Goal: Task Accomplishment & Management: Manage account settings

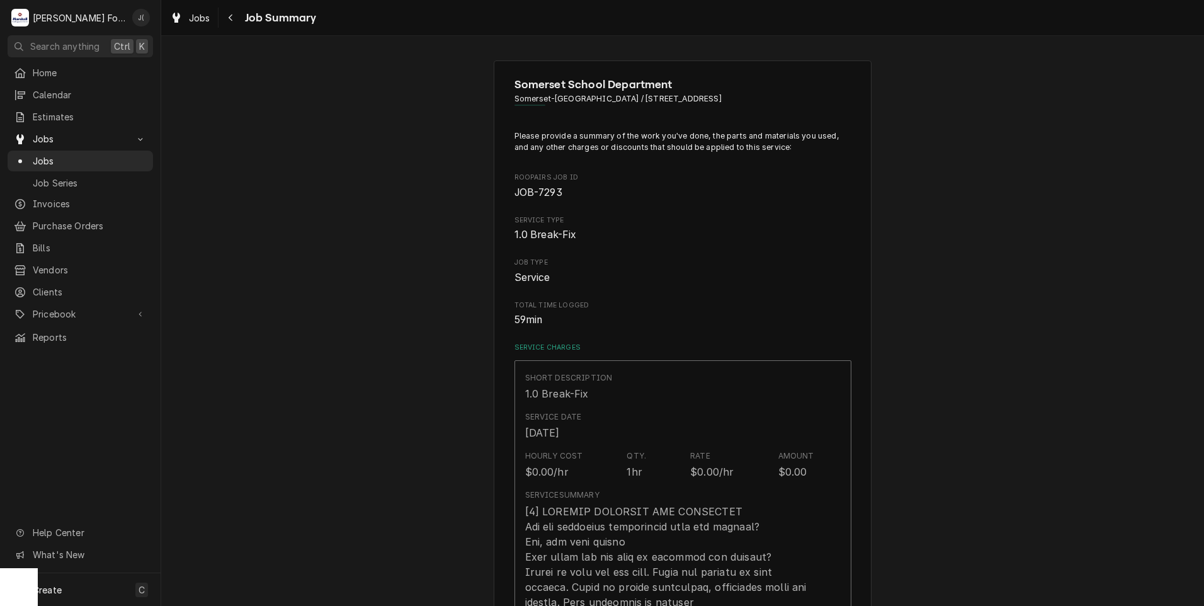
scroll to position [944, 0]
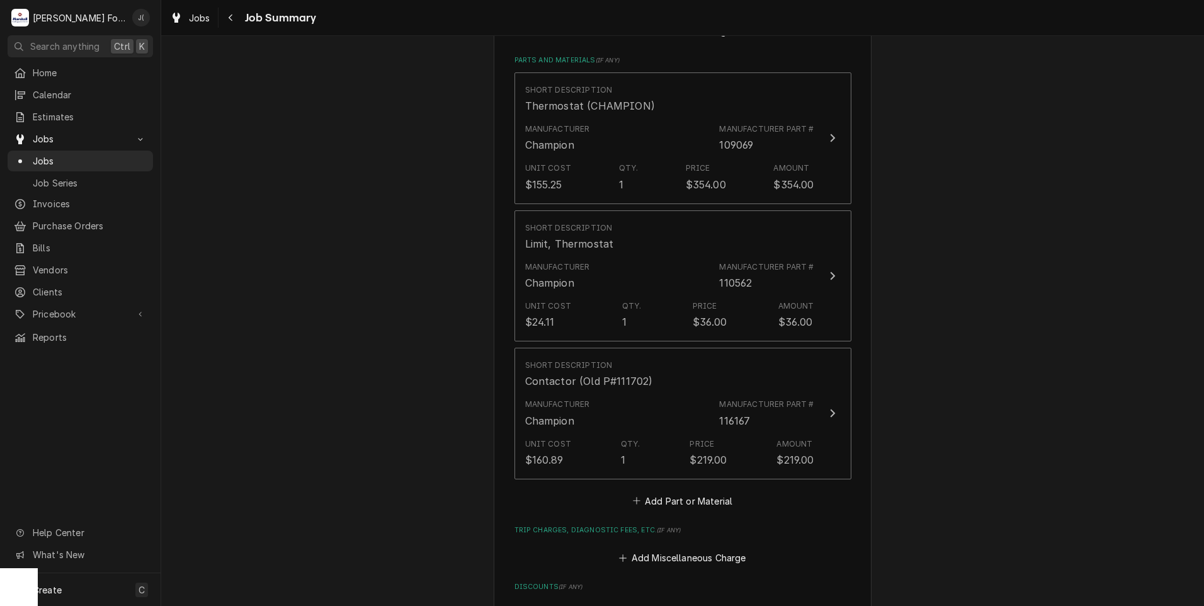
type textarea "x"
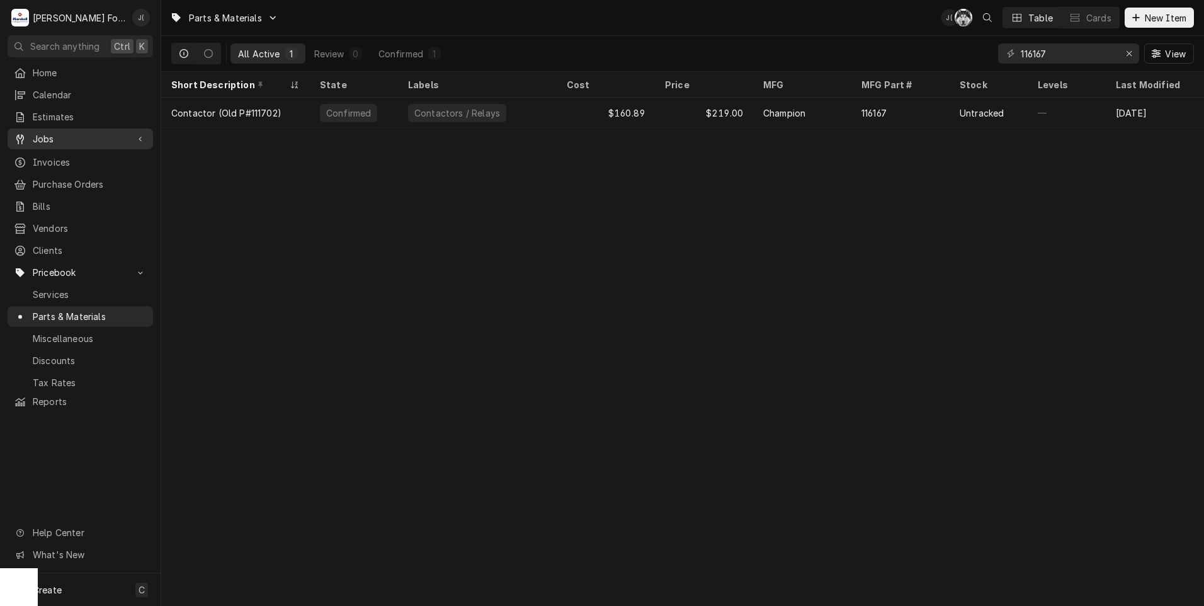
click at [59, 138] on span "Jobs" at bounding box center [80, 138] width 95 height 13
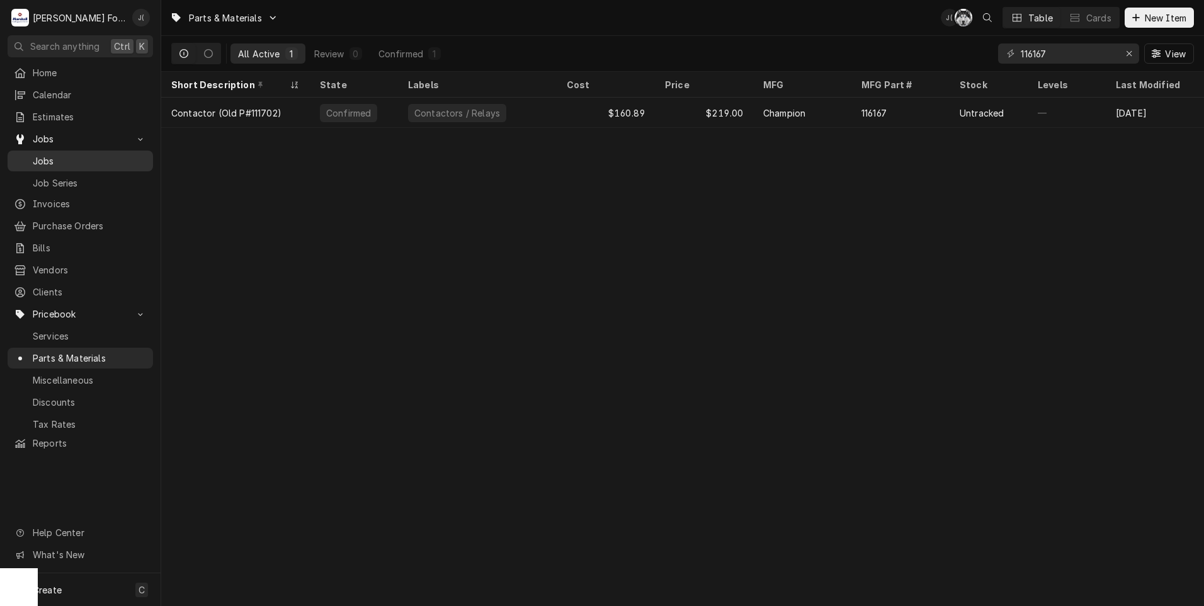
click at [58, 157] on span "Jobs" at bounding box center [90, 160] width 114 height 13
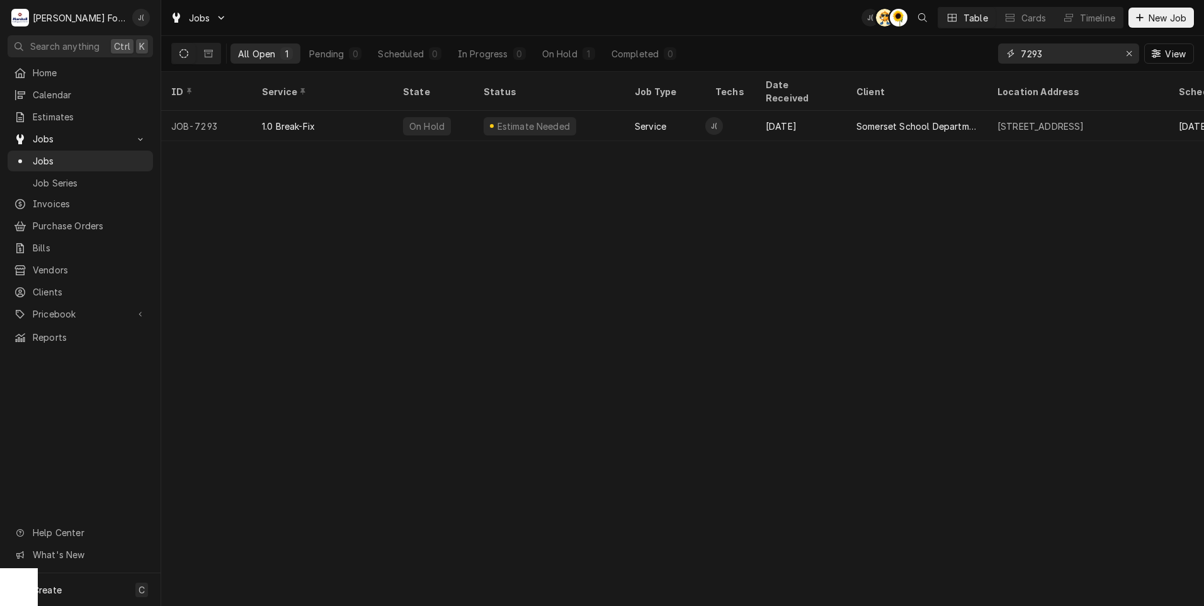
click at [1124, 56] on div "Erase input" at bounding box center [1128, 53] width 13 height 13
click at [1089, 59] on input "Dynamic Content Wrapper" at bounding box center [1079, 53] width 118 height 20
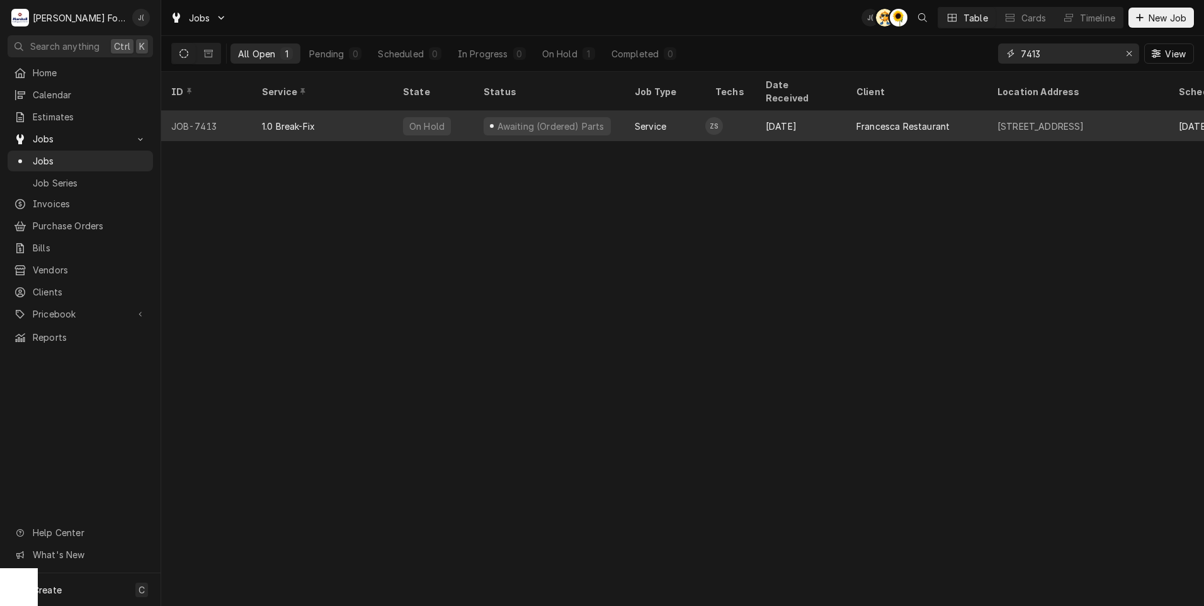
type input "7413"
click at [502, 120] on div "Awaiting (Ordered) Parts" at bounding box center [550, 126] width 110 height 13
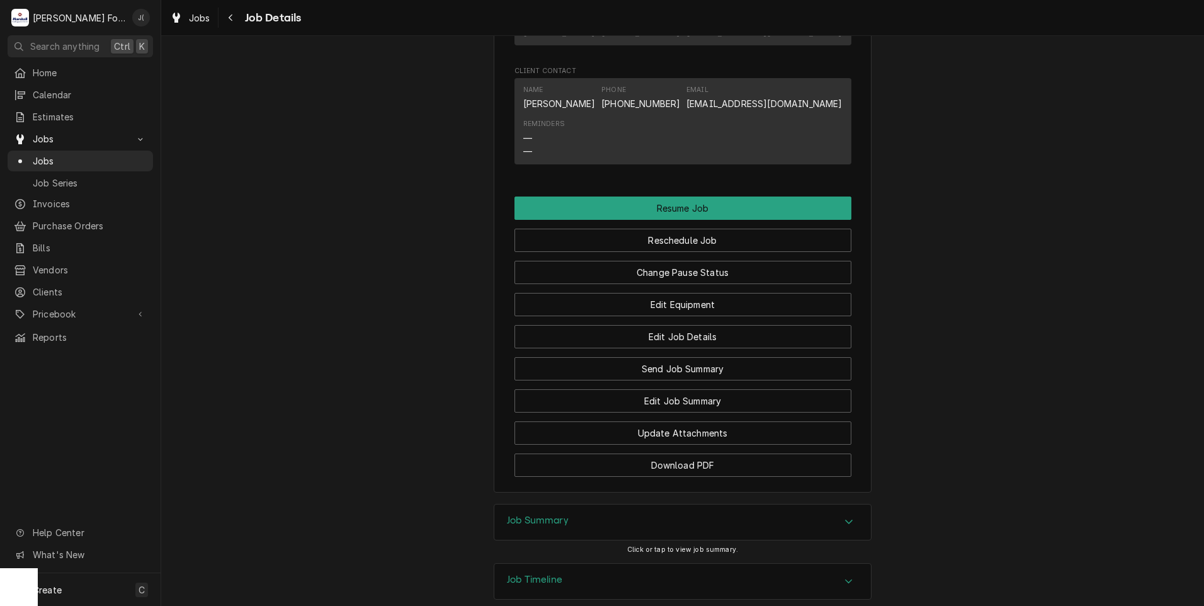
scroll to position [1196, 0]
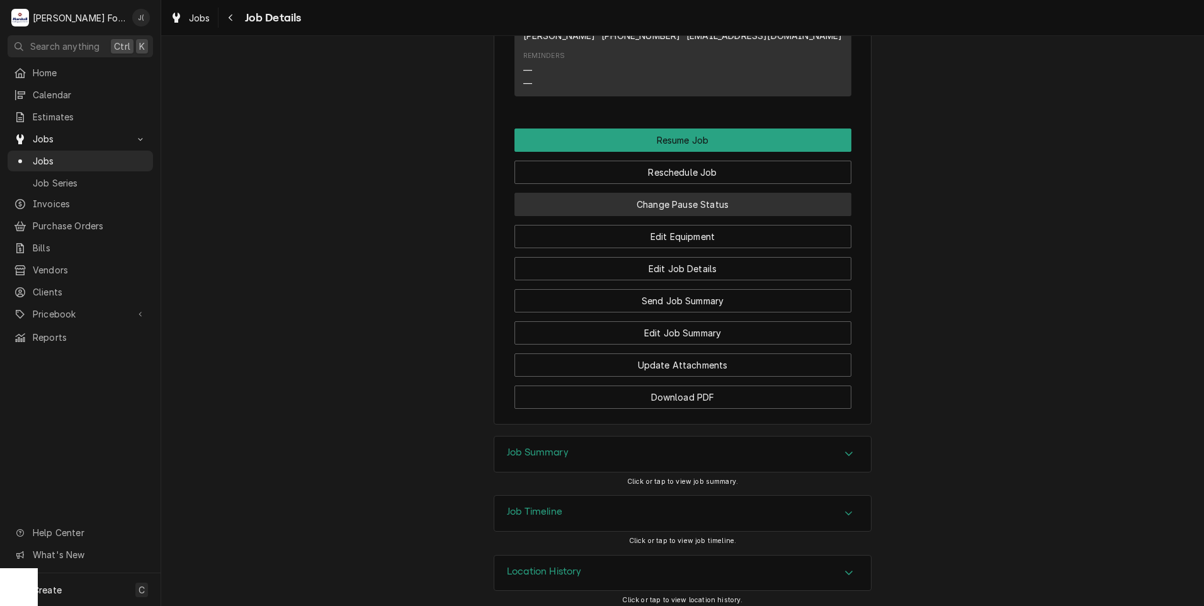
click at [683, 216] on button "Change Pause Status" at bounding box center [682, 204] width 337 height 23
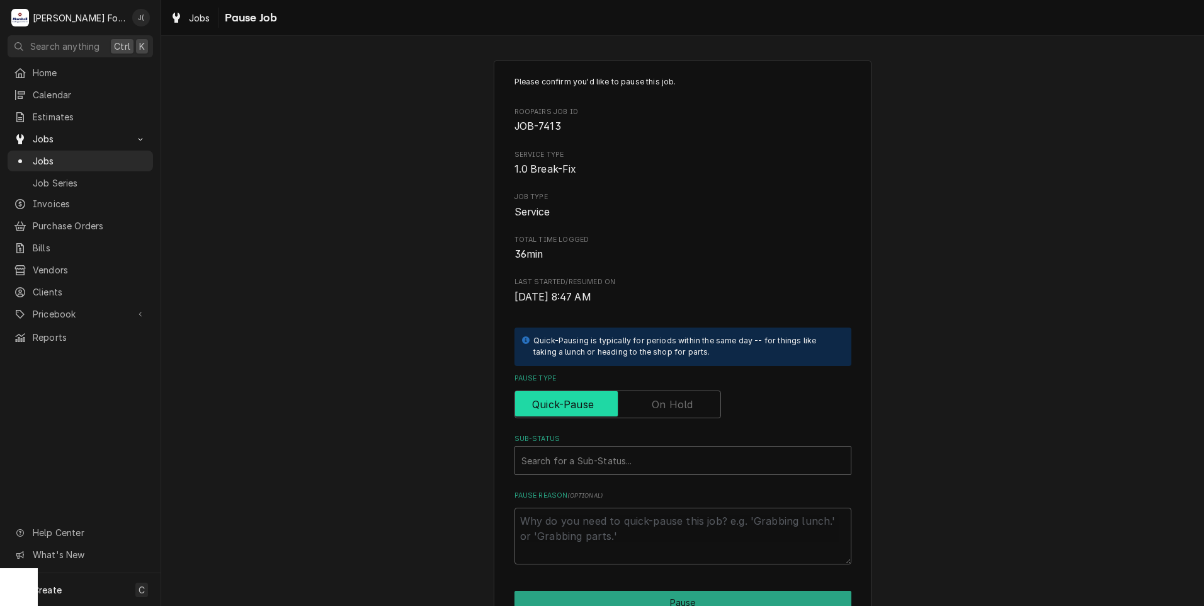
click at [668, 396] on input "Pause Type" at bounding box center [617, 404] width 195 height 28
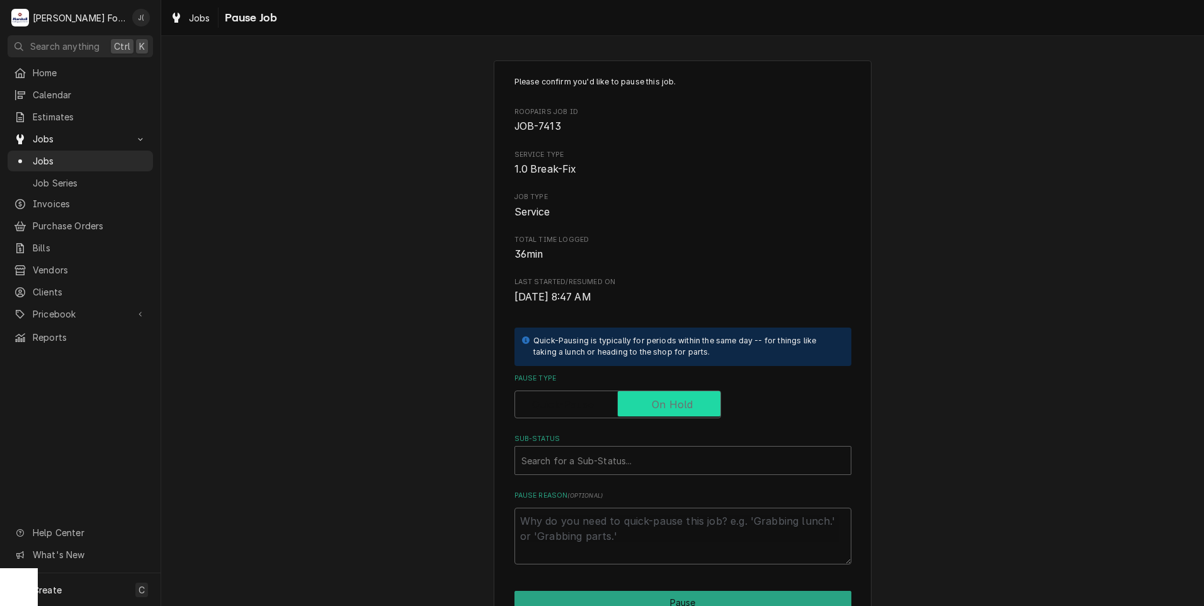
checkbox input "true"
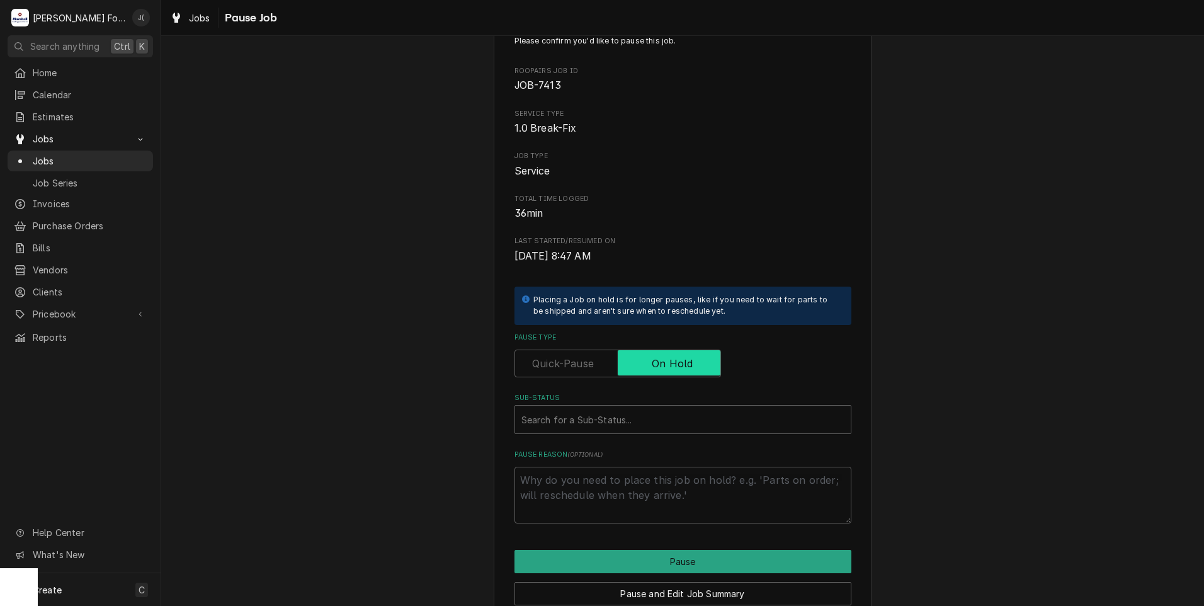
scroll to position [63, 0]
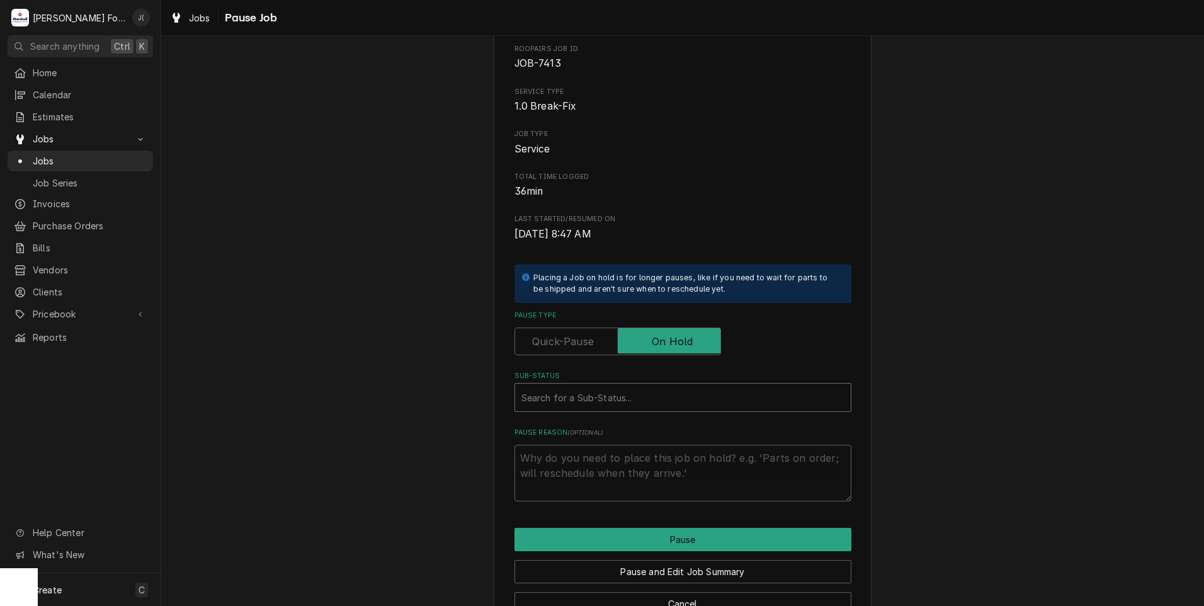
click at [617, 392] on div "Sub-Status" at bounding box center [682, 397] width 323 height 23
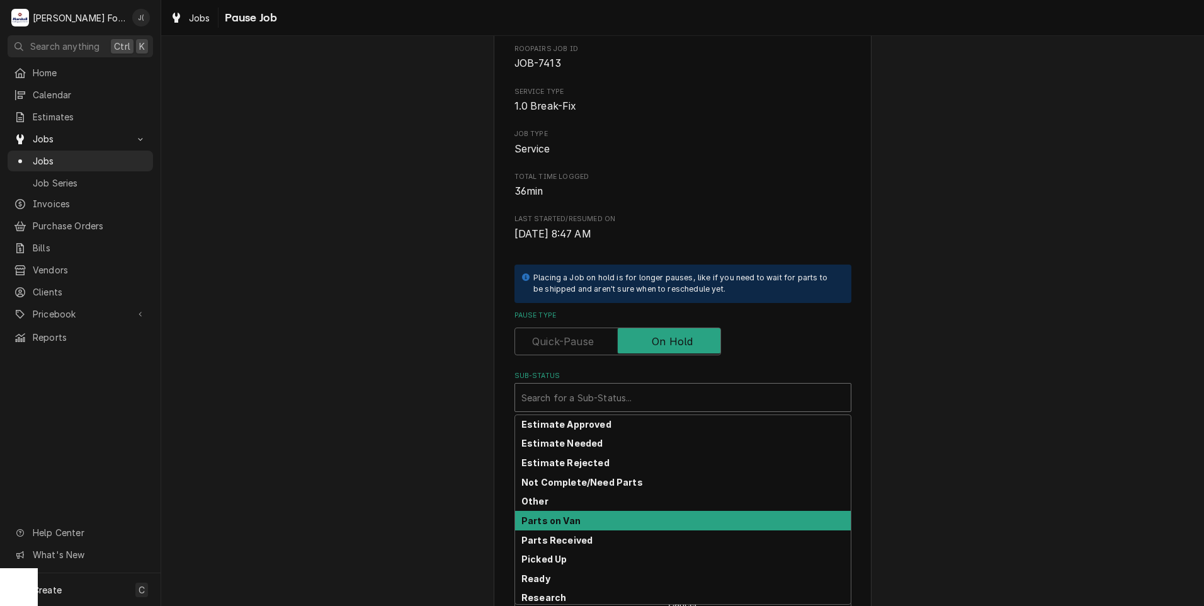
scroll to position [76, 0]
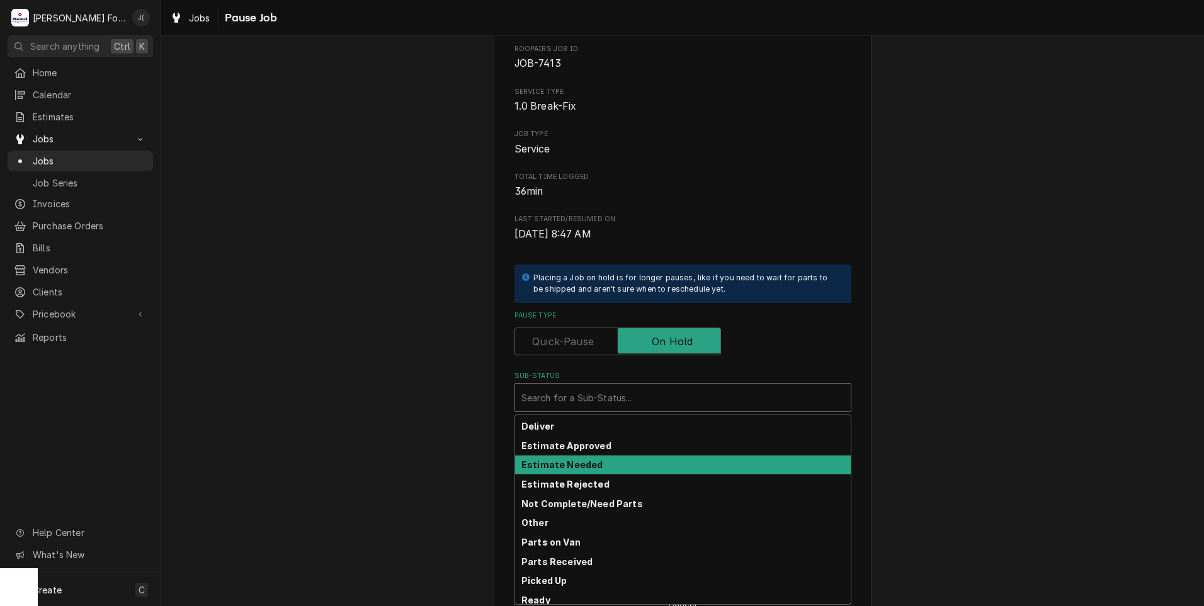
click at [575, 470] on div "Estimate Needed" at bounding box center [683, 465] width 336 height 20
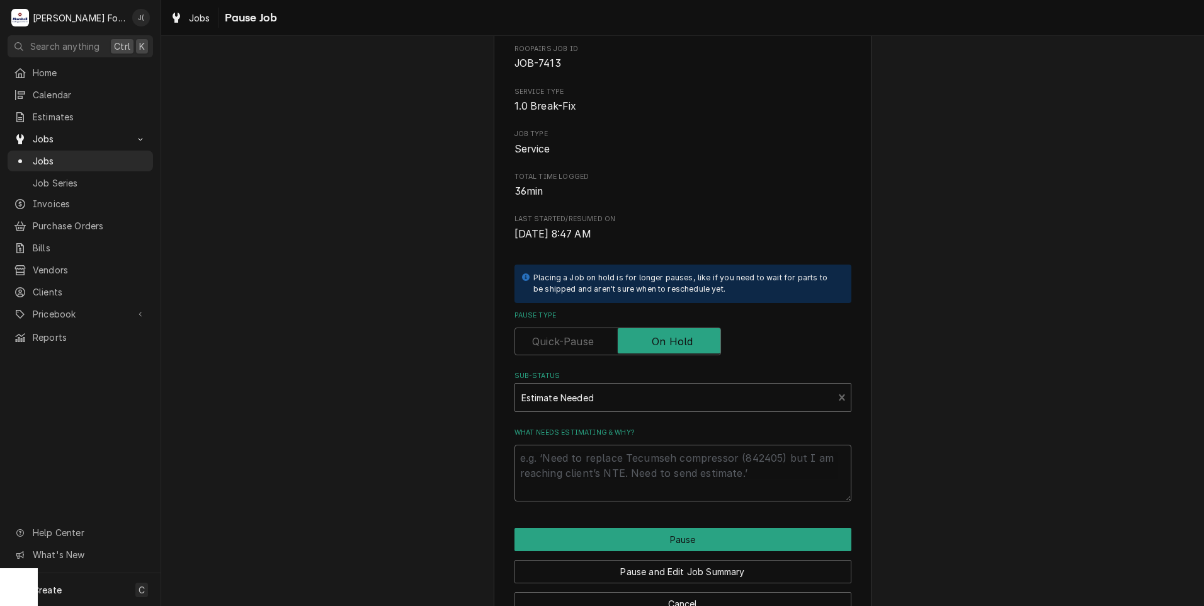
click at [574, 479] on textarea "What needs estimating & why?" at bounding box center [682, 472] width 337 height 57
click at [687, 406] on div "Sub-Status" at bounding box center [674, 397] width 306 height 23
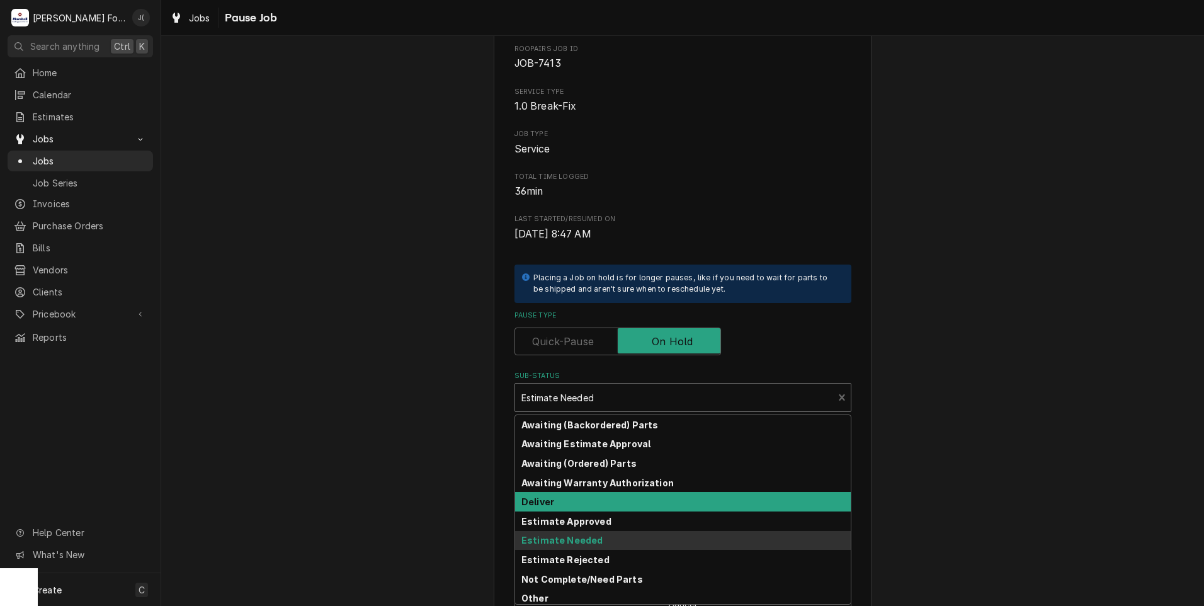
scroll to position [138, 0]
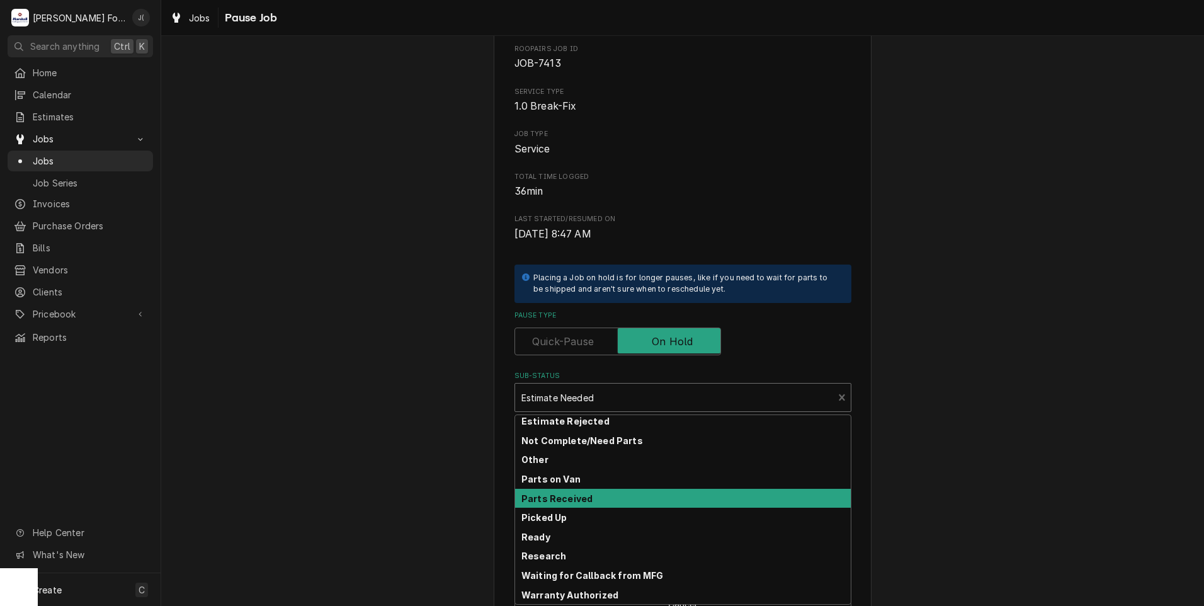
click at [578, 491] on div "Parts Received" at bounding box center [683, 499] width 336 height 20
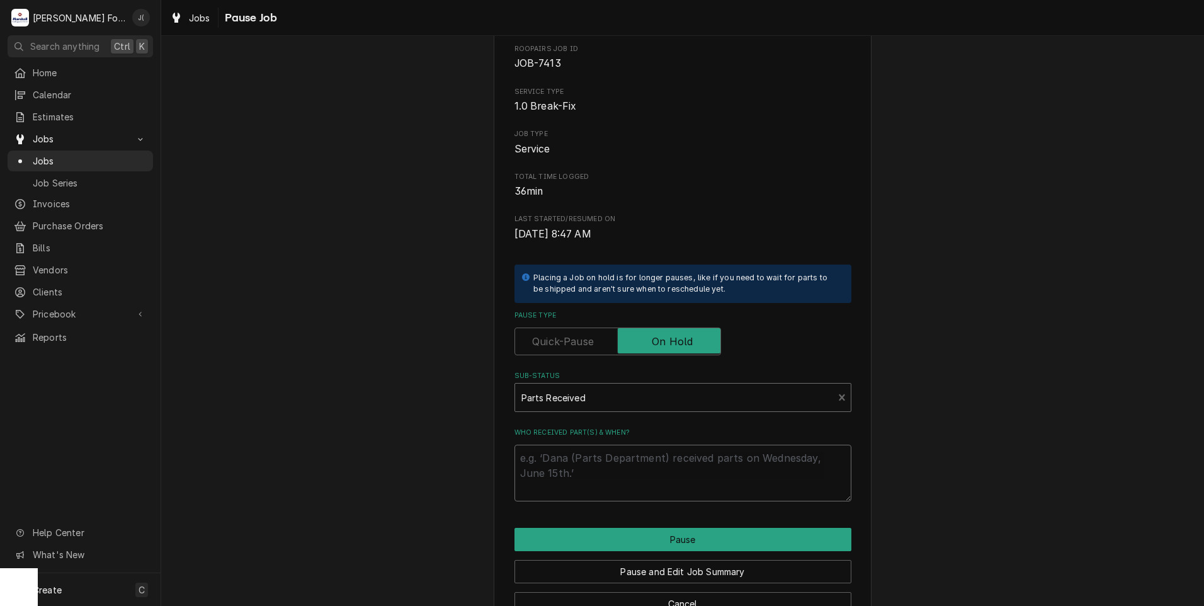
click at [578, 492] on textarea "Who received part(s) & when?" at bounding box center [682, 472] width 337 height 57
type textarea "x"
type textarea "0"
type textarea "x"
type textarea "09"
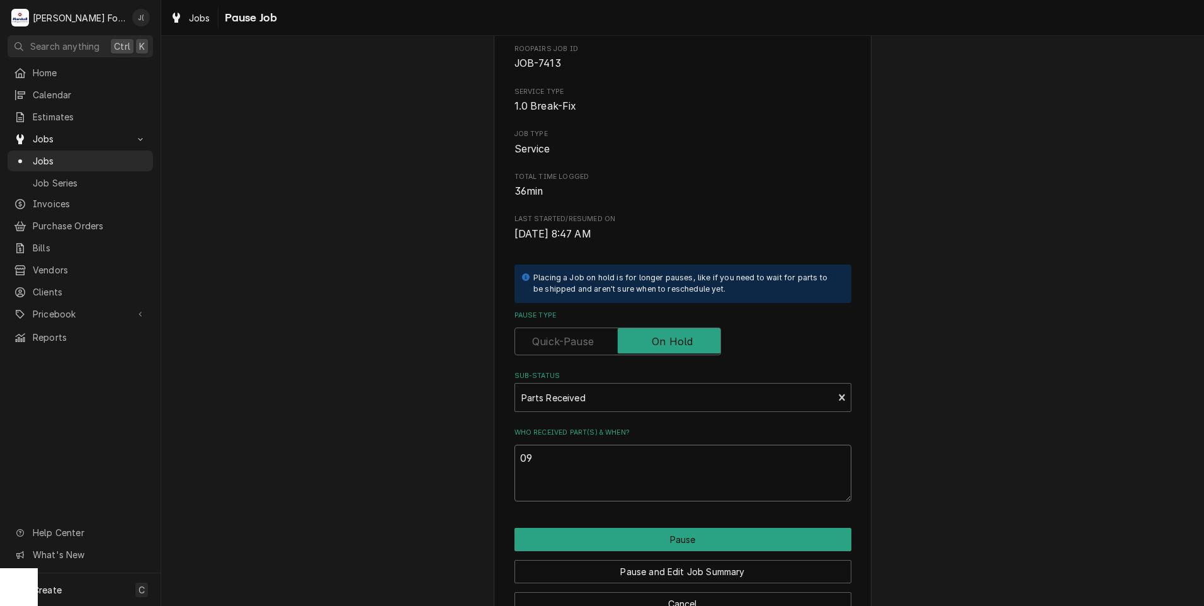
type textarea "x"
type textarea "09/"
type textarea "x"
type textarea "09/2"
type textarea "x"
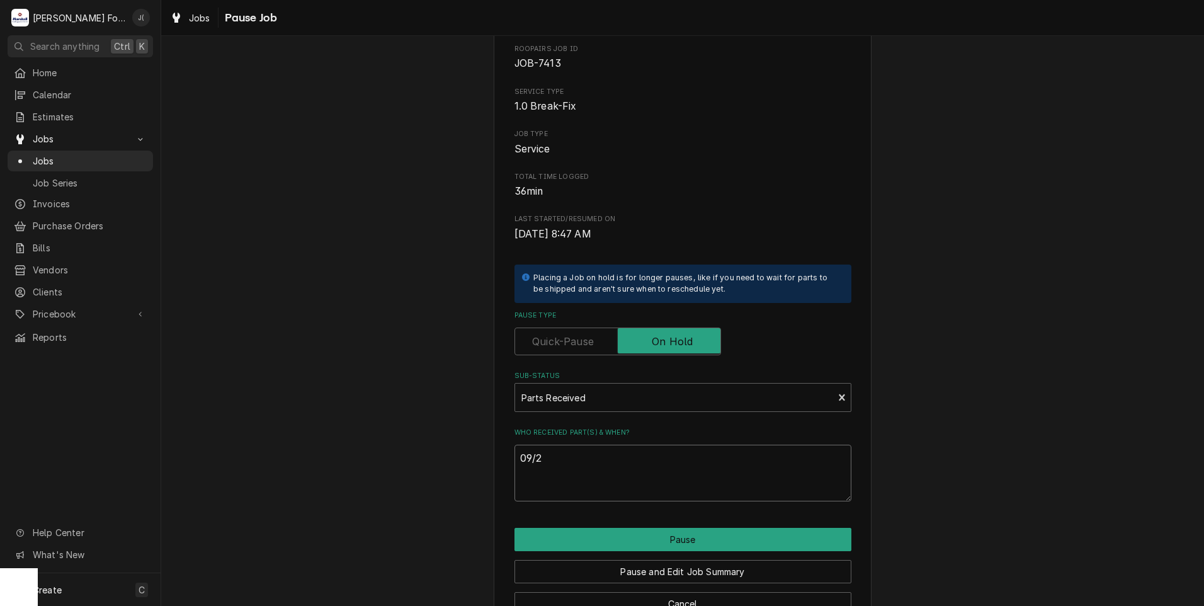
type textarea "09/23"
type textarea "x"
type textarea "09/23/"
type textarea "x"
type textarea "09/23/2"
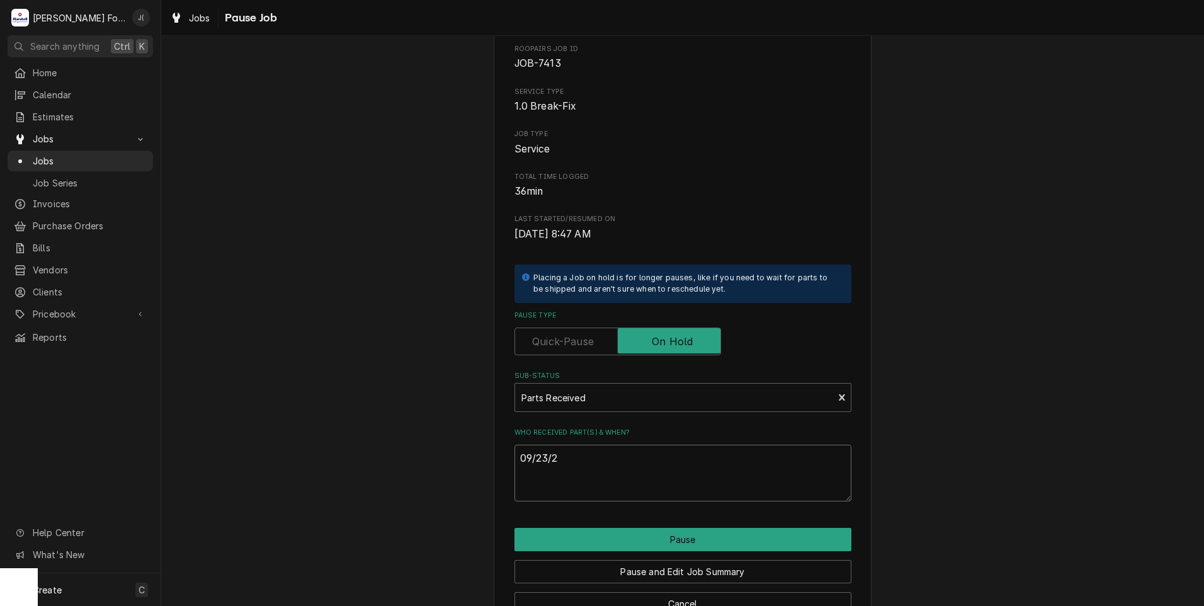
type textarea "x"
type textarea "[DATE]"
type textarea "x"
type textarea "09/23/202"
type textarea "x"
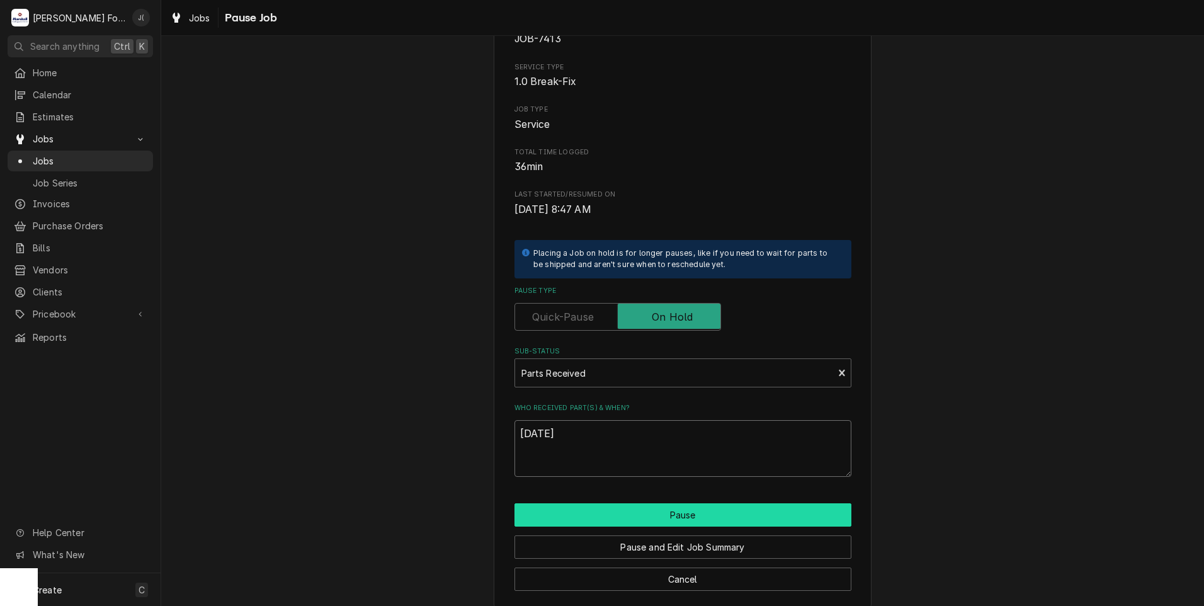
scroll to position [99, 0]
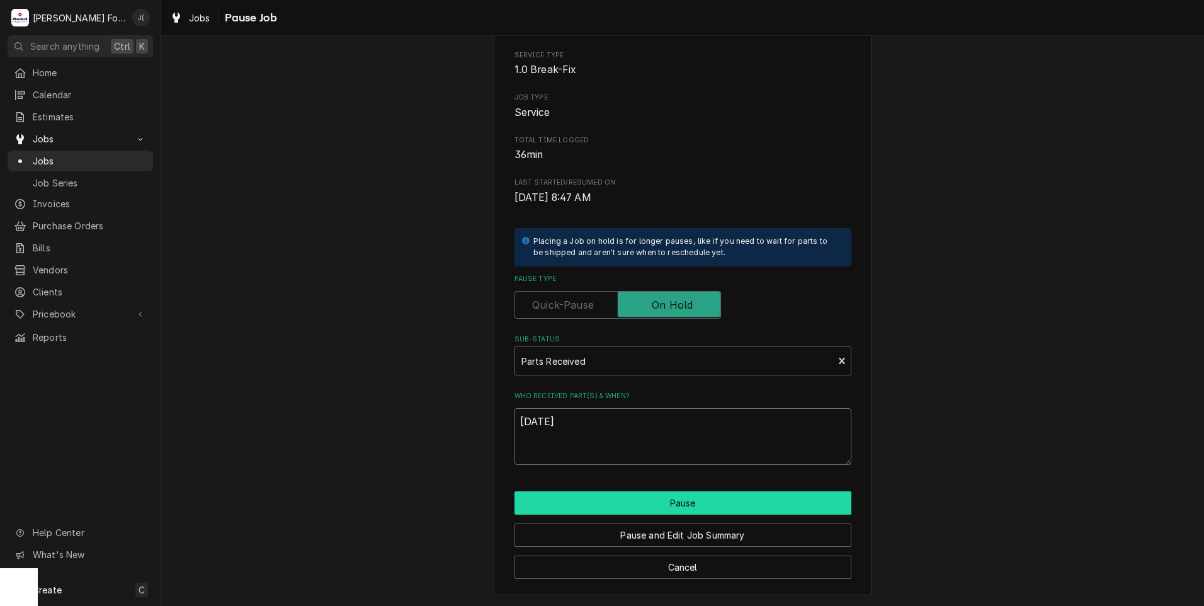
type textarea "[DATE]"
click at [676, 506] on button "Pause" at bounding box center [682, 502] width 337 height 23
type textarea "x"
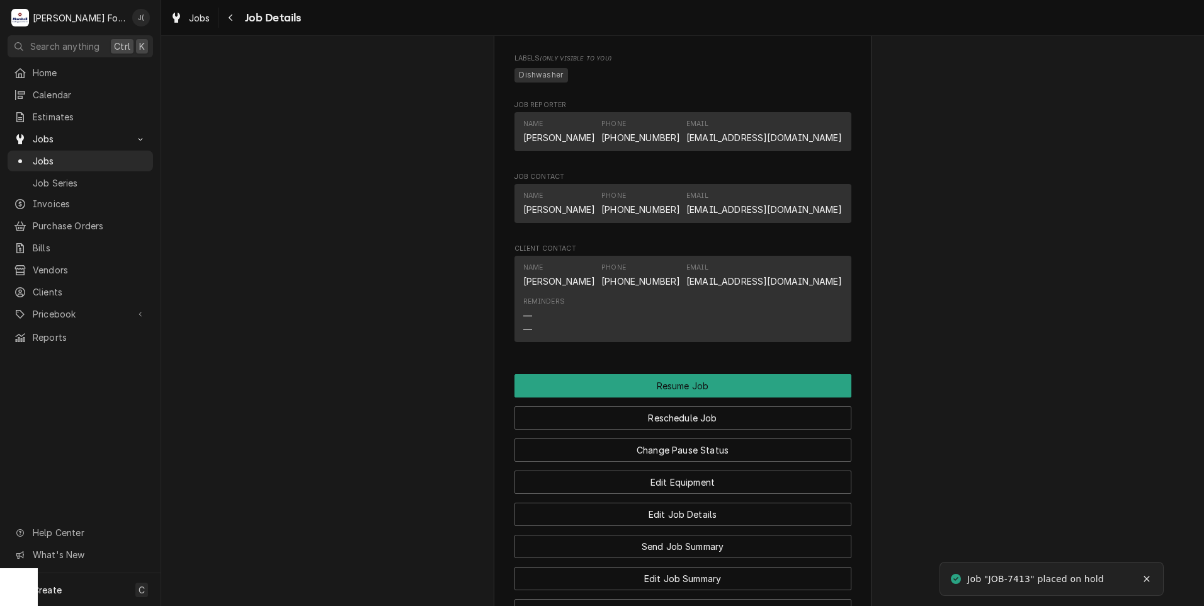
scroll to position [1070, 0]
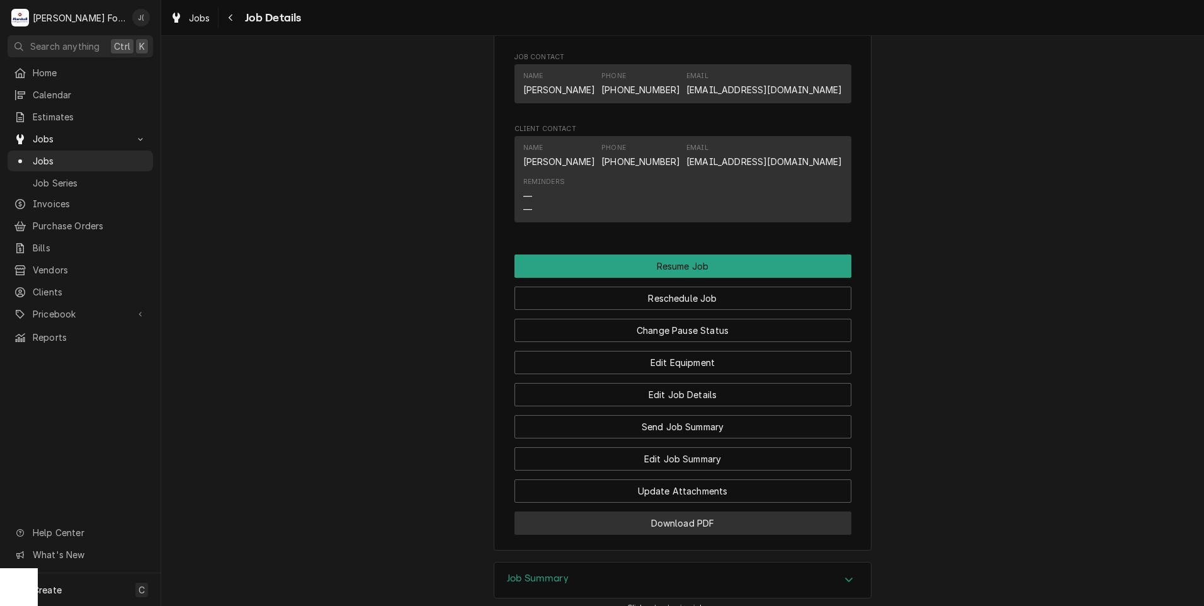
click at [716, 534] on button "Download PDF" at bounding box center [682, 522] width 337 height 23
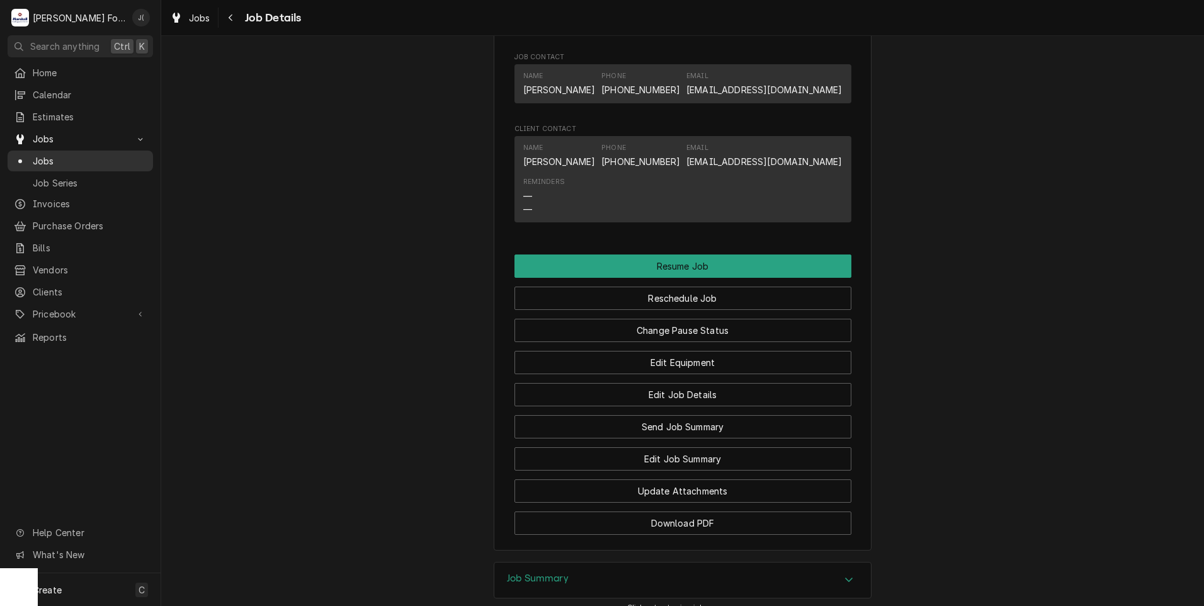
click at [67, 153] on div "Jobs" at bounding box center [80, 161] width 140 height 16
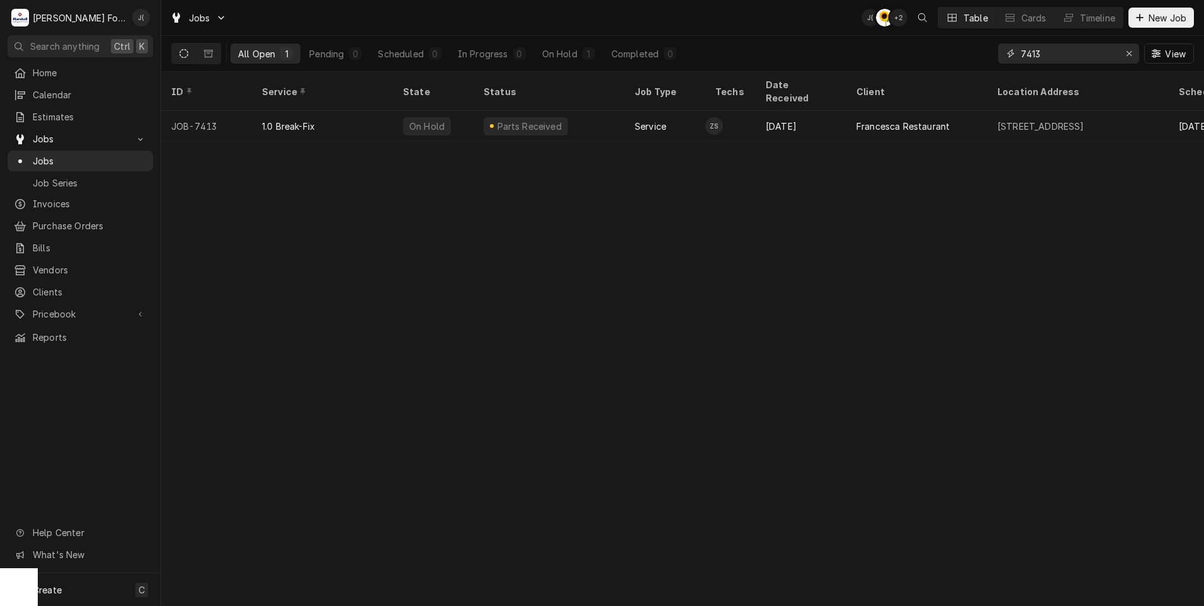
drag, startPoint x: 1071, startPoint y: 62, endPoint x: 899, endPoint y: 35, distance: 173.9
click at [920, 39] on div "All Open 1 Pending 0 Scheduled 0 In Progress 0 On Hold 1 Completed 0 7413 View" at bounding box center [682, 53] width 1022 height 35
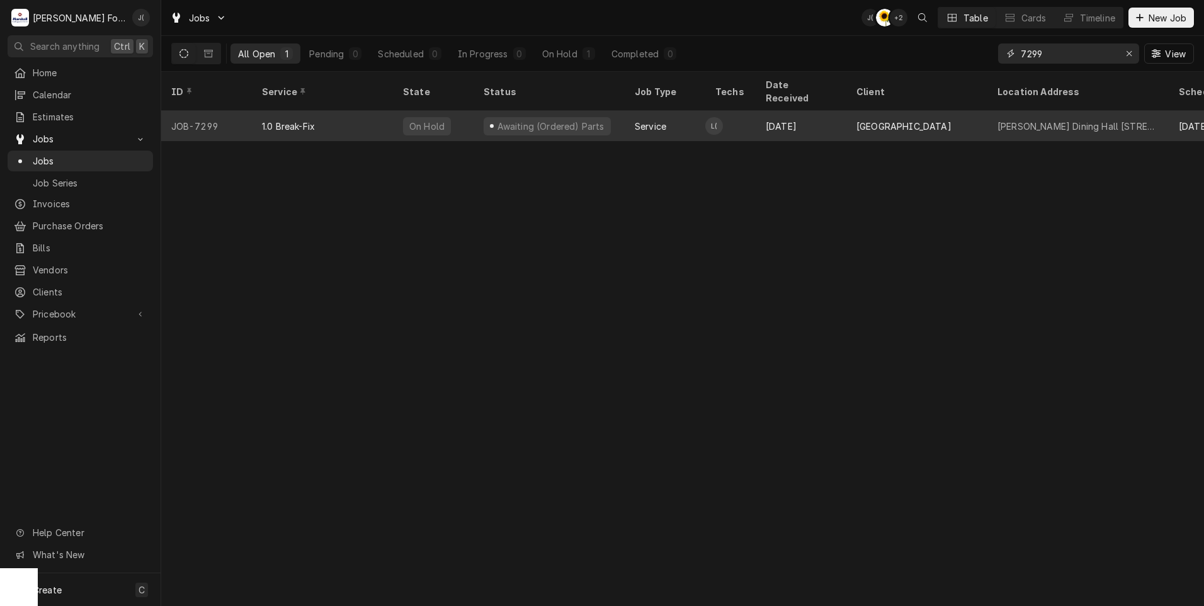
type input "7299"
click at [360, 111] on div "1.0 Break-Fix" at bounding box center [322, 126] width 141 height 30
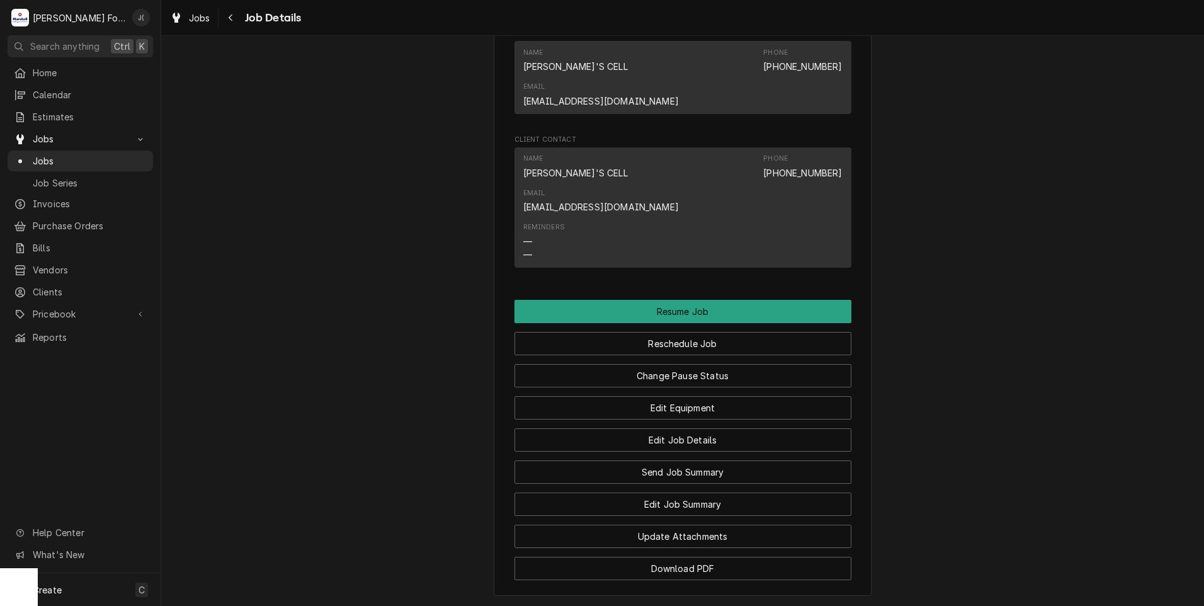
scroll to position [1511, 0]
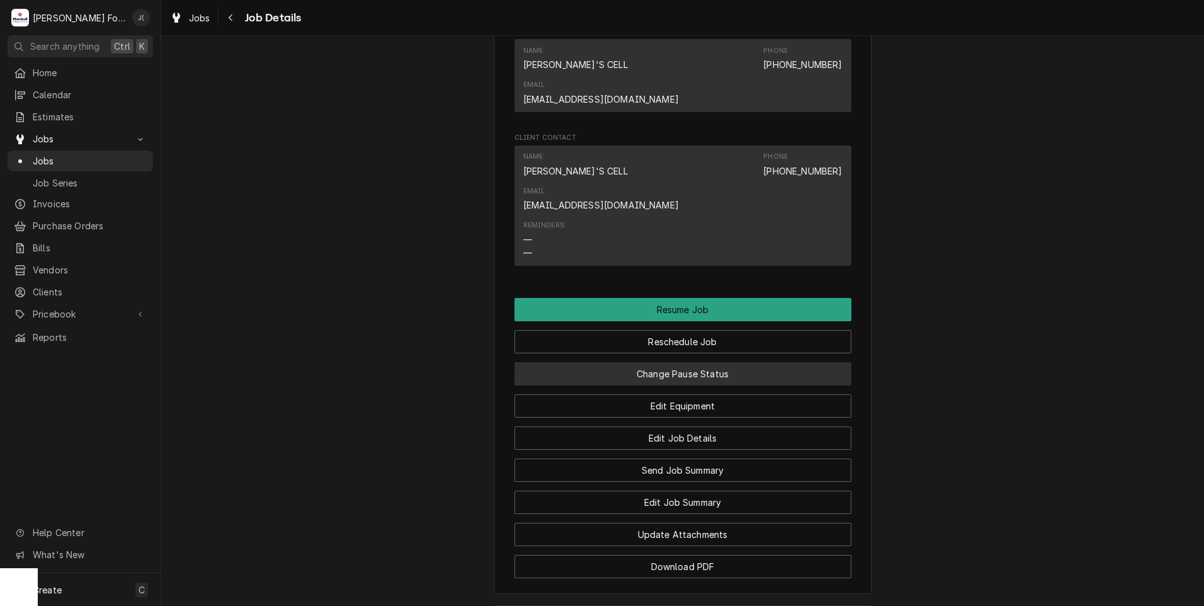
click at [737, 362] on button "Change Pause Status" at bounding box center [682, 373] width 337 height 23
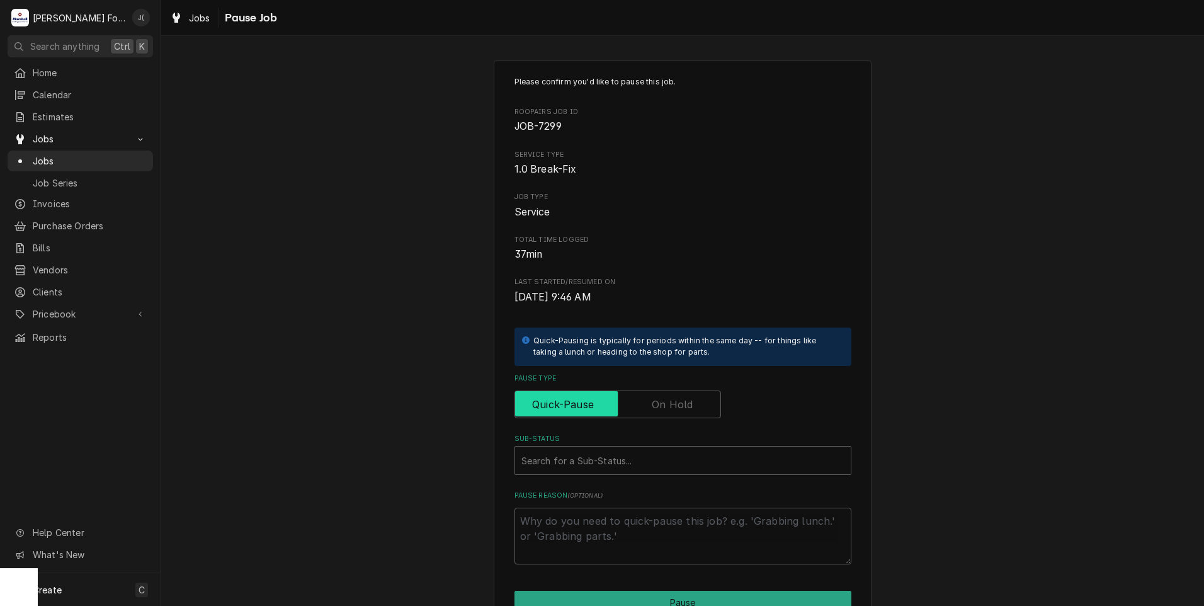
click at [699, 404] on input "Pause Type" at bounding box center [617, 404] width 195 height 28
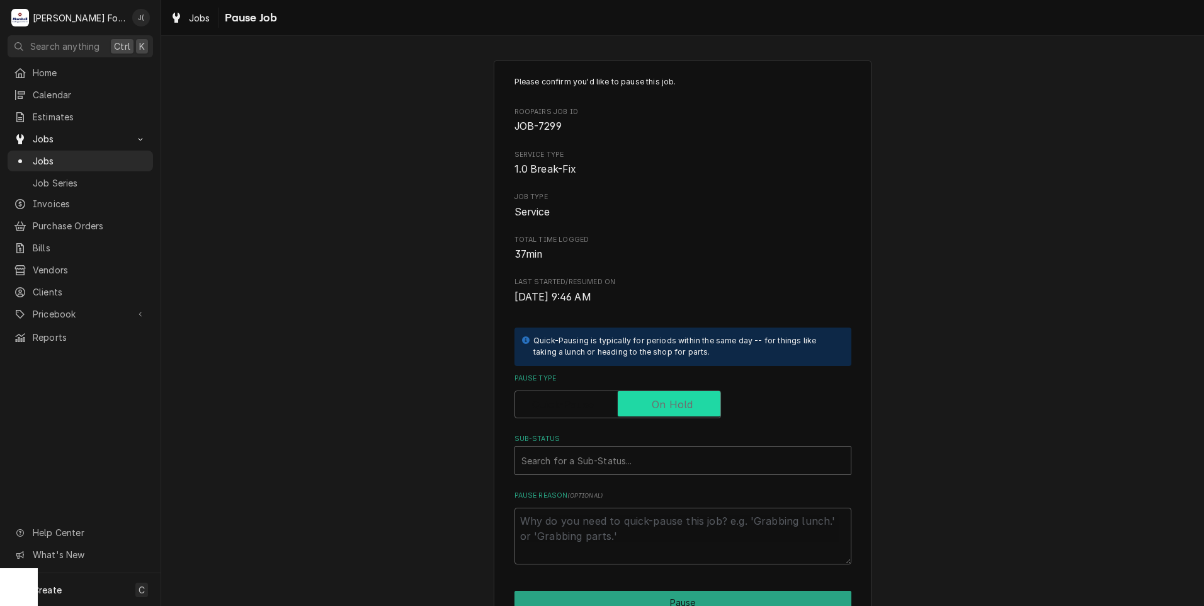
checkbox input "true"
click at [602, 463] on div "Sub-Status" at bounding box center [682, 460] width 323 height 23
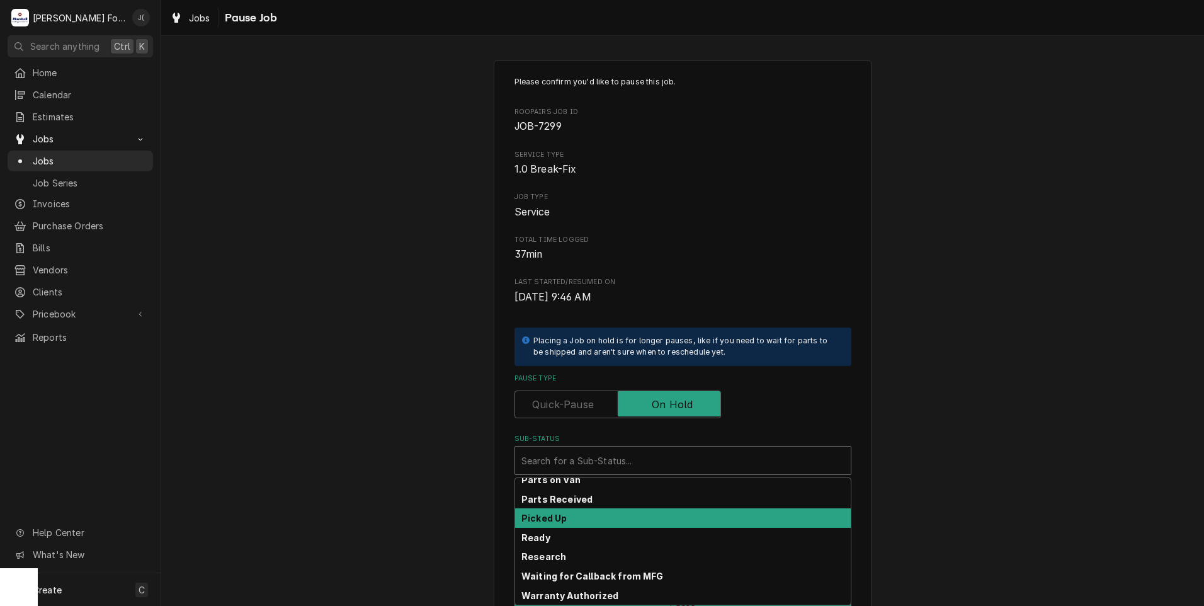
scroll to position [201, 0]
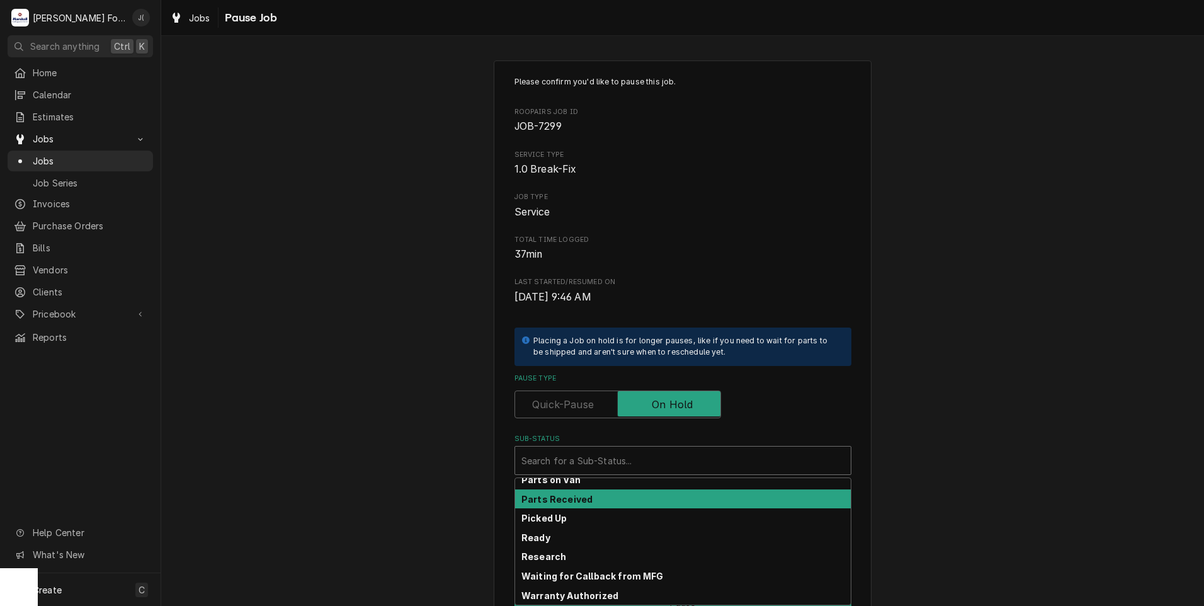
click at [551, 499] on strong "Parts Received" at bounding box center [556, 499] width 71 height 11
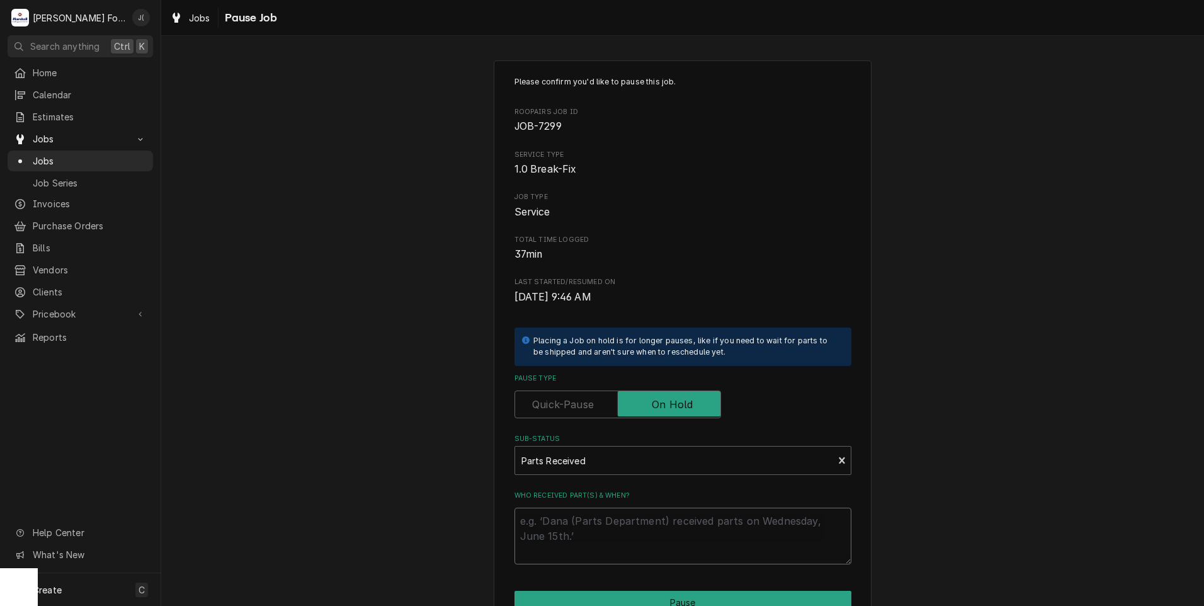
click at [550, 517] on textarea "Who received part(s) & when?" at bounding box center [682, 535] width 337 height 57
type textarea "x"
type textarea "0"
type textarea "x"
type textarea "09"
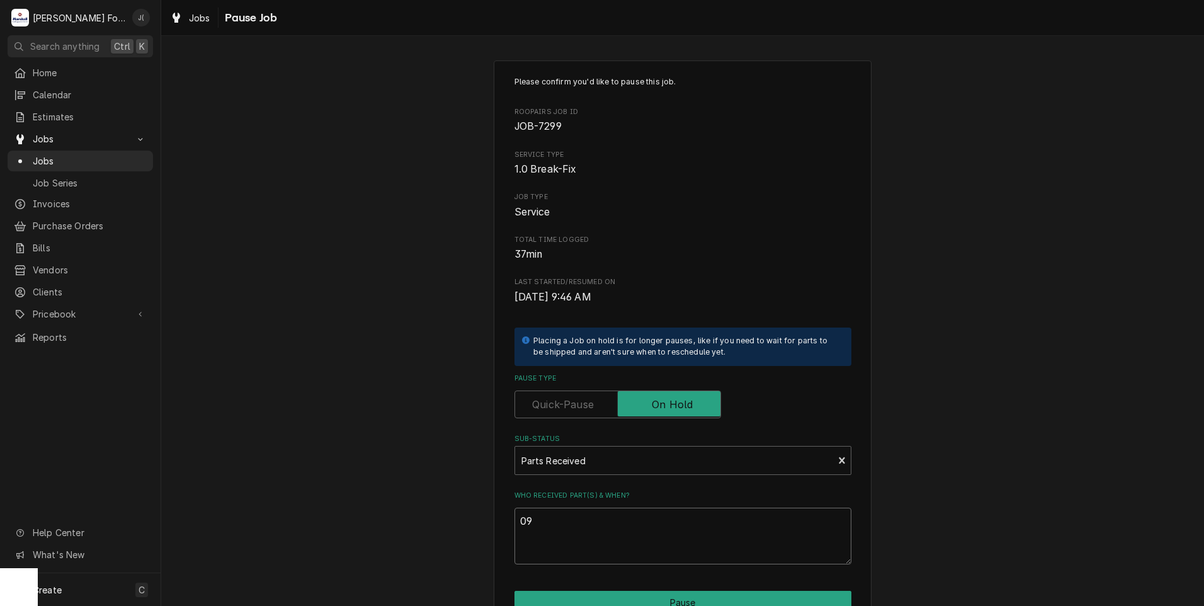
type textarea "x"
type textarea "09/"
type textarea "x"
type textarea "09/2"
type textarea "x"
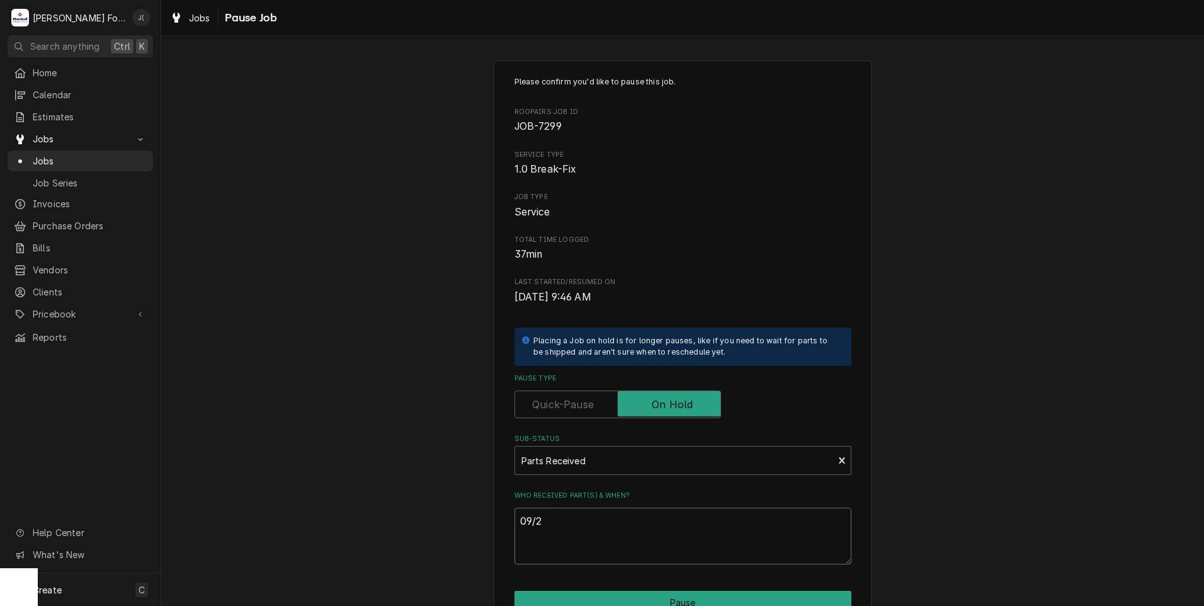
type textarea "09/23"
type textarea "x"
type textarea "09/23/"
type textarea "x"
type textarea "09/23/2"
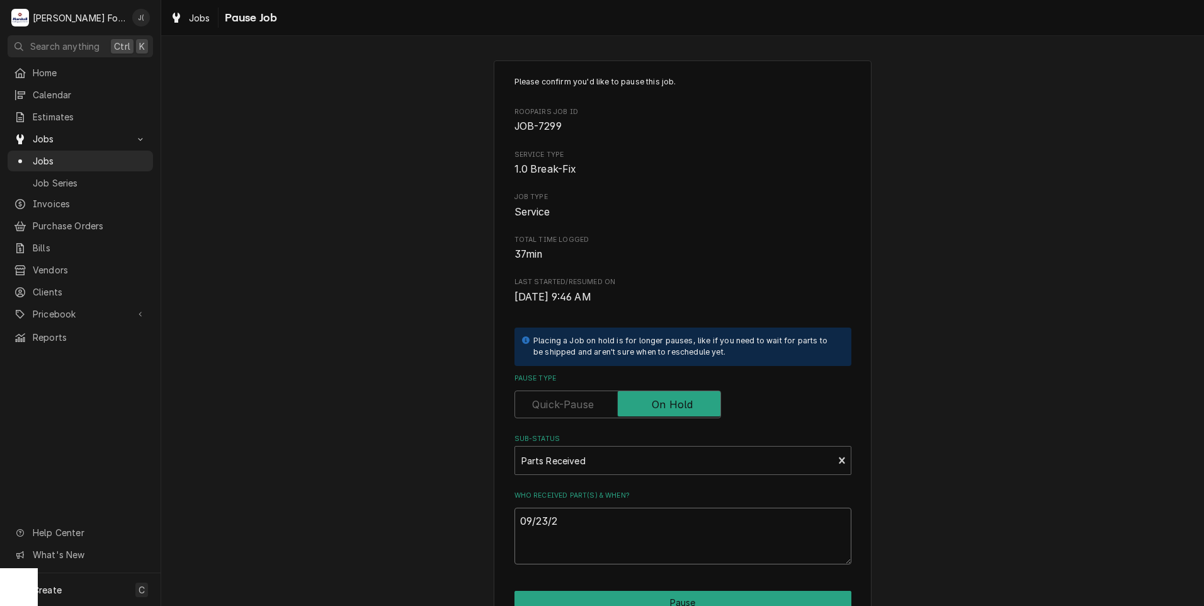
type textarea "x"
type textarea "09/23/20"
type textarea "x"
type textarea "09/23/202"
type textarea "x"
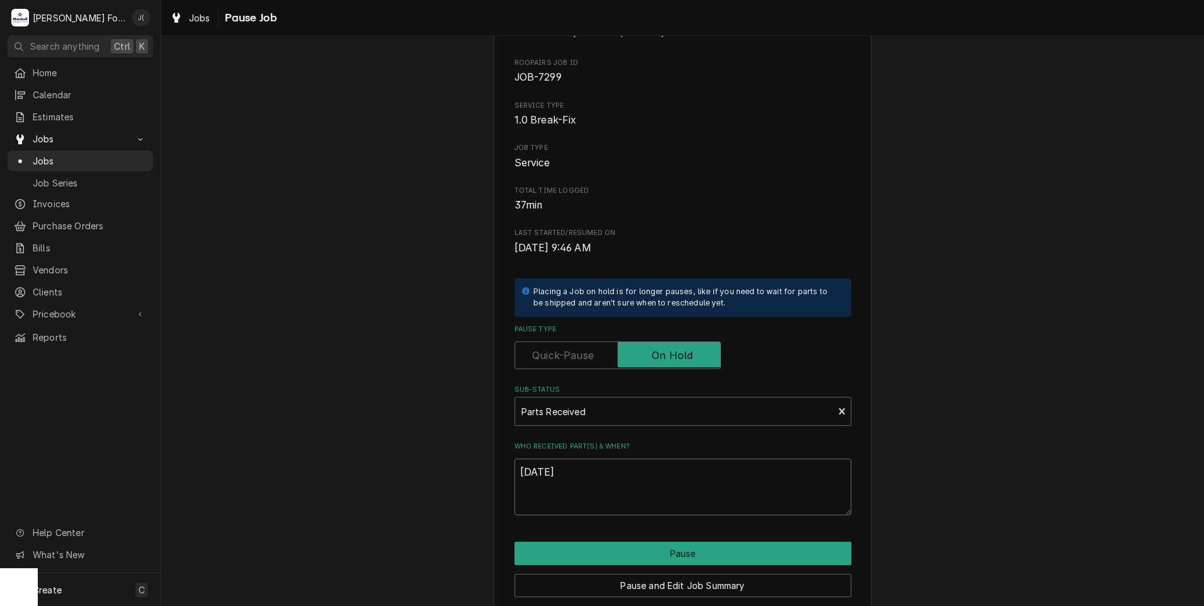
scroll to position [99, 0]
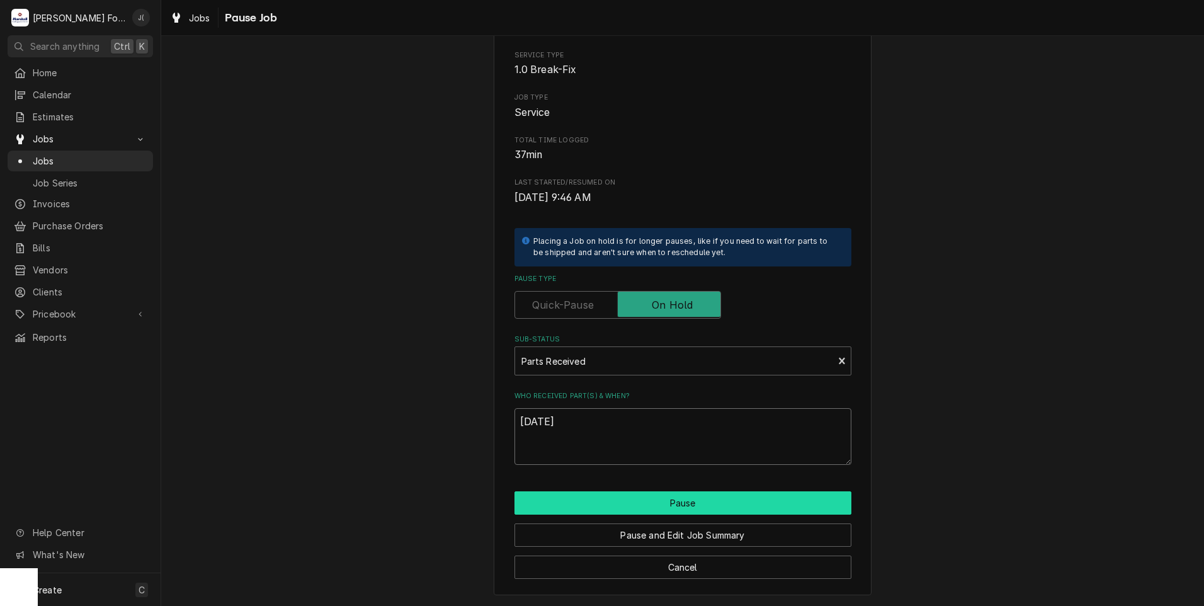
type textarea "[DATE]"
click at [615, 503] on button "Pause" at bounding box center [682, 502] width 337 height 23
type textarea "x"
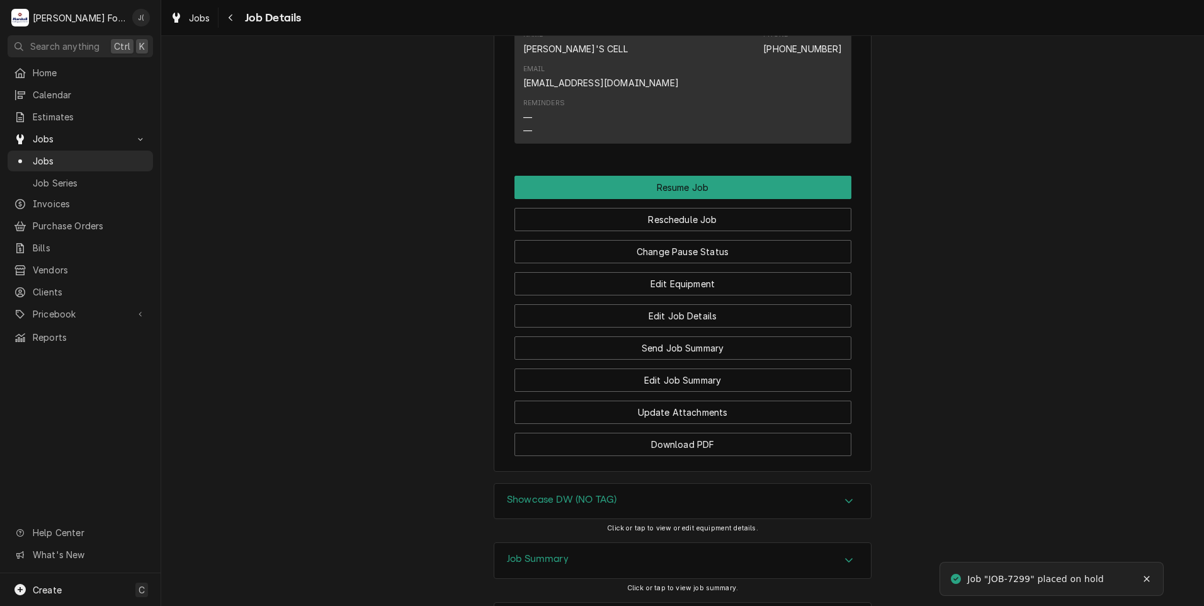
scroll to position [1634, 0]
click at [692, 432] on button "Download PDF" at bounding box center [682, 443] width 337 height 23
click at [84, 161] on span "Jobs" at bounding box center [90, 160] width 114 height 13
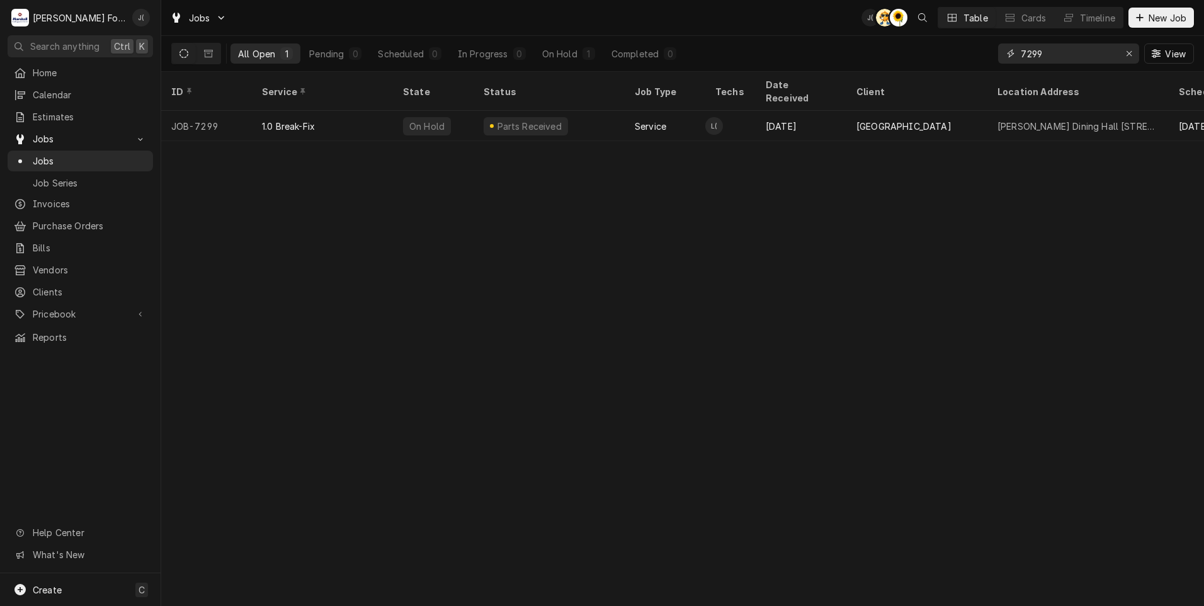
click at [1129, 53] on icon "Erase input" at bounding box center [1129, 53] width 7 height 9
click at [1104, 54] on input "Dynamic Content Wrapper" at bounding box center [1079, 53] width 118 height 20
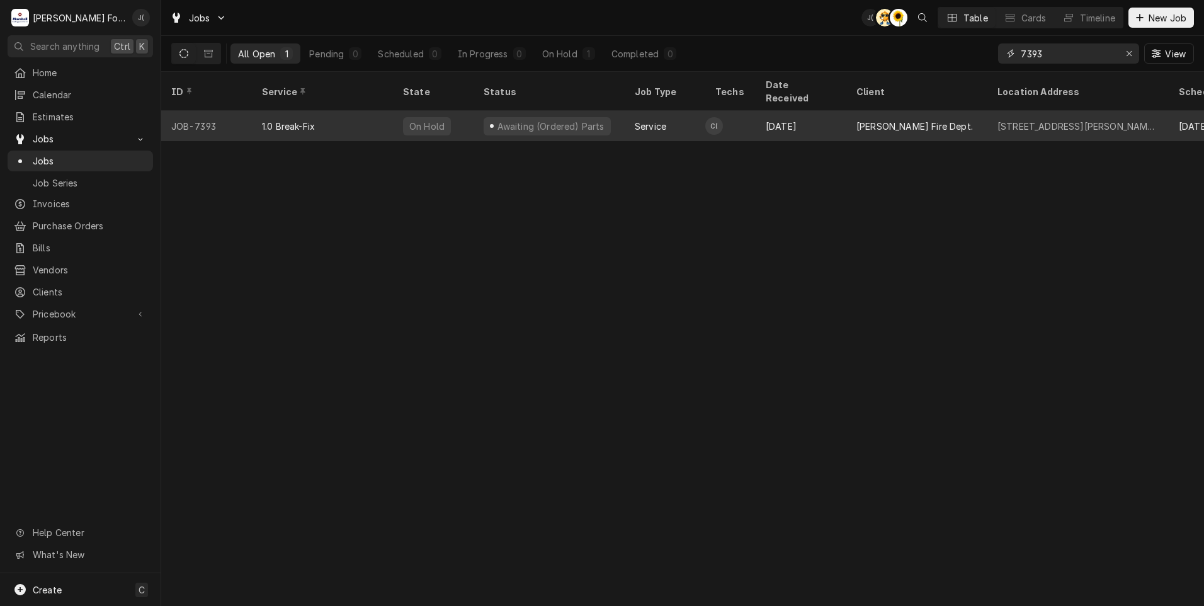
type input "7393"
click at [678, 111] on div "Service" at bounding box center [664, 126] width 81 height 30
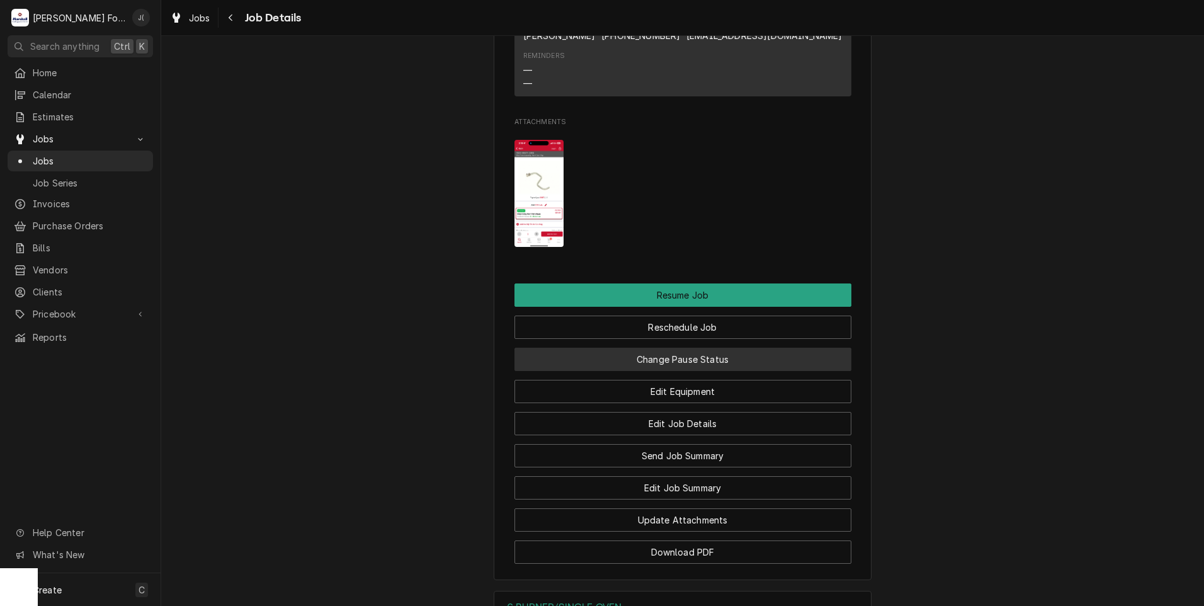
scroll to position [1574, 0]
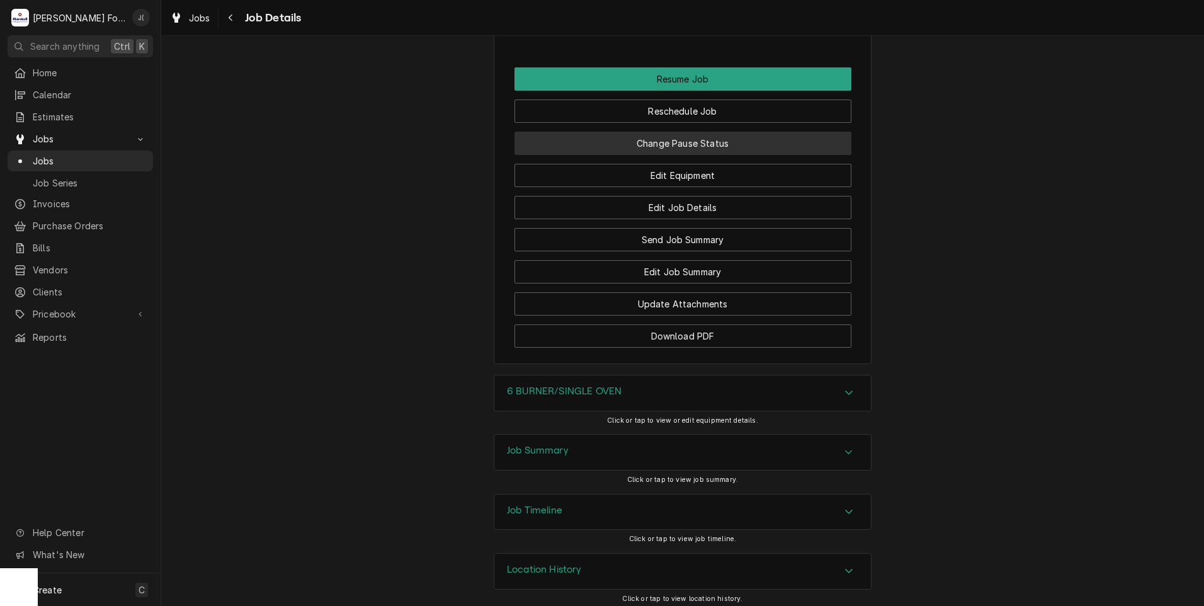
click at [662, 155] on button "Change Pause Status" at bounding box center [682, 143] width 337 height 23
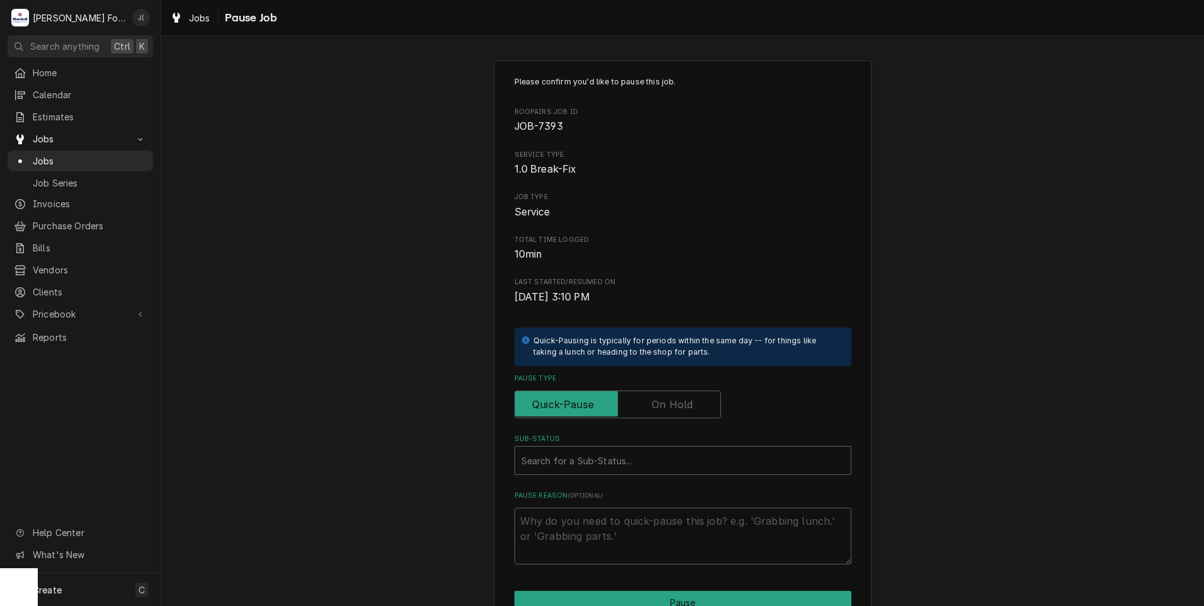
click at [668, 400] on label "Pause Type" at bounding box center [617, 404] width 206 height 28
click at [668, 400] on input "Pause Type" at bounding box center [617, 404] width 195 height 28
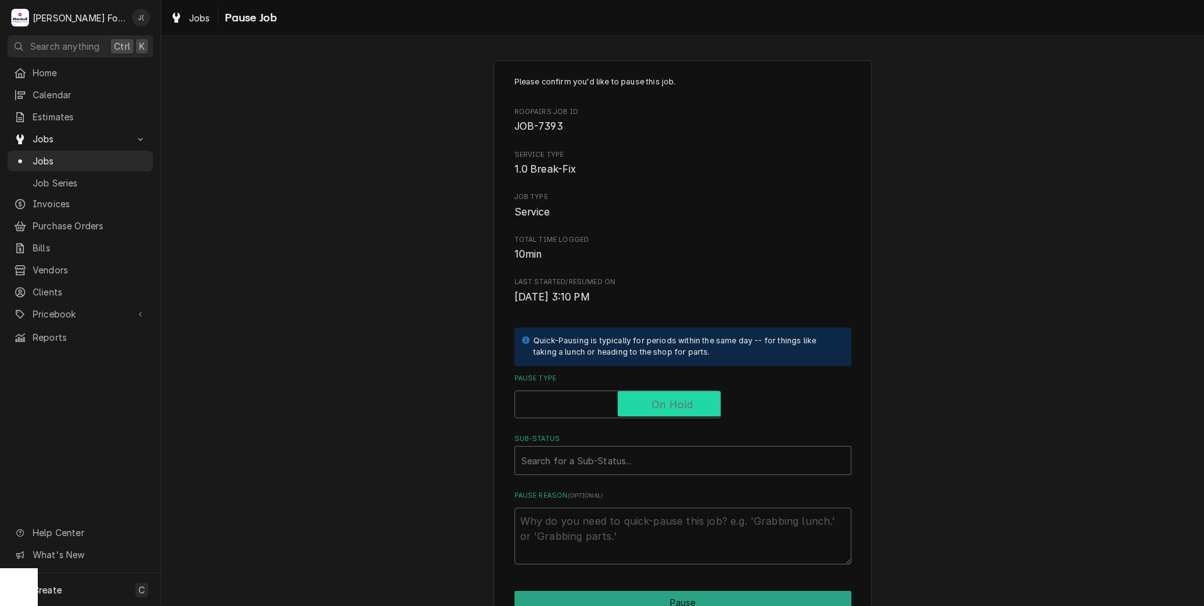
checkbox input "true"
click at [676, 467] on div "Sub-Status" at bounding box center [682, 460] width 323 height 23
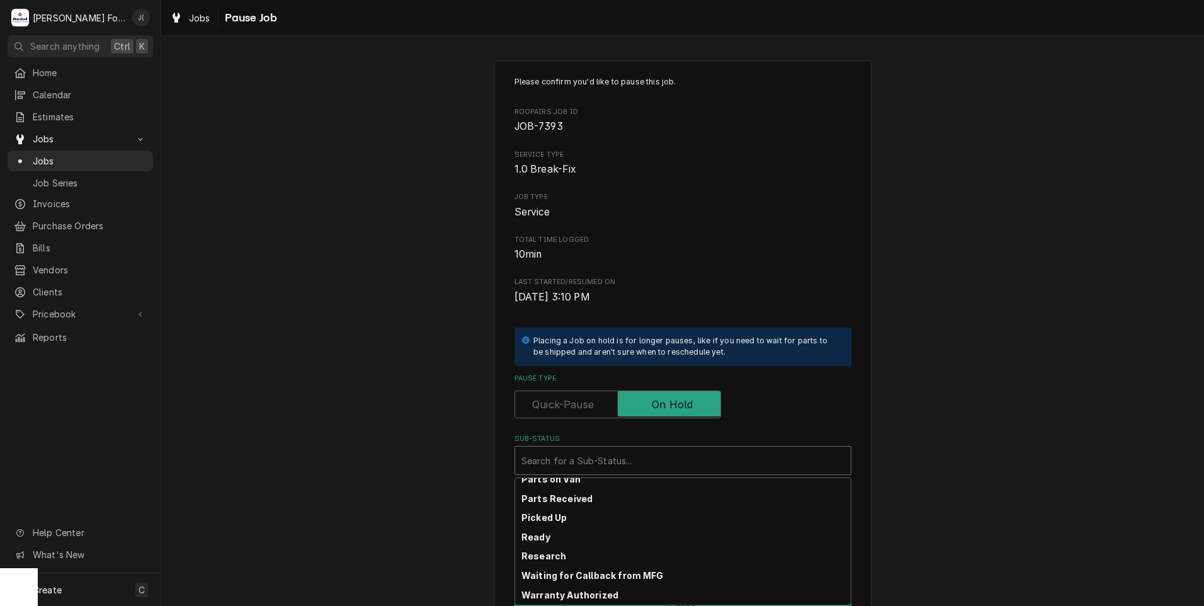
scroll to position [201, 0]
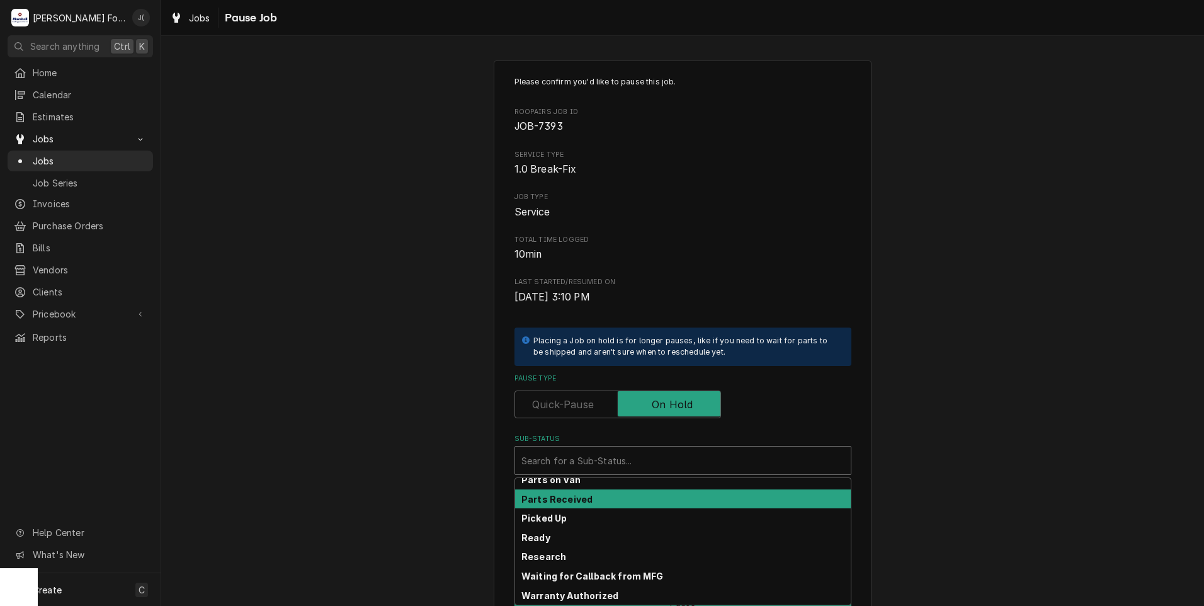
click at [678, 504] on div "Parts Received" at bounding box center [683, 499] width 336 height 20
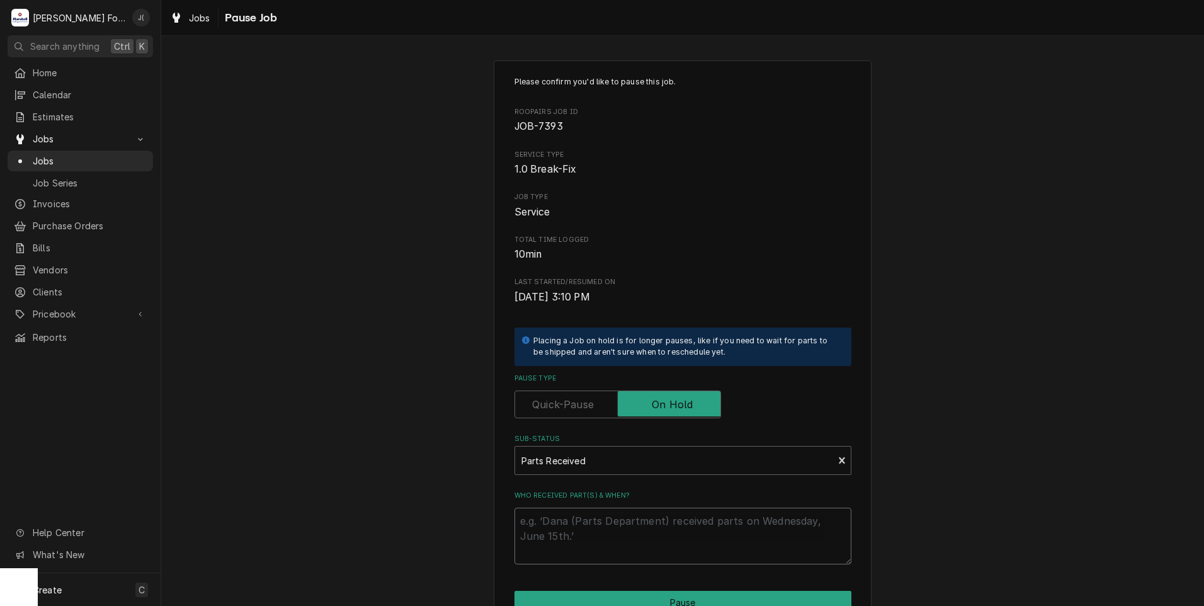
click at [667, 521] on textarea "Who received part(s) & when?" at bounding box center [682, 535] width 337 height 57
type textarea "x"
type textarea "0"
type textarea "x"
type textarea "09"
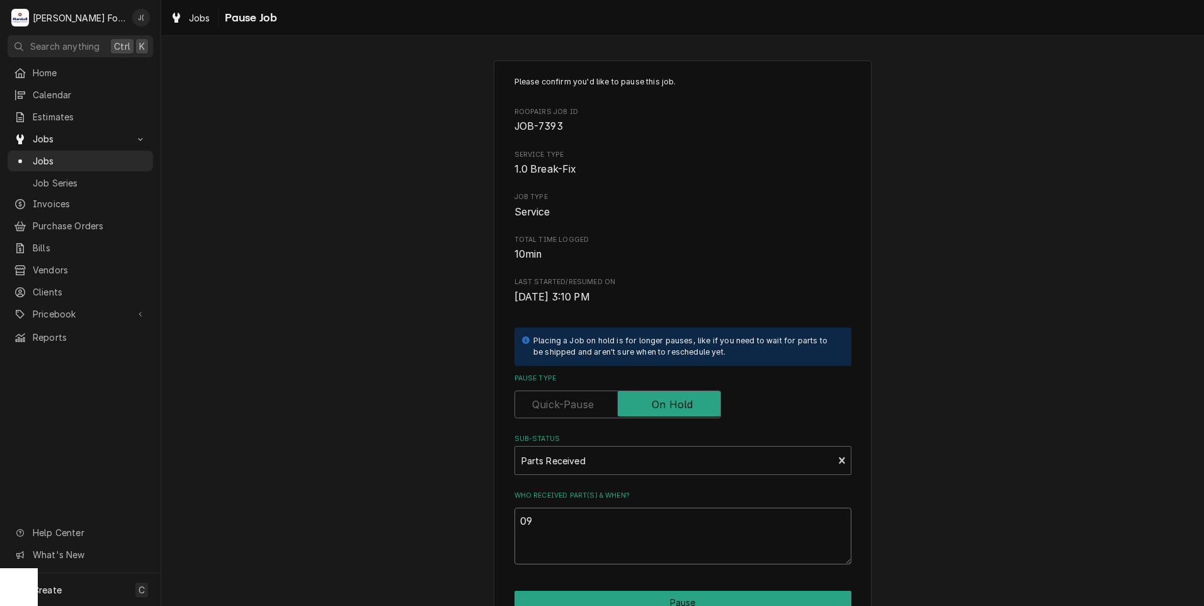
type textarea "x"
type textarea "09/"
type textarea "x"
type textarea "09/2"
type textarea "x"
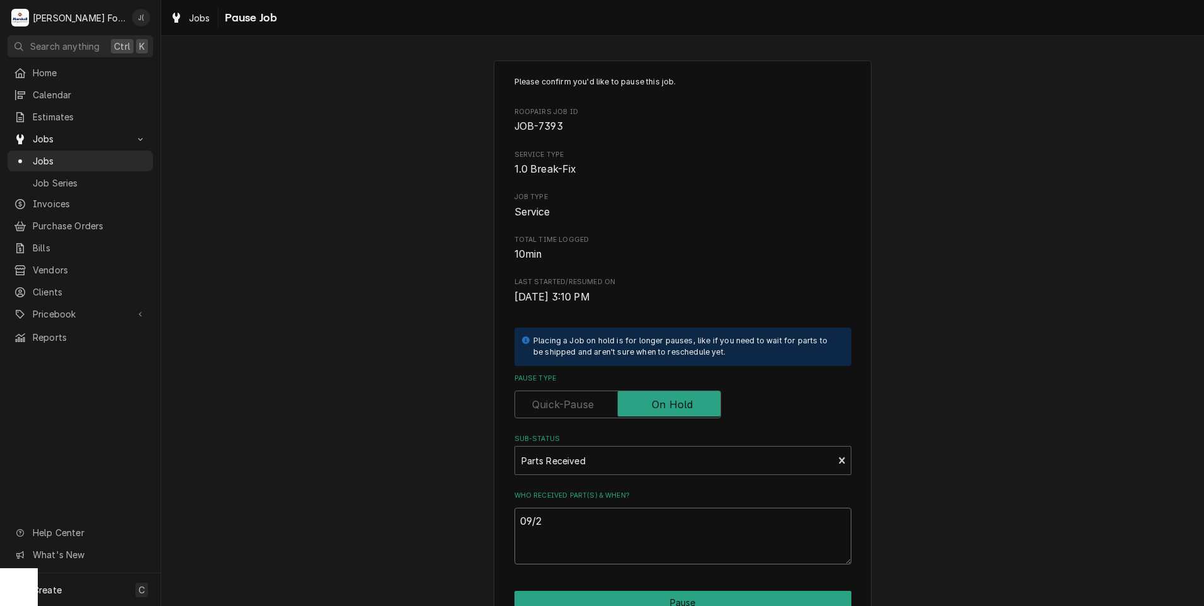
type textarea "09/23"
type textarea "x"
type textarea "09/23/"
type textarea "x"
type textarea "09/23/2"
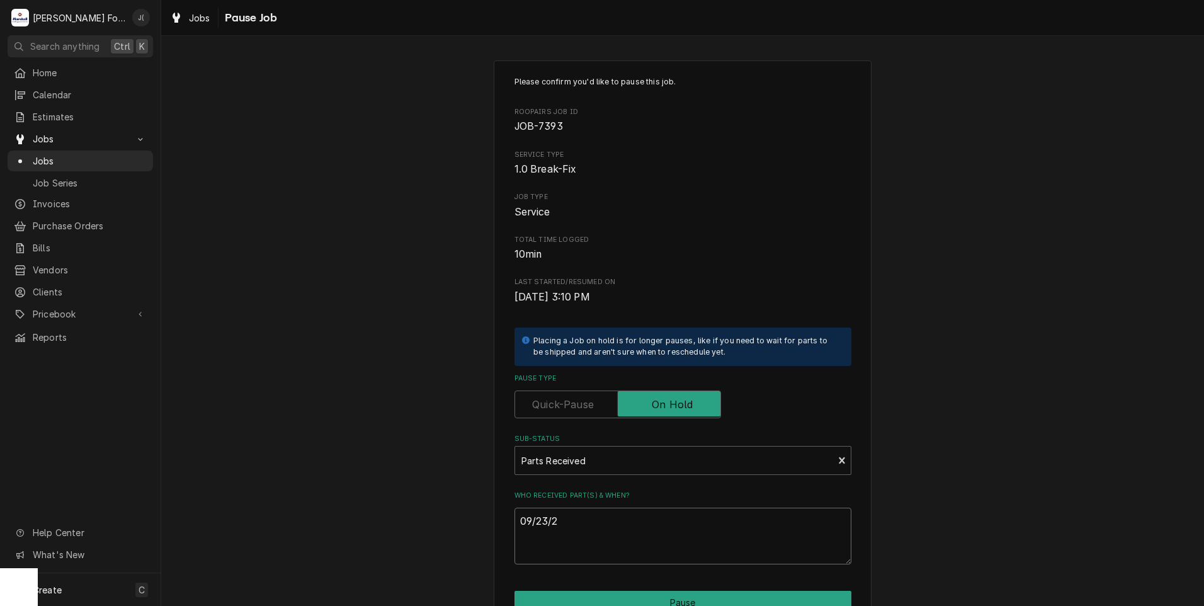
type textarea "x"
type textarea "09/23/20"
type textarea "x"
type textarea "09/23/202"
type textarea "x"
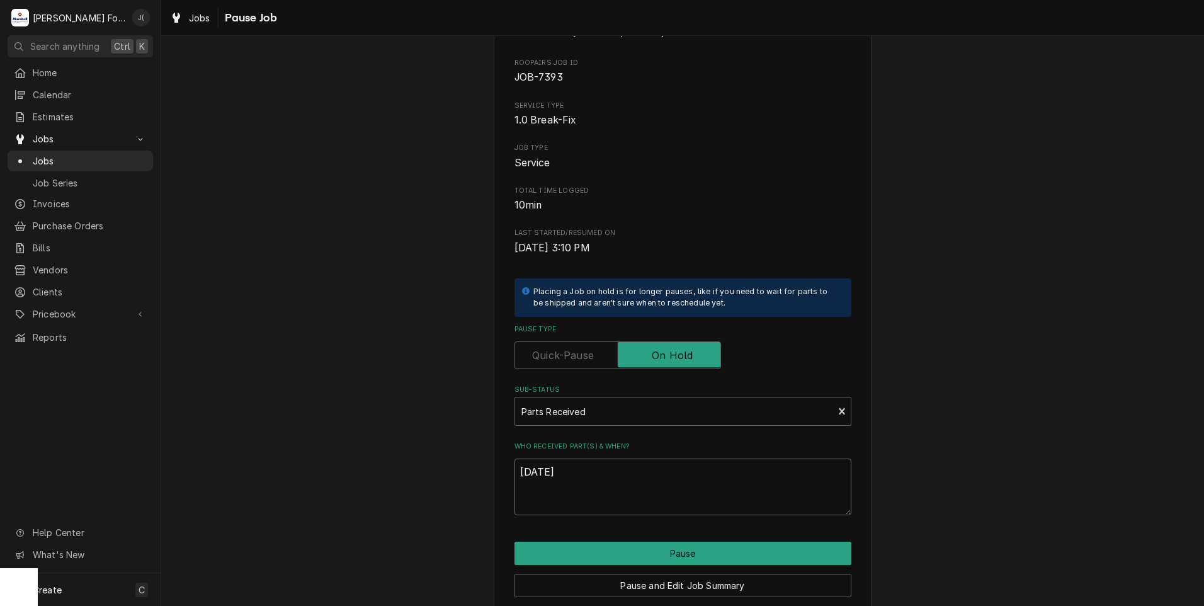
scroll to position [99, 0]
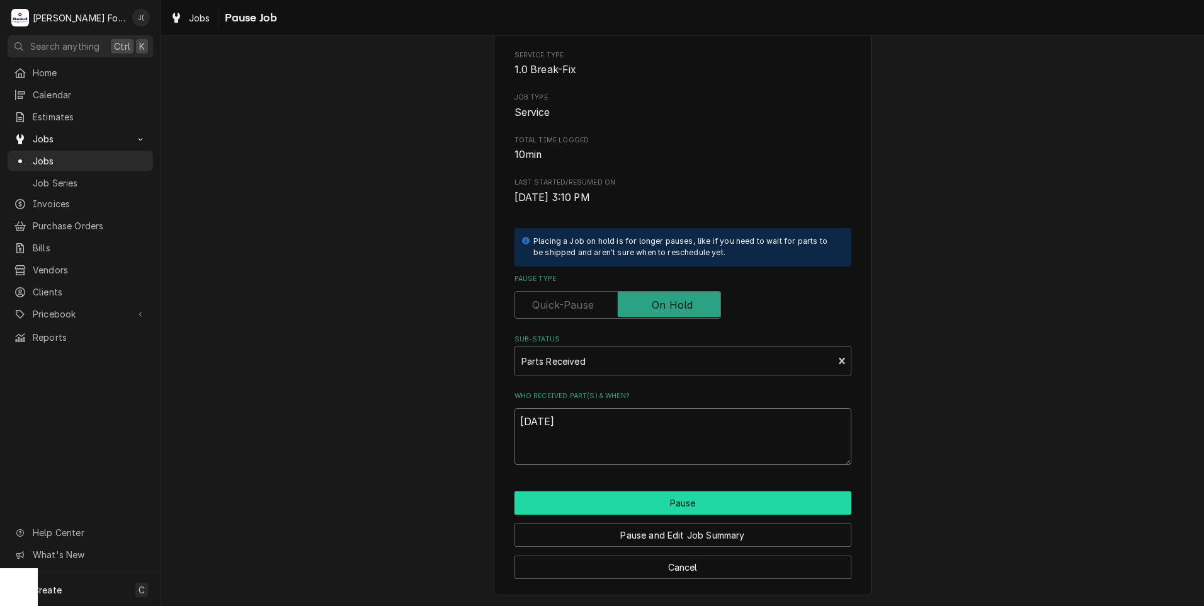
type textarea "[DATE]"
click at [570, 496] on button "Pause" at bounding box center [682, 502] width 337 height 23
type textarea "x"
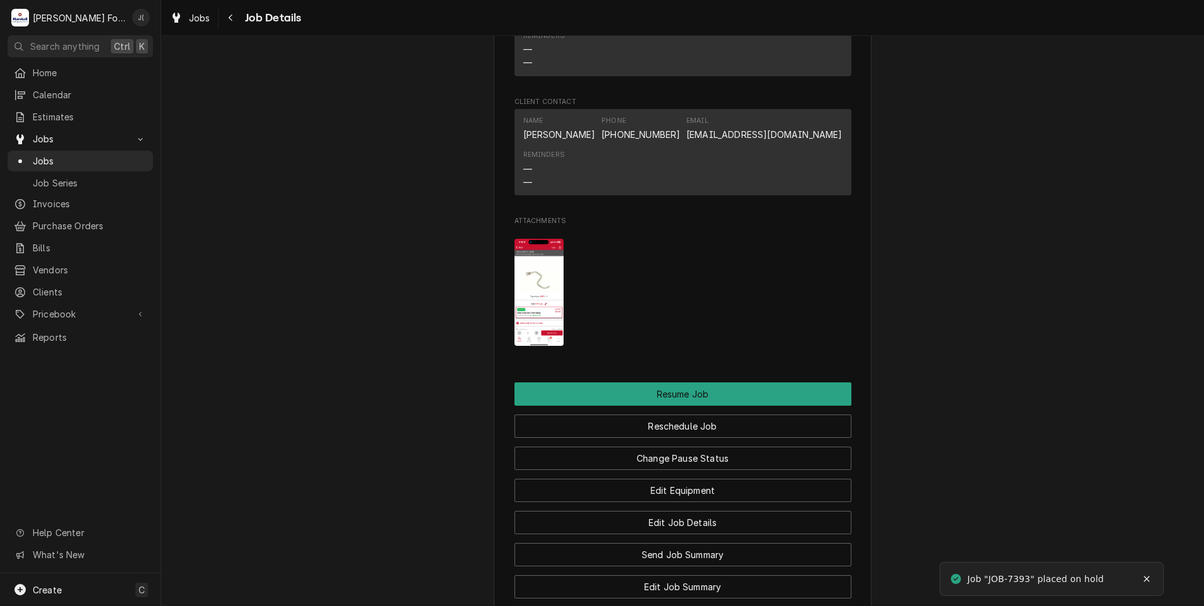
scroll to position [1595, 0]
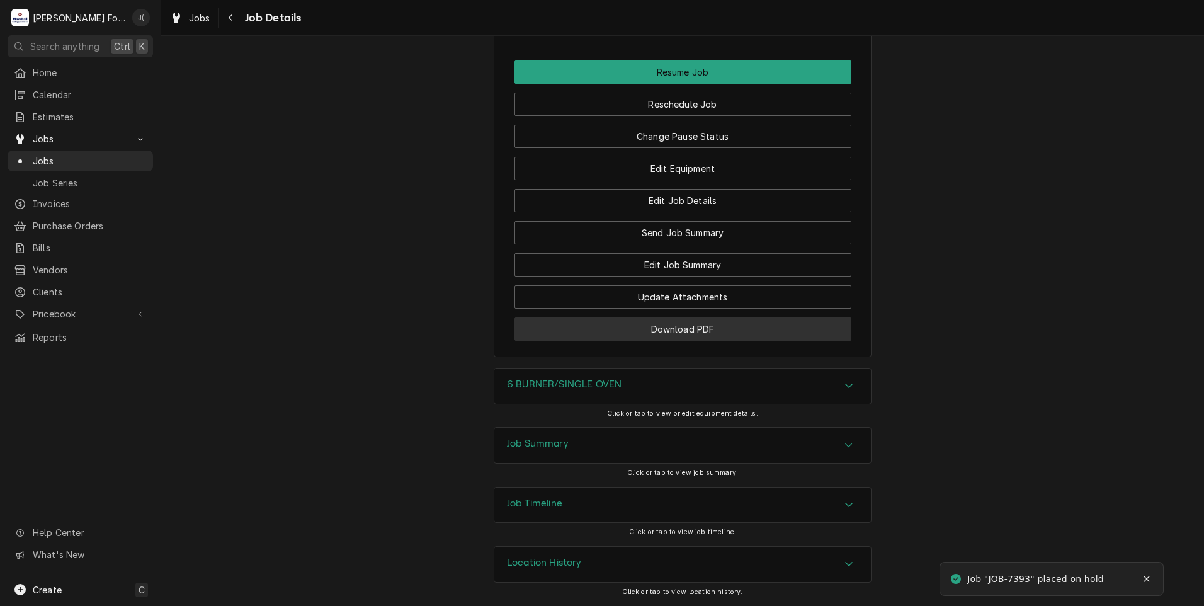
click at [528, 327] on button "Download PDF" at bounding box center [682, 328] width 337 height 23
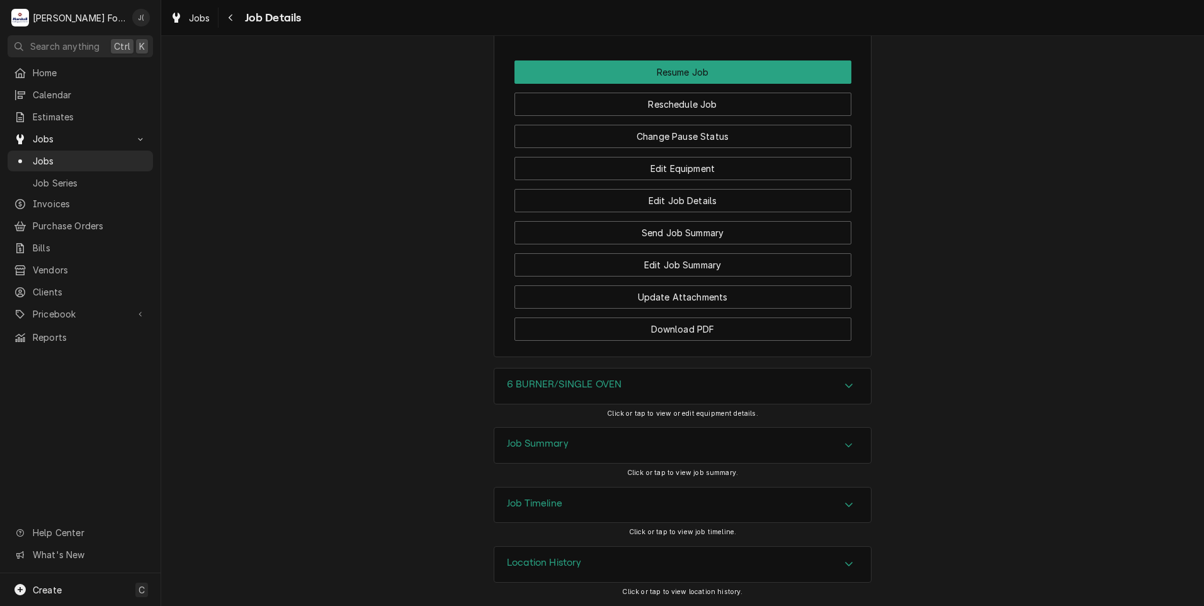
click at [43, 167] on div "Jobs Job Series" at bounding box center [80, 171] width 145 height 42
click at [43, 162] on span "Jobs" at bounding box center [90, 160] width 114 height 13
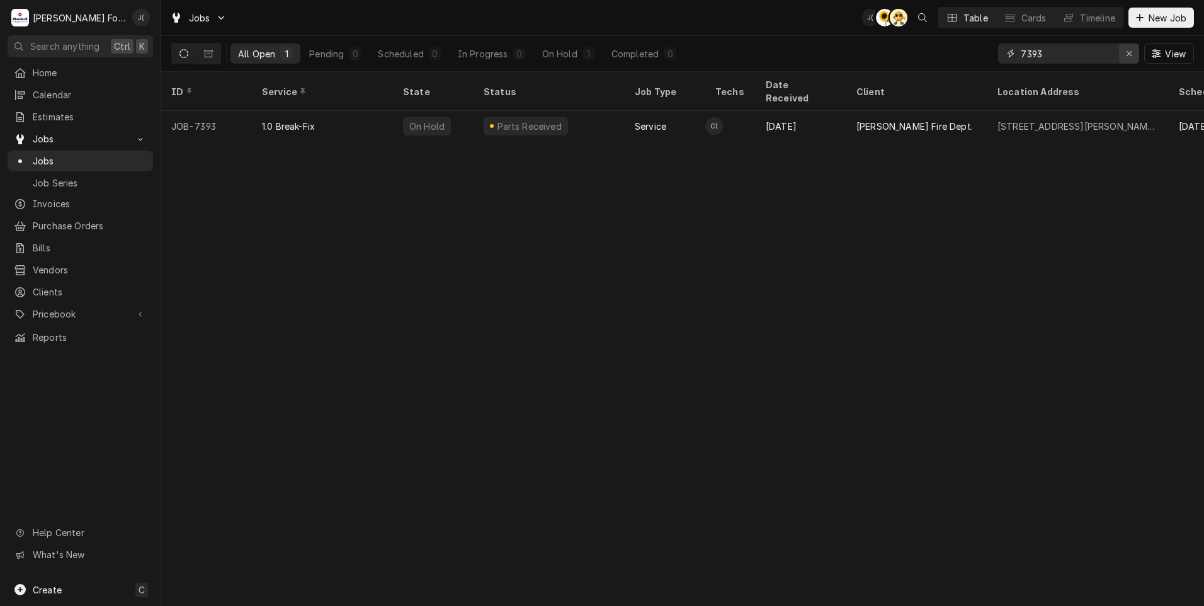
click at [1126, 55] on div "Erase input" at bounding box center [1128, 53] width 13 height 13
click at [1109, 55] on input "Dynamic Content Wrapper" at bounding box center [1079, 53] width 118 height 20
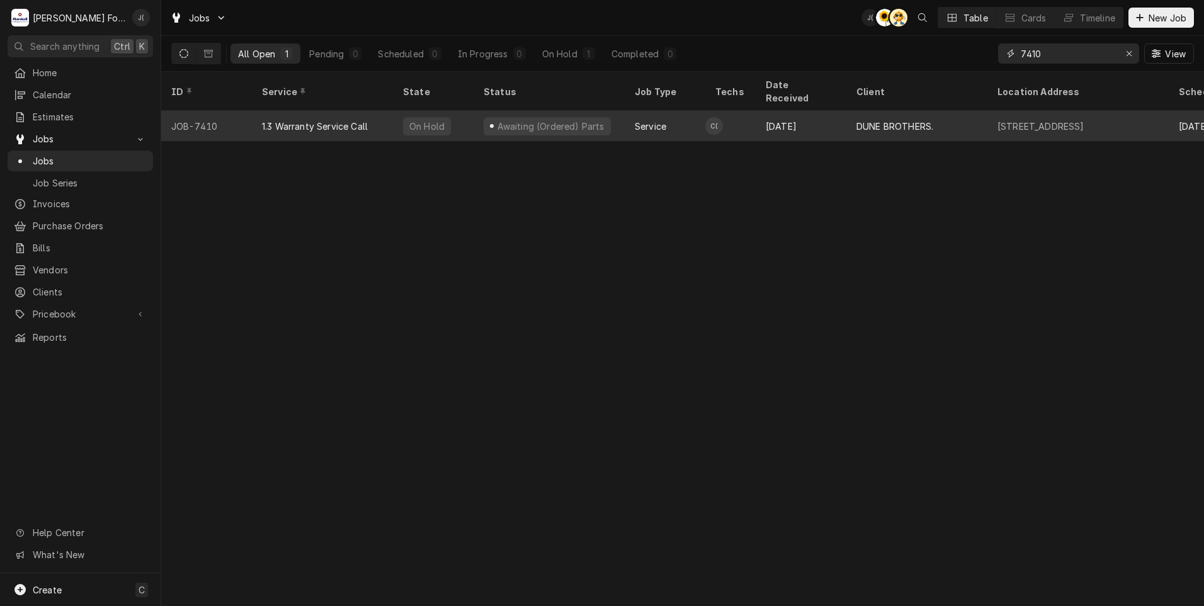
type input "7410"
click at [428, 117] on div "On Hold" at bounding box center [427, 126] width 48 height 18
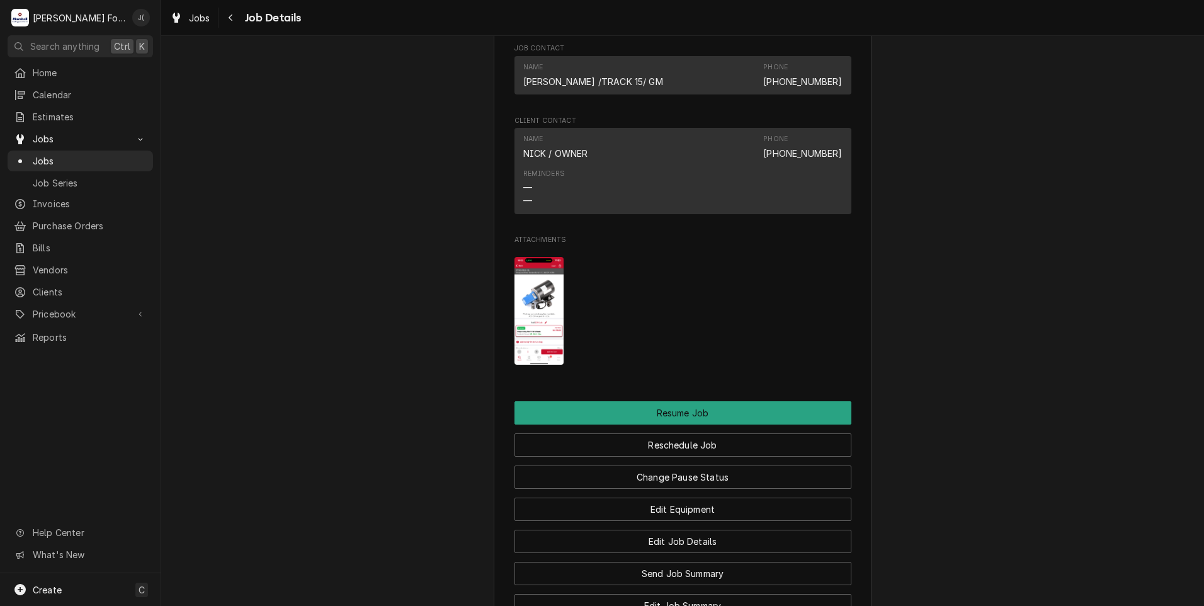
scroll to position [1196, 0]
click at [740, 488] on button "Change Pause Status" at bounding box center [682, 476] width 337 height 23
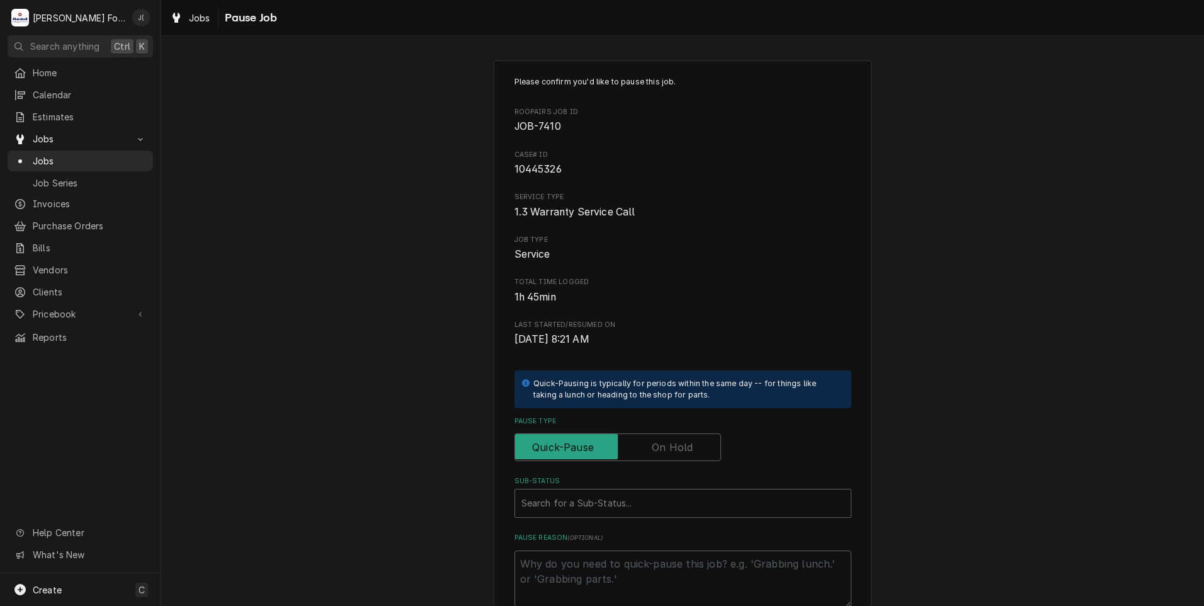
click at [686, 449] on label "Pause Type" at bounding box center [617, 447] width 206 height 28
click at [686, 449] on input "Pause Type" at bounding box center [617, 447] width 195 height 28
checkbox input "true"
click at [592, 498] on div "Sub-Status" at bounding box center [682, 503] width 323 height 23
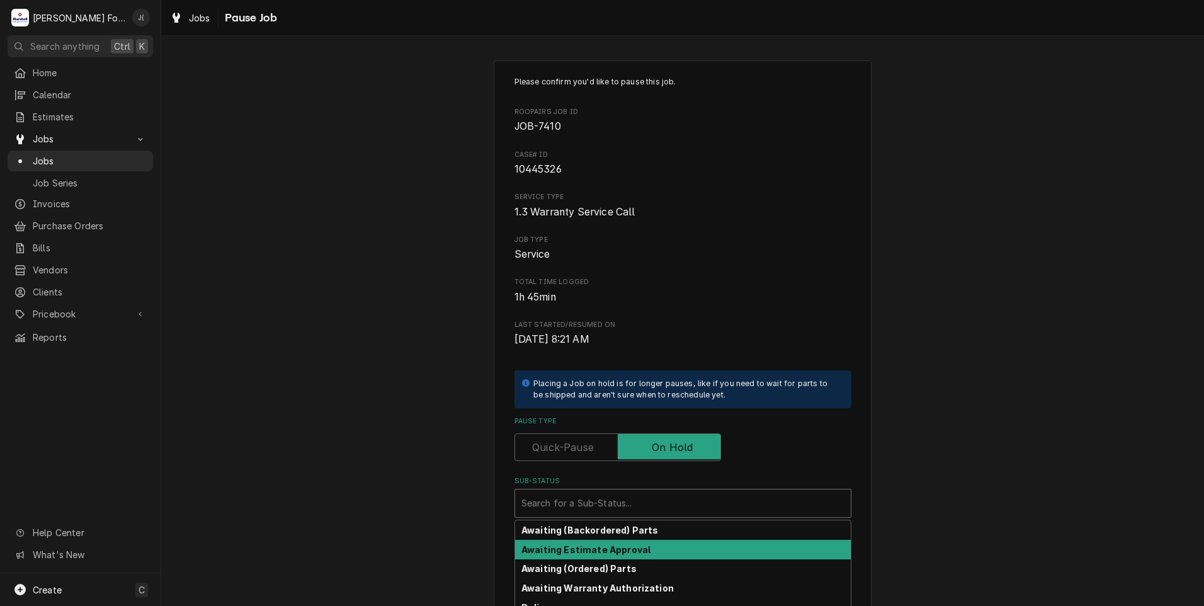
scroll to position [139, 0]
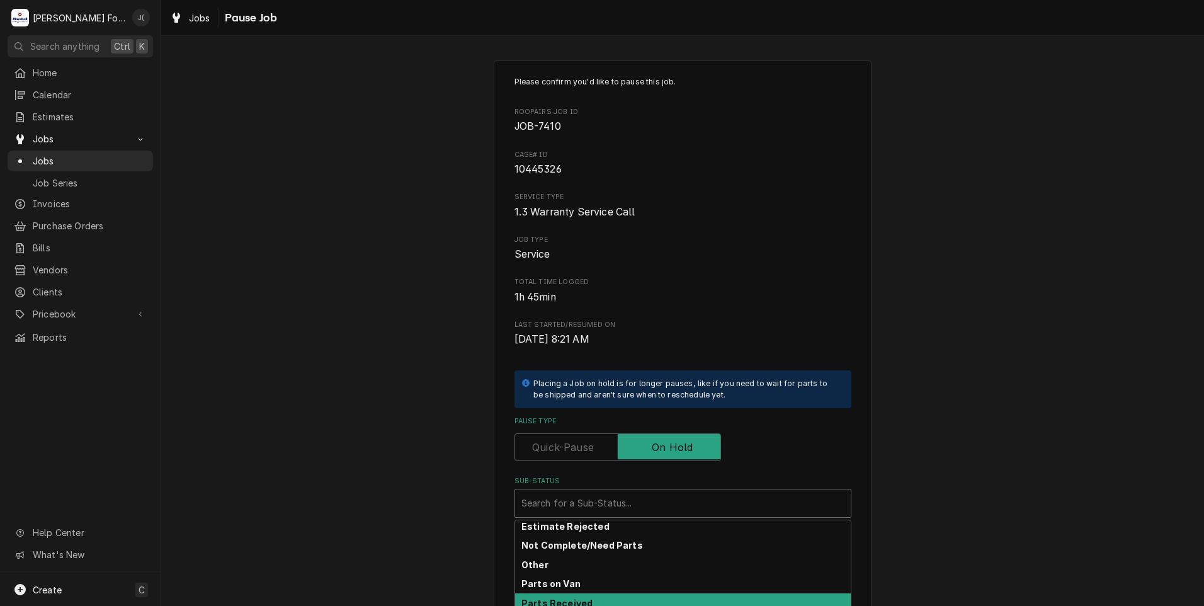
click at [570, 603] on strong "Parts Received" at bounding box center [556, 602] width 71 height 11
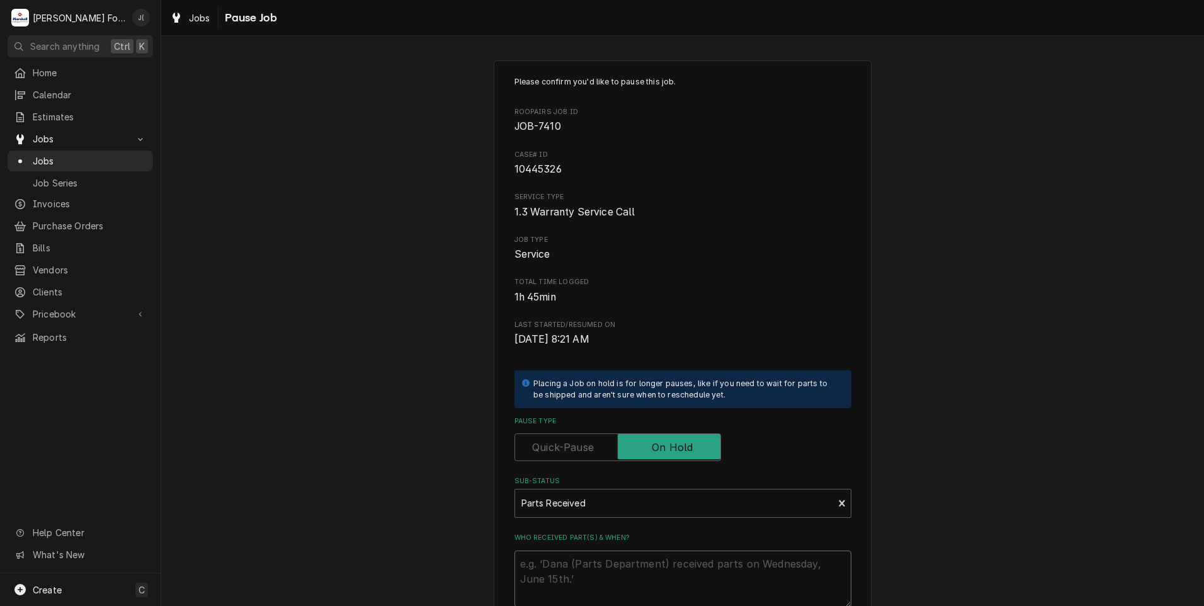
click at [570, 559] on textarea "Who received part(s) & when?" at bounding box center [682, 578] width 337 height 57
type textarea "x"
type textarea "0"
type textarea "x"
type textarea "09"
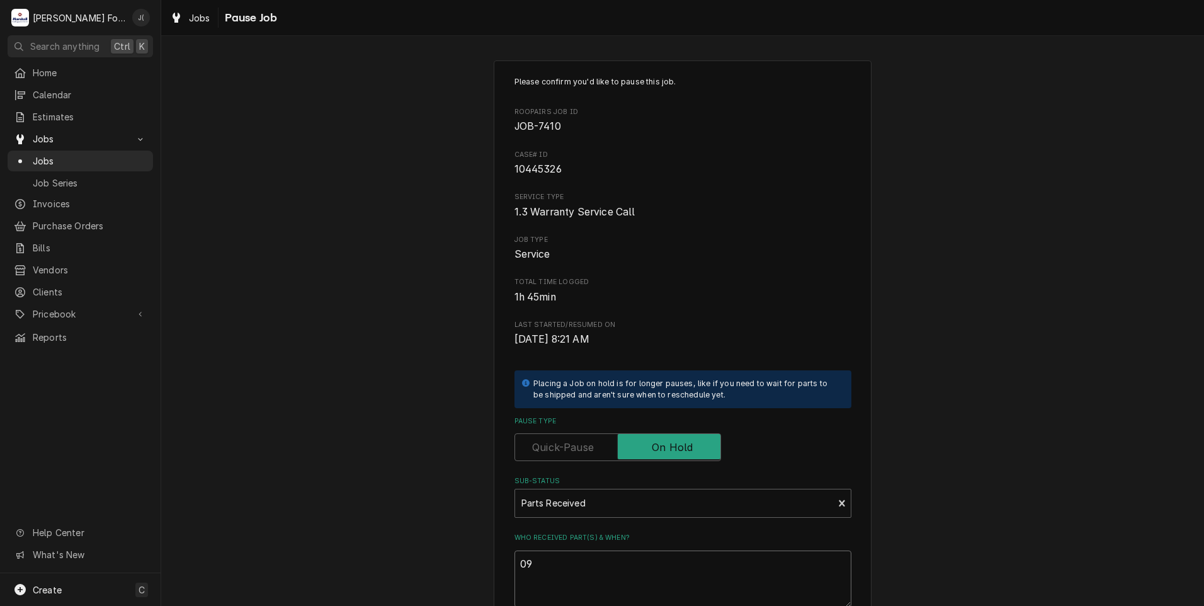
type textarea "x"
type textarea "09/"
type textarea "x"
type textarea "09/2"
type textarea "x"
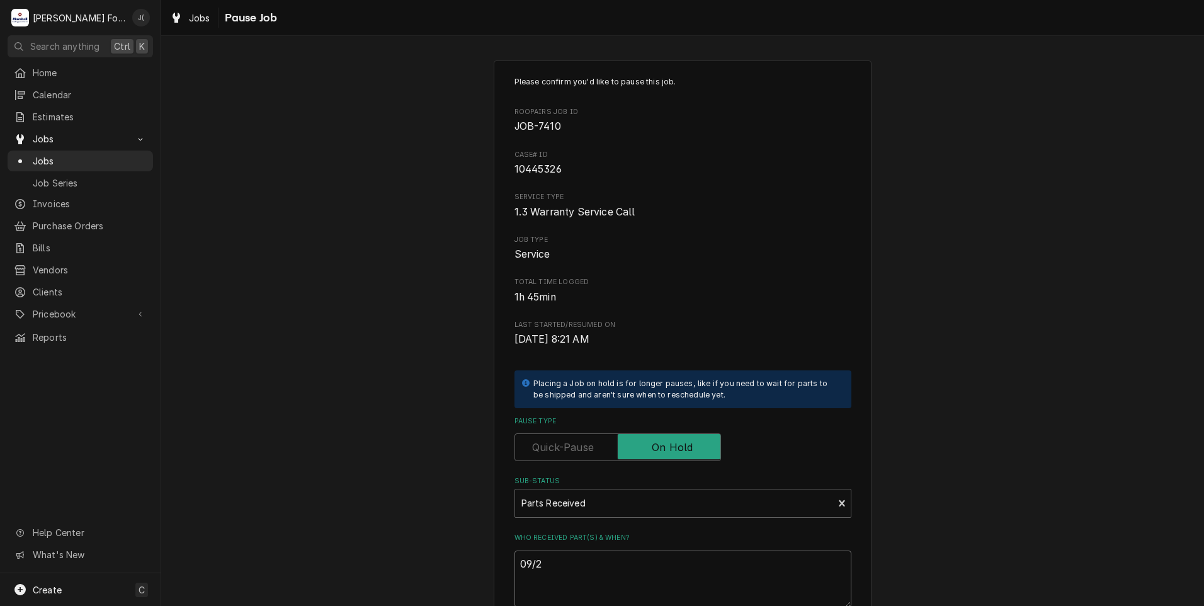
type textarea "09/23"
type textarea "x"
type textarea "09/23/"
type textarea "x"
type textarea "09/23/2"
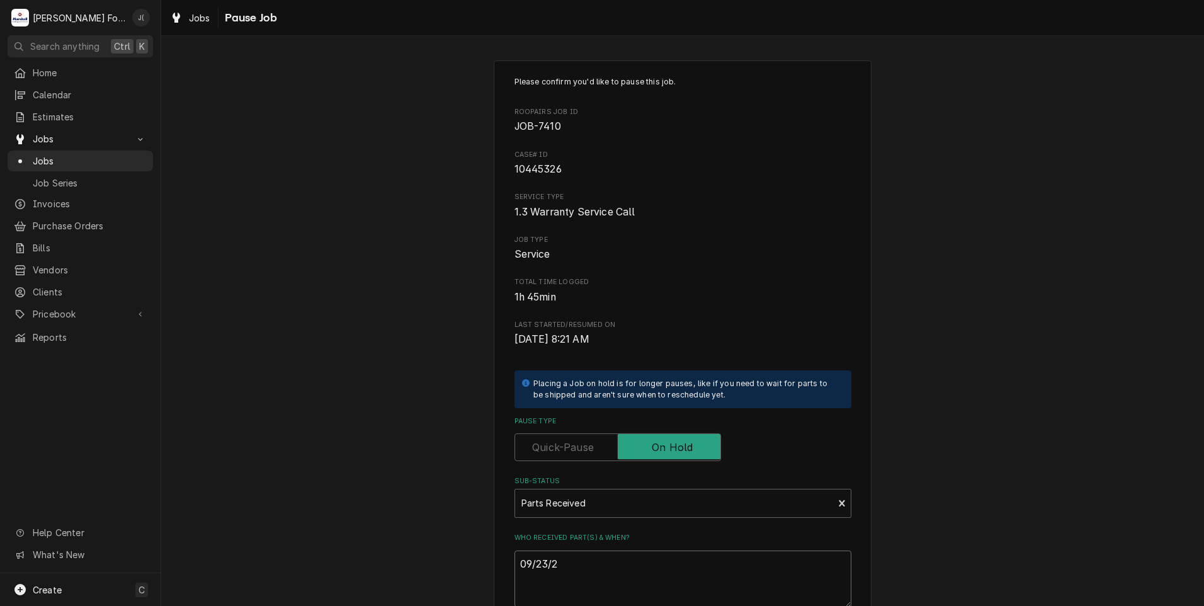
type textarea "x"
type textarea "[DATE]"
type textarea "x"
type textarea "09/23/202"
type textarea "x"
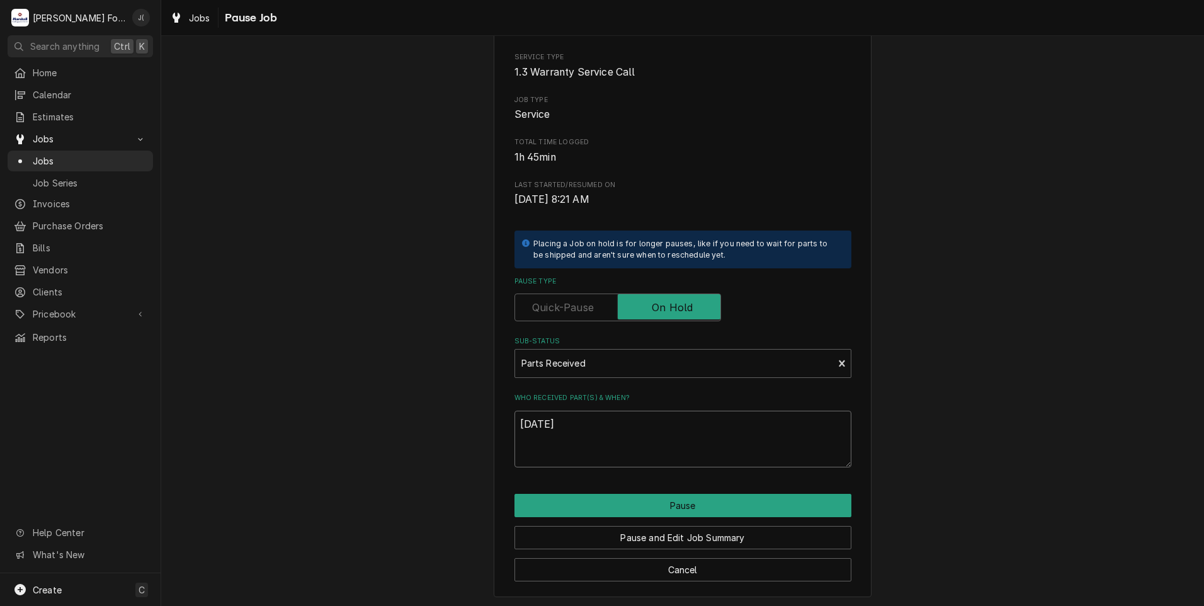
scroll to position [142, 0]
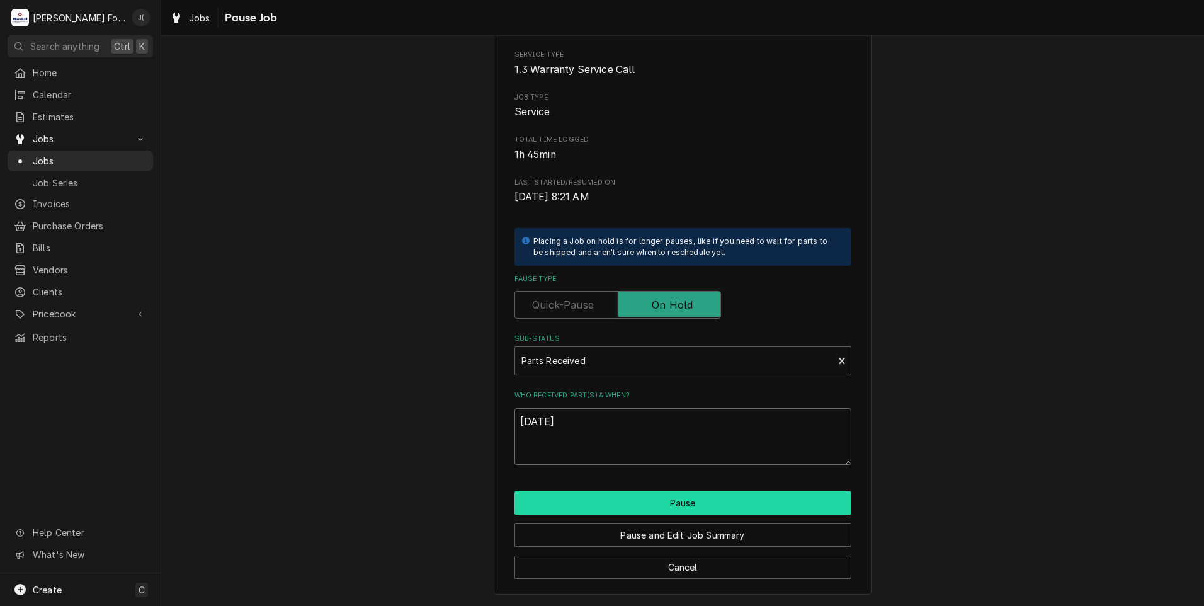
type textarea "[DATE]"
click at [644, 499] on button "Pause" at bounding box center [682, 502] width 337 height 23
type textarea "x"
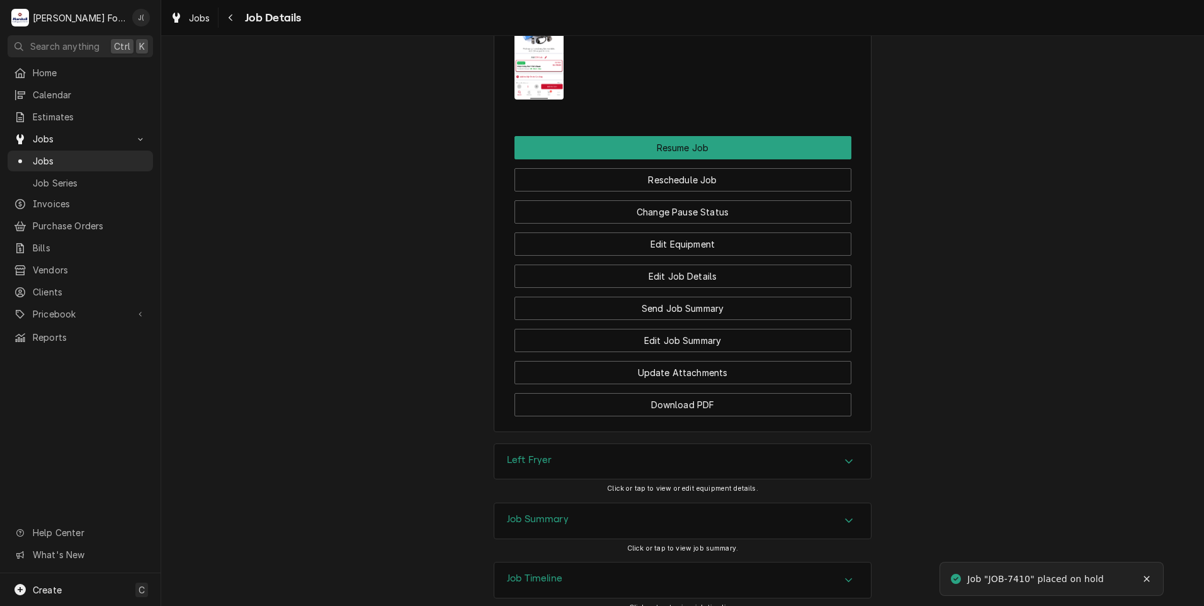
scroll to position [1551, 0]
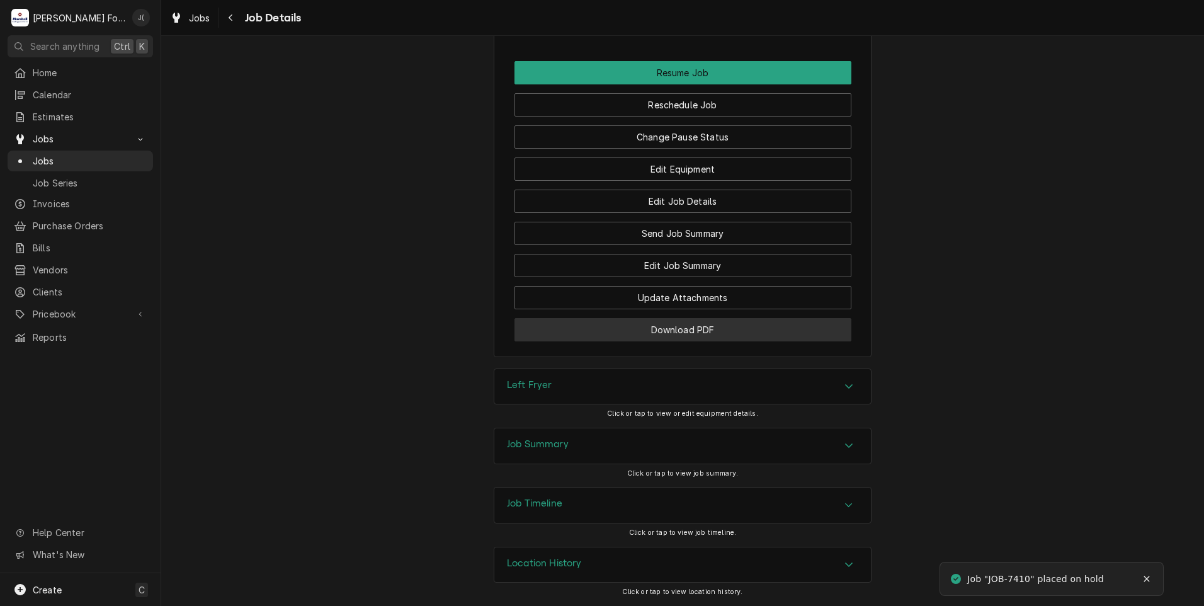
click at [537, 327] on button "Download PDF" at bounding box center [682, 329] width 337 height 23
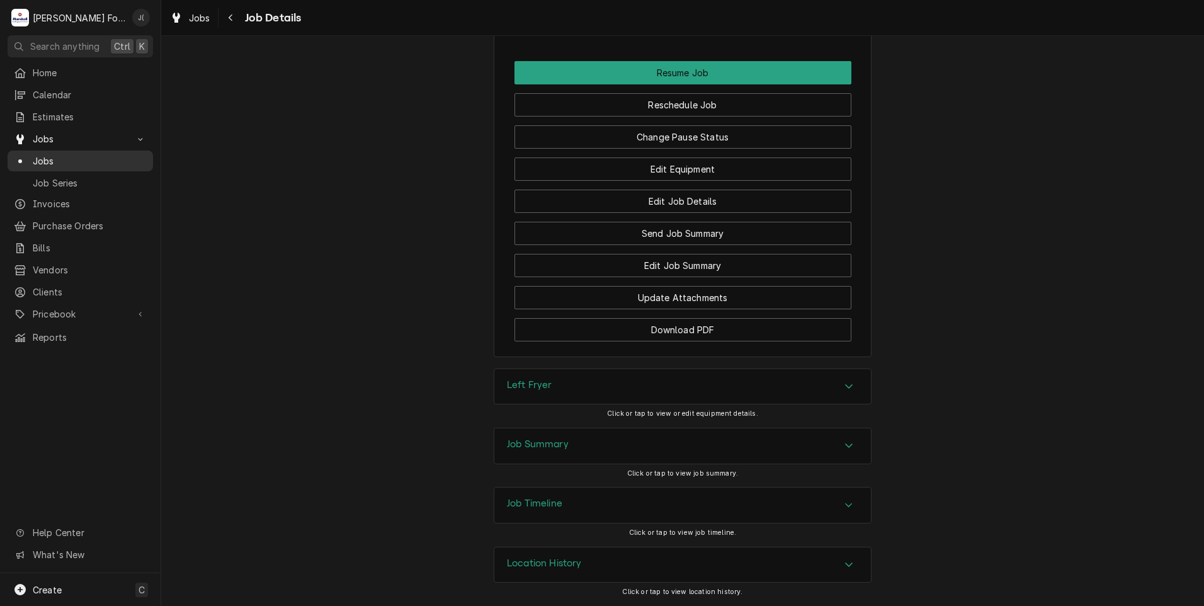
drag, startPoint x: 73, startPoint y: 161, endPoint x: 84, endPoint y: 161, distance: 10.7
click at [73, 161] on span "Jobs" at bounding box center [90, 160] width 114 height 13
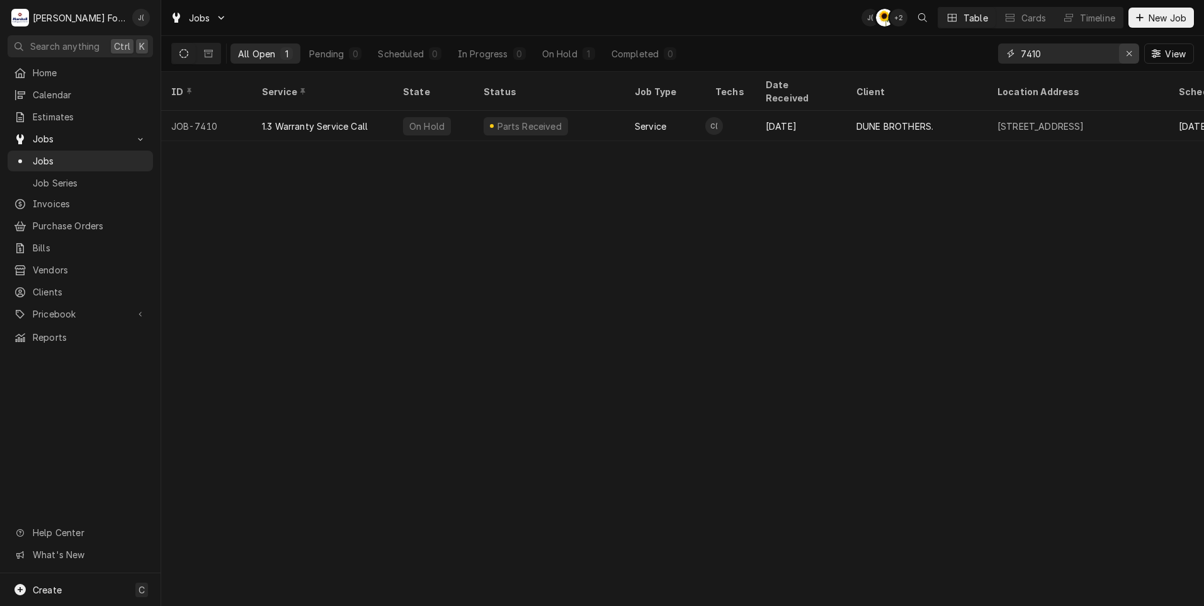
click at [1134, 51] on div "Erase input" at bounding box center [1128, 53] width 13 height 13
click at [1103, 55] on input "Dynamic Content Wrapper" at bounding box center [1079, 53] width 118 height 20
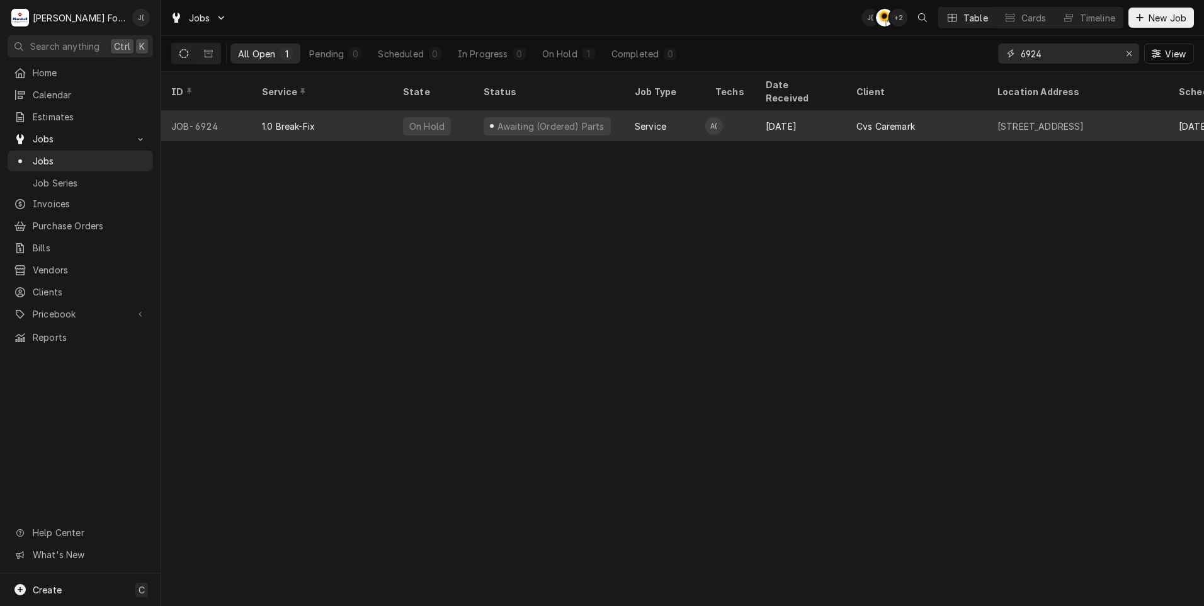
type input "6924"
click at [298, 120] on div "1.0 Break-Fix" at bounding box center [288, 126] width 53 height 13
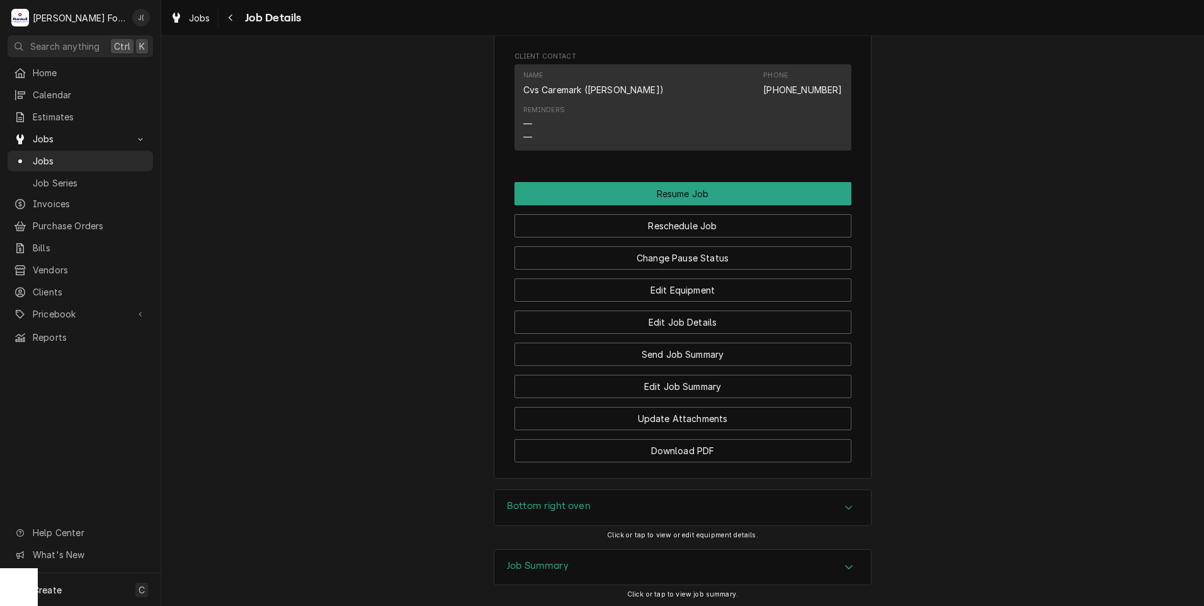
scroll to position [1849, 0]
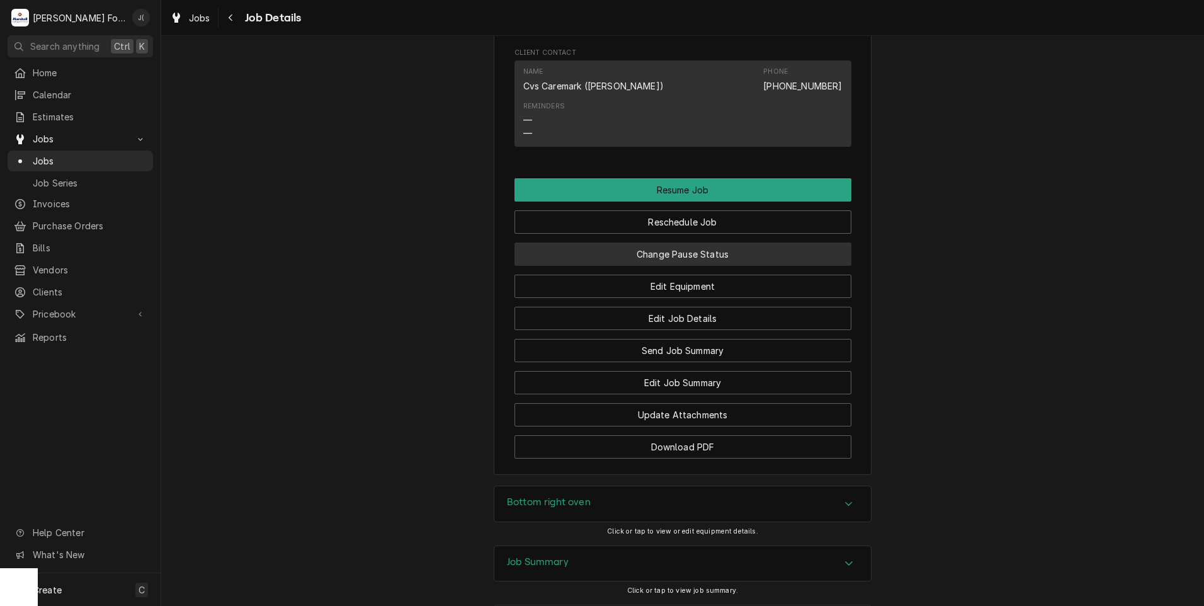
click at [694, 242] on button "Change Pause Status" at bounding box center [682, 253] width 337 height 23
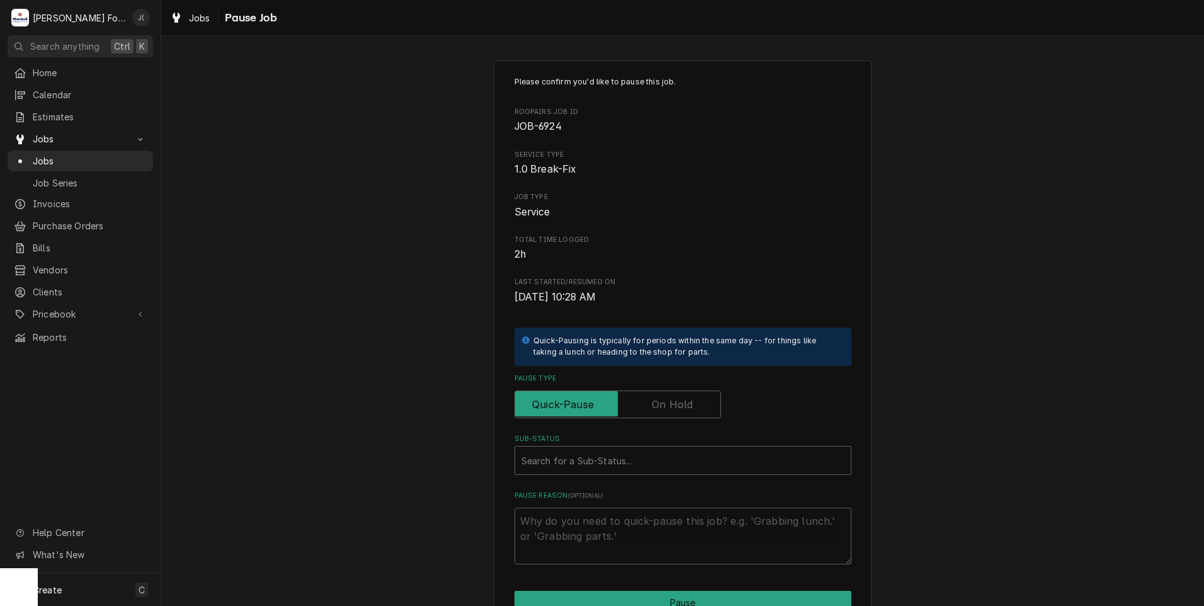
click at [659, 399] on label "Pause Type" at bounding box center [617, 404] width 206 height 28
click at [659, 399] on input "Pause Type" at bounding box center [617, 404] width 195 height 28
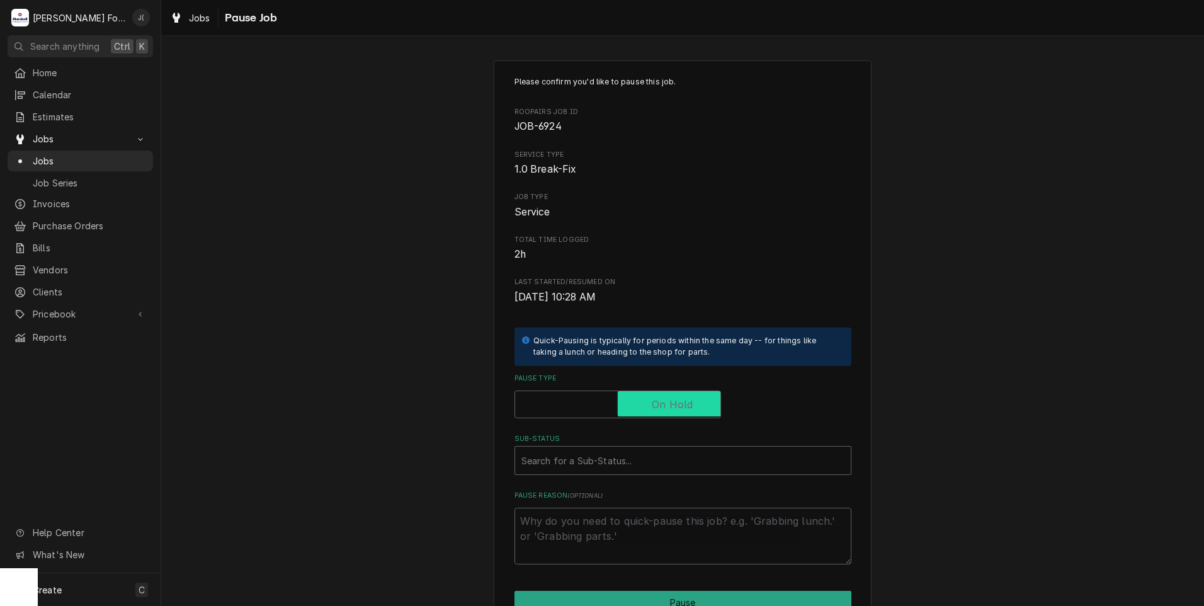
checkbox input "true"
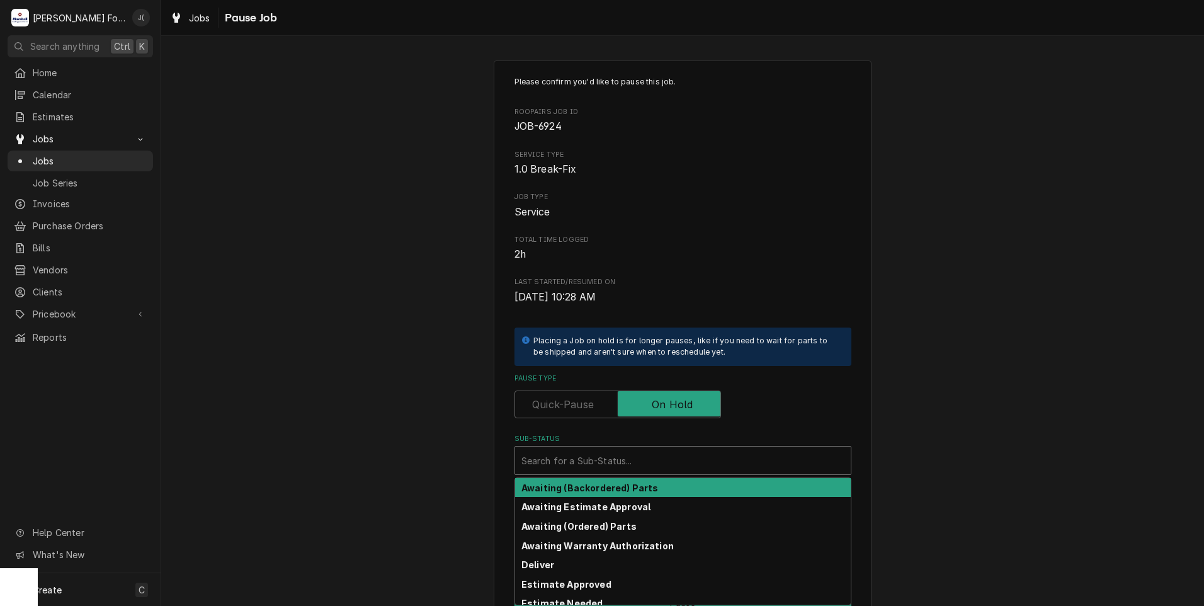
click at [630, 453] on div "Sub-Status" at bounding box center [682, 460] width 323 height 23
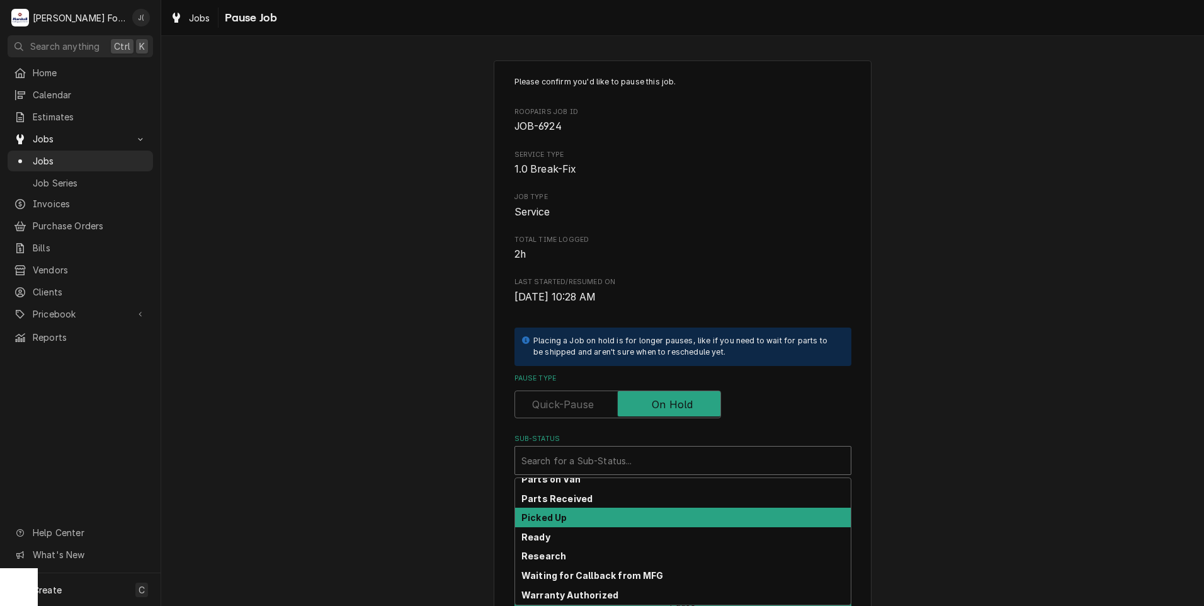
scroll to position [201, 0]
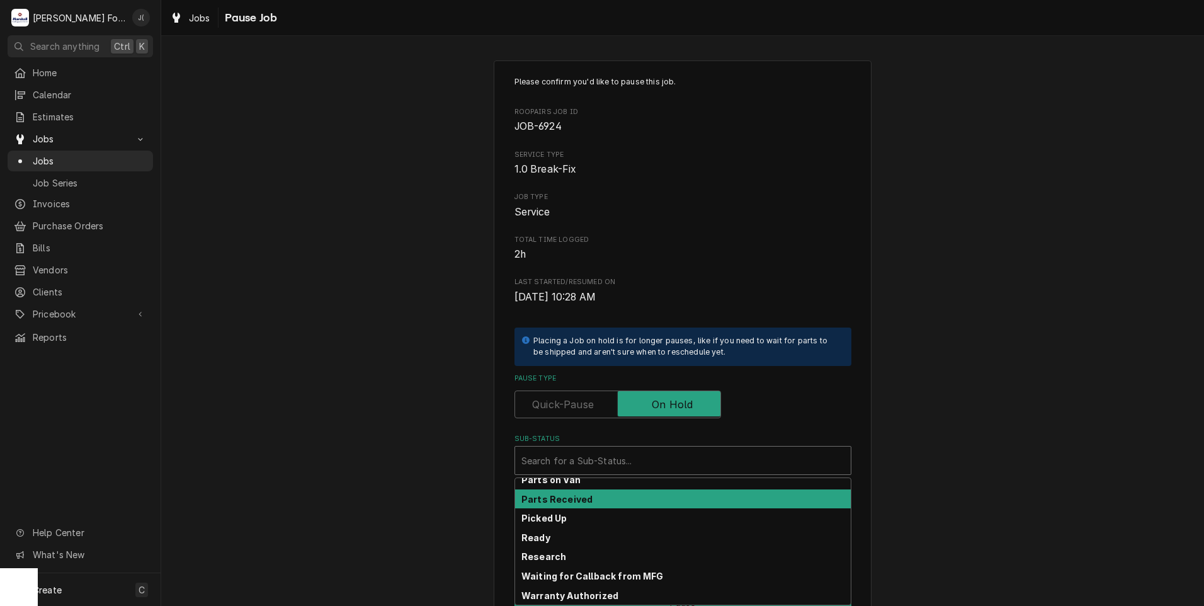
click at [640, 506] on div "Parts Received" at bounding box center [683, 499] width 336 height 20
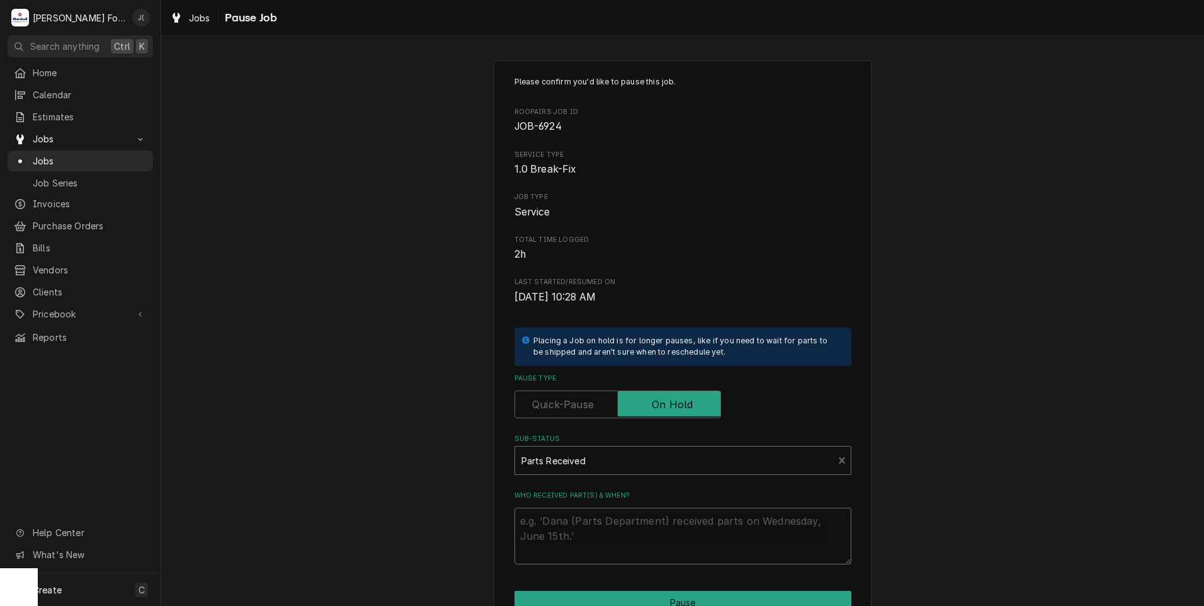
click at [639, 509] on textarea "Who received part(s) & when?" at bounding box center [682, 535] width 337 height 57
type textarea "x"
type textarea "0"
type textarea "x"
type textarea "09"
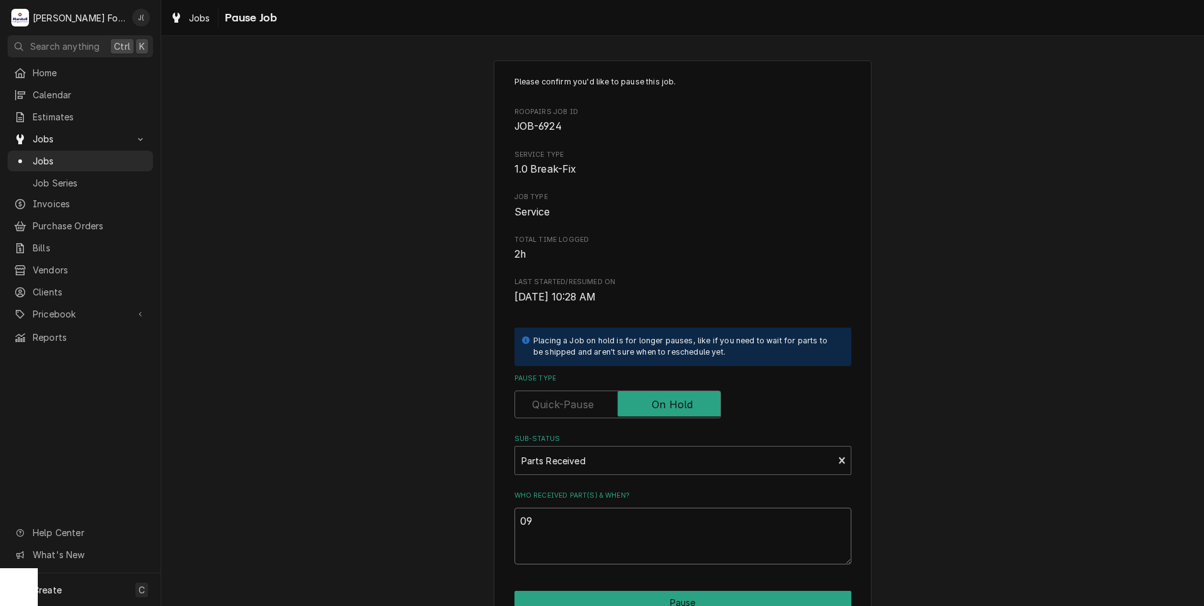
type textarea "x"
type textarea "09/"
type textarea "x"
type textarea "09/2"
type textarea "x"
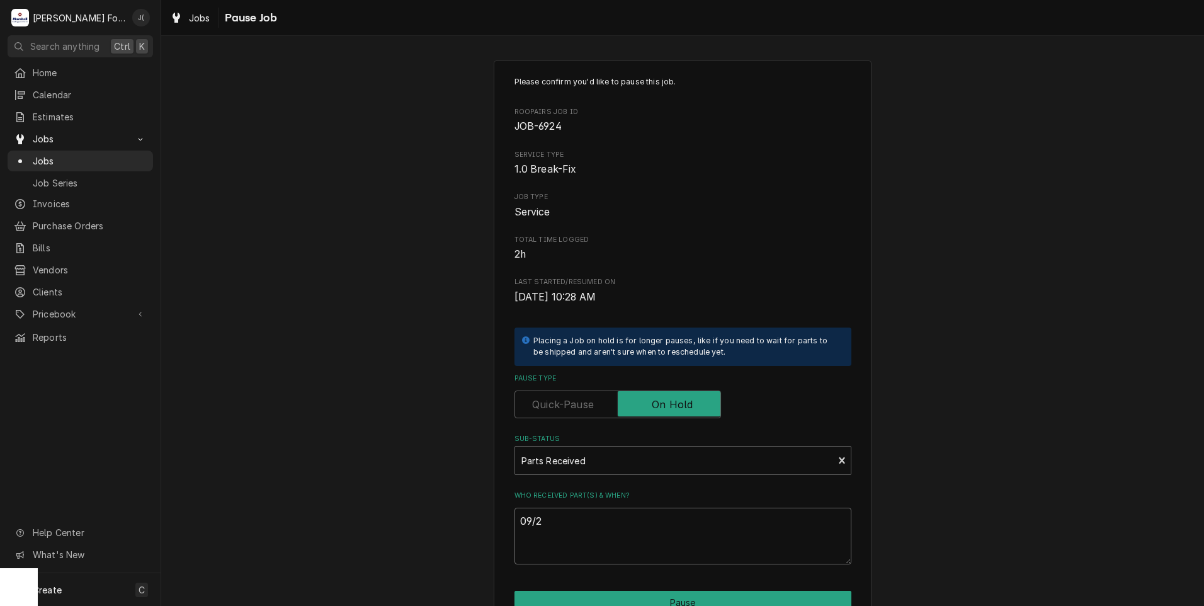
type textarea "09/23"
type textarea "x"
type textarea "09/23/"
type textarea "x"
type textarea "09/23/2"
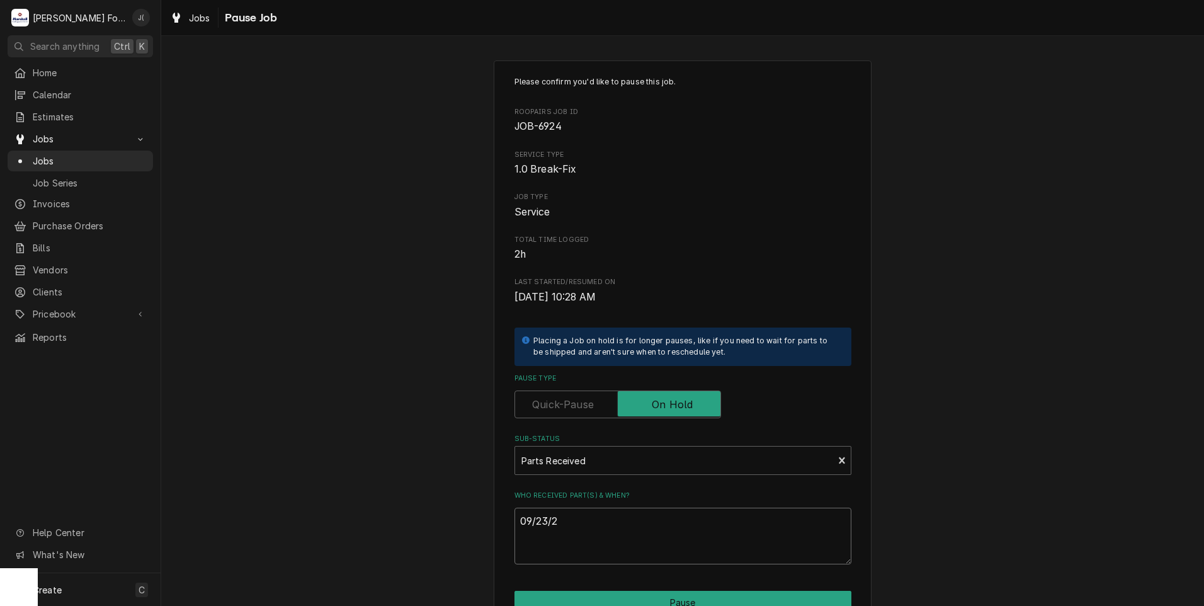
type textarea "x"
type textarea "[DATE]"
type textarea "x"
type textarea "09/23/202"
type textarea "x"
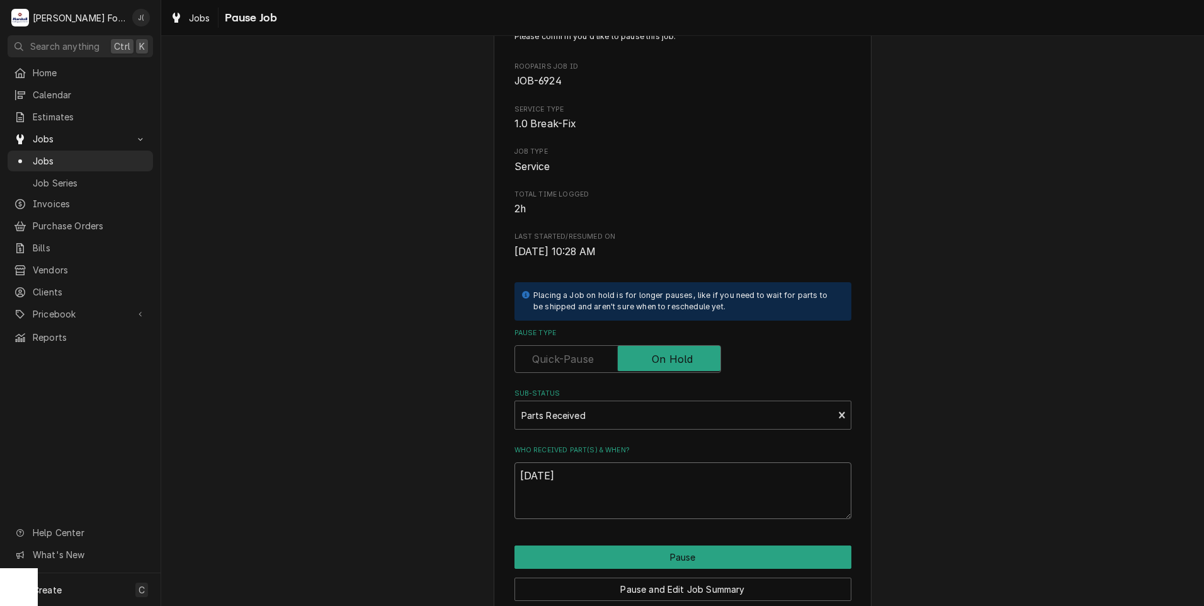
scroll to position [99, 0]
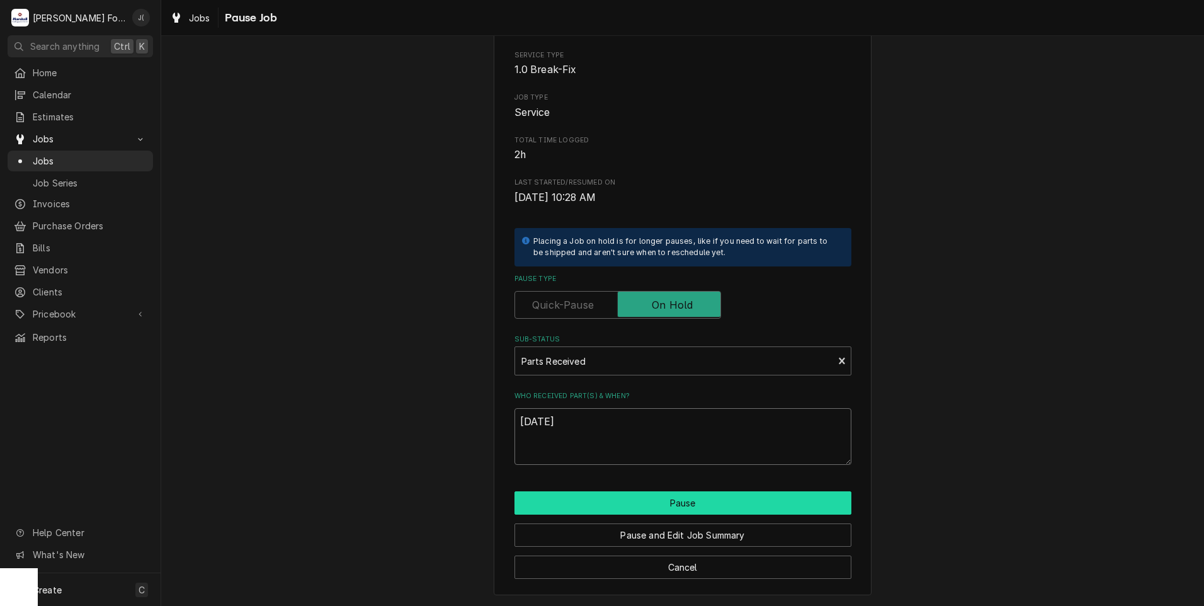
type textarea "[DATE]"
click at [586, 499] on button "Pause" at bounding box center [682, 502] width 337 height 23
type textarea "x"
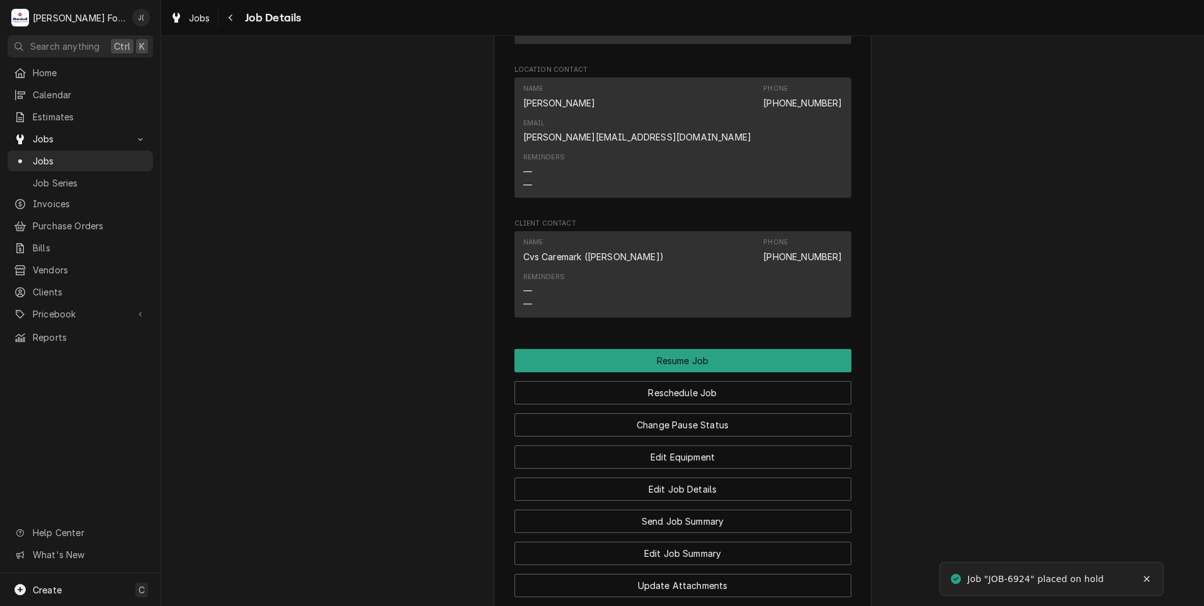
scroll to position [1700, 0]
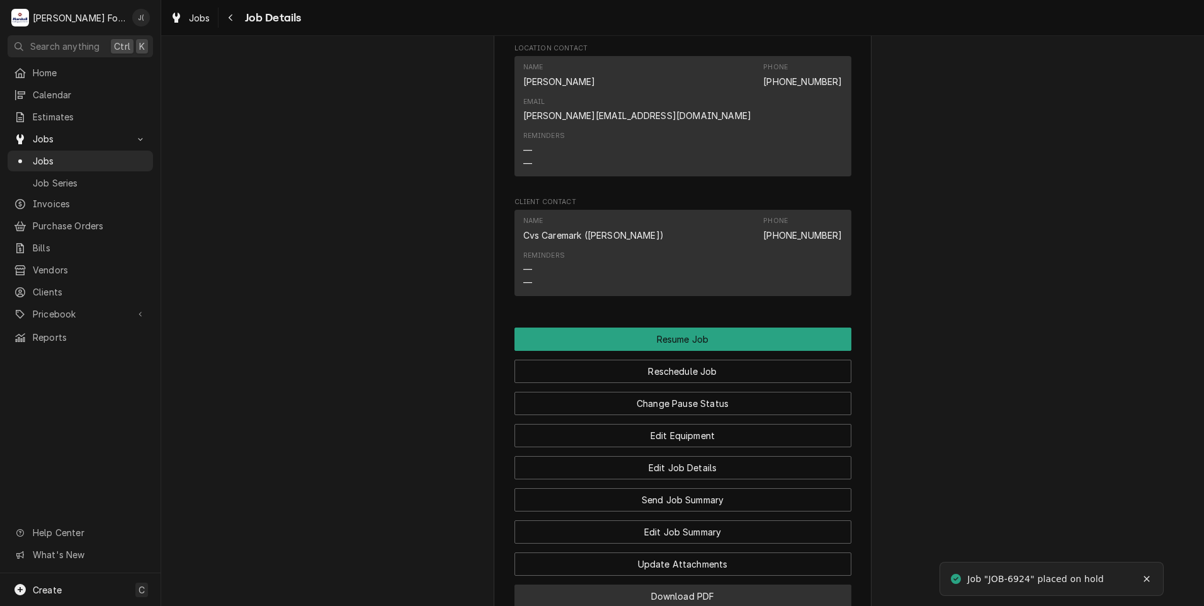
click at [592, 584] on button "Download PDF" at bounding box center [682, 595] width 337 height 23
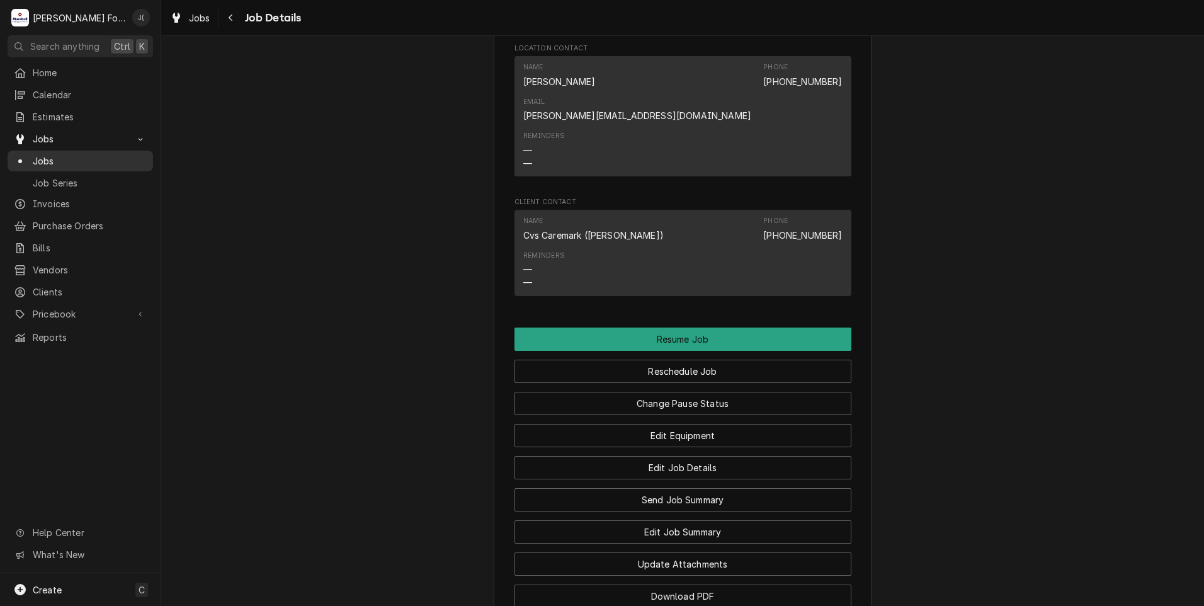
click at [60, 160] on span "Jobs" at bounding box center [90, 160] width 114 height 13
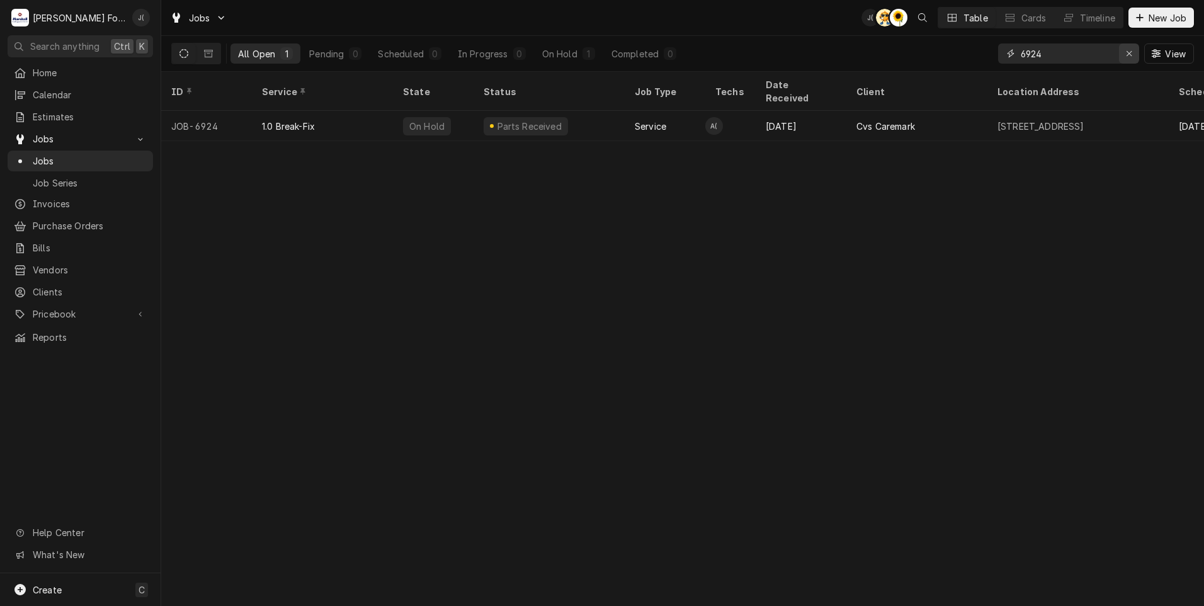
click at [1129, 56] on icon "Erase input" at bounding box center [1129, 53] width 7 height 9
click at [1111, 59] on input "Dynamic Content Wrapper" at bounding box center [1079, 53] width 118 height 20
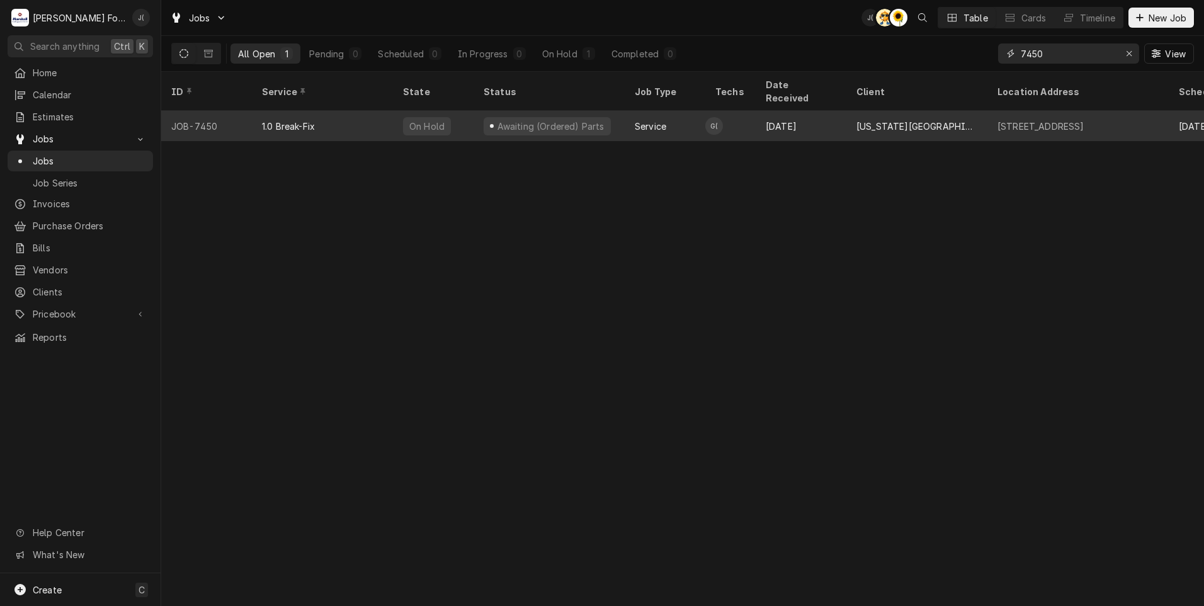
type input "7450"
click at [439, 117] on div "On Hold" at bounding box center [427, 126] width 48 height 18
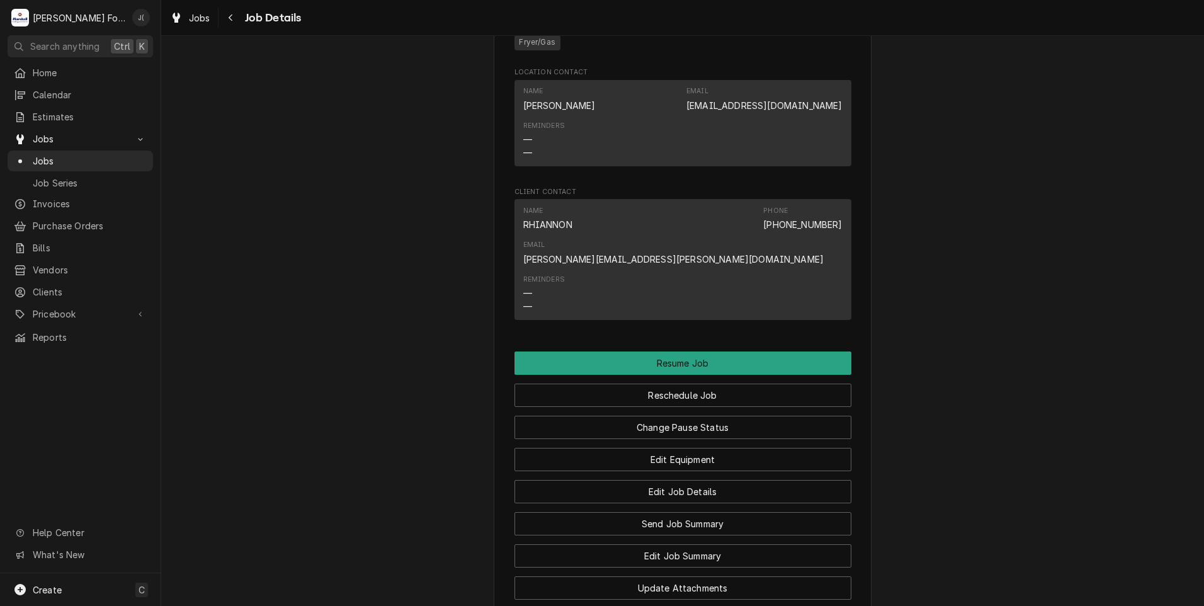
scroll to position [1133, 0]
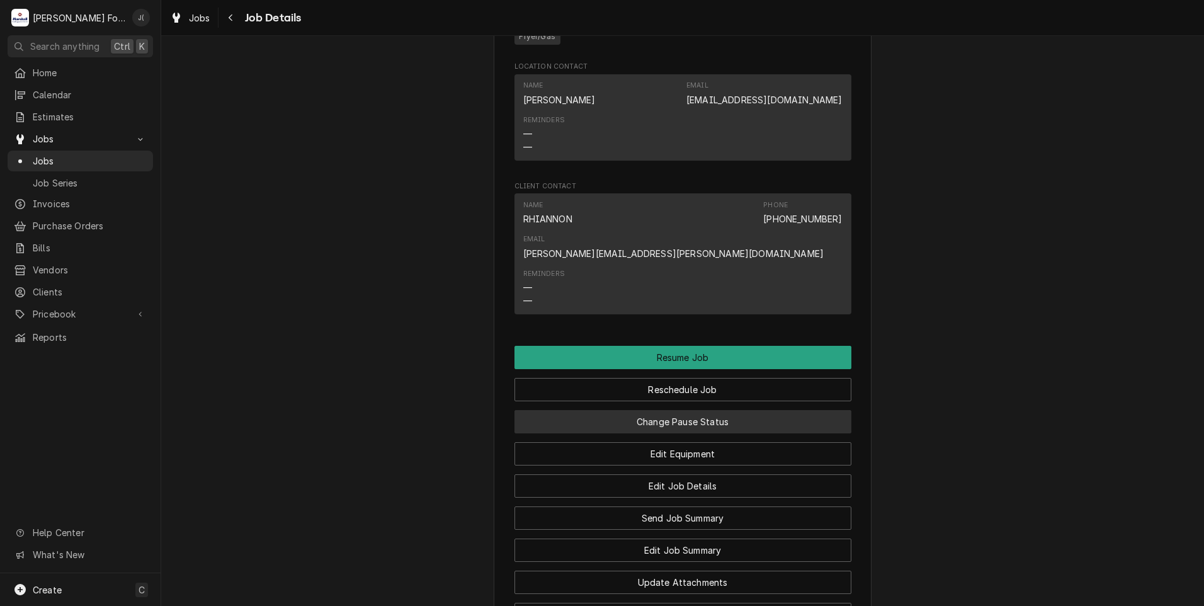
click at [603, 410] on button "Change Pause Status" at bounding box center [682, 421] width 337 height 23
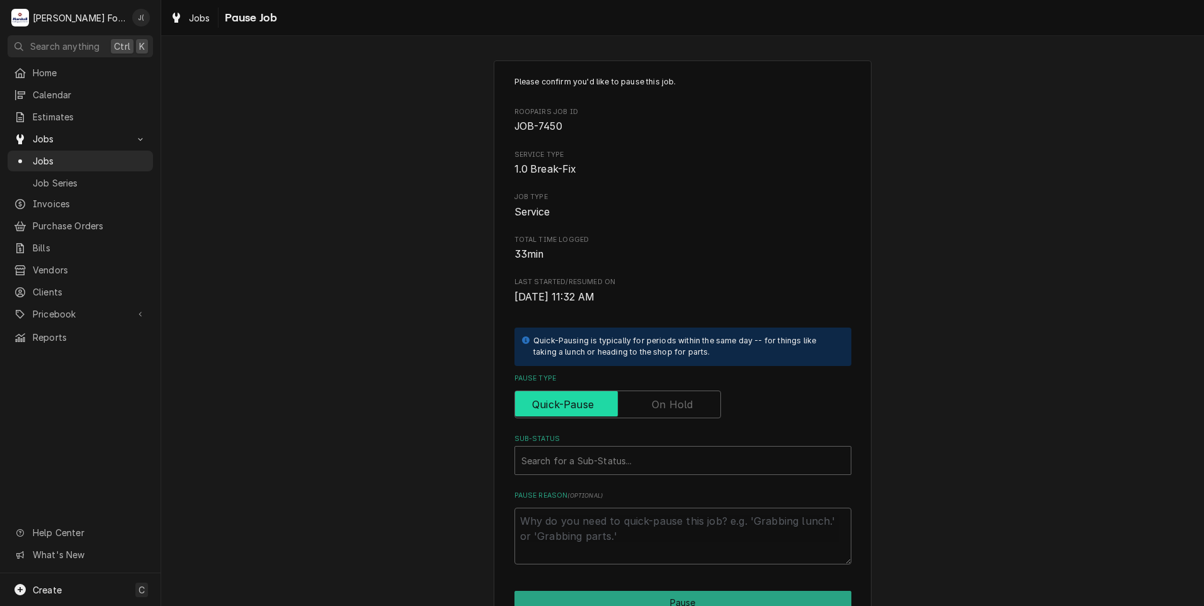
click at [647, 407] on input "Pause Type" at bounding box center [617, 404] width 195 height 28
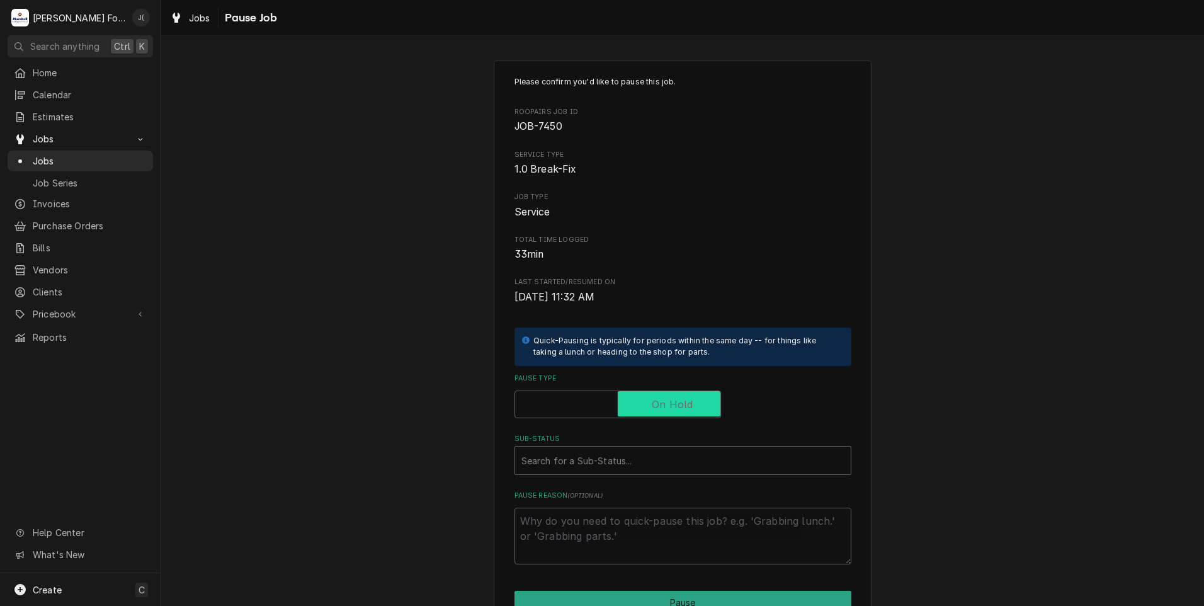
checkbox input "true"
click at [599, 461] on div "Sub-Status" at bounding box center [682, 460] width 323 height 23
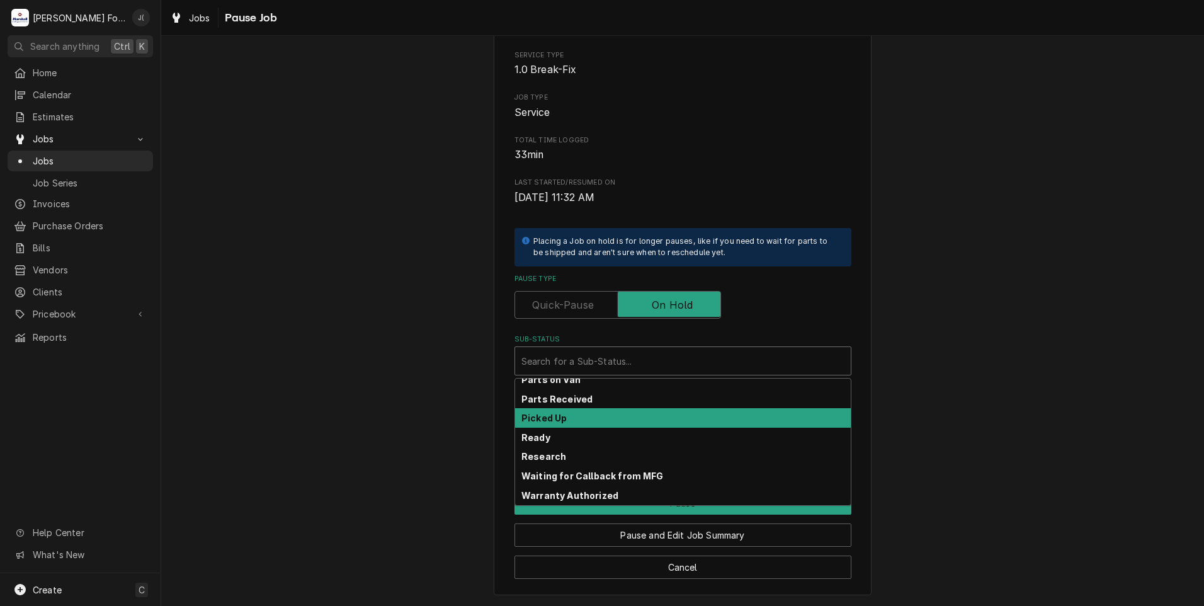
scroll to position [201, 0]
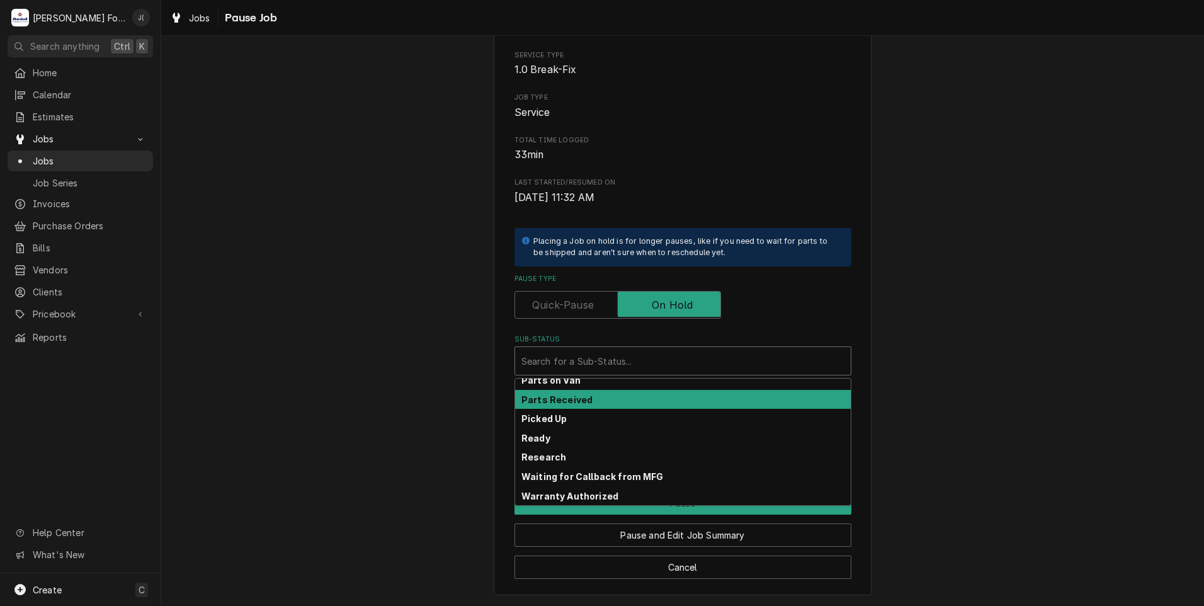
click at [580, 402] on strong "Parts Received" at bounding box center [556, 399] width 71 height 11
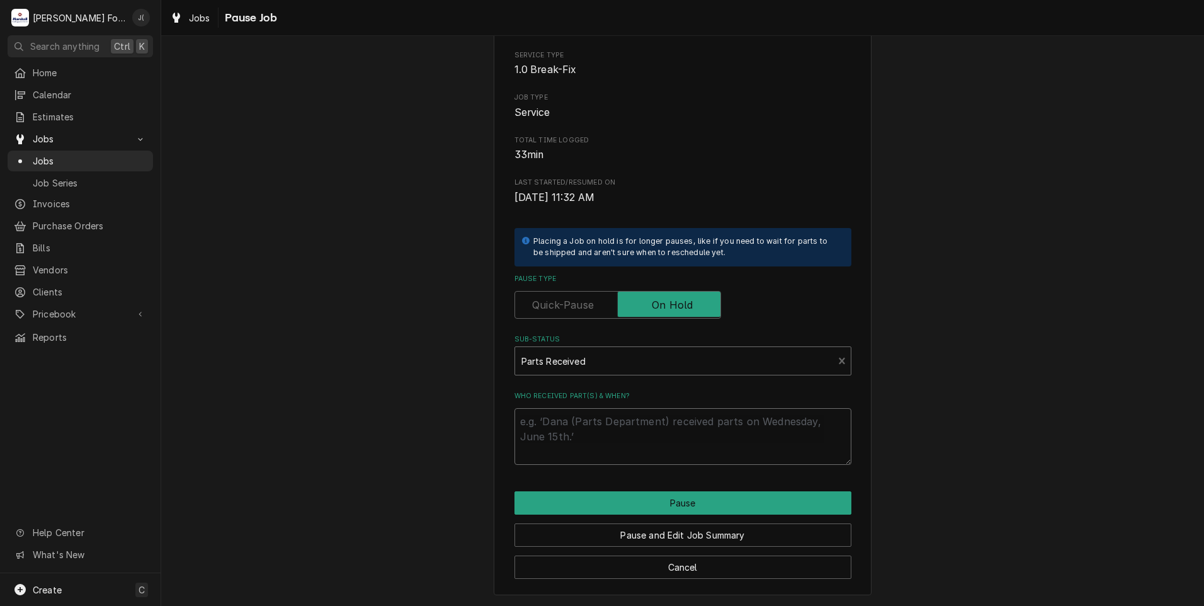
click at [578, 436] on textarea "Who received part(s) & when?" at bounding box center [682, 436] width 337 height 57
type textarea "x"
type textarea "0"
type textarea "x"
type textarea "09"
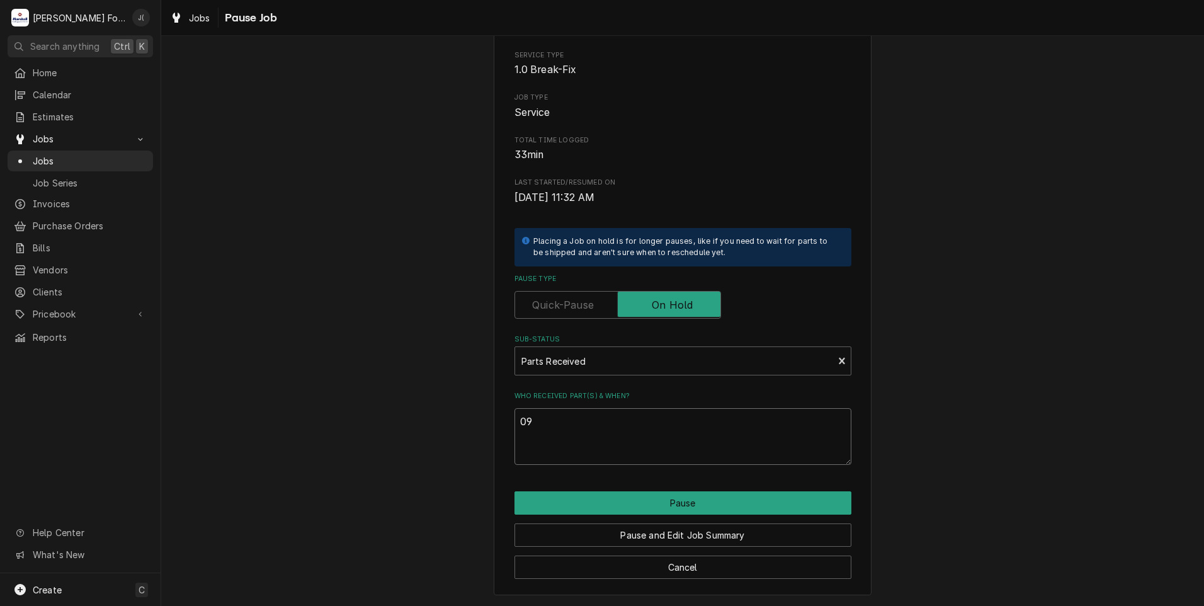
type textarea "x"
type textarea "09/"
type textarea "x"
type textarea "09/2"
type textarea "x"
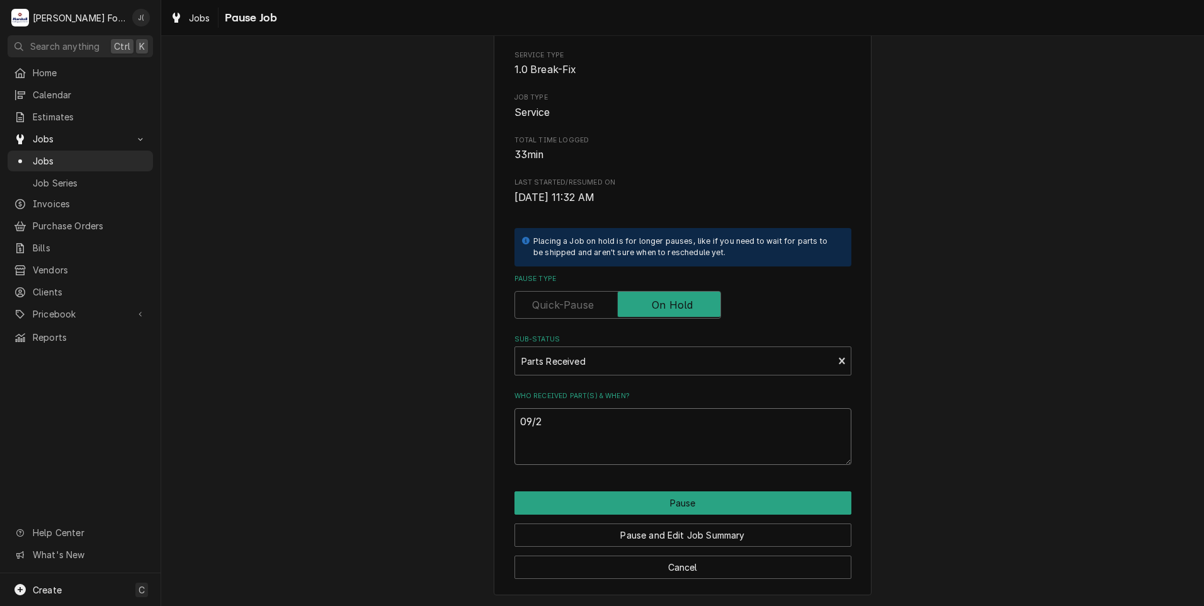
type textarea "09/23"
type textarea "x"
type textarea "09/23/"
type textarea "x"
type textarea "09/23/2"
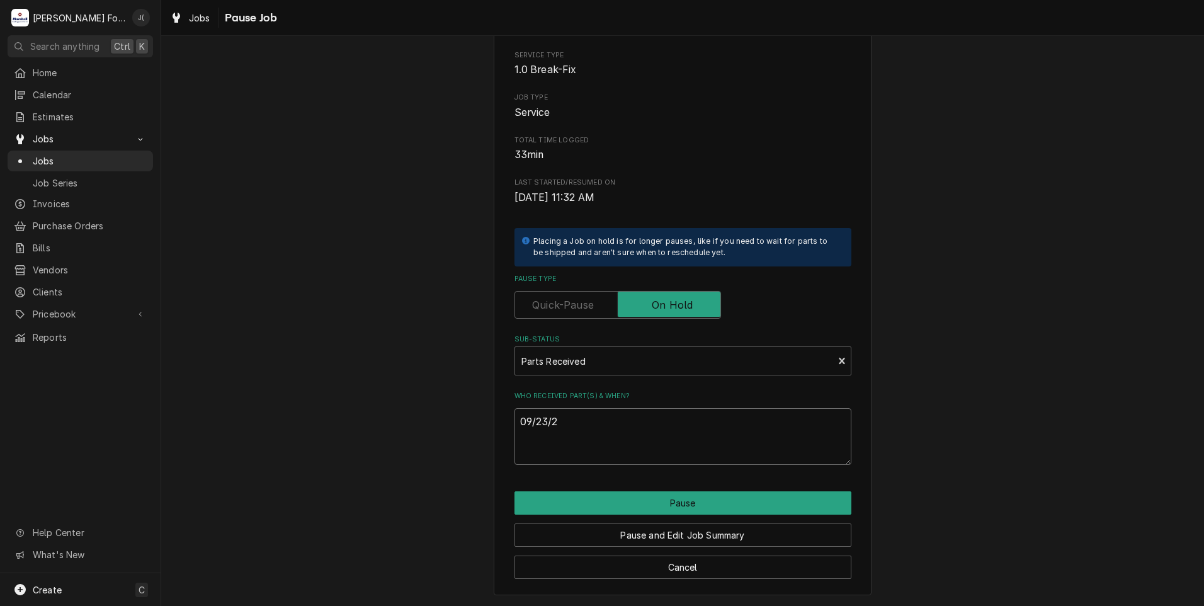
type textarea "x"
type textarea "[DATE]"
type textarea "x"
type textarea "09/23/202"
type textarea "x"
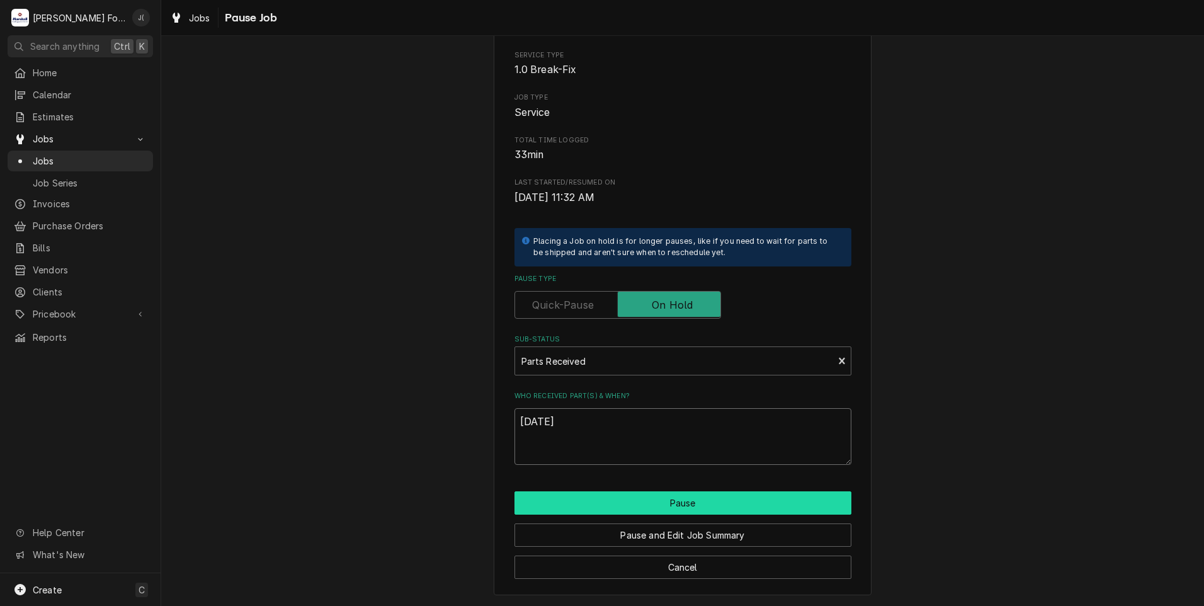
type textarea "[DATE]"
click at [662, 499] on button "Pause" at bounding box center [682, 502] width 337 height 23
type textarea "x"
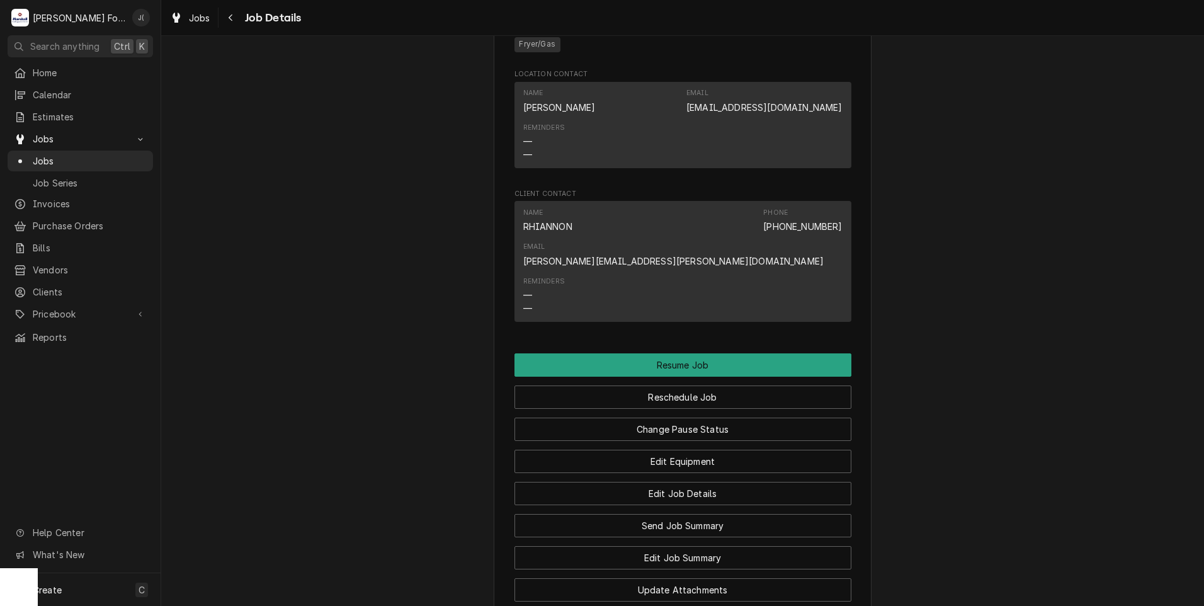
scroll to position [1133, 0]
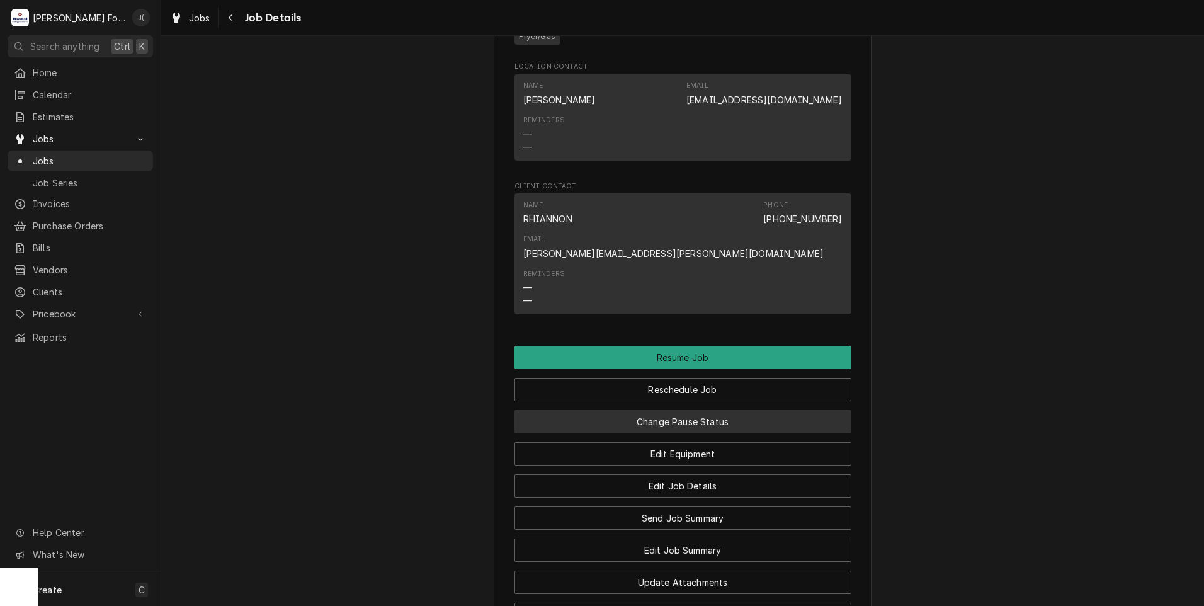
click at [591, 410] on button "Change Pause Status" at bounding box center [682, 421] width 337 height 23
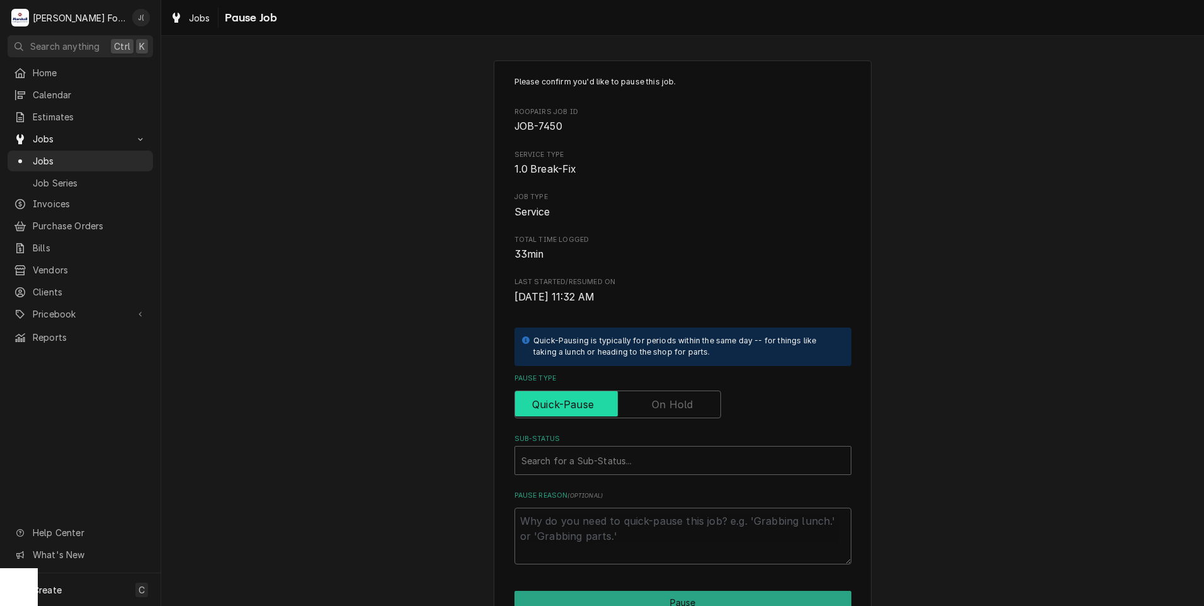
click at [645, 407] on input "Pause Type" at bounding box center [617, 404] width 195 height 28
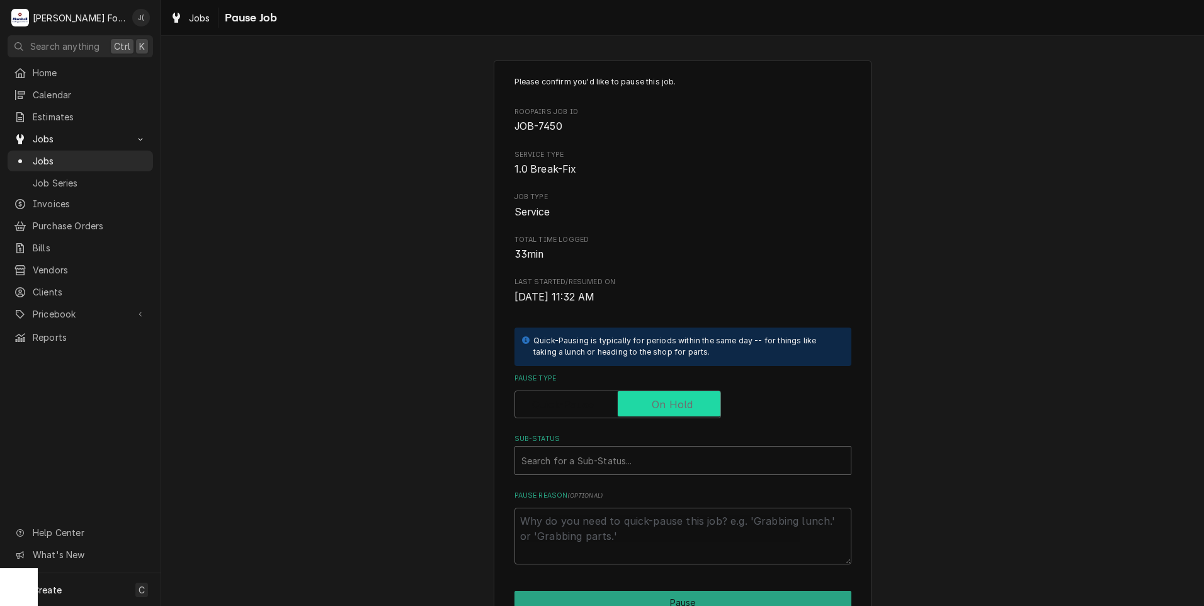
checkbox input "true"
click at [609, 456] on div "Sub-Status" at bounding box center [682, 460] width 323 height 23
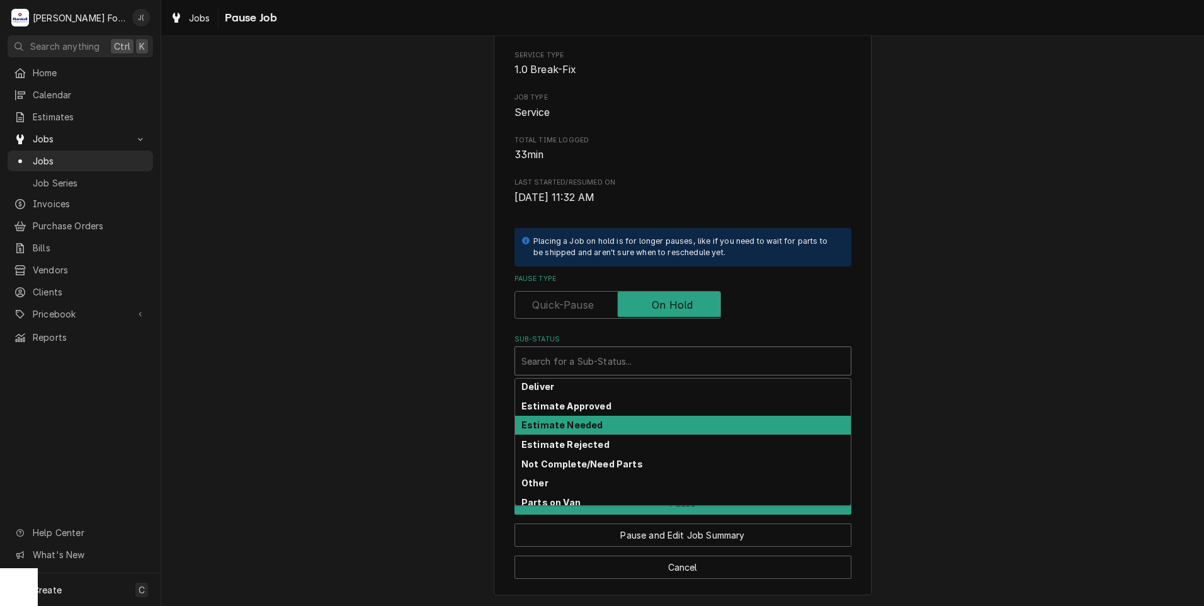
scroll to position [201, 0]
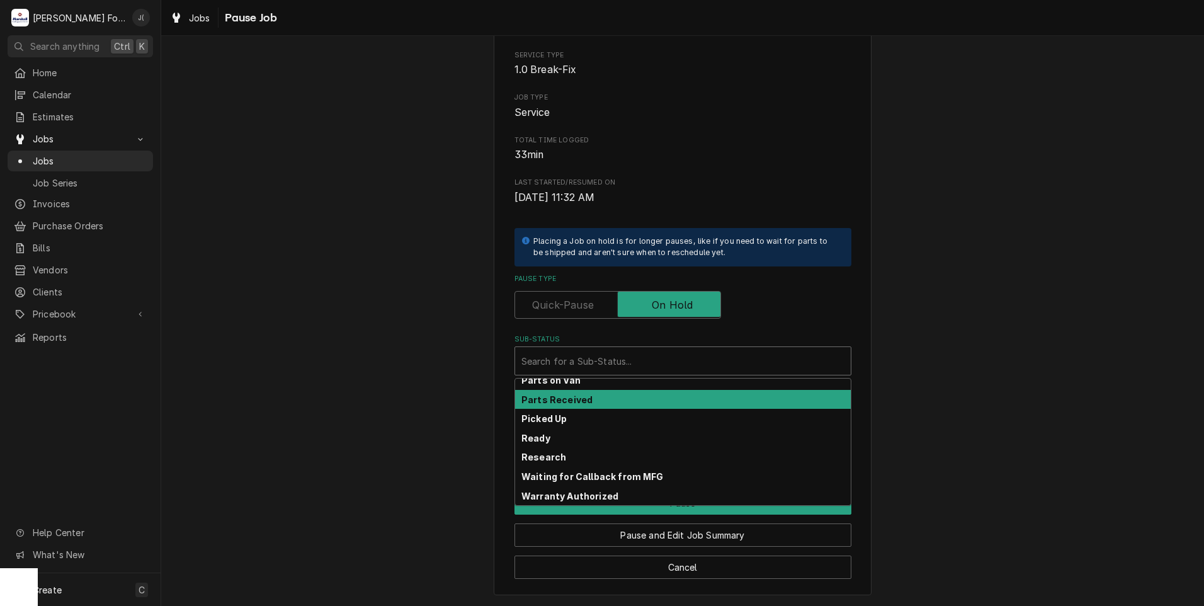
click at [565, 404] on strong "Parts Received" at bounding box center [556, 399] width 71 height 11
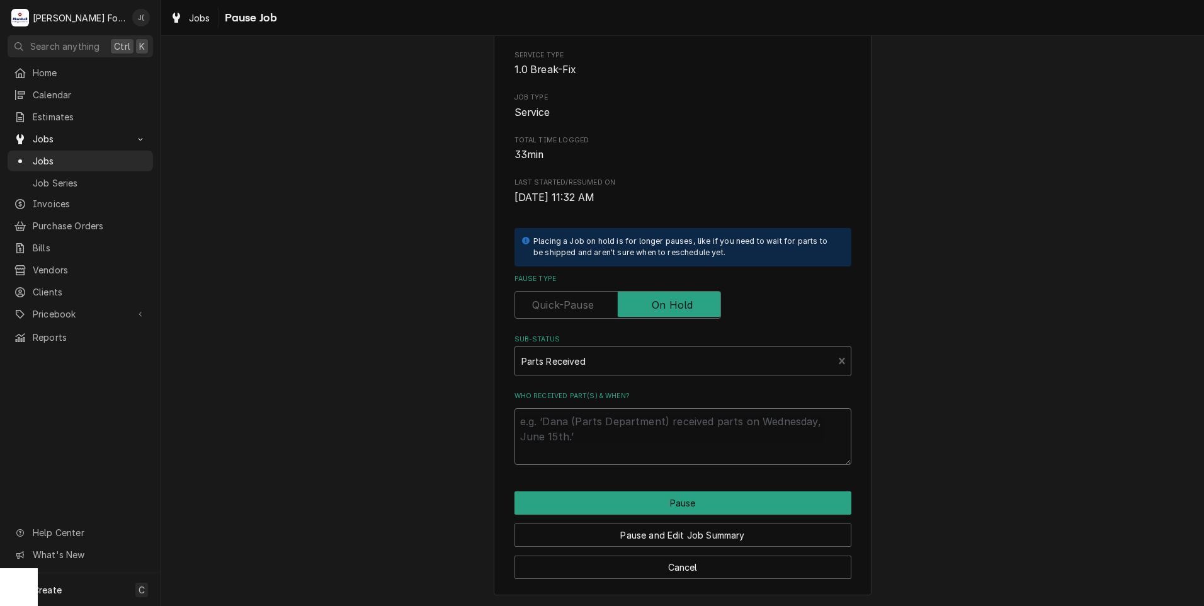
click at [566, 435] on textarea "Who received part(s) & when?" at bounding box center [682, 436] width 337 height 57
type textarea "x"
type textarea "0"
type textarea "x"
type textarea "09"
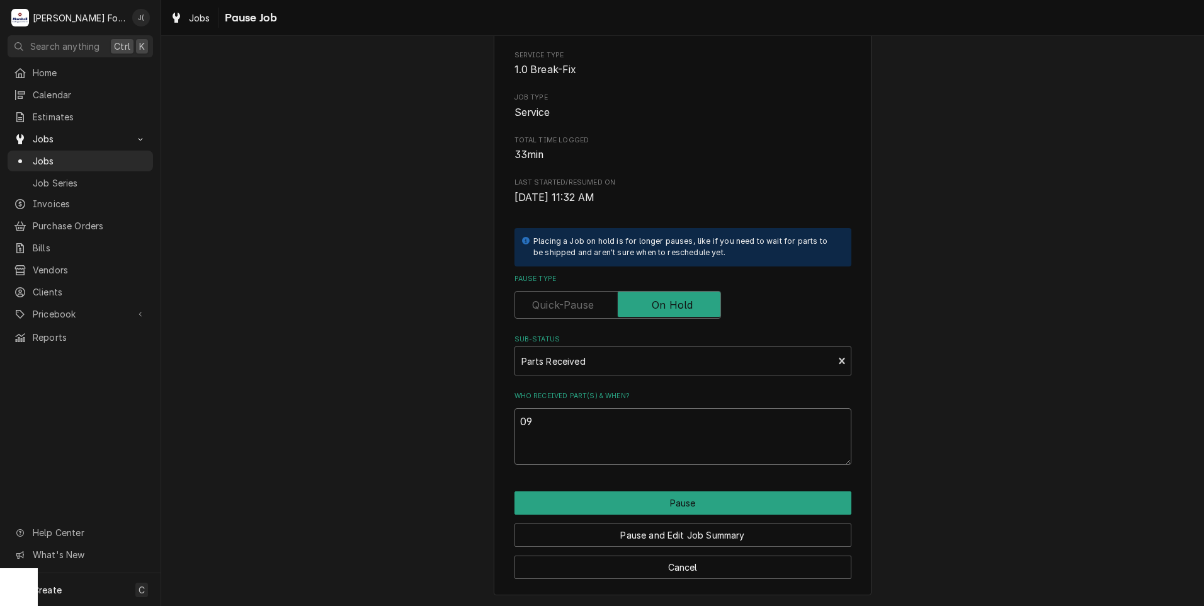
type textarea "x"
type textarea "09/"
type textarea "x"
type textarea "09/2"
type textarea "x"
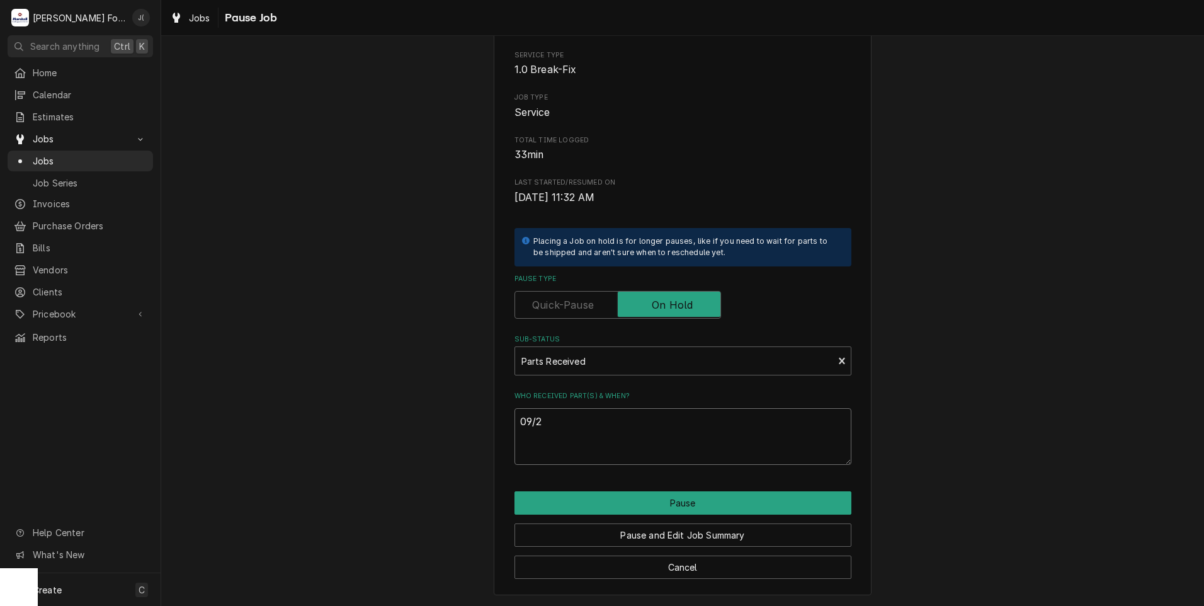
type textarea "09/23"
type textarea "x"
type textarea "09/23/"
type textarea "x"
type textarea "09/23/2"
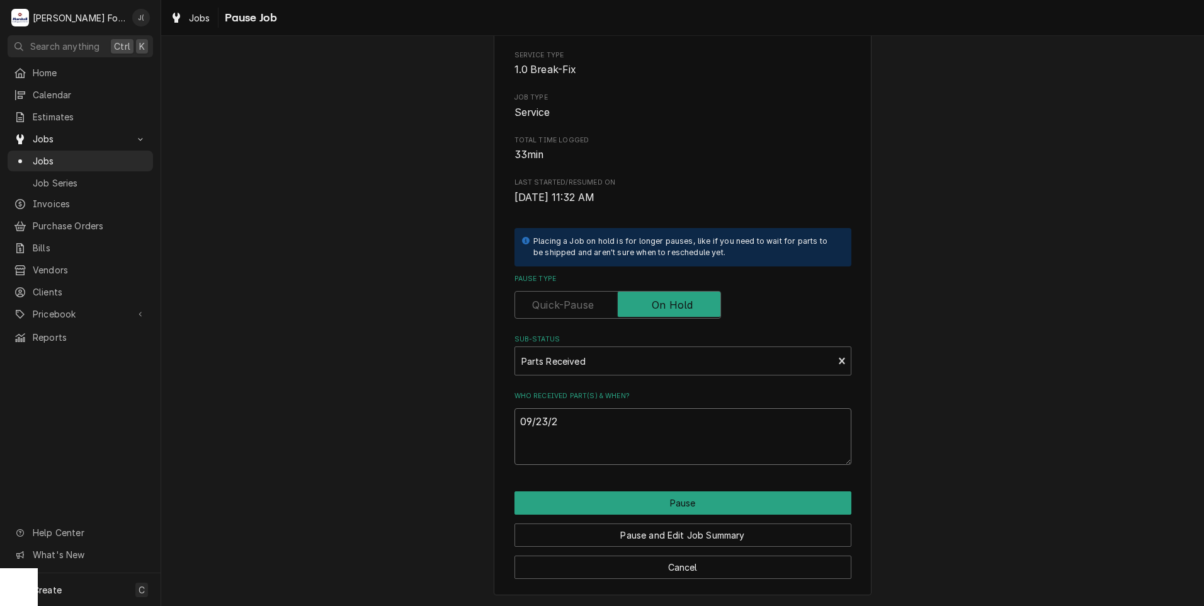
type textarea "x"
type textarea "09/23/20"
type textarea "x"
type textarea "09/23/202"
type textarea "x"
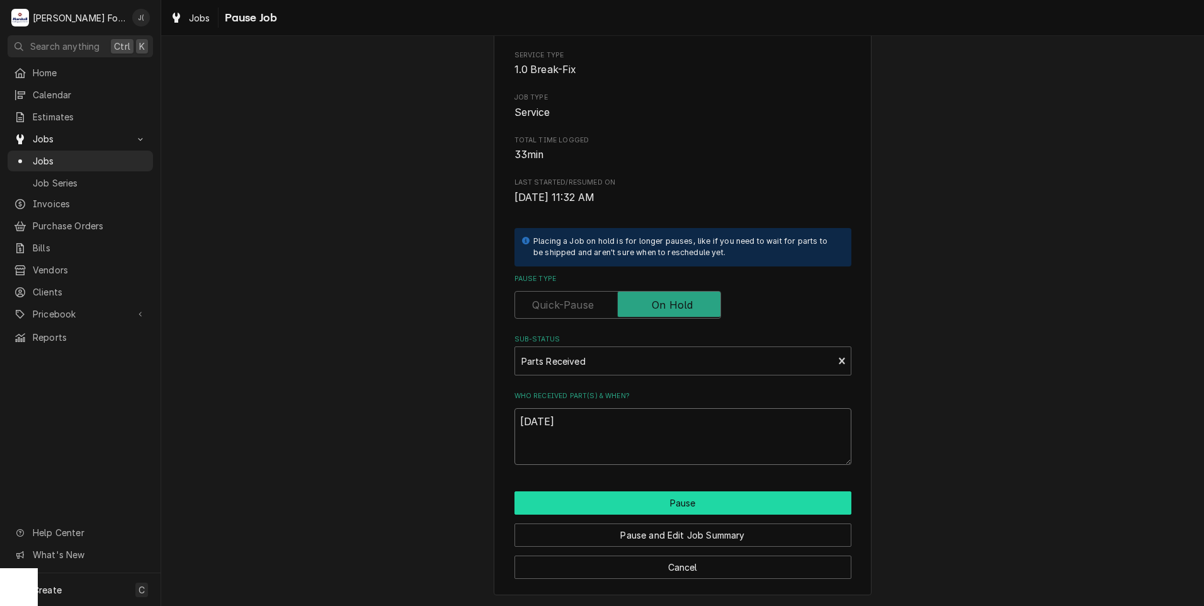
type textarea "09/23/2025"
click at [609, 506] on button "Pause" at bounding box center [682, 502] width 337 height 23
type textarea "x"
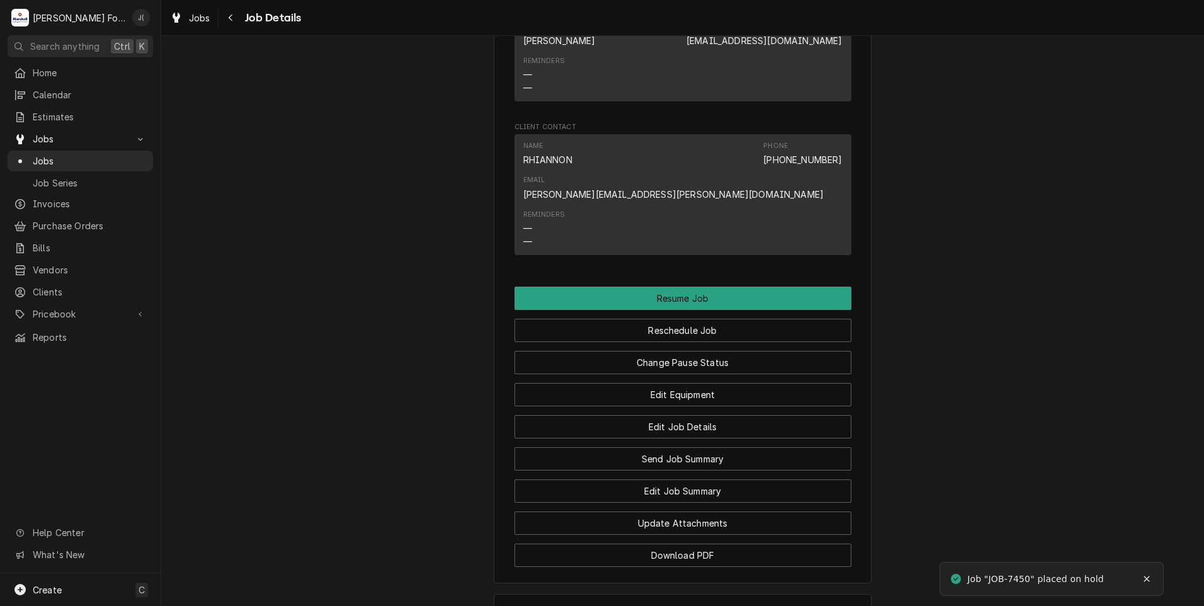
scroll to position [1322, 0]
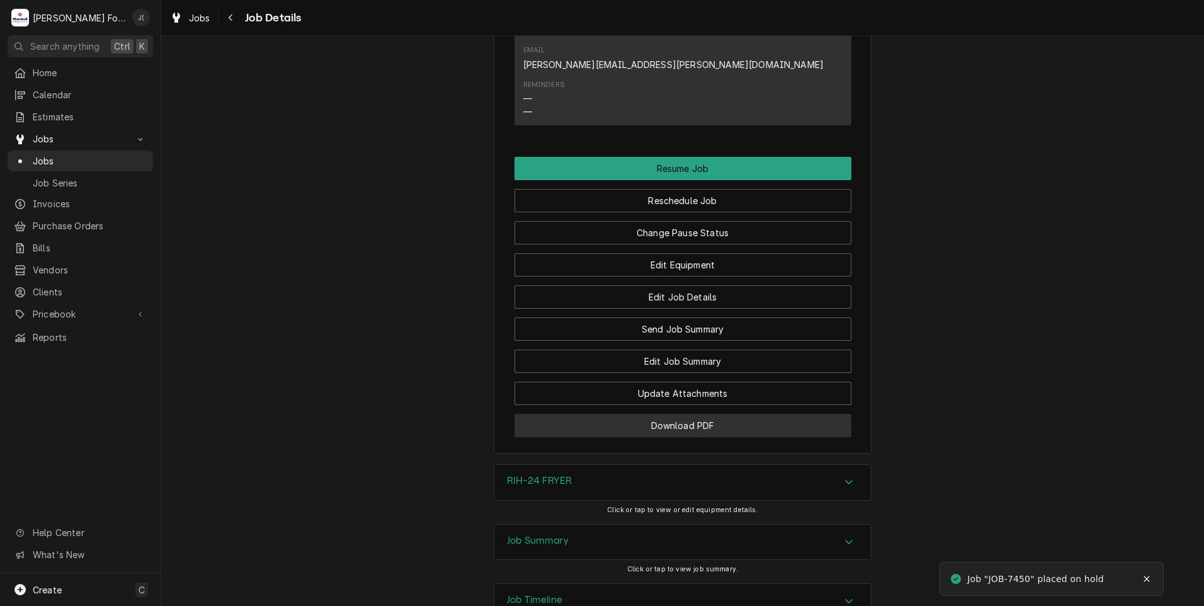
click at [541, 414] on button "Download PDF" at bounding box center [682, 425] width 337 height 23
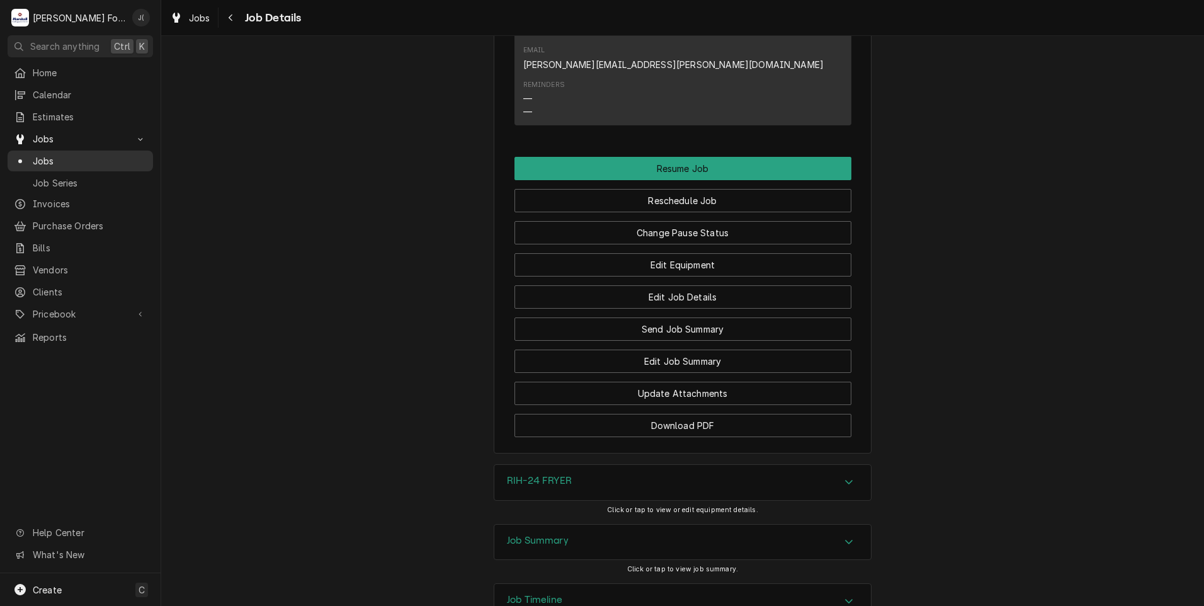
click at [60, 157] on span "Jobs" at bounding box center [90, 160] width 114 height 13
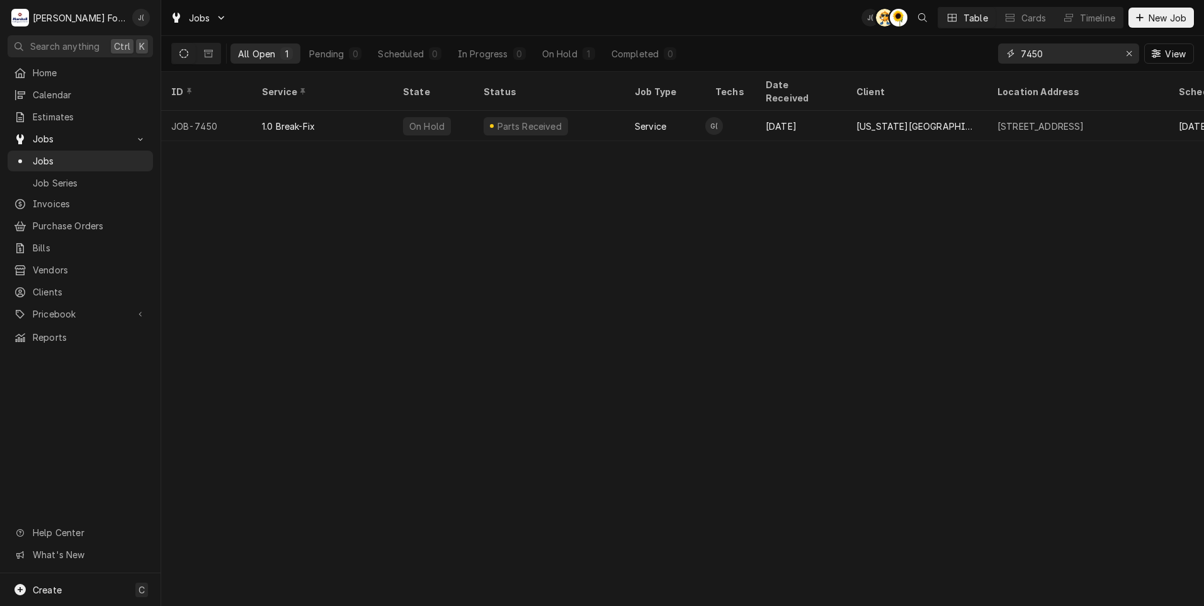
click at [1129, 54] on icon "Erase input" at bounding box center [1129, 53] width 7 height 9
click at [1092, 54] on input "Dynamic Content Wrapper" at bounding box center [1079, 53] width 118 height 20
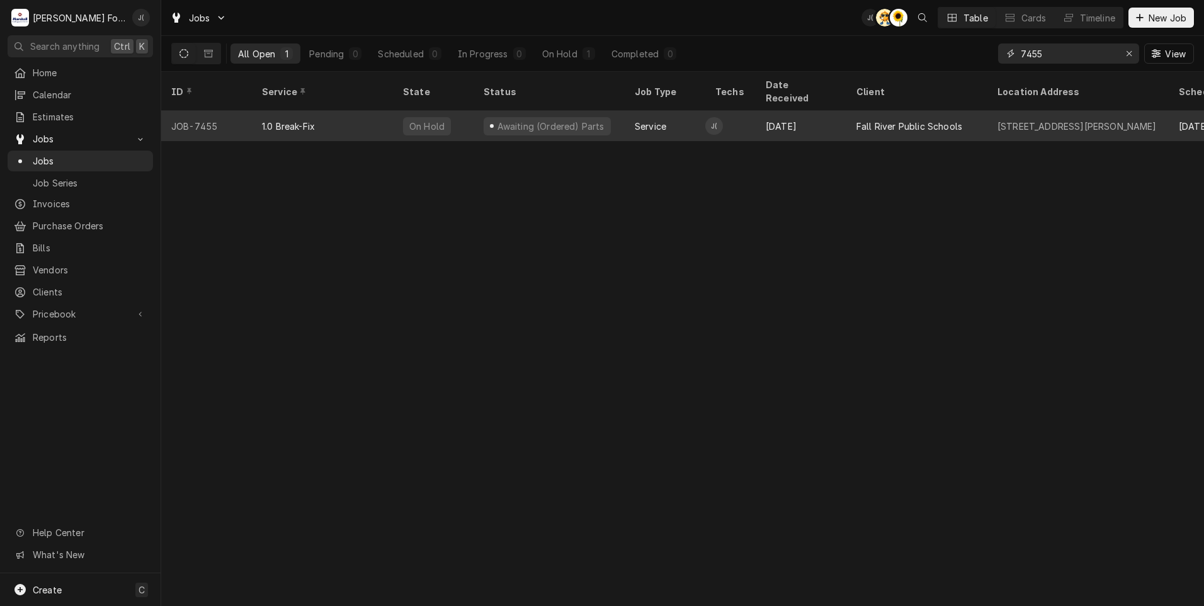
type input "7455"
click at [581, 120] on div "Awaiting (Ordered) Parts" at bounding box center [550, 126] width 110 height 13
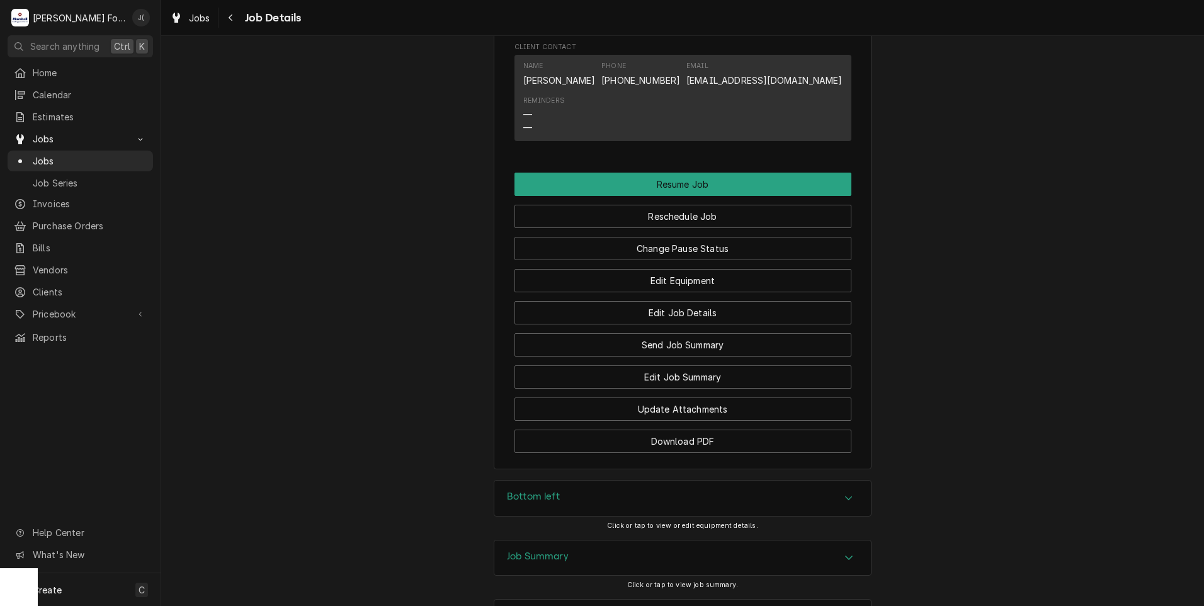
scroll to position [1340, 0]
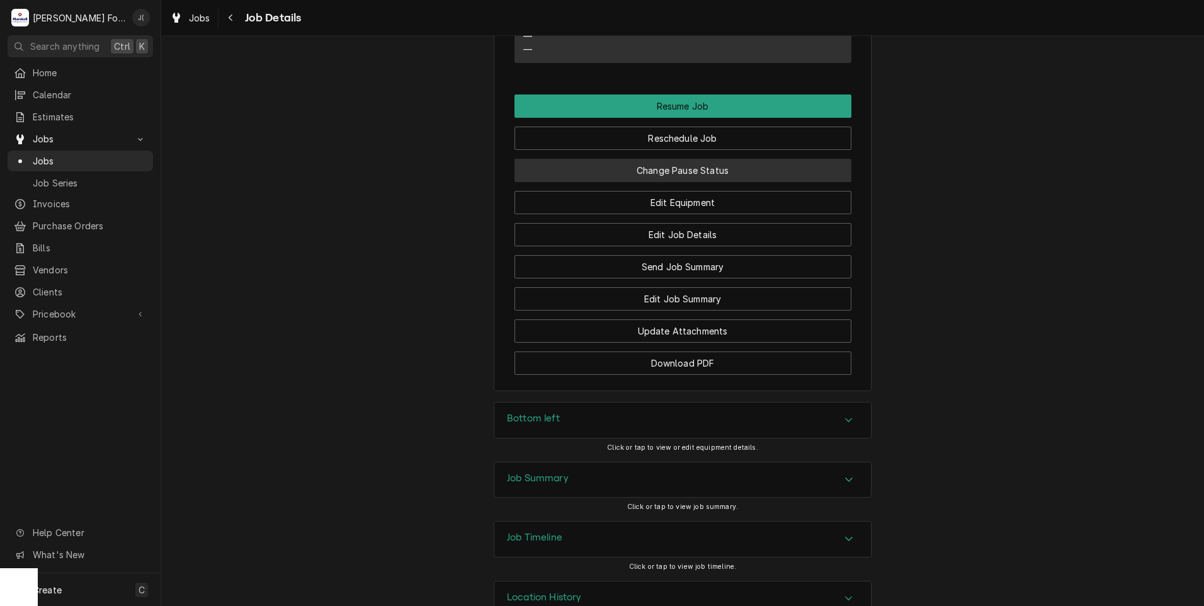
click at [604, 159] on button "Change Pause Status" at bounding box center [682, 170] width 337 height 23
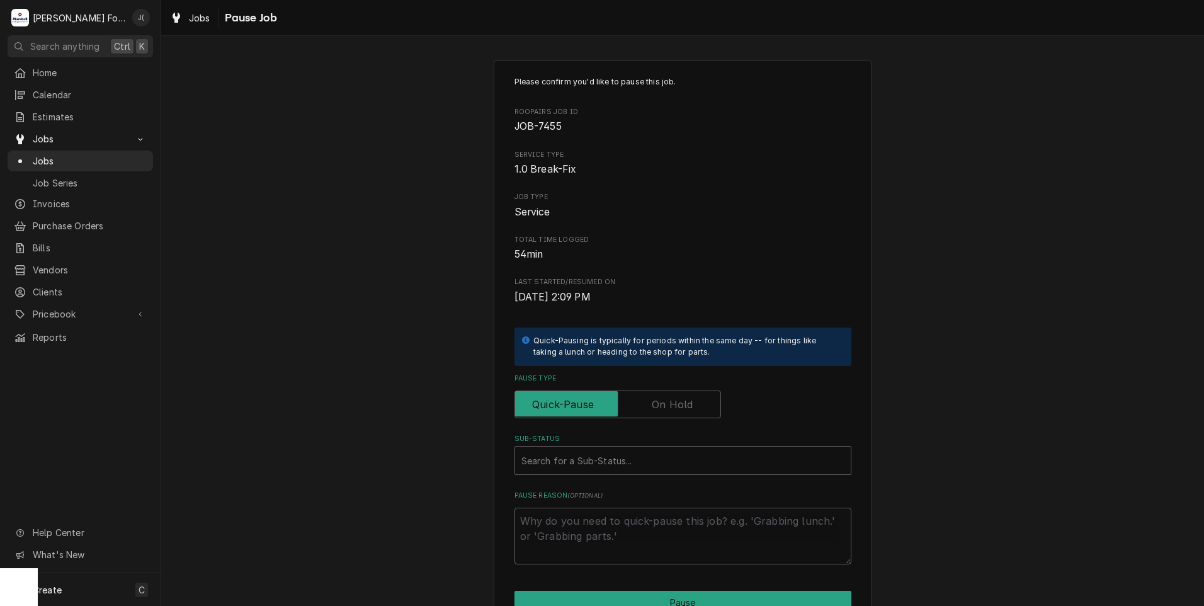
click at [660, 404] on label "Pause Type" at bounding box center [617, 404] width 206 height 28
click at [660, 404] on input "Pause Type" at bounding box center [617, 404] width 195 height 28
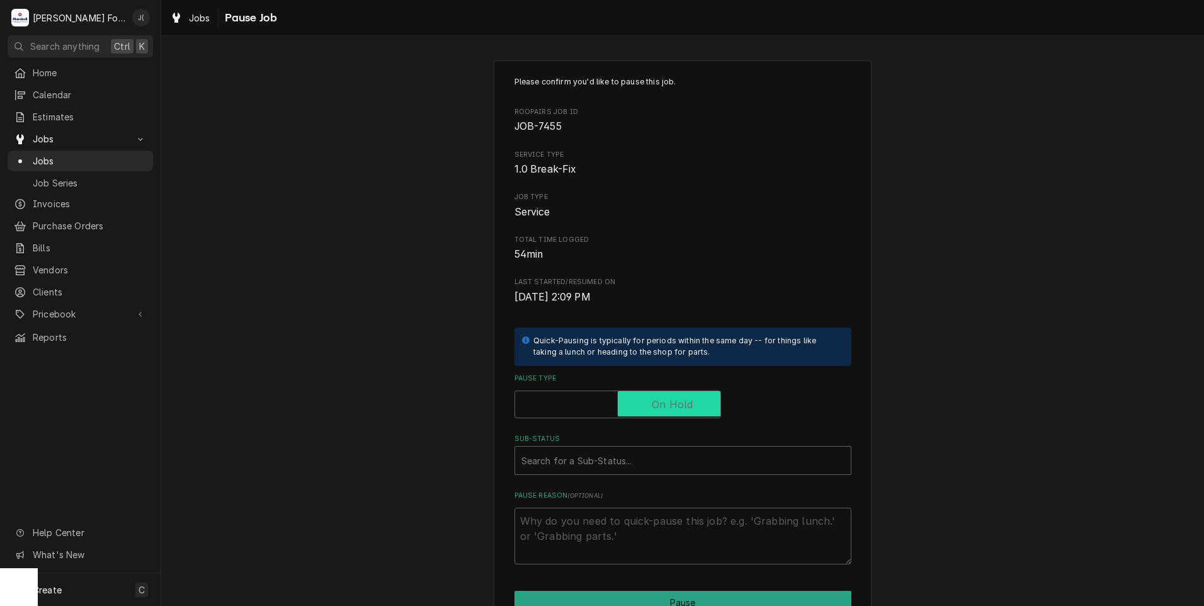
checkbox input "true"
drag, startPoint x: 619, startPoint y: 460, endPoint x: 610, endPoint y: 469, distance: 12.5
click at [618, 460] on div "Sub-Status" at bounding box center [682, 460] width 323 height 23
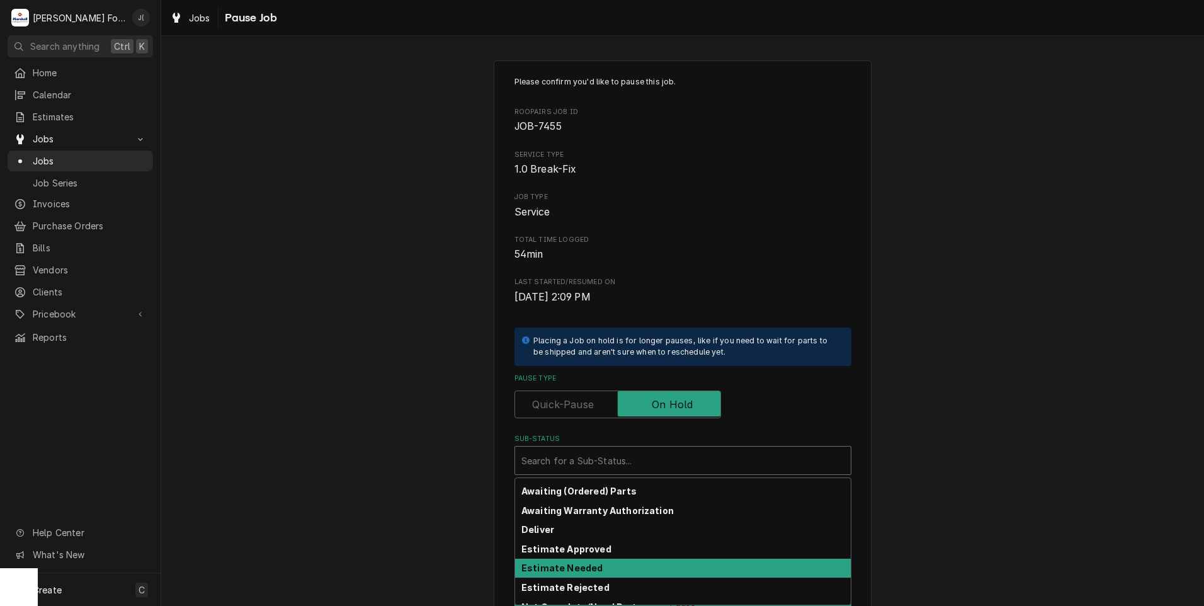
scroll to position [201, 0]
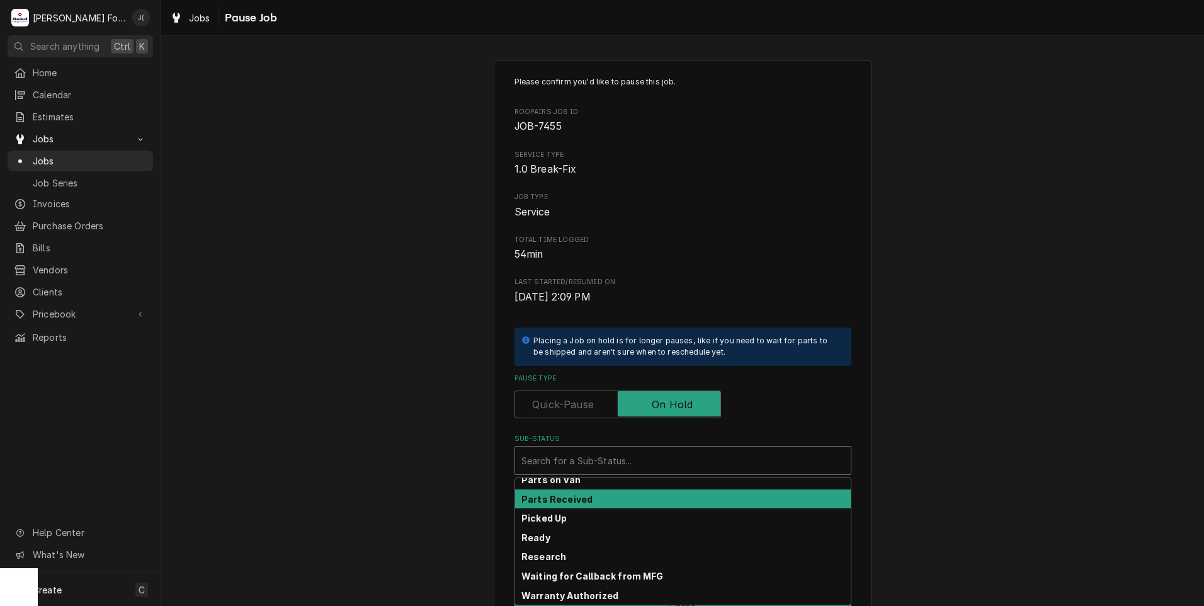
click at [582, 504] on div "Parts Received" at bounding box center [683, 499] width 336 height 20
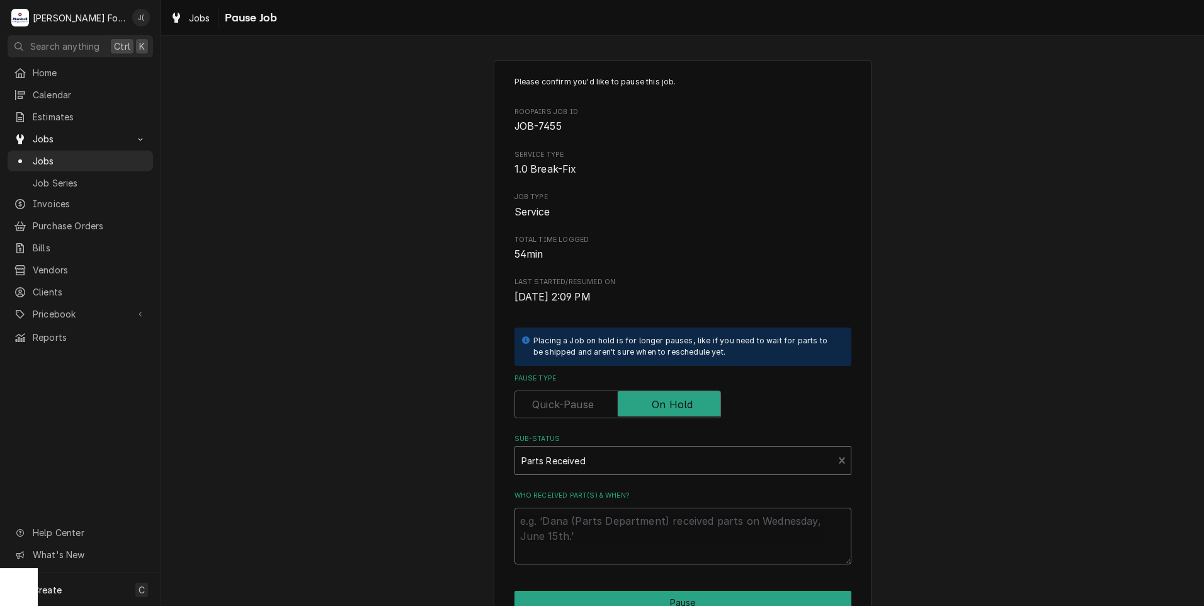
click at [580, 521] on textarea "Who received part(s) & when?" at bounding box center [682, 535] width 337 height 57
type textarea "x"
type textarea "0"
type textarea "x"
type textarea "09"
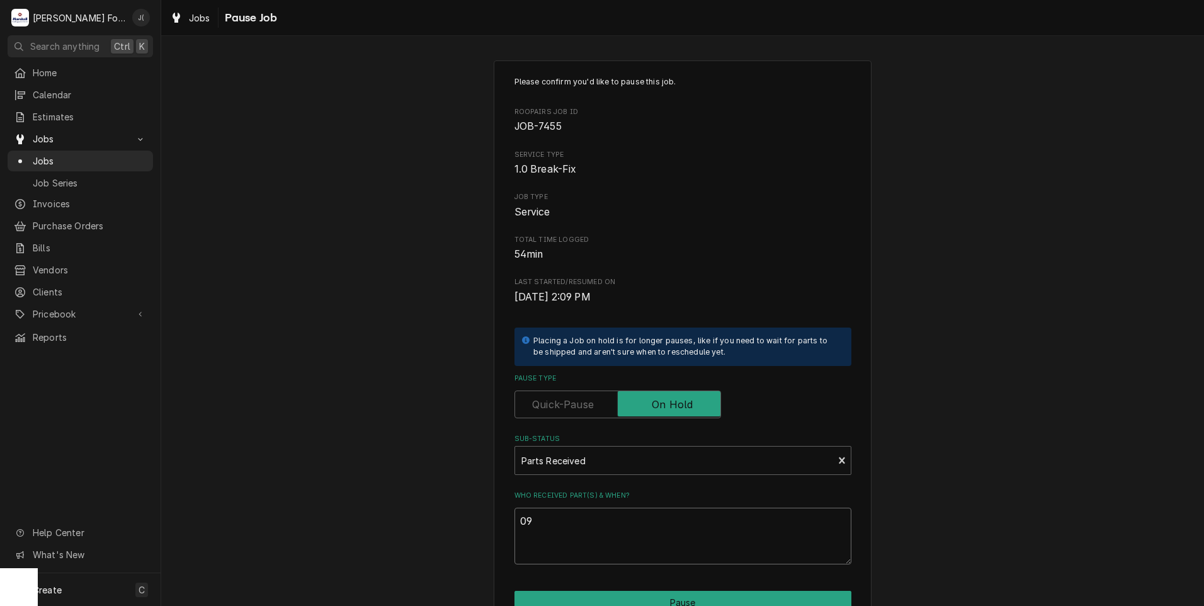
type textarea "x"
type textarea "09/"
type textarea "x"
type textarea "09/2"
type textarea "x"
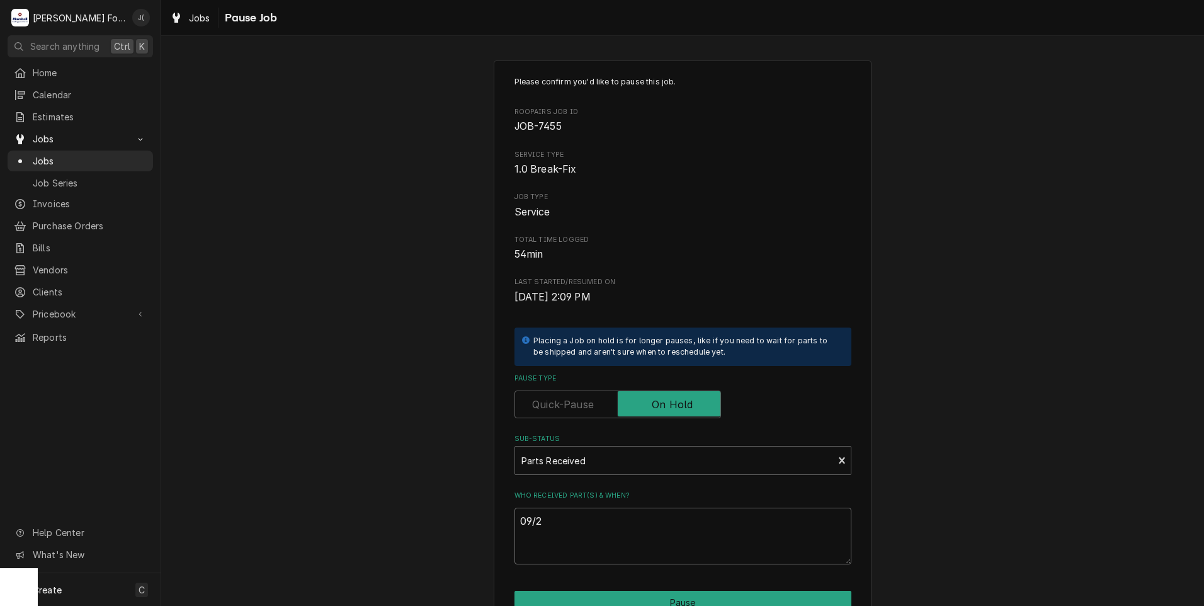
type textarea "09/23"
type textarea "x"
type textarea "09/23/"
type textarea "x"
type textarea "09/23/2"
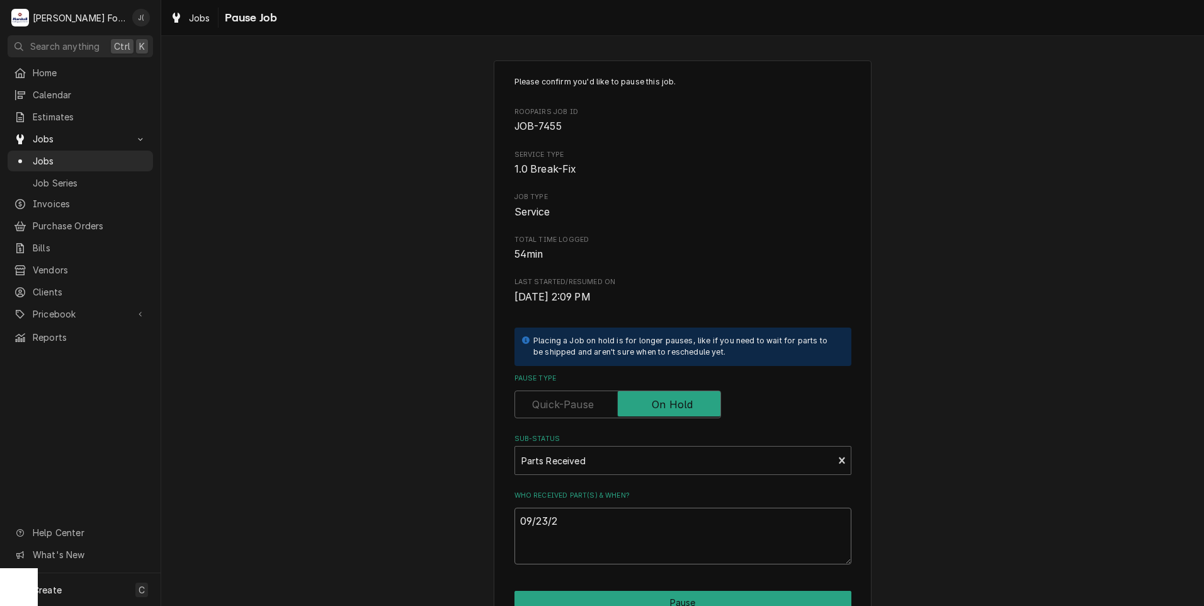
type textarea "x"
type textarea "09/23/20"
type textarea "x"
type textarea "09/23/202"
type textarea "x"
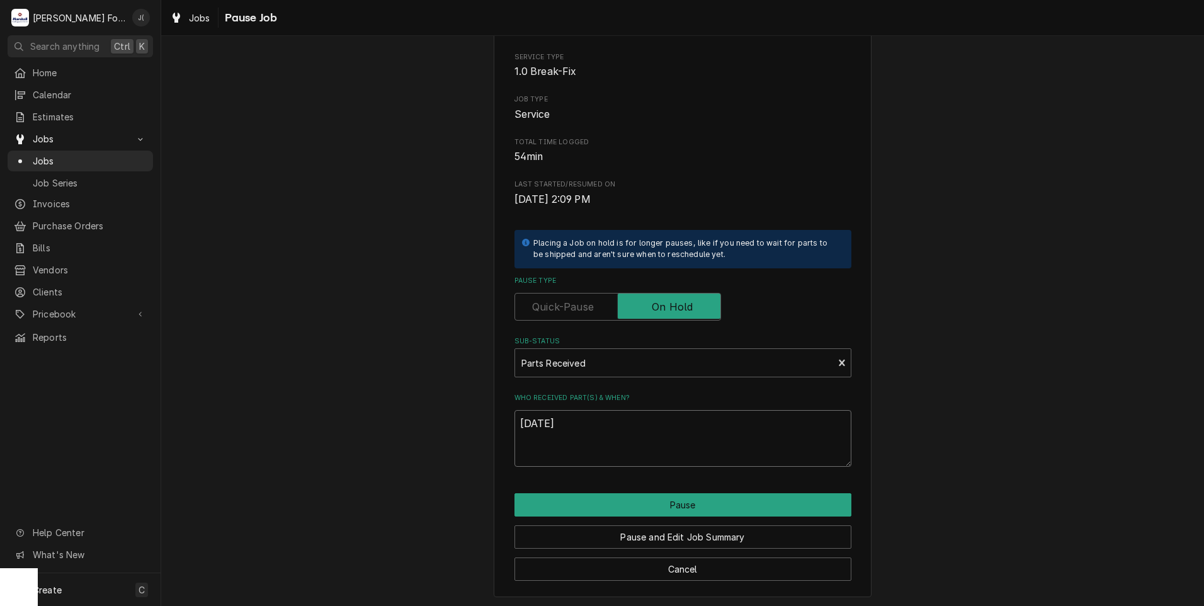
scroll to position [99, 0]
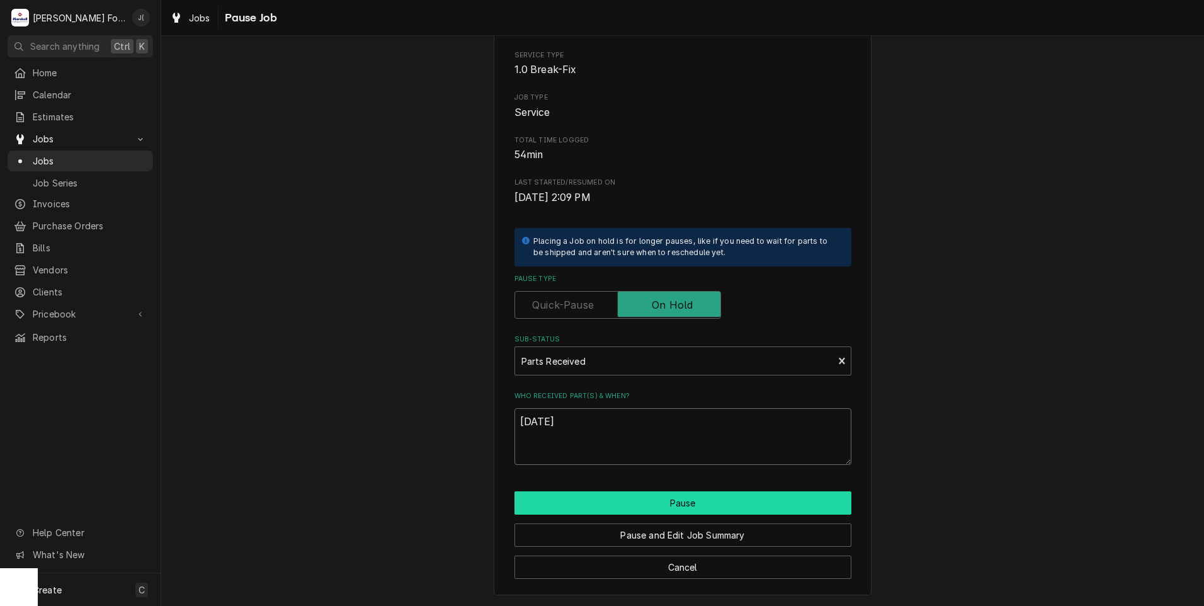
type textarea "[DATE]"
click at [642, 493] on button "Pause" at bounding box center [682, 502] width 337 height 23
type textarea "x"
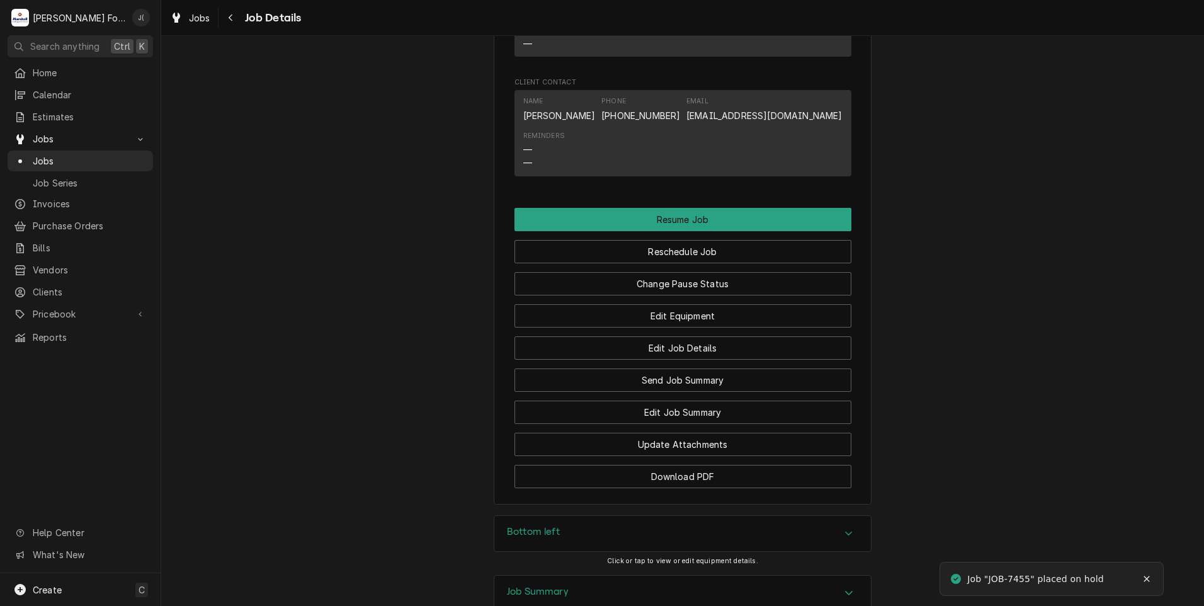
scroll to position [1259, 0]
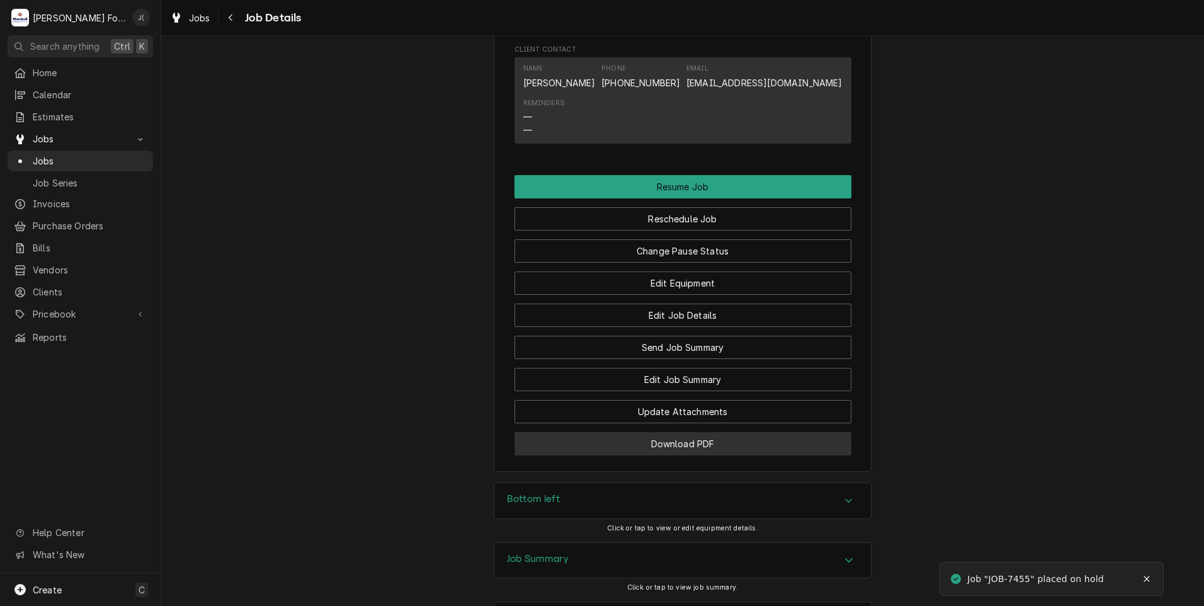
click at [614, 432] on button "Download PDF" at bounding box center [682, 443] width 337 height 23
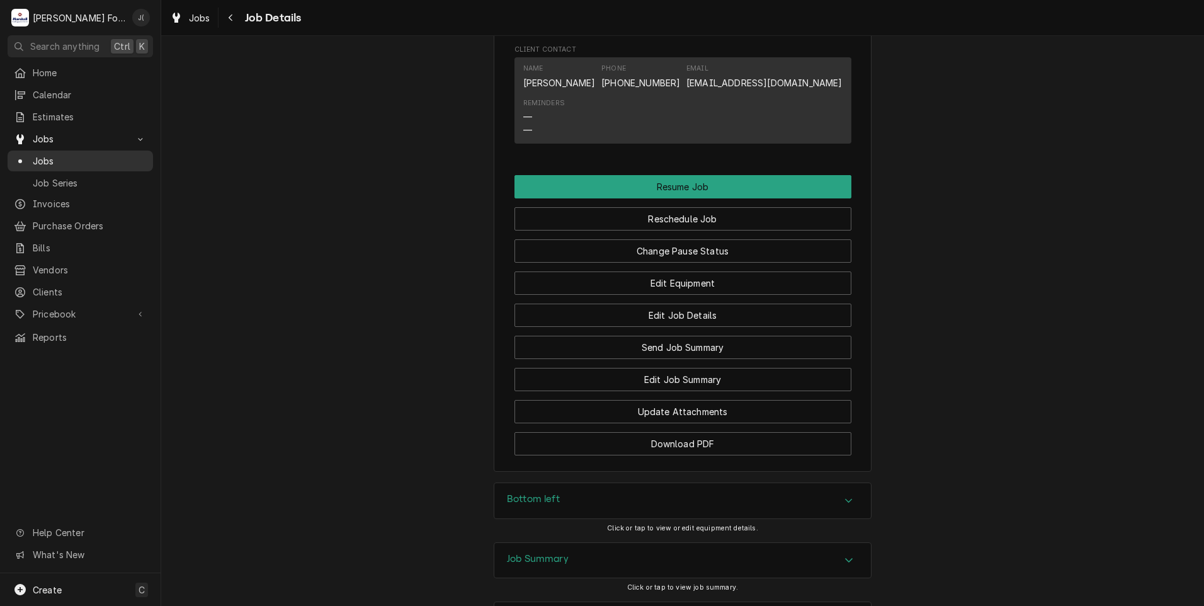
click at [74, 157] on span "Jobs" at bounding box center [90, 160] width 114 height 13
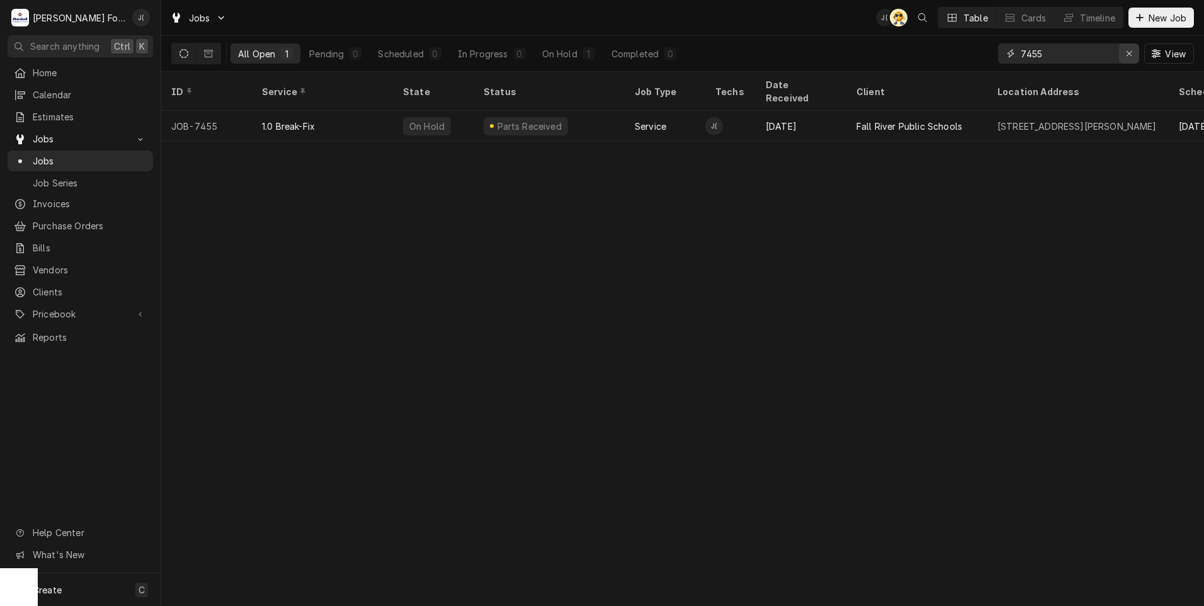
click at [1131, 55] on icon "Erase input" at bounding box center [1129, 53] width 7 height 9
click at [1111, 52] on input "Dynamic Content Wrapper" at bounding box center [1079, 53] width 118 height 20
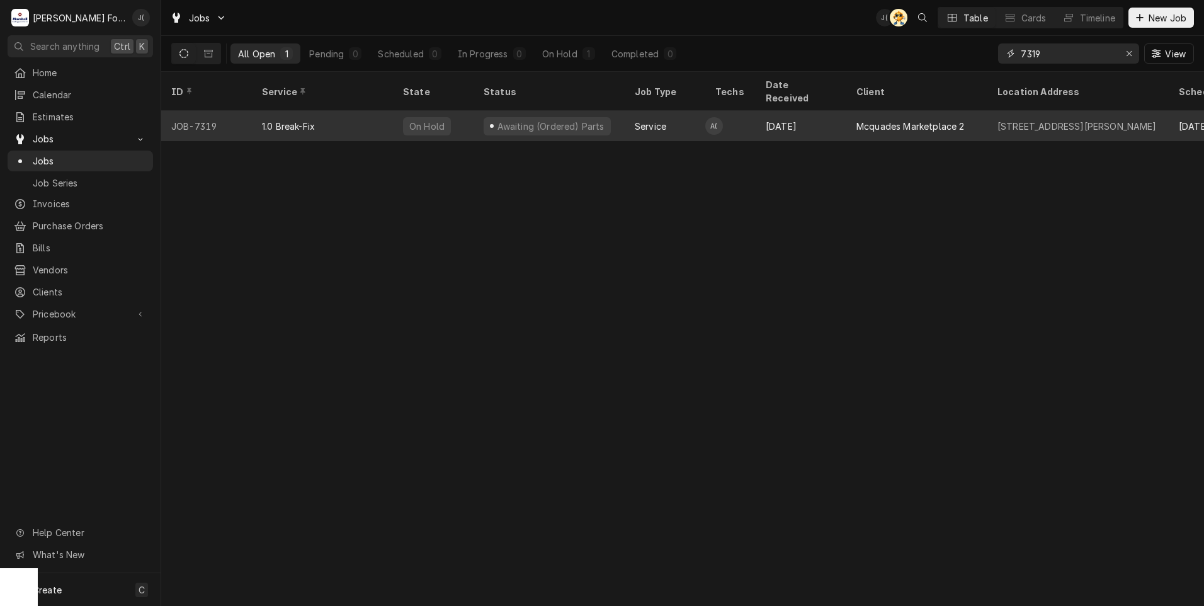
type input "7319"
click at [370, 124] on tr "JOB-7319 1.0 Break-Fix On Hold Awaiting (Ordered) Parts Service A( Sep 9 Mcquad…" at bounding box center [1181, 126] width 2040 height 30
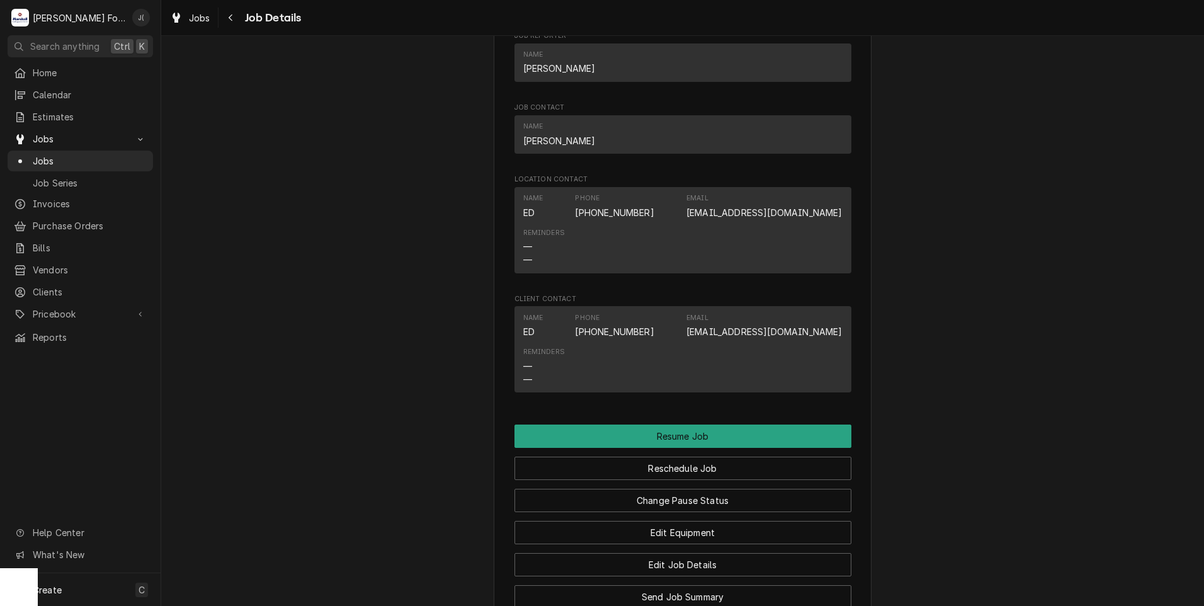
scroll to position [1007, 0]
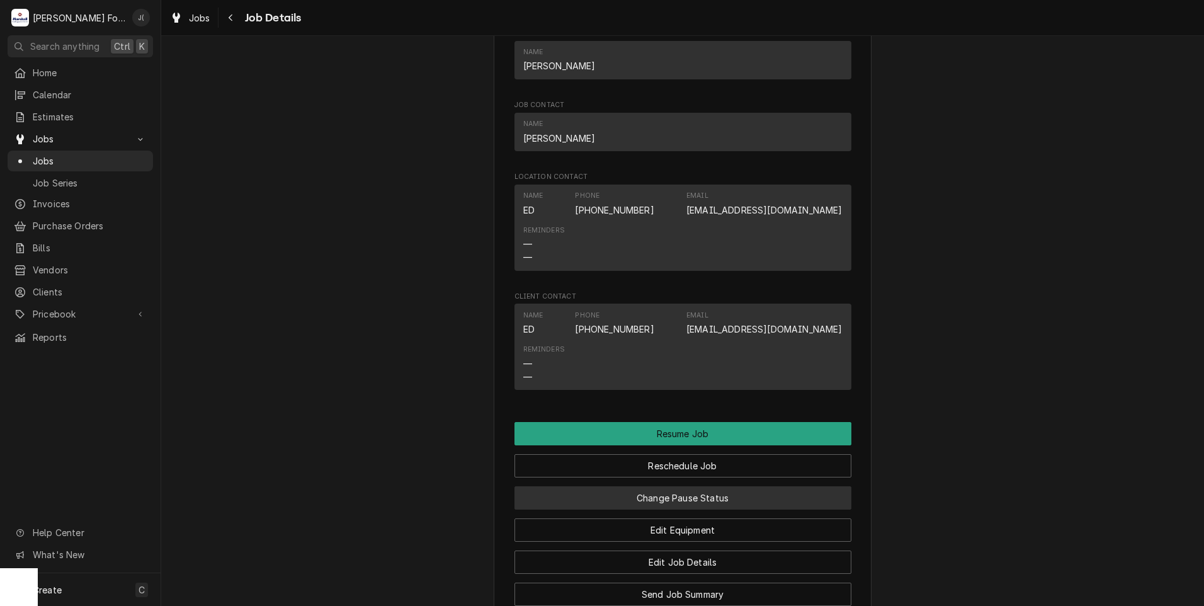
click at [653, 509] on button "Change Pause Status" at bounding box center [682, 497] width 337 height 23
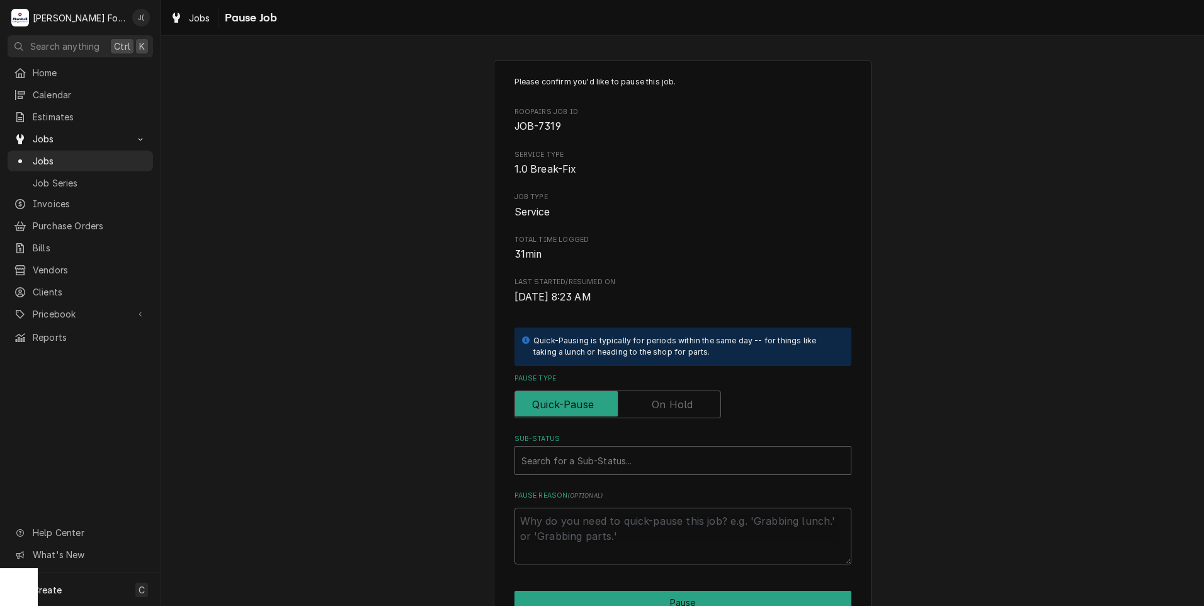
click at [677, 410] on label "Pause Type" at bounding box center [617, 404] width 206 height 28
click at [677, 410] on input "Pause Type" at bounding box center [617, 404] width 195 height 28
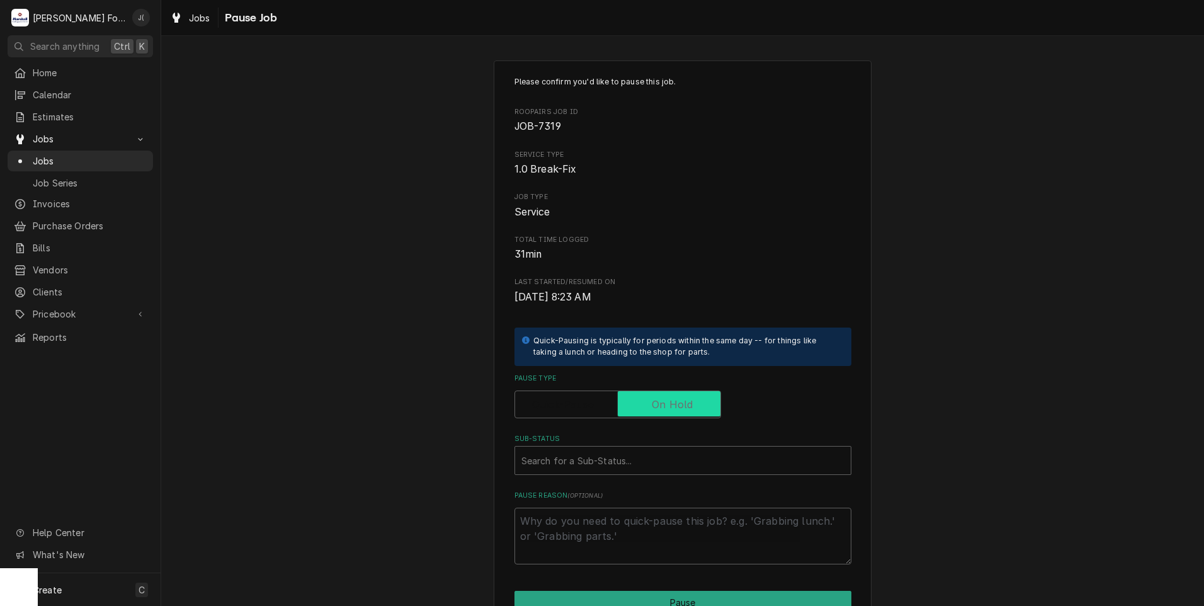
checkbox input "true"
click at [611, 456] on div "Sub-Status" at bounding box center [682, 460] width 323 height 23
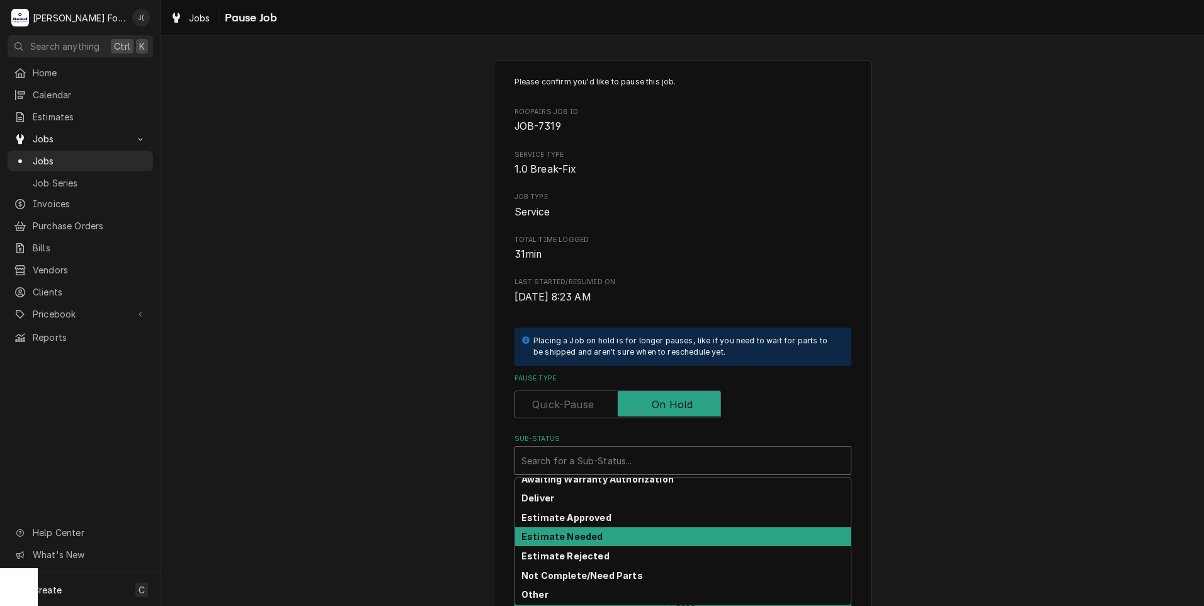
scroll to position [201, 0]
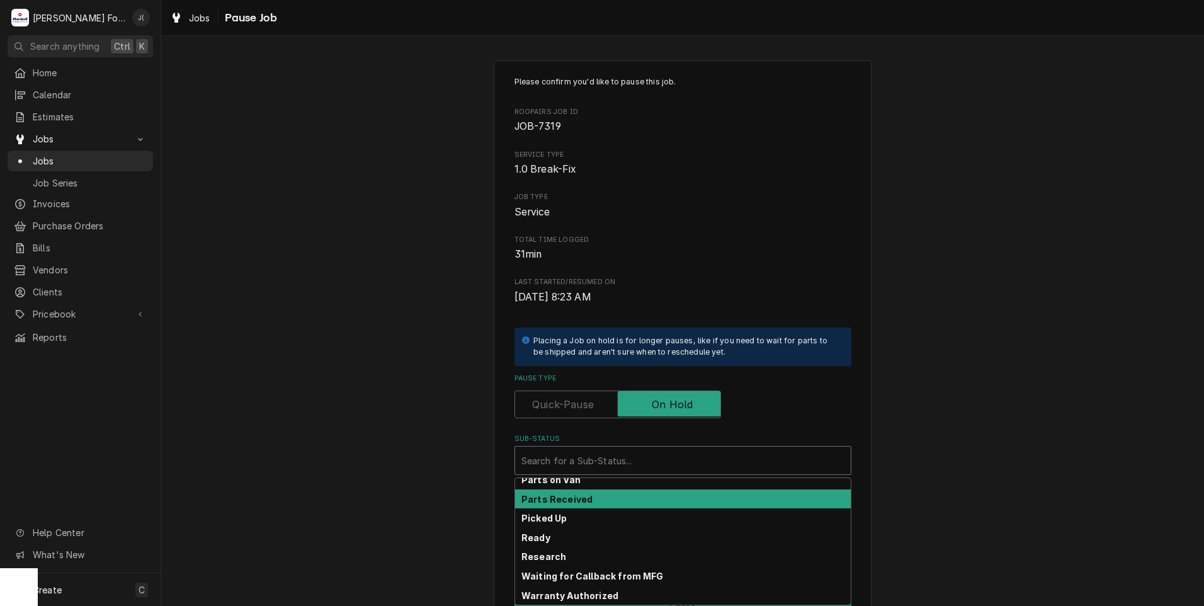
click at [609, 493] on div "Parts Received" at bounding box center [683, 499] width 336 height 20
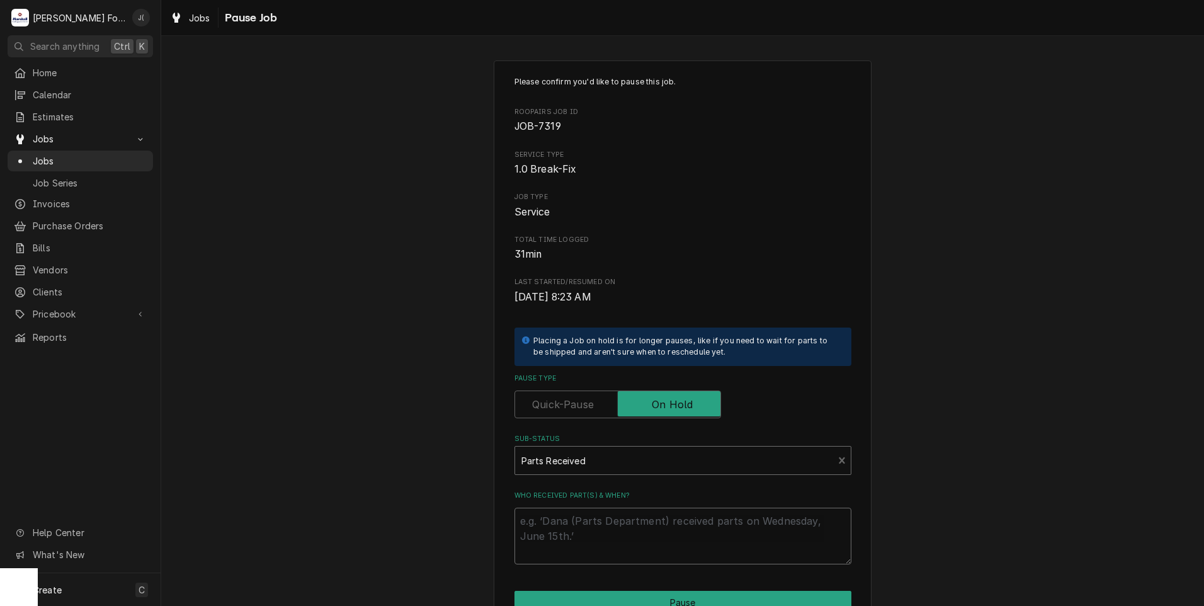
click at [601, 525] on textarea "Who received part(s) & when?" at bounding box center [682, 535] width 337 height 57
type textarea "x"
type textarea "0"
type textarea "x"
type textarea "09"
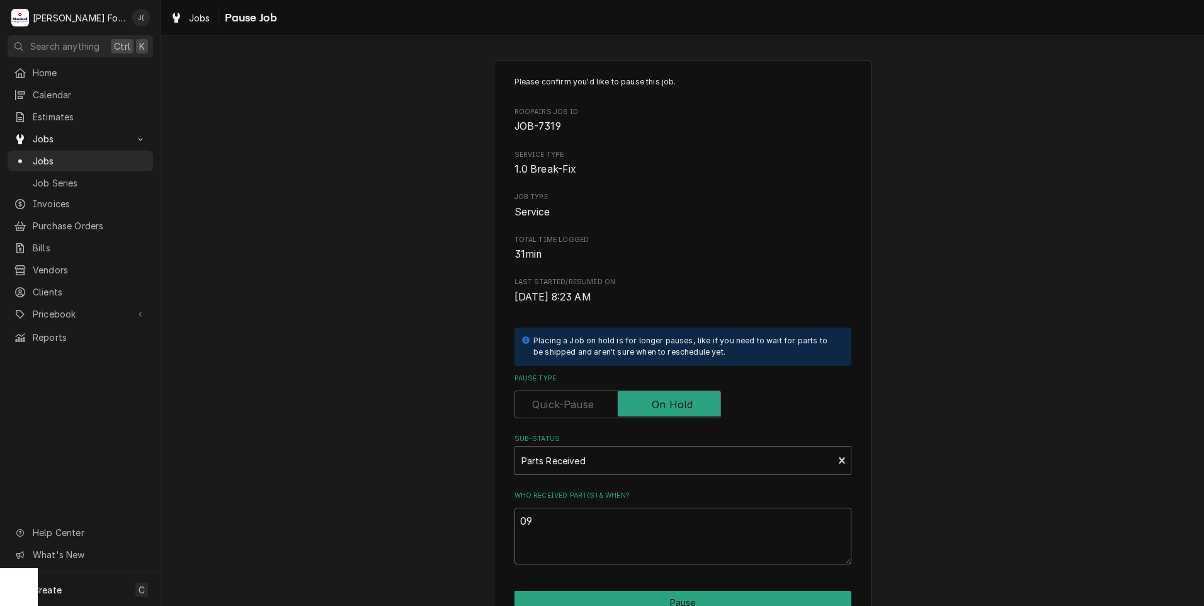
type textarea "x"
type textarea "09/"
type textarea "x"
type textarea "09/2"
type textarea "x"
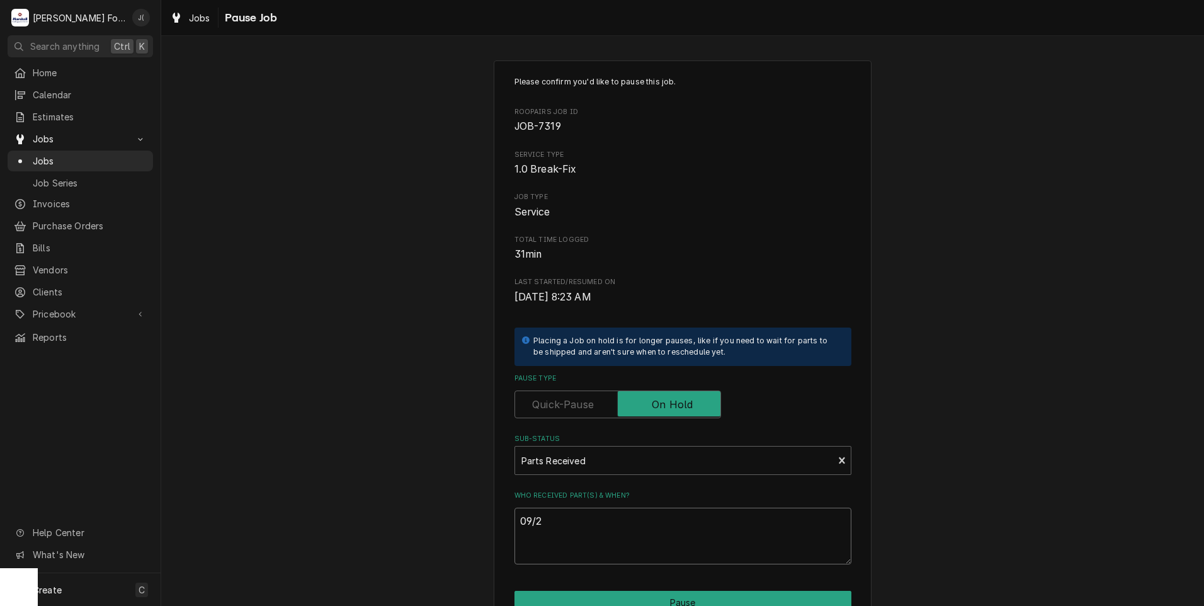
type textarea "09/23"
type textarea "x"
type textarea "09/23/"
type textarea "x"
type textarea "09/23/2"
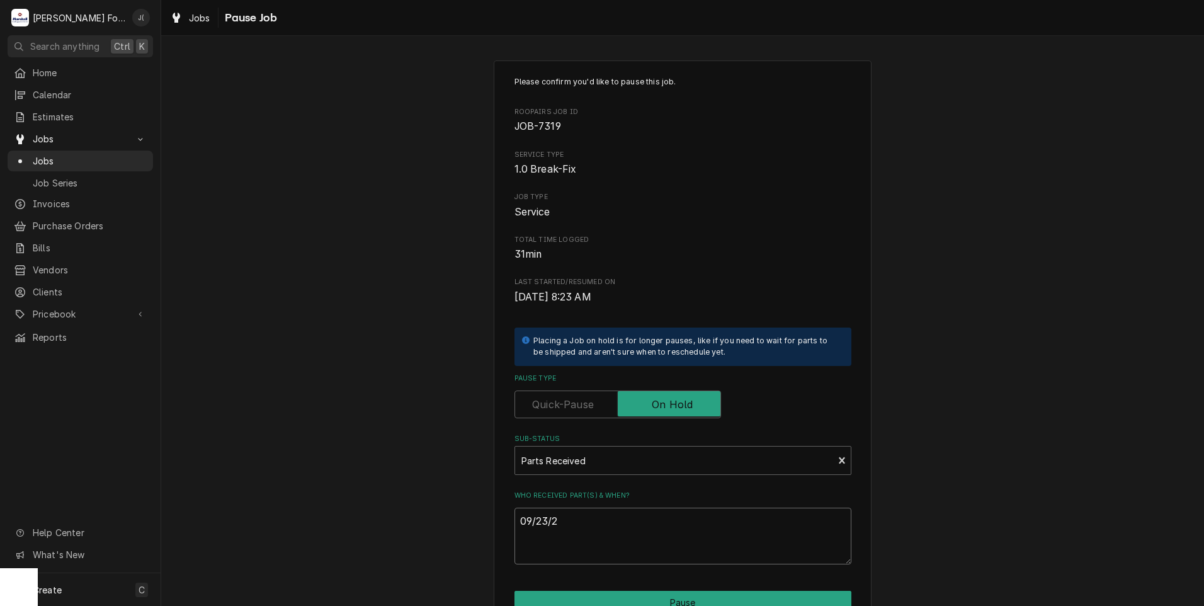
type textarea "x"
type textarea "09/23/20"
type textarea "x"
type textarea "09/23/202"
type textarea "x"
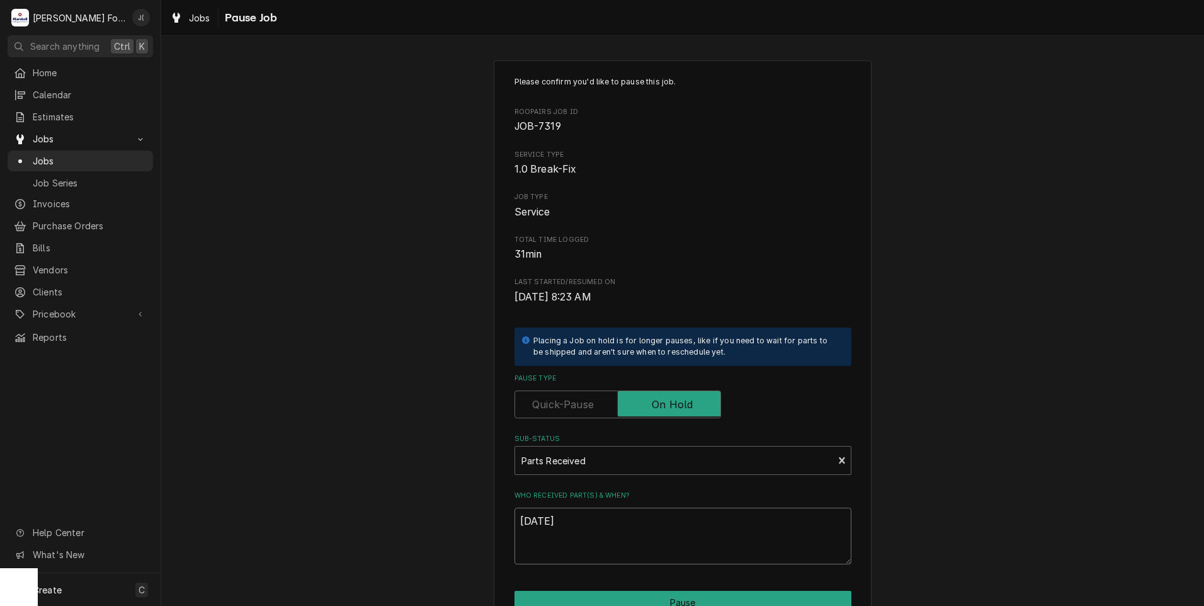
scroll to position [99, 0]
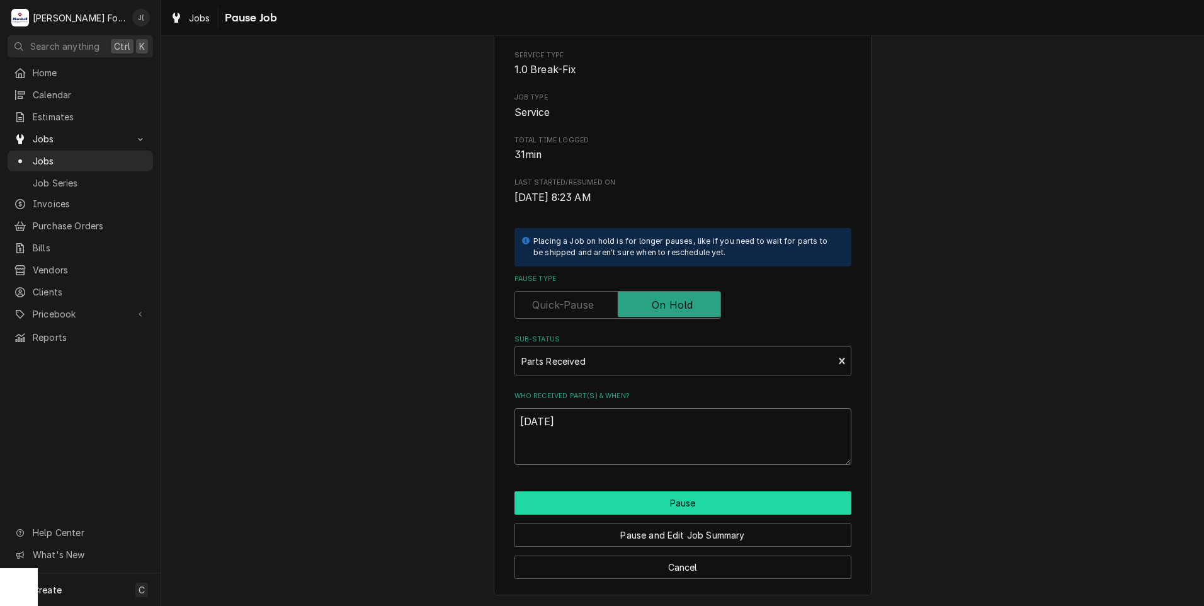
type textarea "[DATE]"
click at [589, 507] on button "Pause" at bounding box center [682, 502] width 337 height 23
type textarea "x"
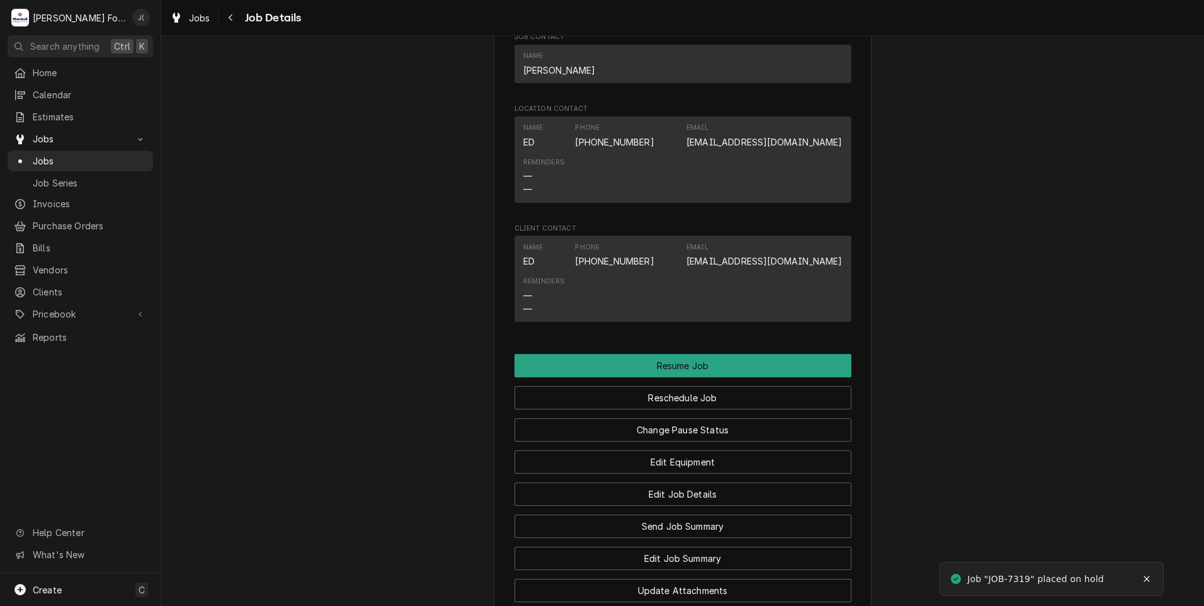
scroll to position [1259, 0]
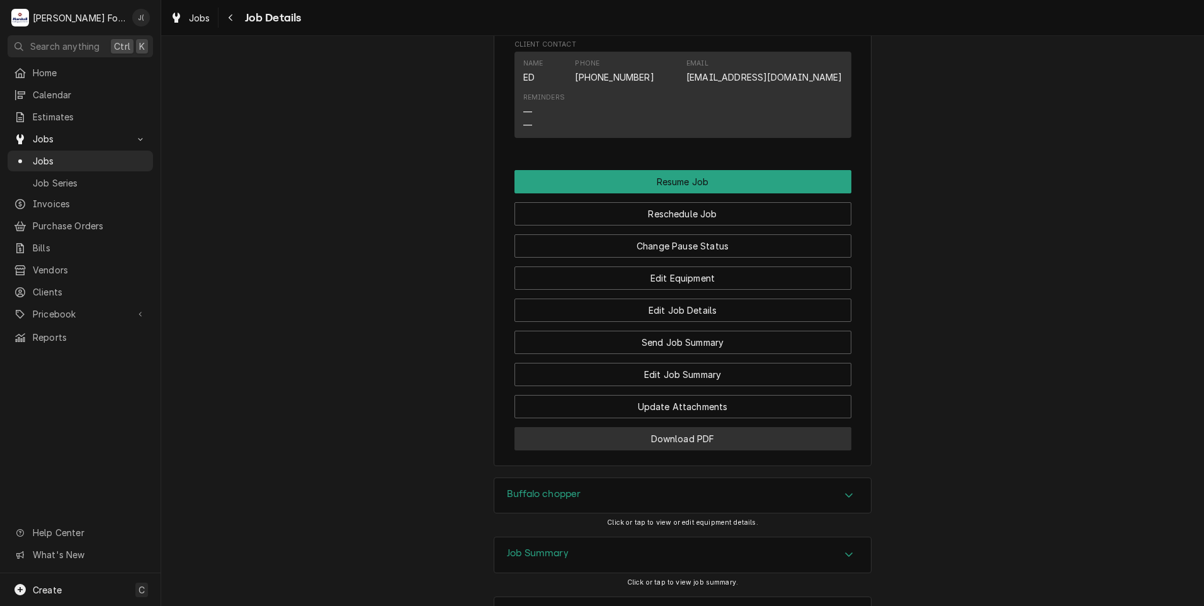
click at [593, 450] on button "Download PDF" at bounding box center [682, 438] width 337 height 23
click at [78, 154] on span "Jobs" at bounding box center [90, 160] width 114 height 13
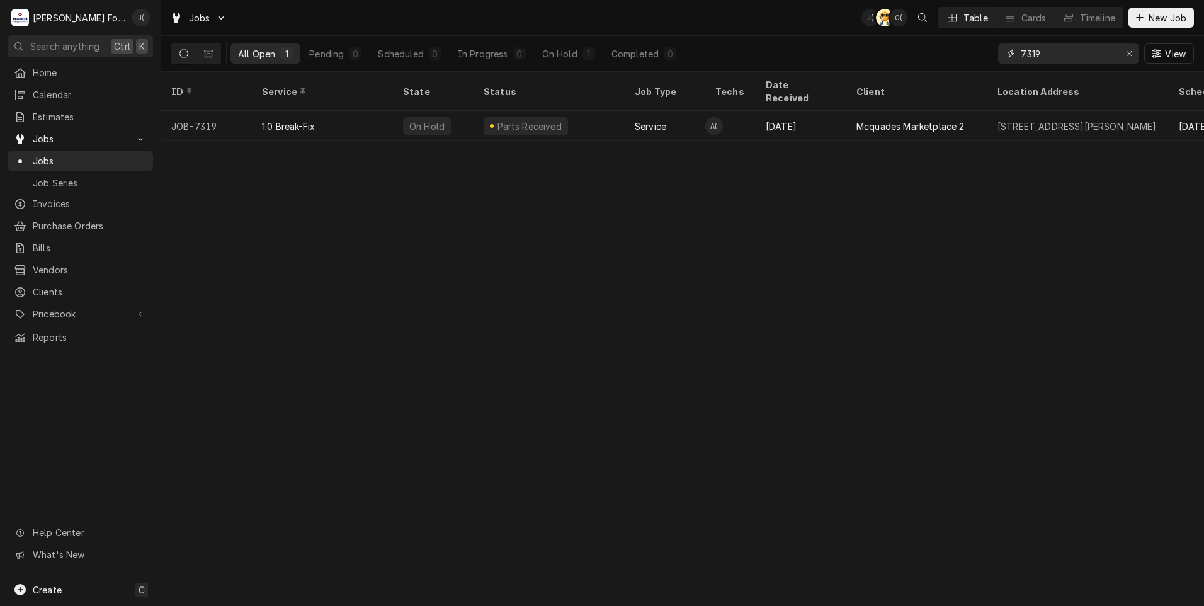
drag, startPoint x: 1056, startPoint y: 55, endPoint x: 805, endPoint y: 55, distance: 251.2
click at [805, 55] on div "All Open 1 Pending 0 Scheduled 0 In Progress 0 On Hold 1 Completed 0 7319 View" at bounding box center [682, 53] width 1022 height 35
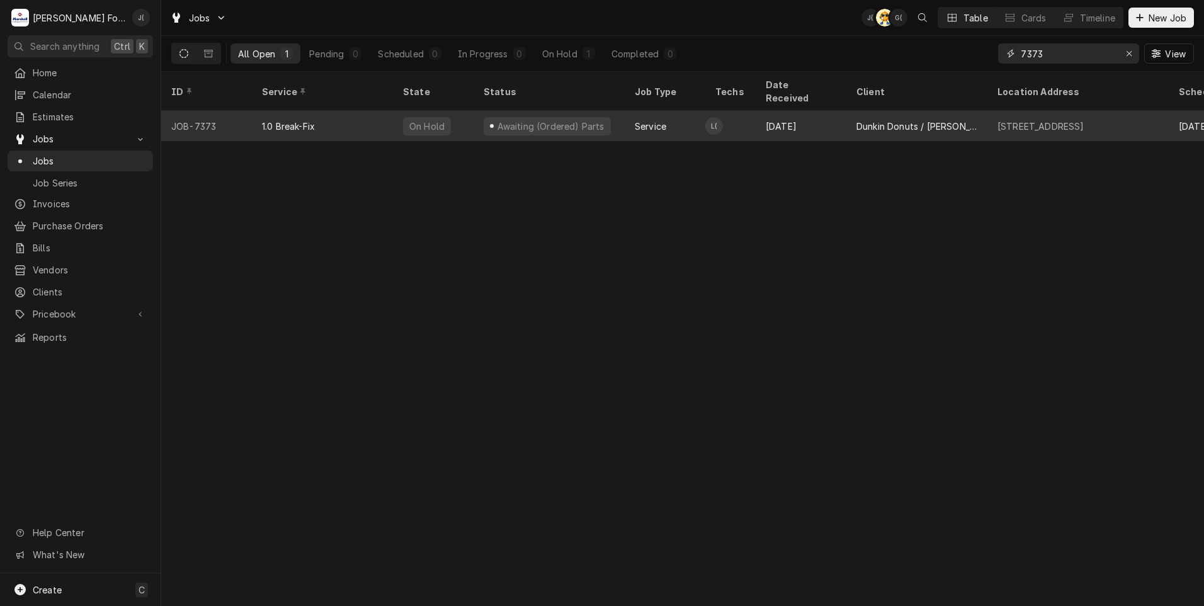
type input "7373"
click at [298, 118] on div "1.0 Break-Fix" at bounding box center [322, 126] width 141 height 30
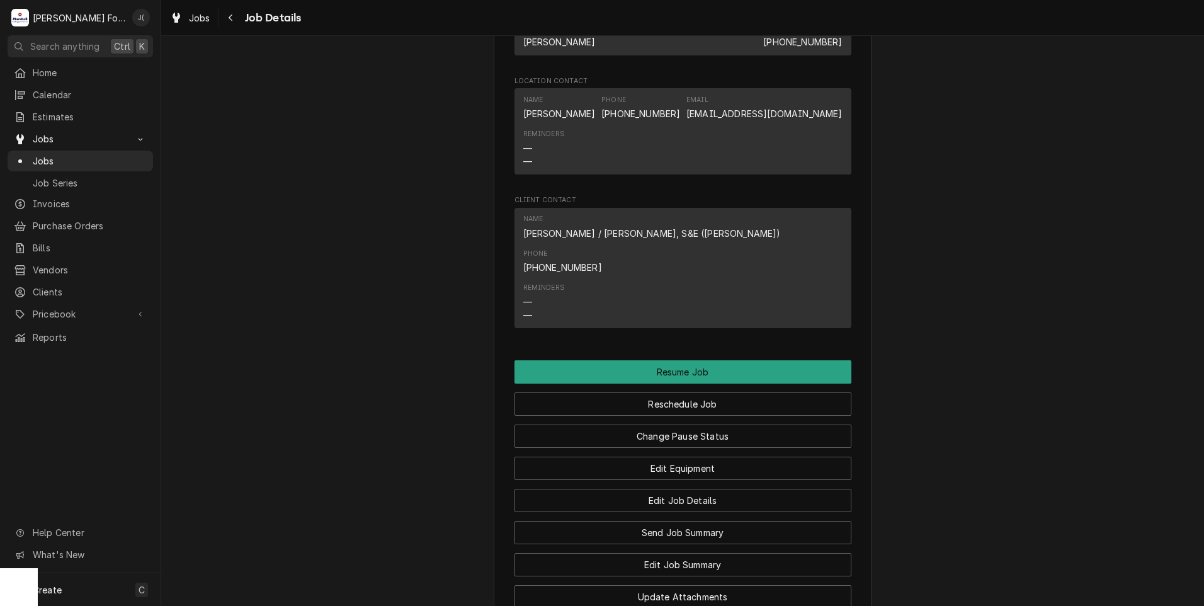
scroll to position [1385, 0]
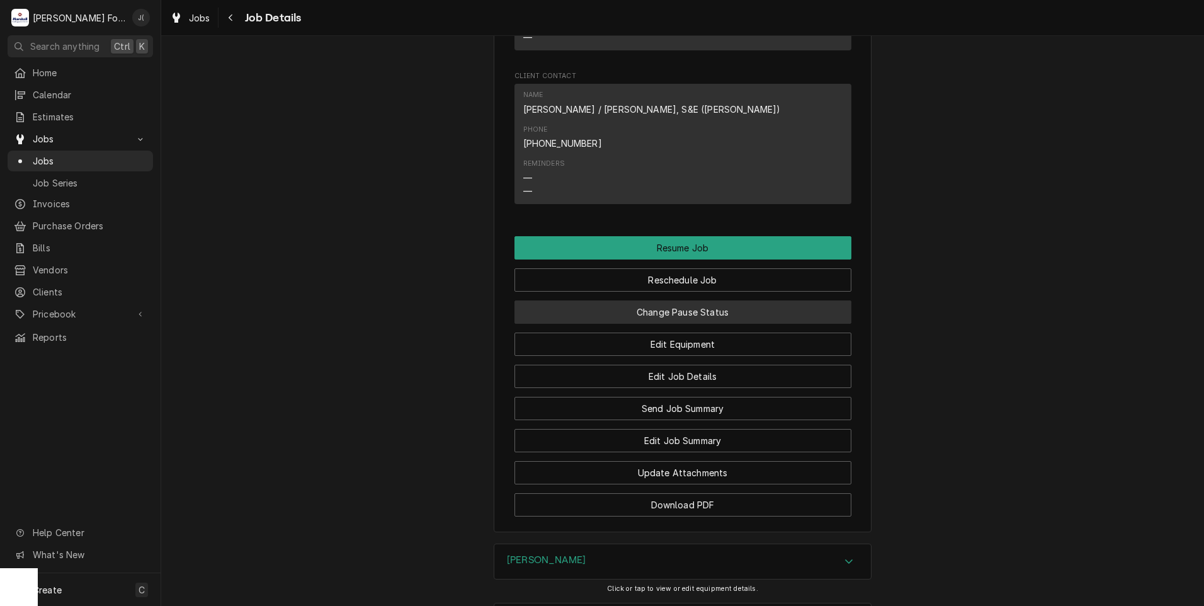
click at [670, 300] on button "Change Pause Status" at bounding box center [682, 311] width 337 height 23
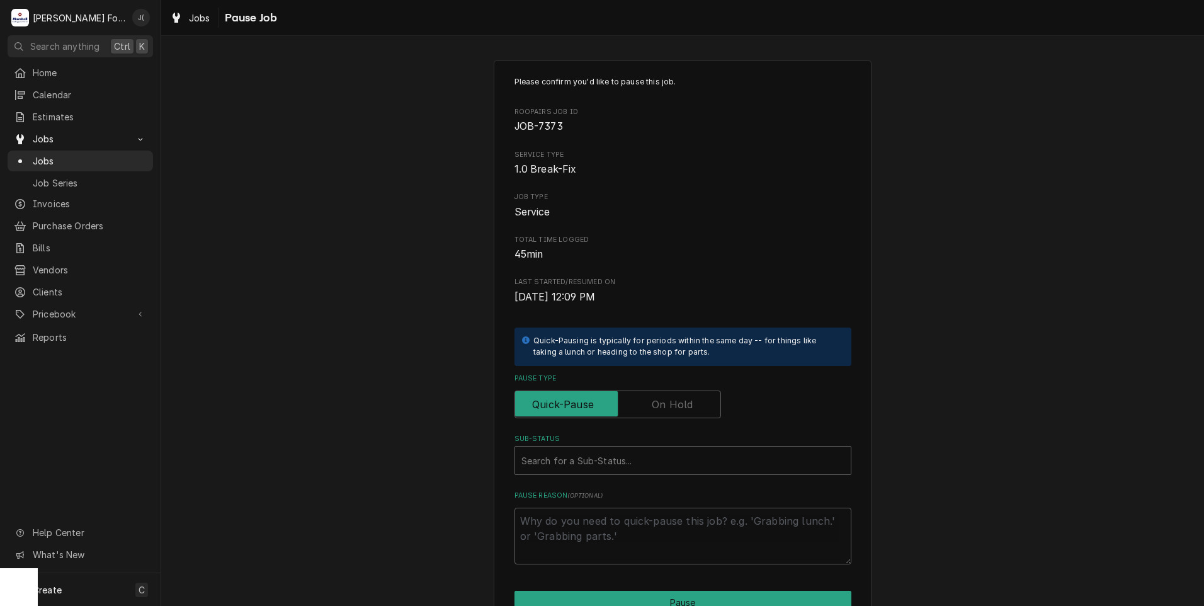
drag, startPoint x: 653, startPoint y: 398, endPoint x: 653, endPoint y: 408, distance: 9.4
click at [653, 400] on label "Pause Type" at bounding box center [617, 404] width 206 height 28
click at [653, 400] on input "Pause Type" at bounding box center [617, 404] width 195 height 28
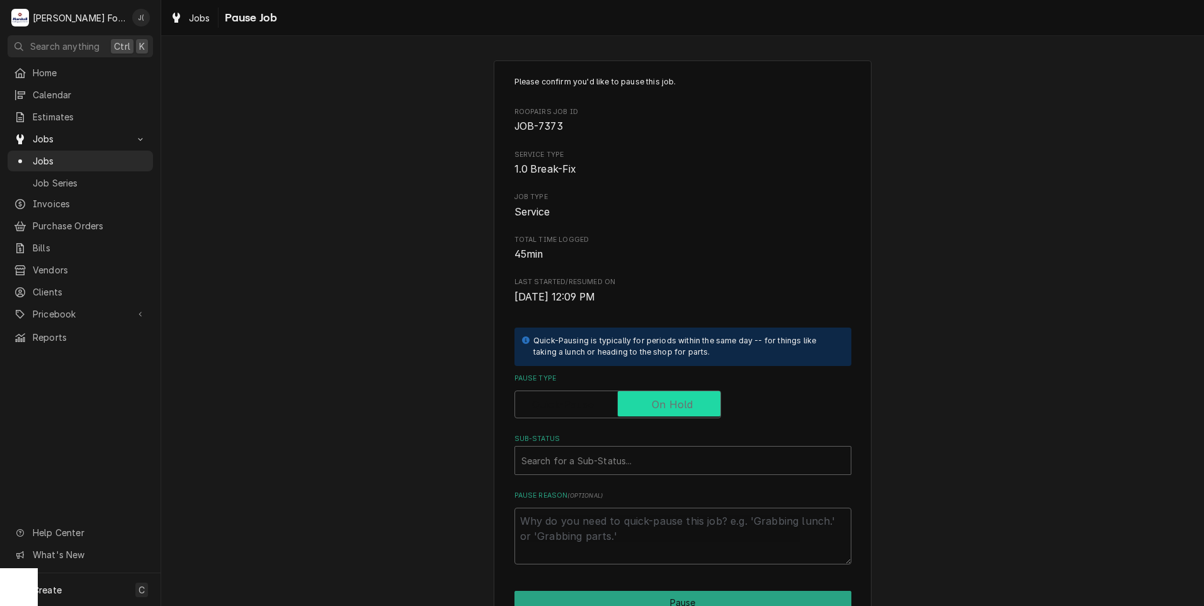
checkbox input "true"
drag, startPoint x: 630, startPoint y: 461, endPoint x: 624, endPoint y: 466, distance: 7.1
click at [628, 462] on div "Sub-Status" at bounding box center [682, 460] width 323 height 23
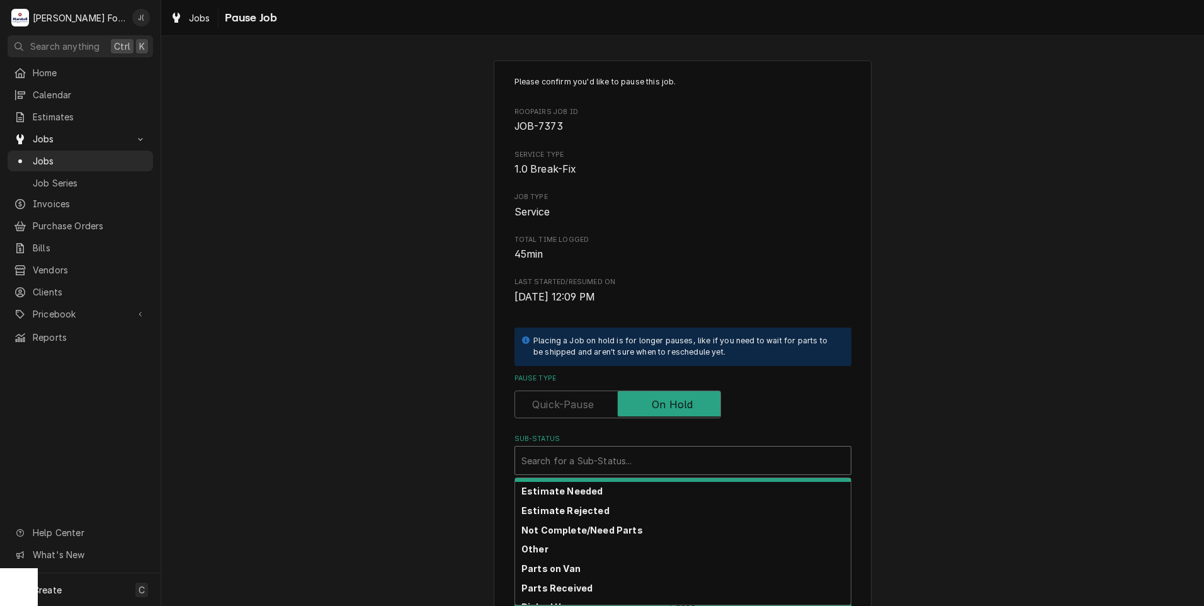
scroll to position [201, 0]
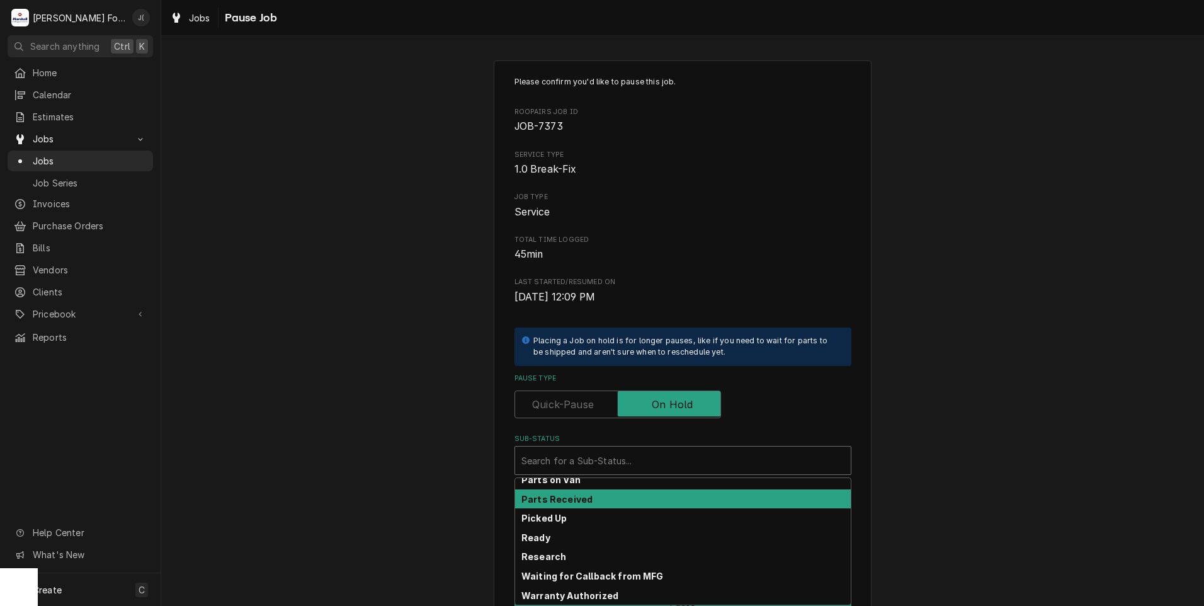
click at [614, 502] on div "Parts Received" at bounding box center [683, 499] width 336 height 20
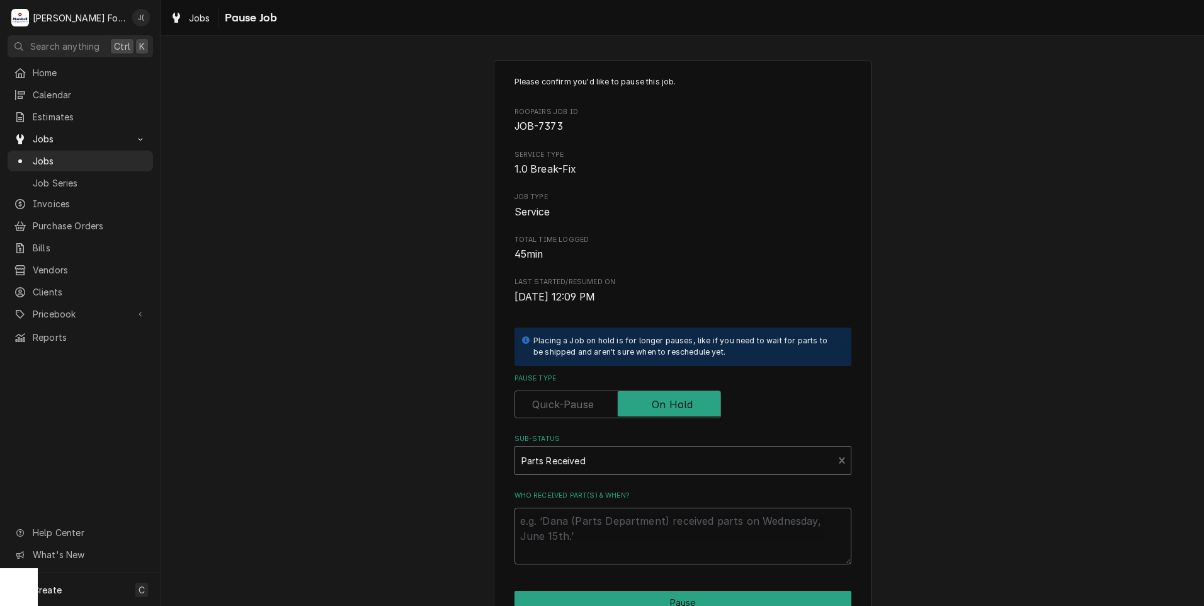
click at [612, 517] on textarea "Who received part(s) & when?" at bounding box center [682, 535] width 337 height 57
type textarea "x"
type textarea "0"
type textarea "x"
type textarea "09"
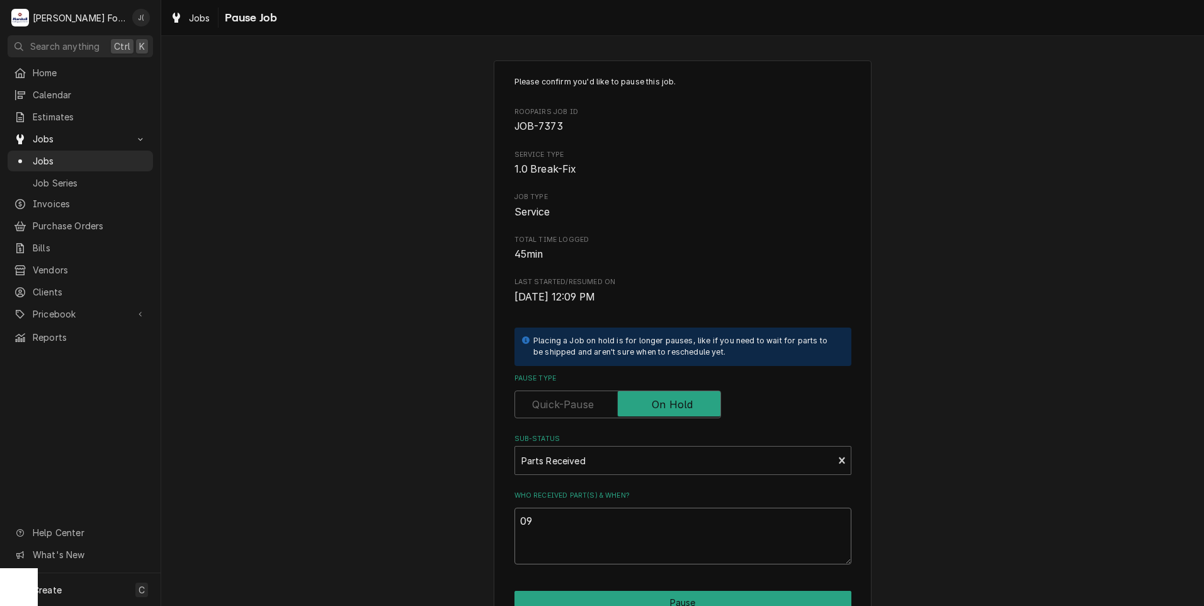
type textarea "x"
type textarea "09/"
type textarea "x"
type textarea "09/2"
type textarea "x"
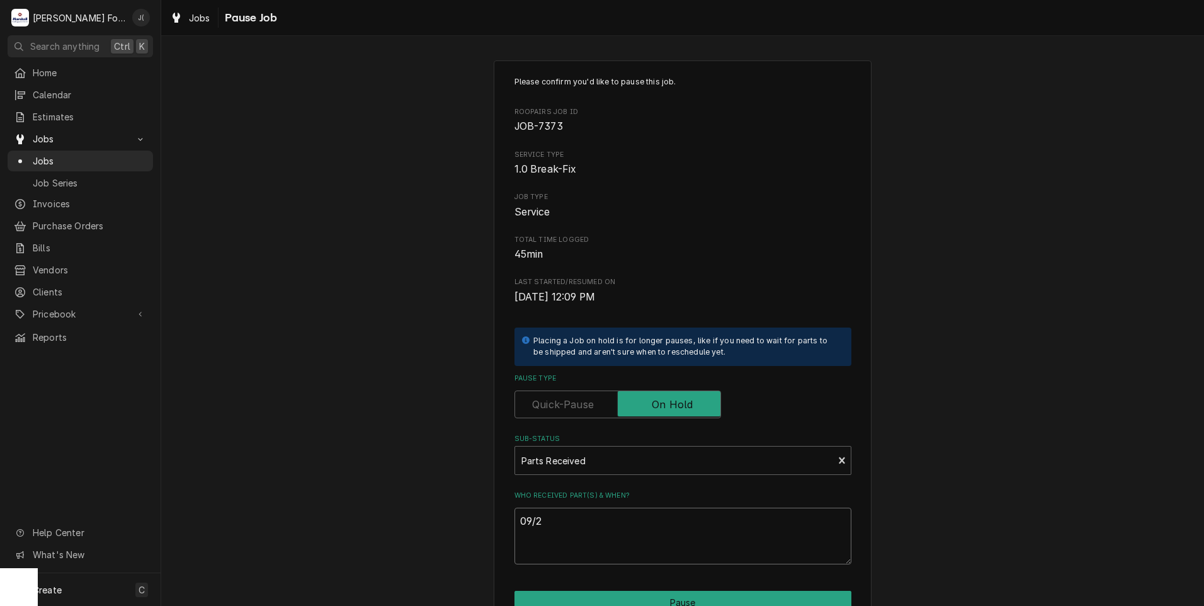
type textarea "09/23"
type textarea "x"
type textarea "09/23/"
type textarea "x"
type textarea "09/23/2"
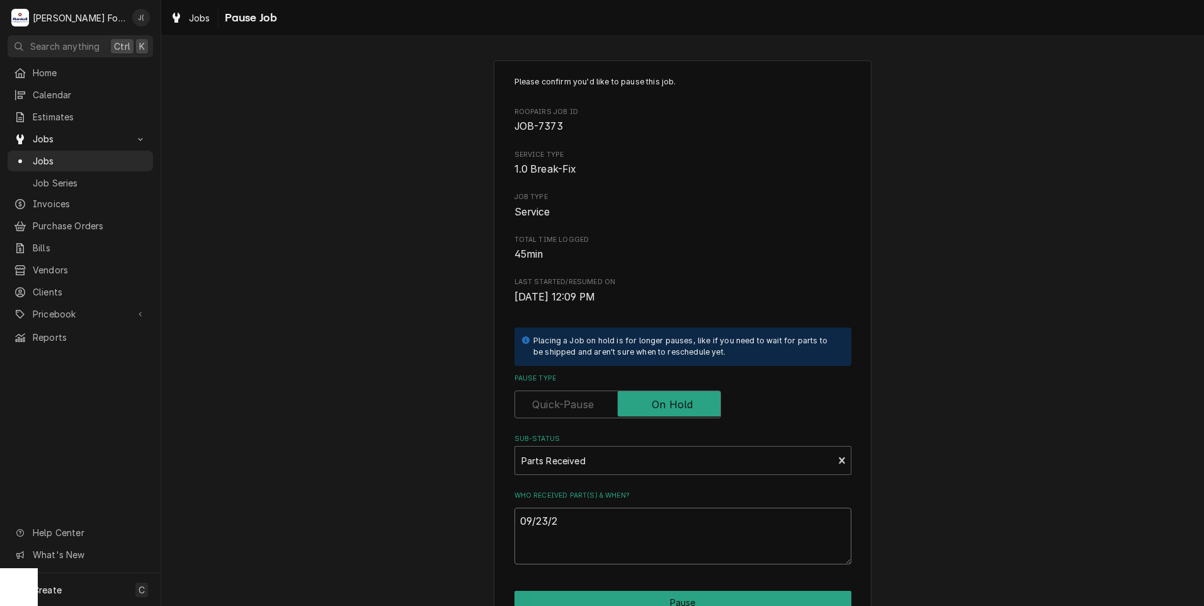
type textarea "x"
type textarea "09/23/20"
type textarea "x"
type textarea "09/23/202"
type textarea "x"
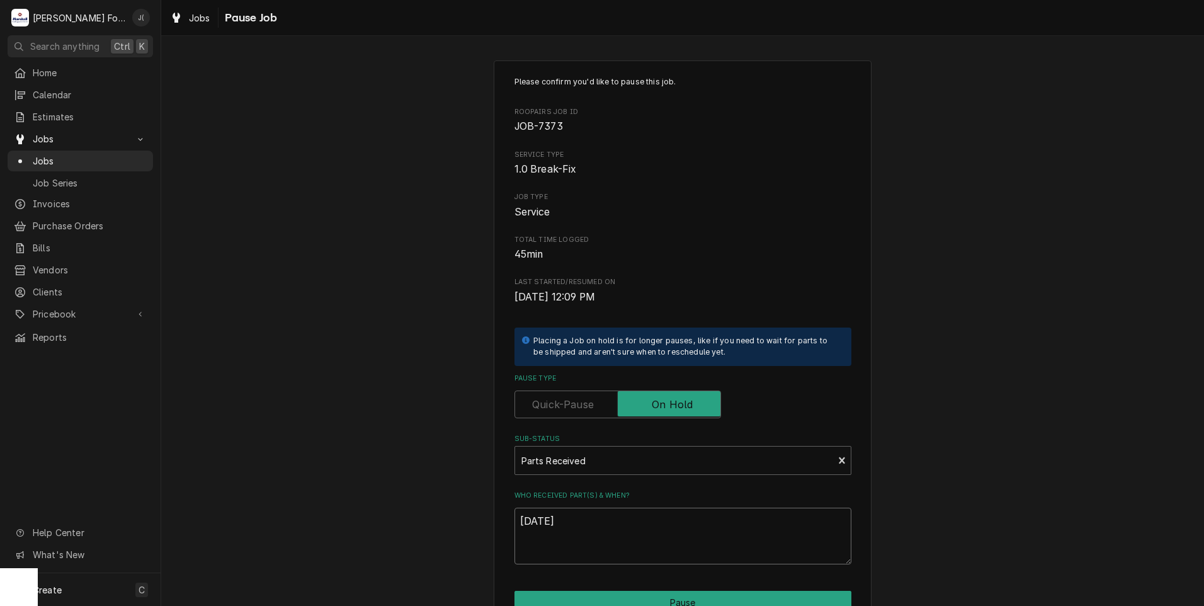
scroll to position [99, 0]
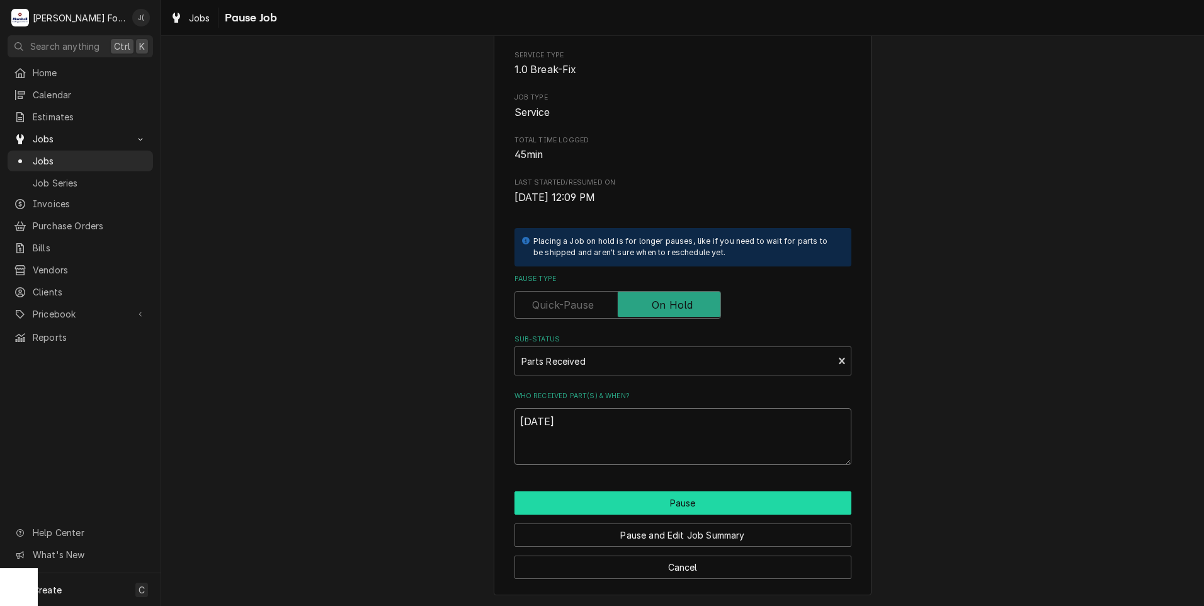
type textarea "09/23/2025"
click at [613, 509] on button "Pause" at bounding box center [682, 502] width 337 height 23
type textarea "x"
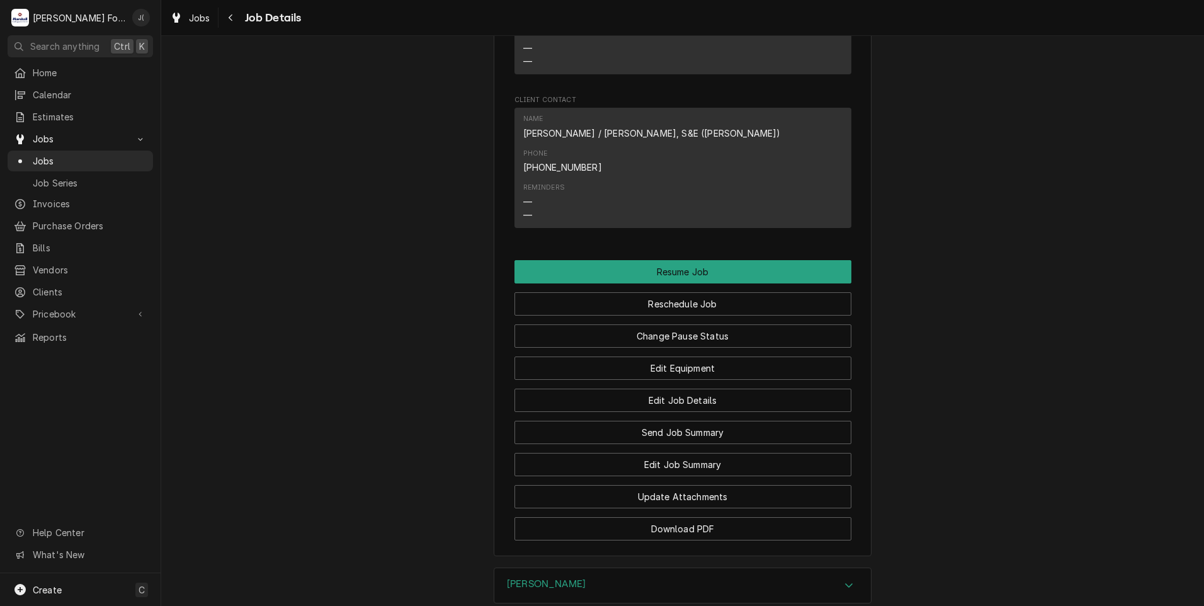
scroll to position [1511, 0]
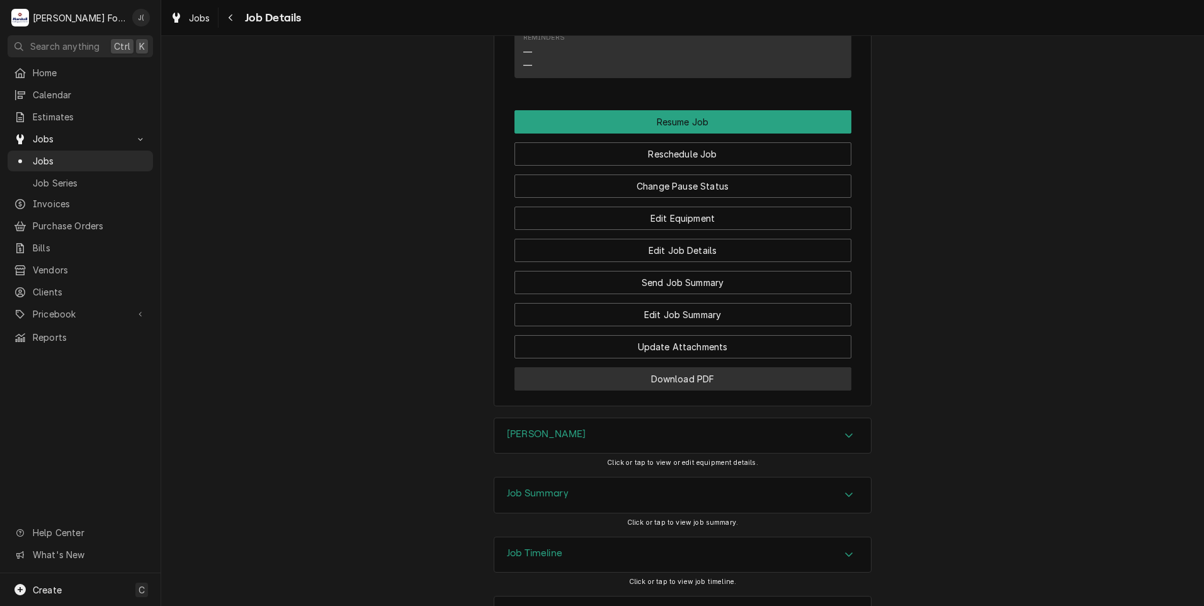
click at [650, 367] on button "Download PDF" at bounding box center [682, 378] width 337 height 23
click at [69, 159] on span "Jobs" at bounding box center [90, 160] width 114 height 13
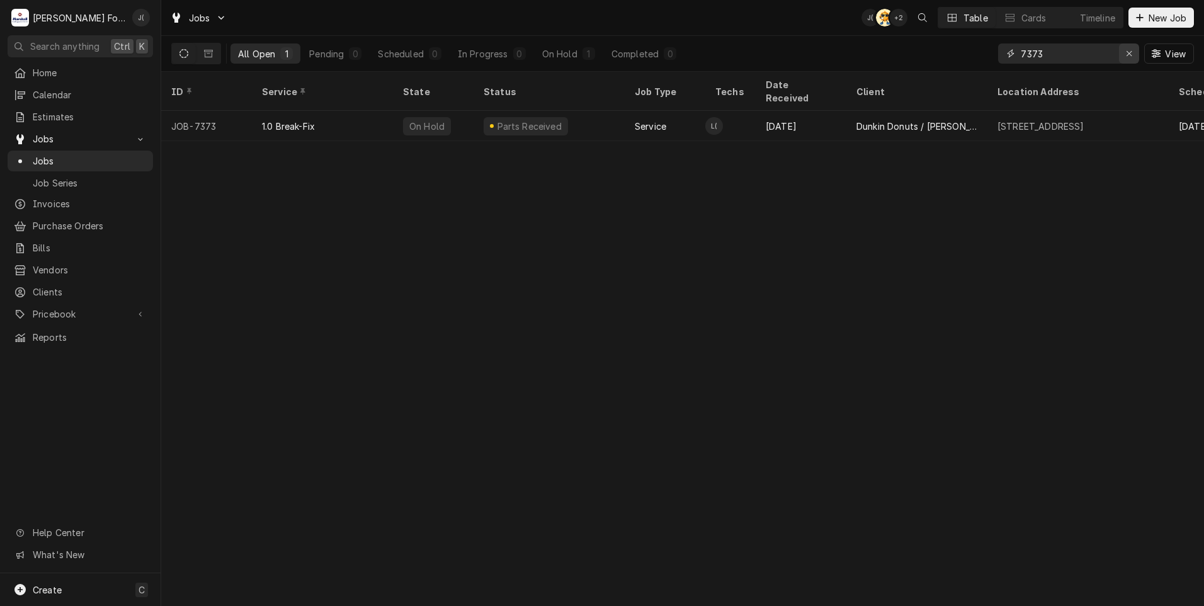
click at [1129, 53] on icon "Erase input" at bounding box center [1129, 53] width 7 height 9
click at [1102, 54] on input "Dynamic Content Wrapper" at bounding box center [1079, 53] width 118 height 20
type input "6961"
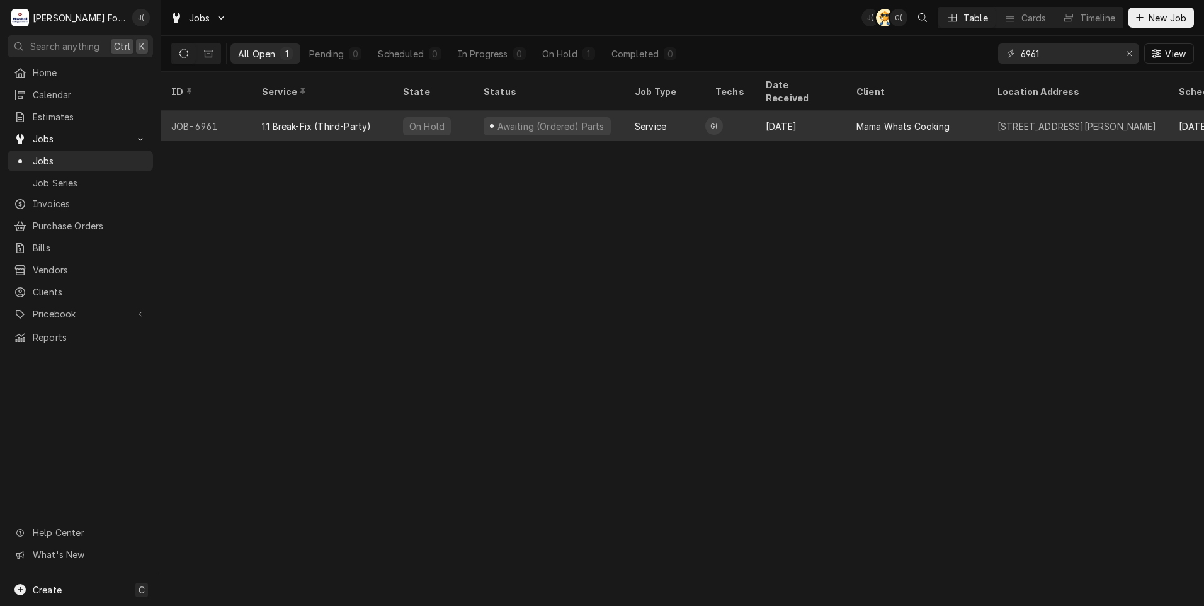
click at [356, 119] on div "1.1 Break-Fix (Third-Party)" at bounding box center [322, 126] width 141 height 30
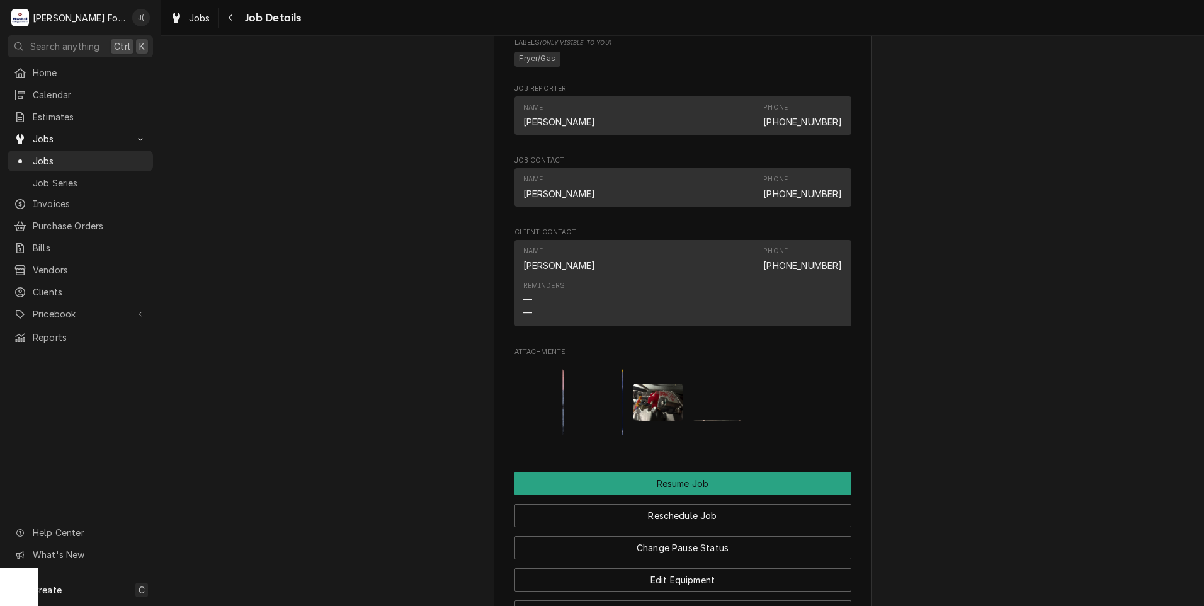
scroll to position [1259, 0]
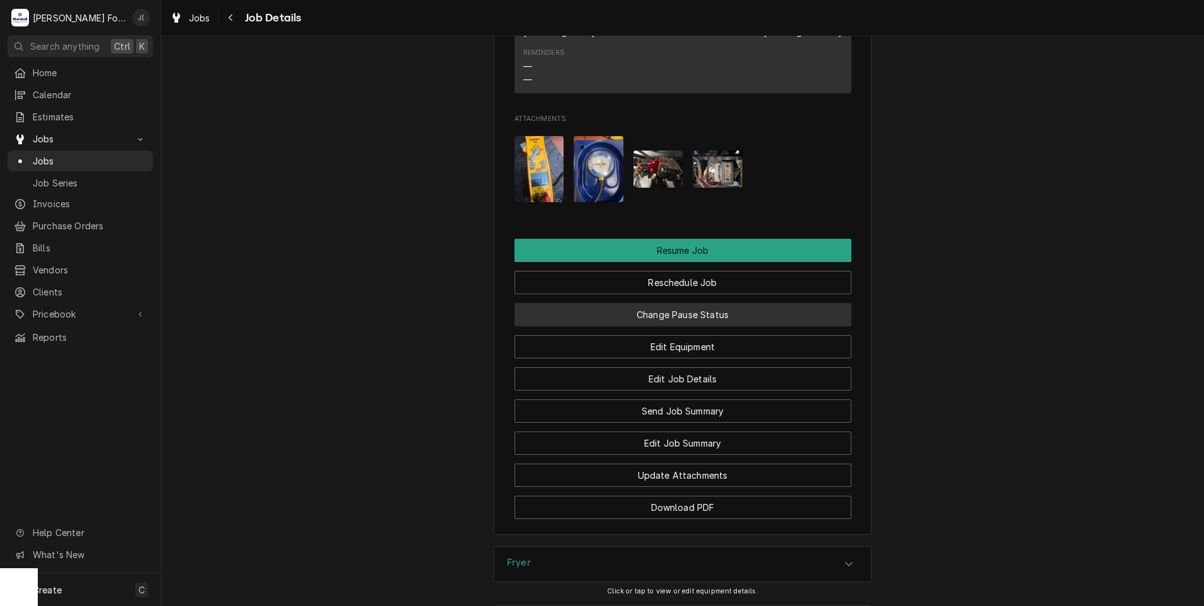
click at [648, 326] on button "Change Pause Status" at bounding box center [682, 314] width 337 height 23
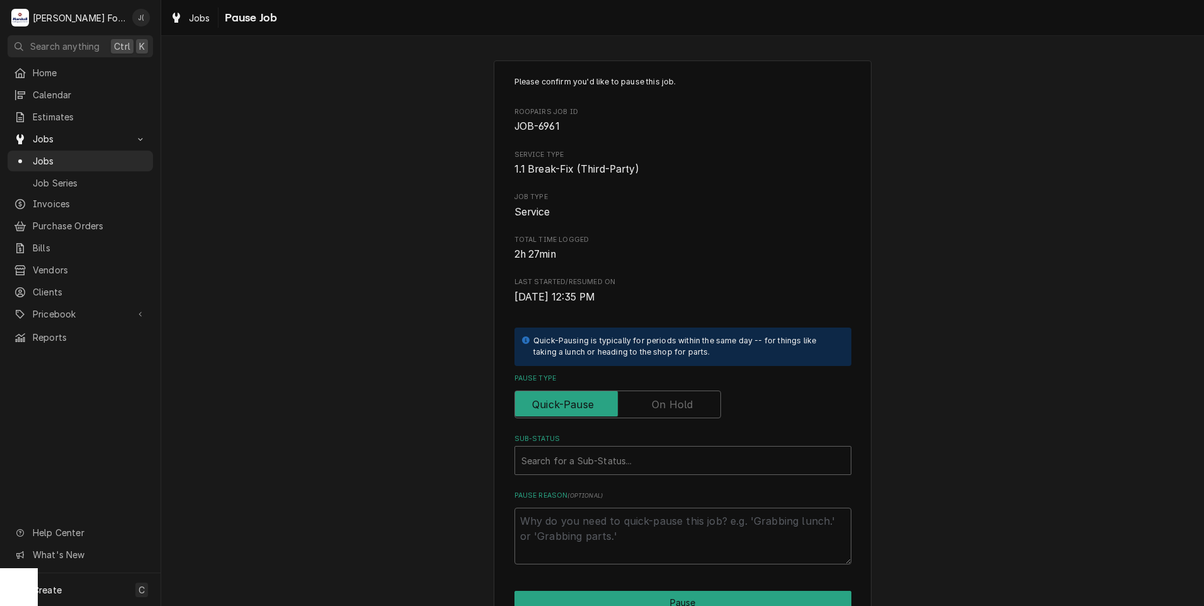
click at [660, 405] on label "Pause Type" at bounding box center [617, 404] width 206 height 28
click at [660, 405] on input "Pause Type" at bounding box center [617, 404] width 195 height 28
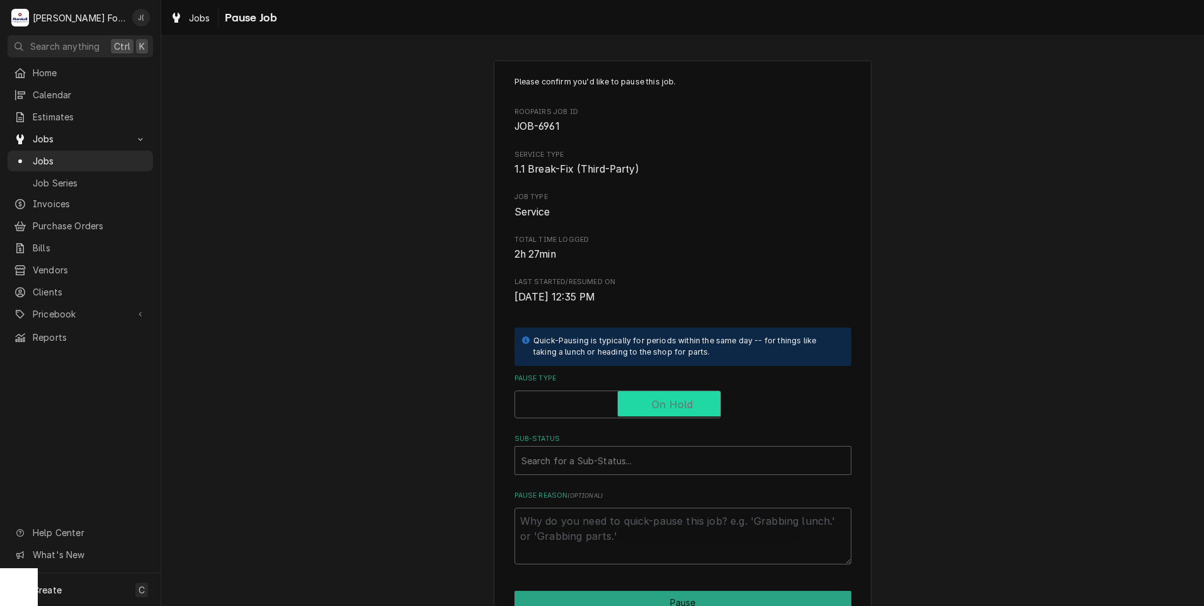
checkbox input "true"
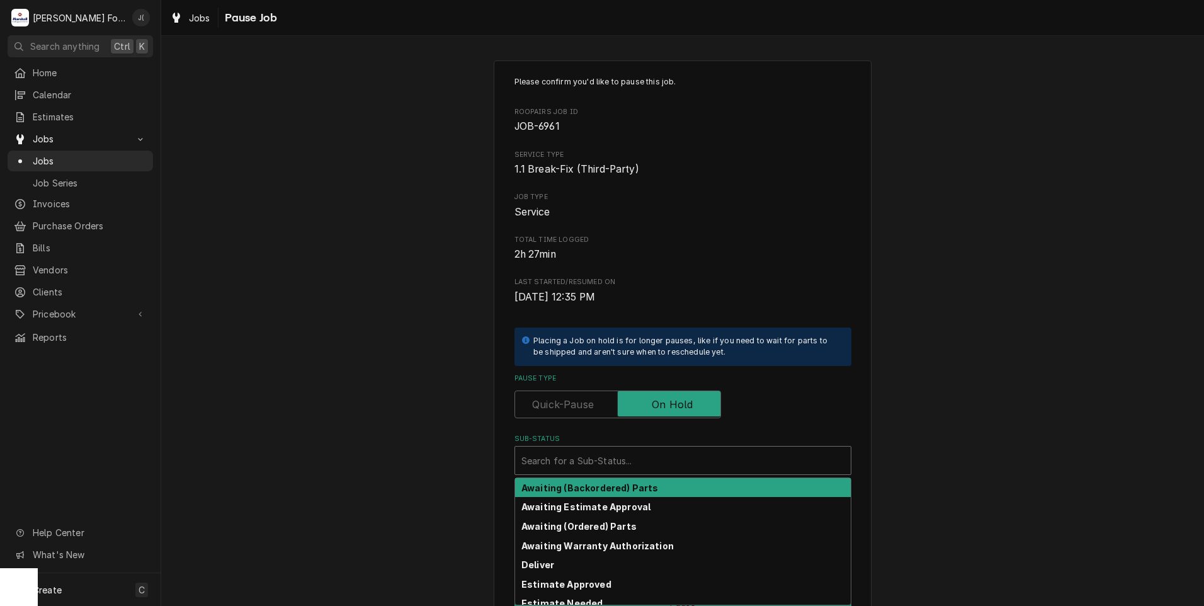
drag, startPoint x: 645, startPoint y: 458, endPoint x: 647, endPoint y: 465, distance: 7.2
click at [645, 458] on div "Sub-Status" at bounding box center [682, 460] width 323 height 23
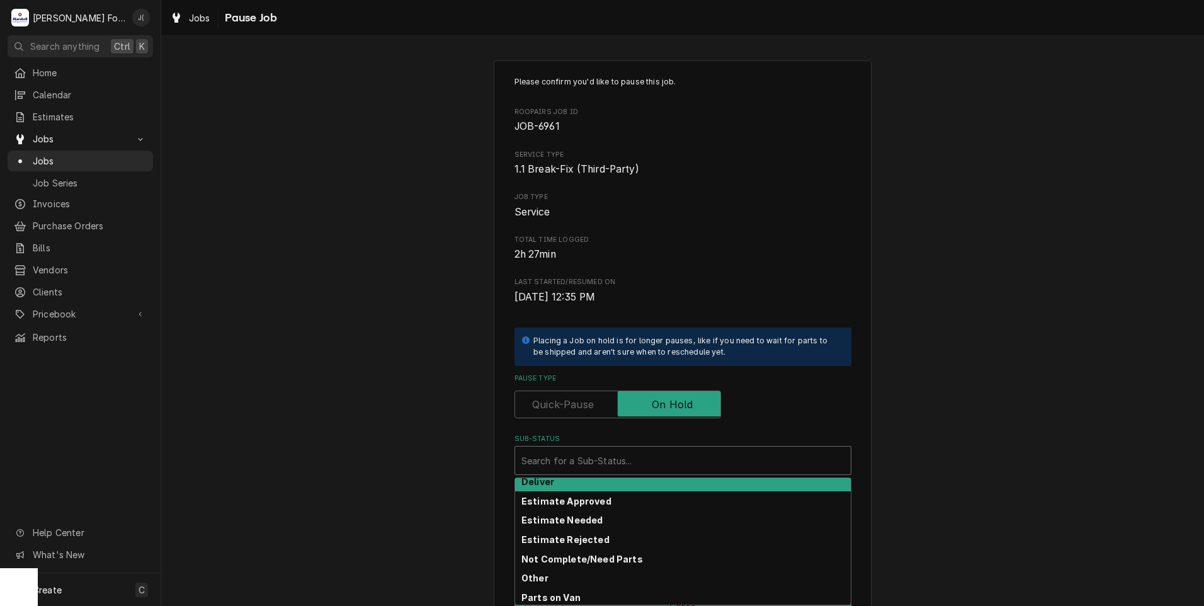
scroll to position [201, 0]
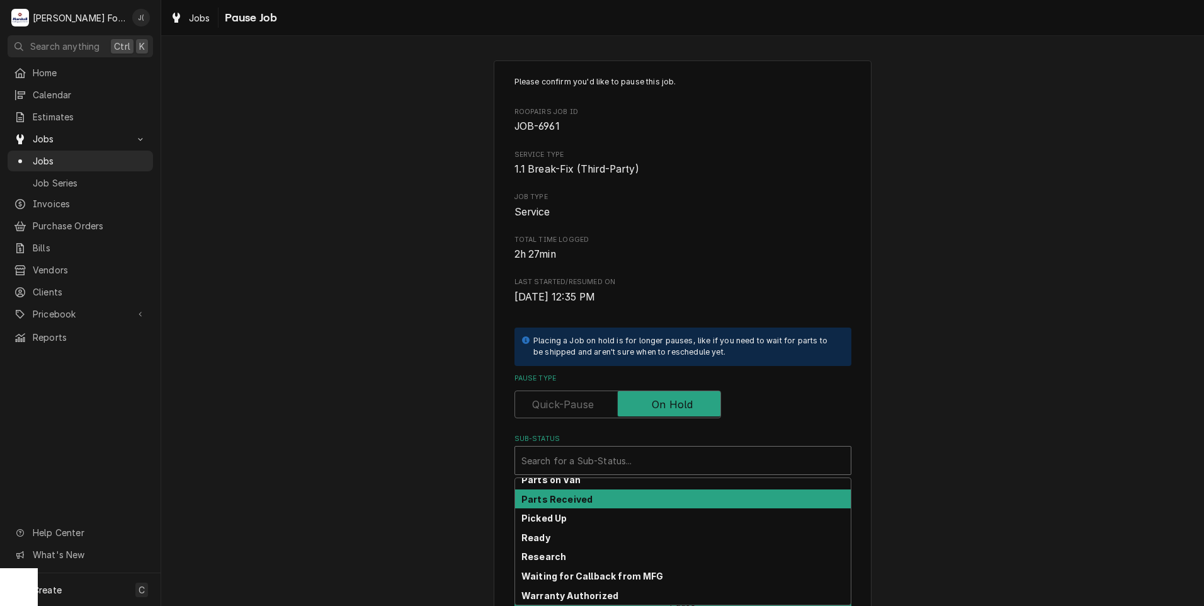
click at [607, 498] on div "Parts Received" at bounding box center [683, 499] width 336 height 20
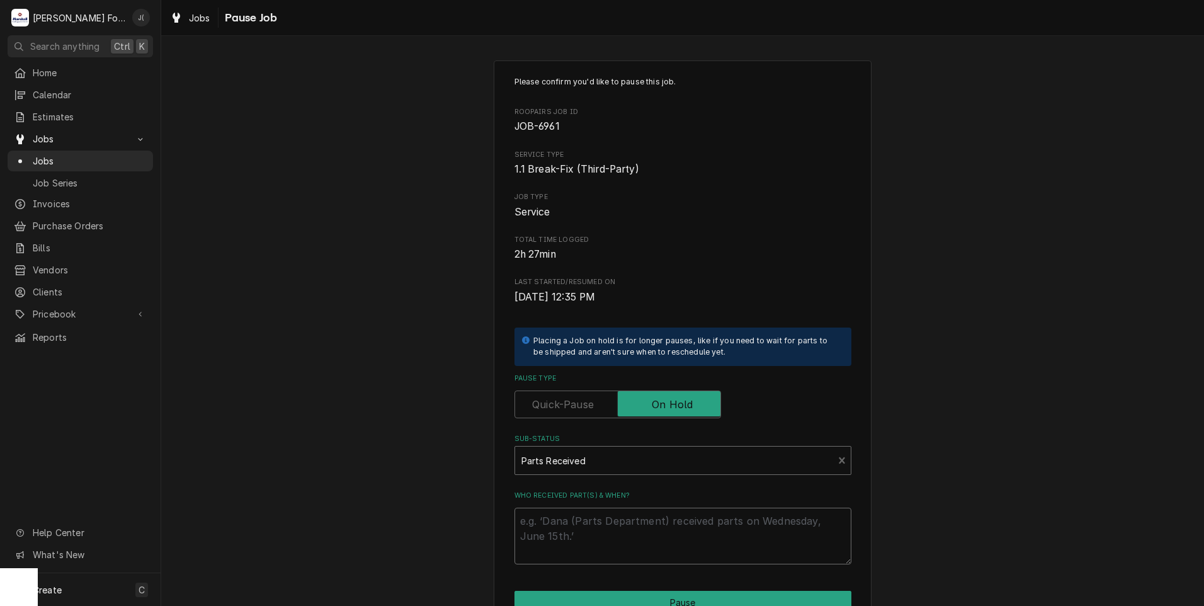
click at [607, 526] on textarea "Who received part(s) & when?" at bounding box center [682, 535] width 337 height 57
type textarea "x"
type textarea "0"
type textarea "x"
type textarea "09"
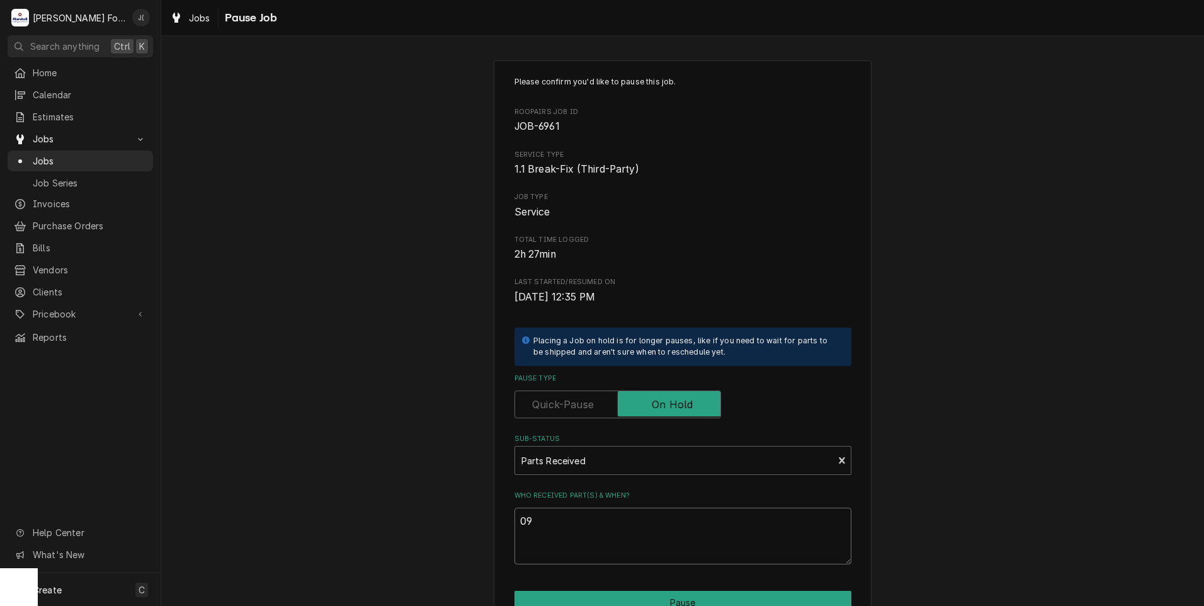
type textarea "x"
type textarea "09/"
type textarea "x"
type textarea "09/2"
type textarea "x"
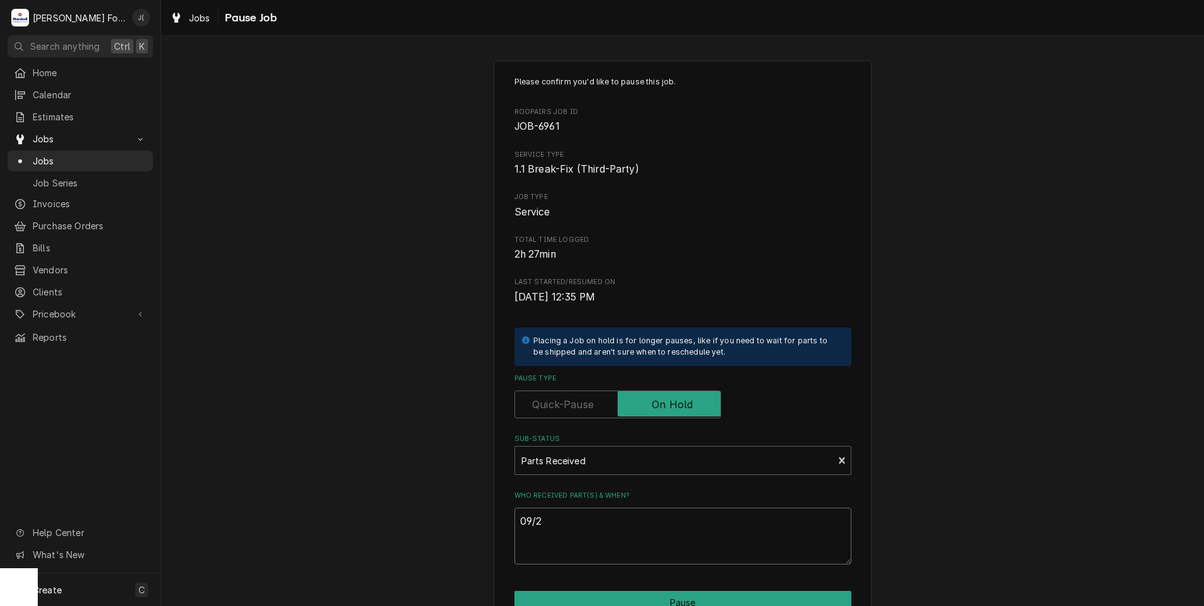
type textarea "09/23"
type textarea "x"
type textarea "09/23/"
type textarea "x"
type textarea "09/23/2"
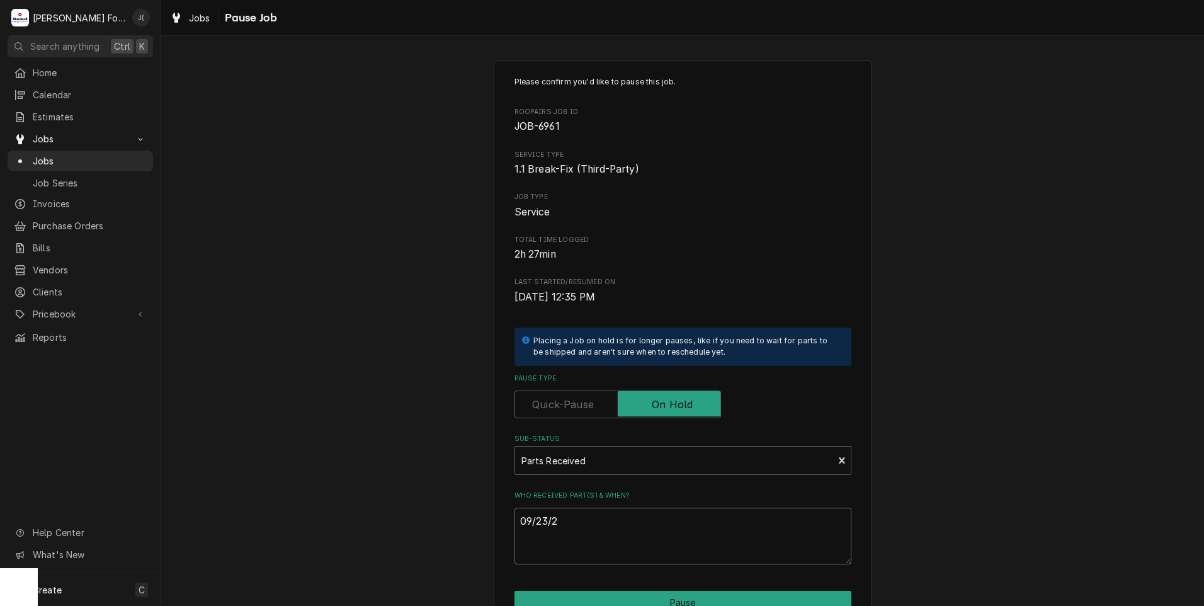
type textarea "x"
type textarea "09/23/20"
type textarea "x"
type textarea "09/23/202"
type textarea "x"
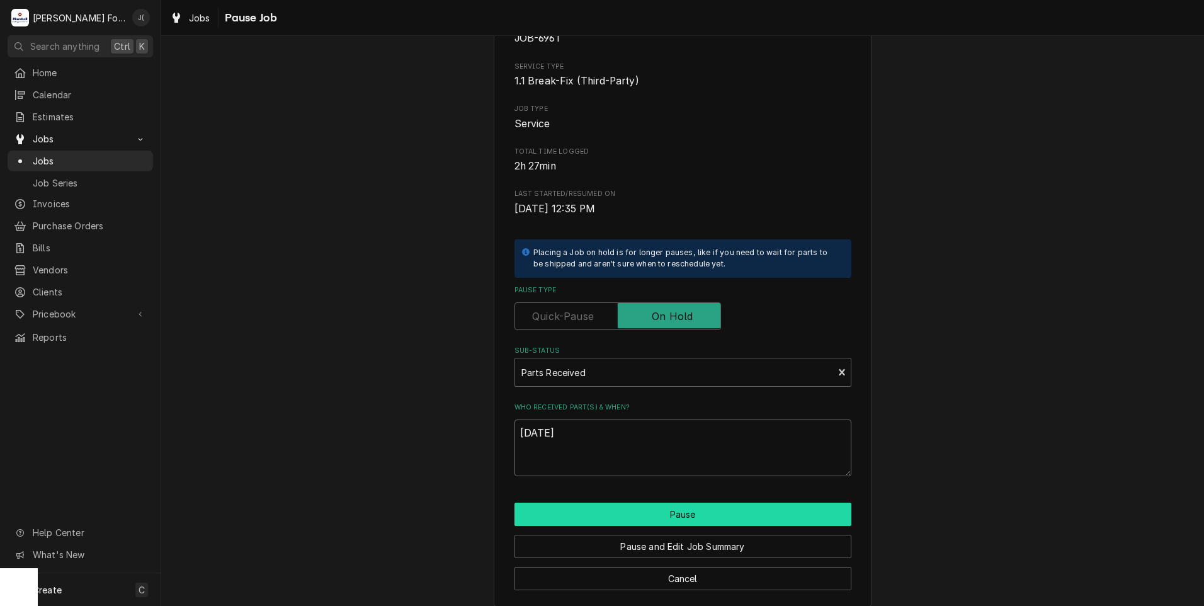
scroll to position [99, 0]
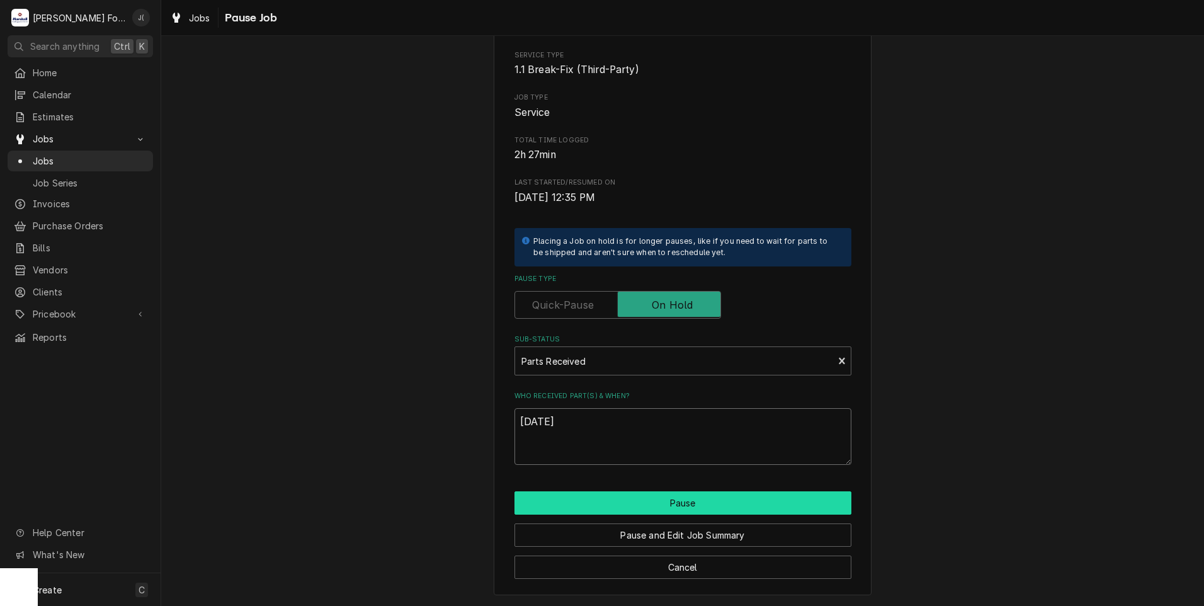
type textarea "[DATE]"
click at [636, 497] on button "Pause" at bounding box center [682, 502] width 337 height 23
type textarea "x"
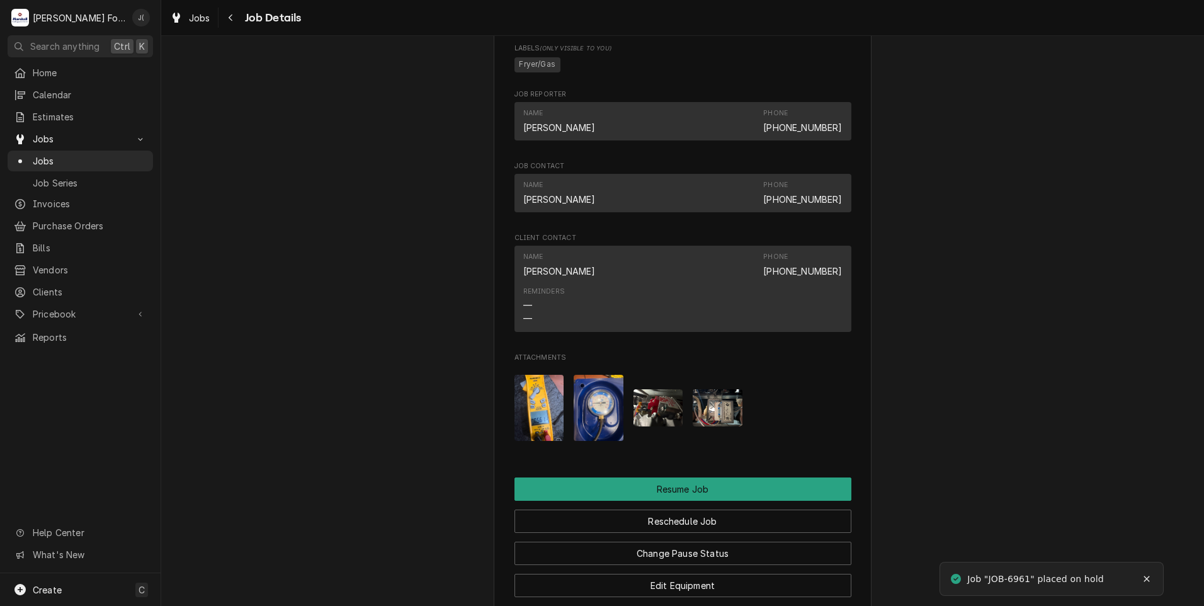
scroll to position [1448, 0]
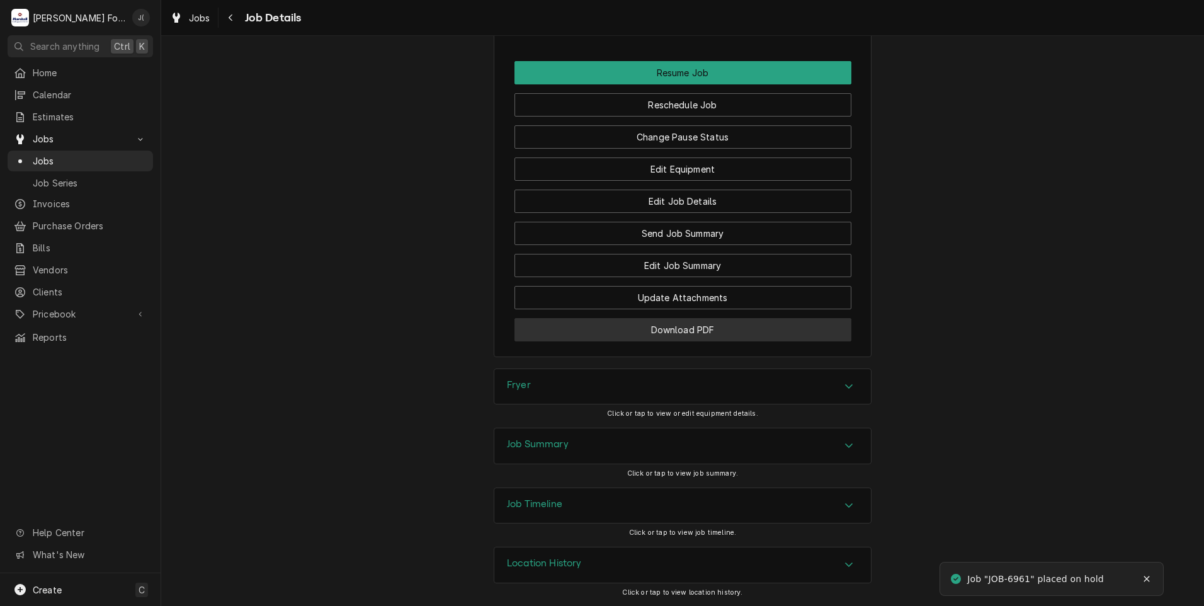
click at [652, 334] on button "Download PDF" at bounding box center [682, 329] width 337 height 23
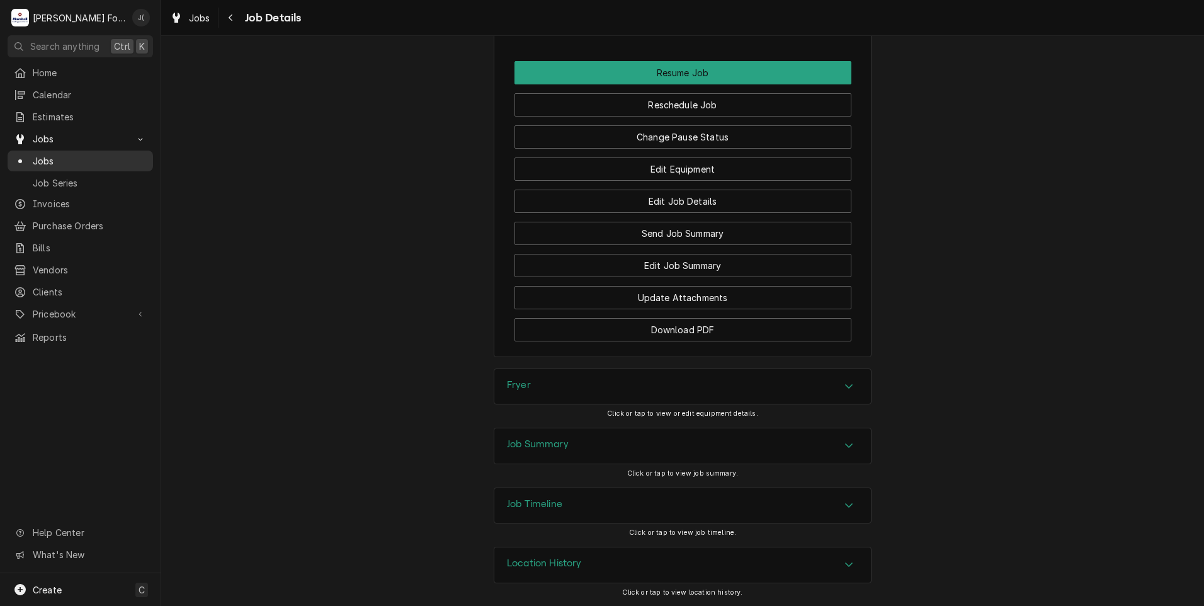
click at [99, 153] on div "Jobs" at bounding box center [80, 161] width 140 height 16
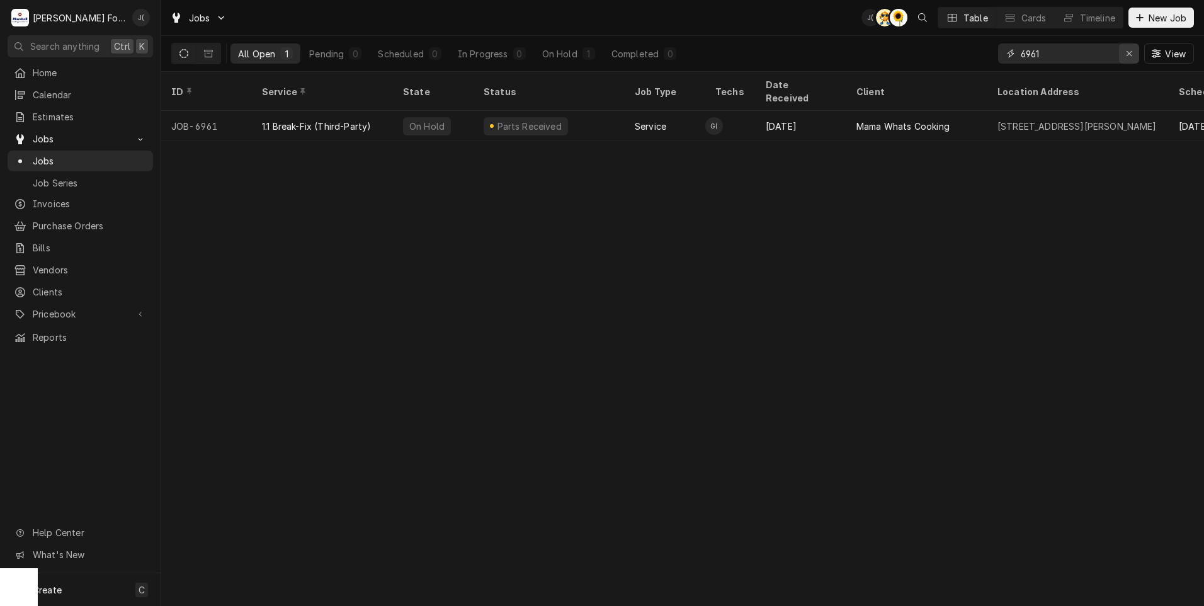
click at [1126, 53] on div "Erase input" at bounding box center [1128, 53] width 13 height 13
click at [1093, 60] on input "Dynamic Content Wrapper" at bounding box center [1079, 53] width 118 height 20
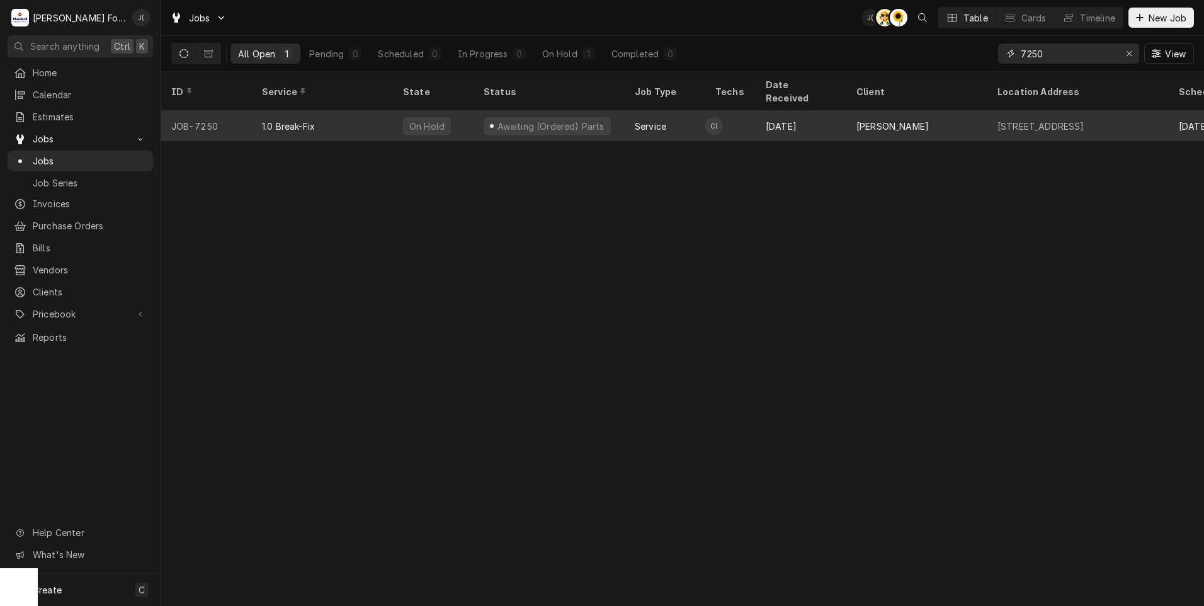
type input "7250"
click at [451, 120] on div "On Hold" at bounding box center [433, 126] width 81 height 30
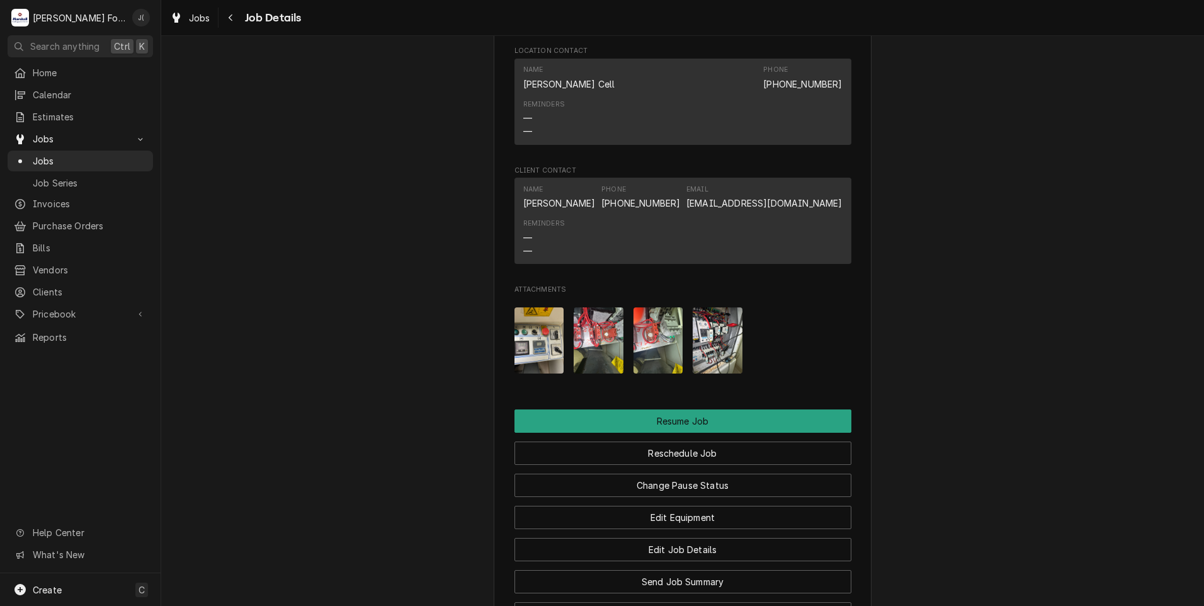
scroll to position [1622, 0]
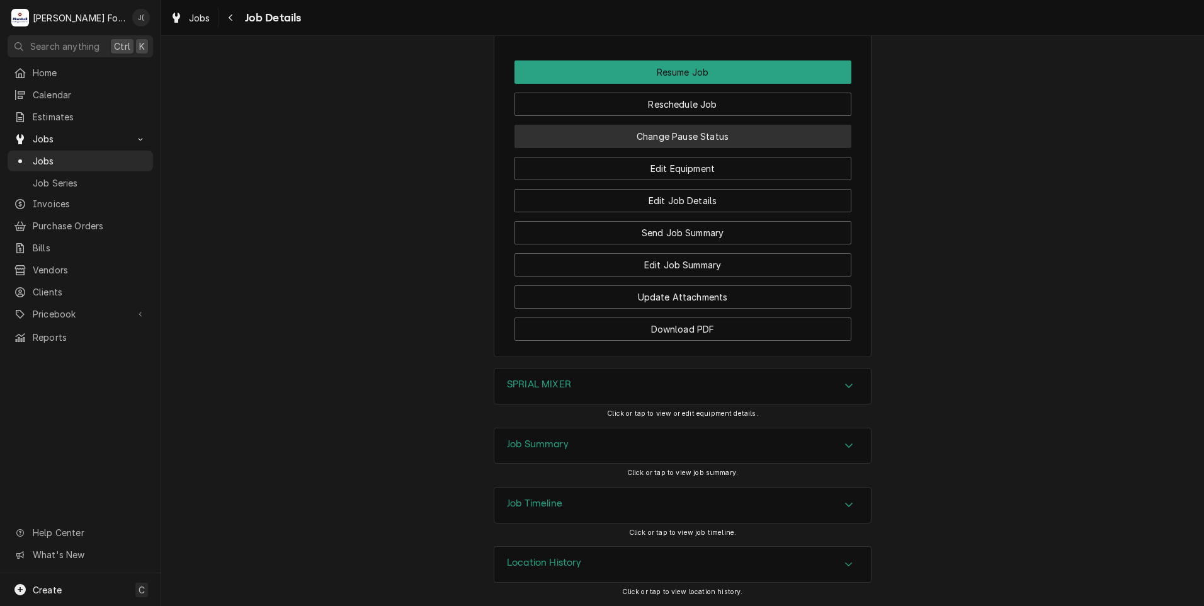
click at [703, 141] on button "Change Pause Status" at bounding box center [682, 136] width 337 height 23
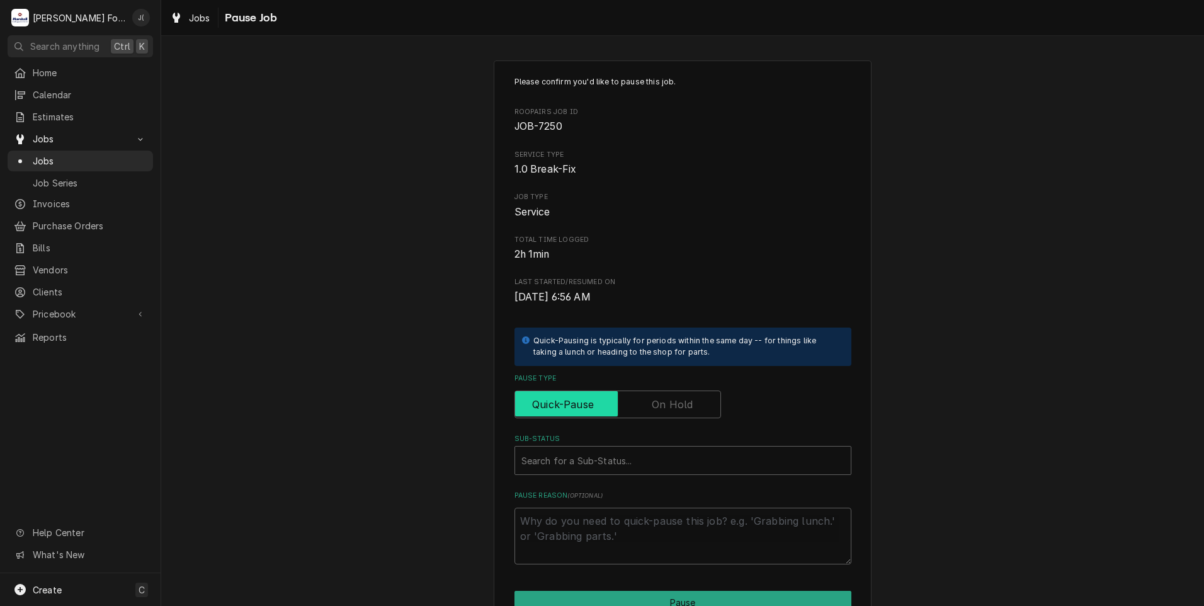
drag, startPoint x: 672, startPoint y: 394, endPoint x: 667, endPoint y: 401, distance: 8.9
click at [671, 392] on input "Pause Type" at bounding box center [617, 404] width 195 height 28
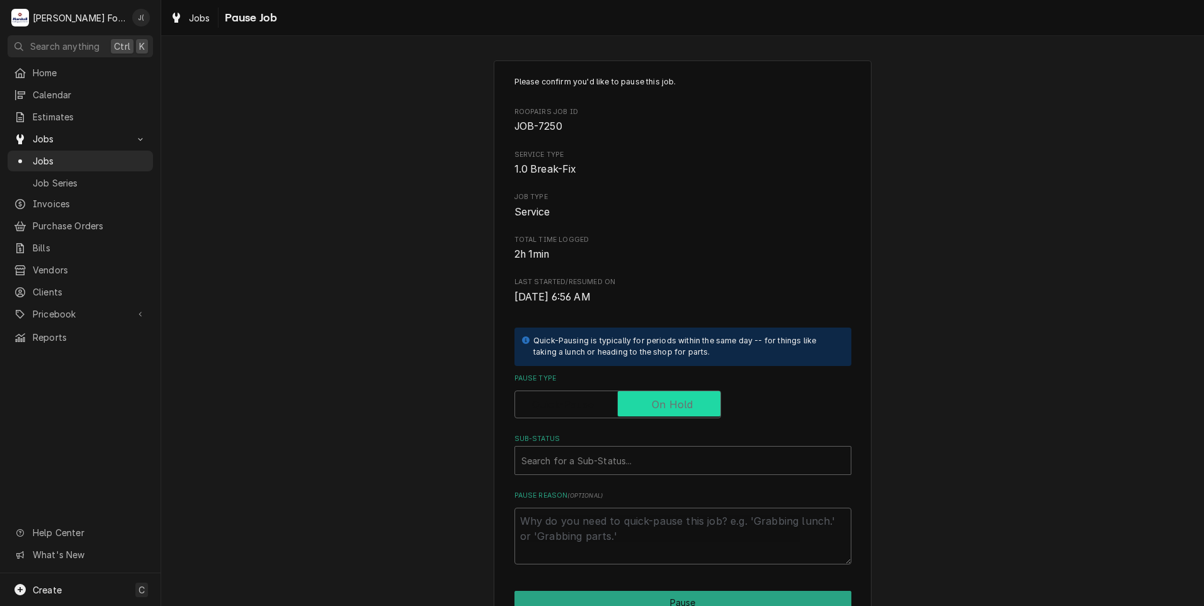
checkbox input "true"
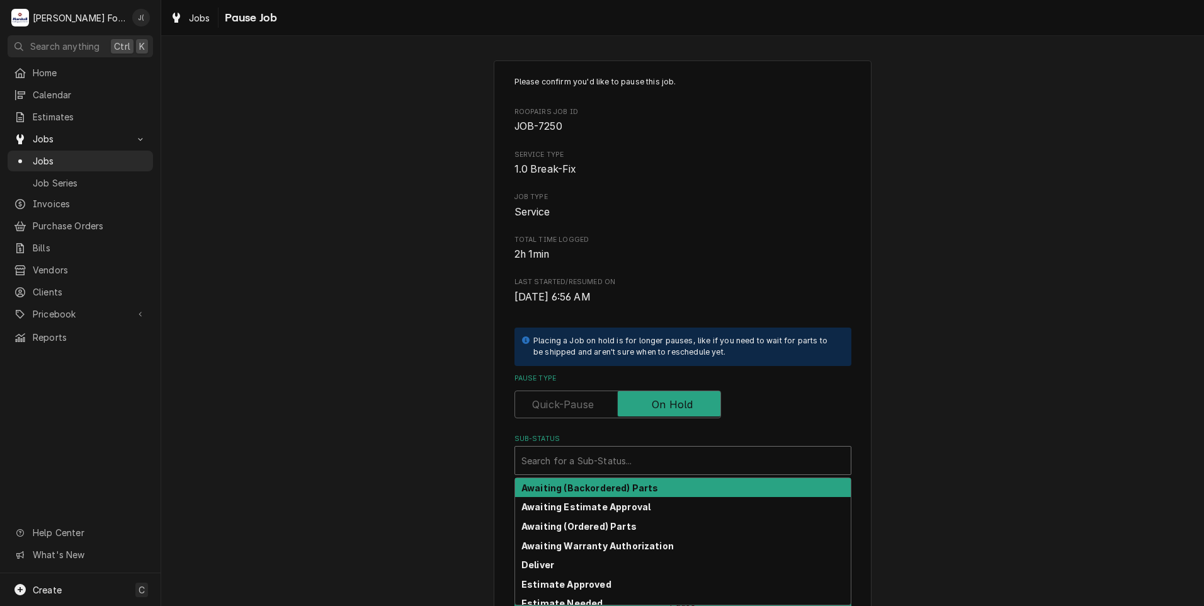
click at [644, 450] on div "Sub-Status" at bounding box center [682, 460] width 323 height 23
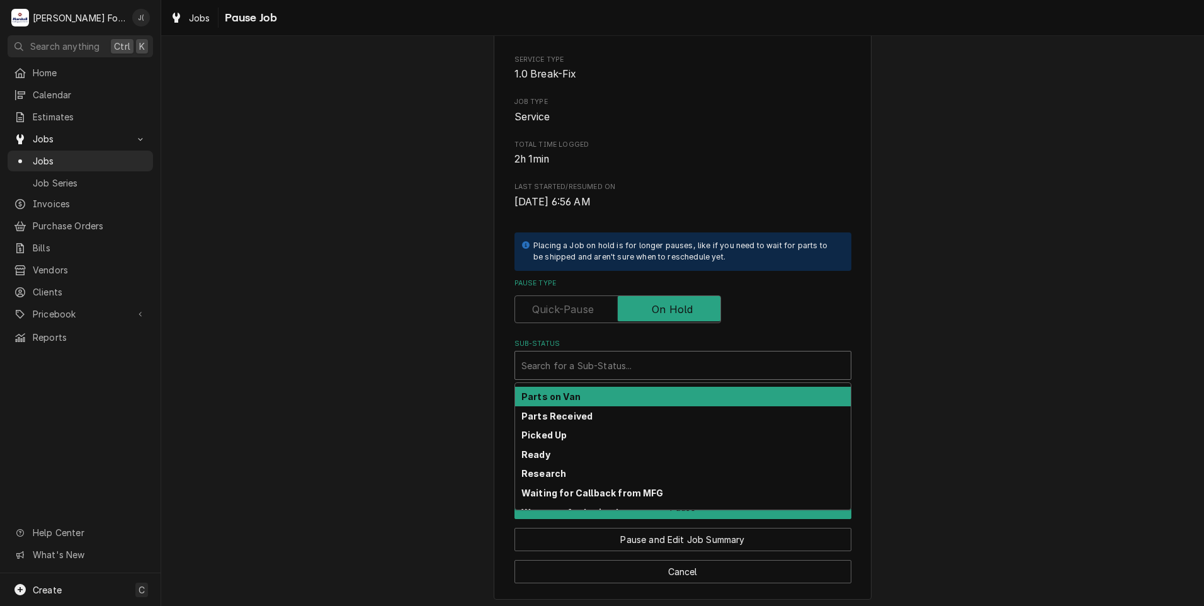
scroll to position [99, 0]
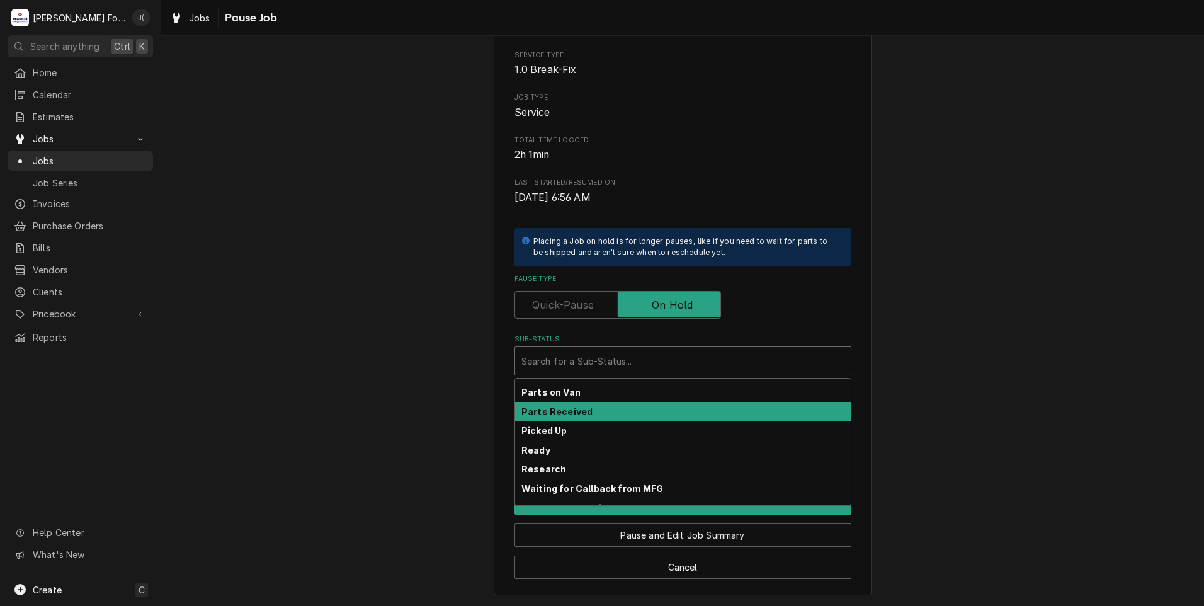
click at [566, 419] on div "Parts Received" at bounding box center [683, 412] width 336 height 20
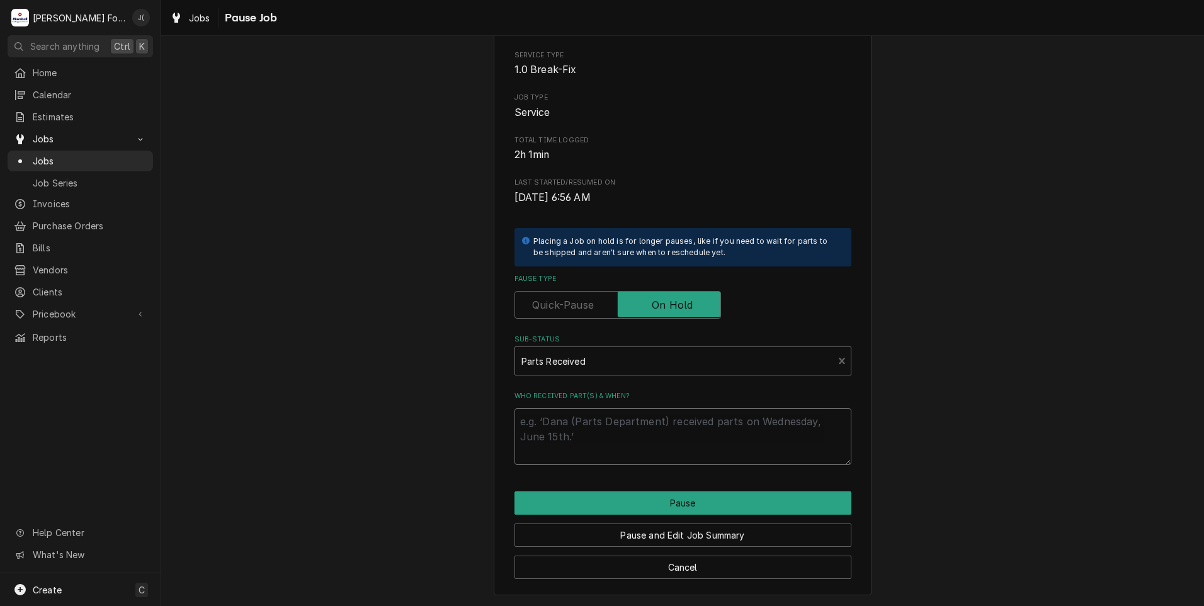
click at [567, 423] on textarea "Who received part(s) & when?" at bounding box center [682, 436] width 337 height 57
type textarea "x"
type textarea "0"
type textarea "x"
type textarea "09"
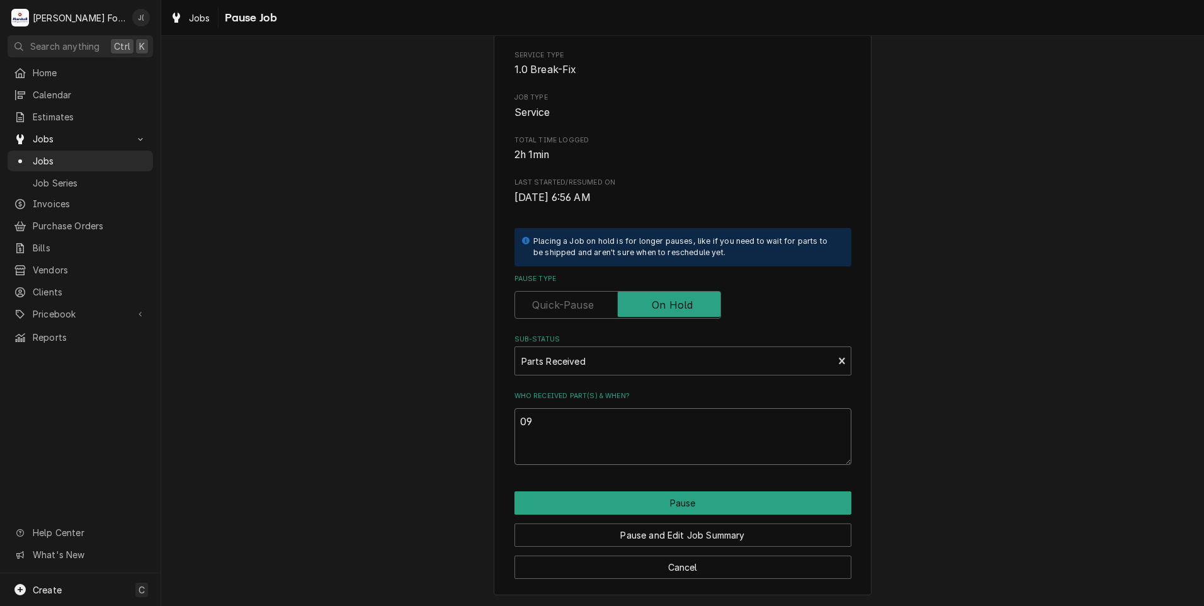
type textarea "x"
type textarea "09/"
type textarea "x"
type textarea "09/2"
type textarea "x"
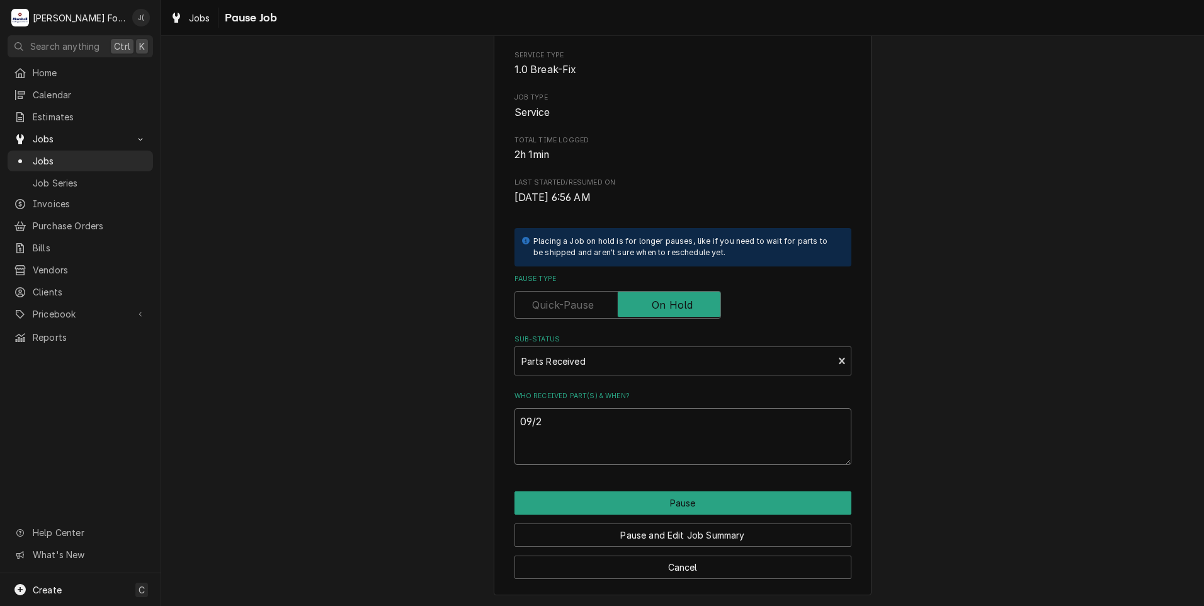
type textarea "09/23"
type textarea "x"
type textarea "09/23/"
type textarea "x"
type textarea "09/23/2"
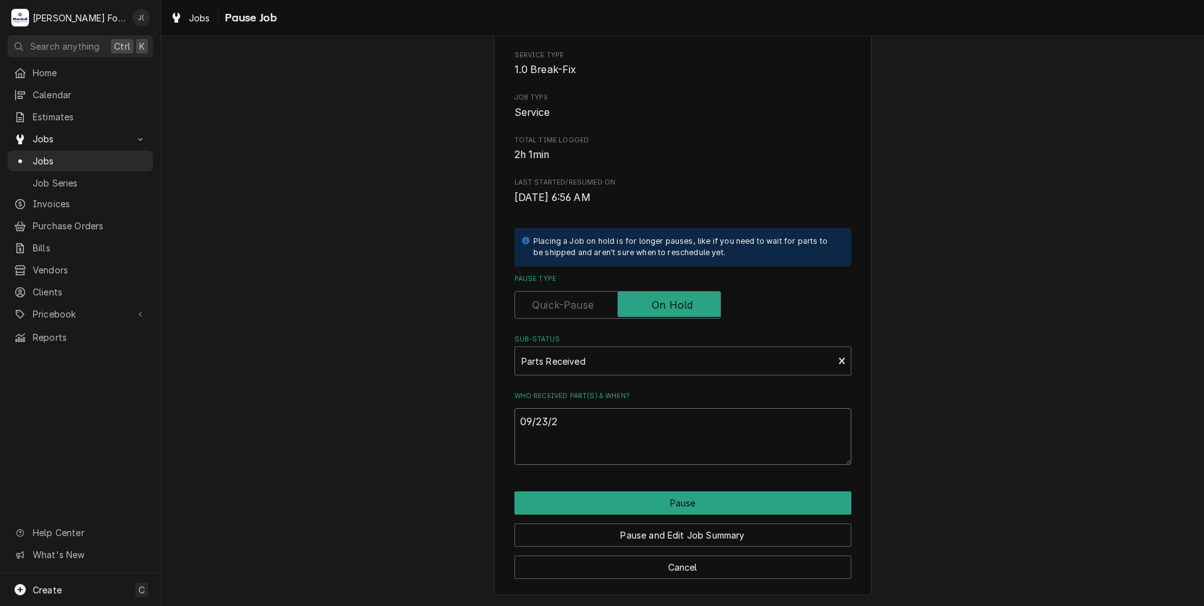
type textarea "x"
type textarea "09/23/20"
type textarea "x"
type textarea "09/23/202"
type textarea "x"
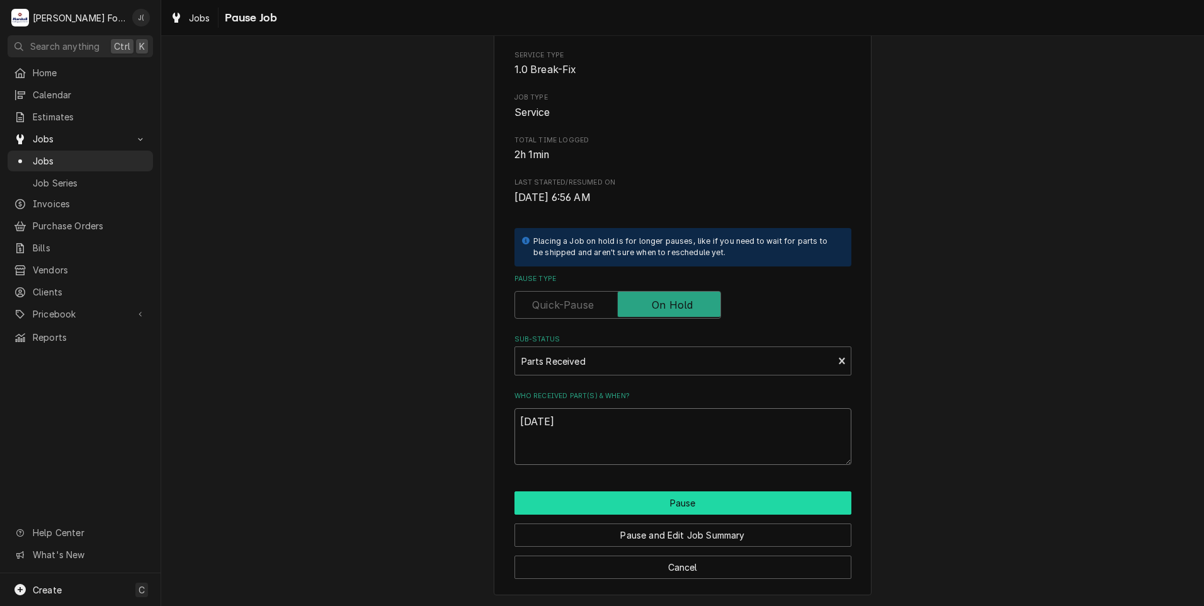
type textarea "[DATE]"
click at [760, 500] on button "Pause" at bounding box center [682, 502] width 337 height 23
type textarea "x"
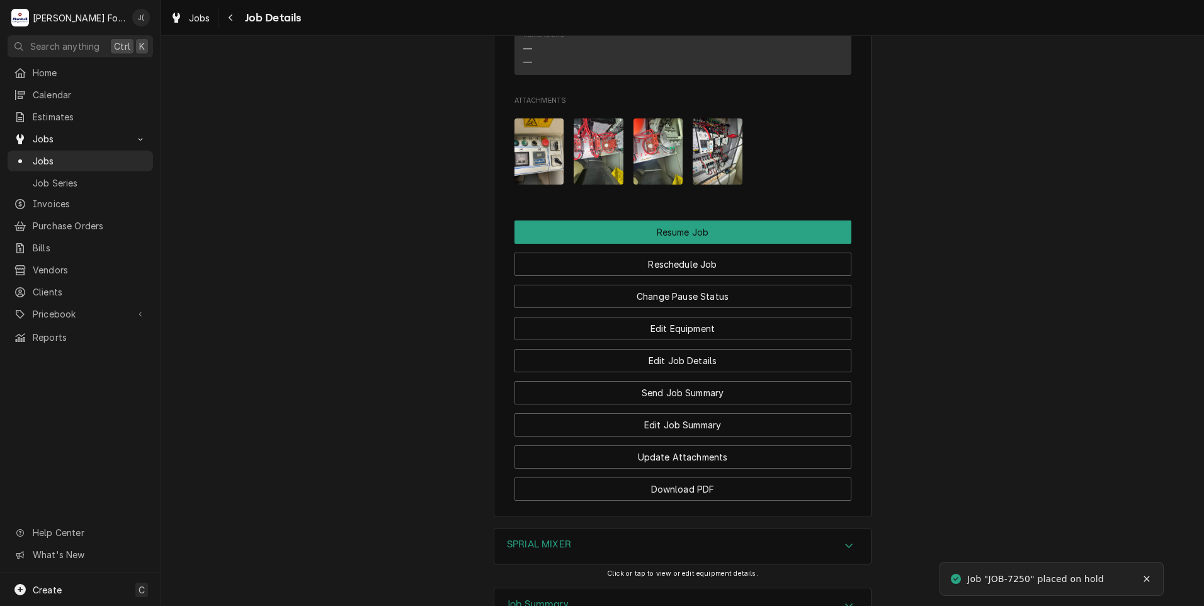
scroll to position [1622, 0]
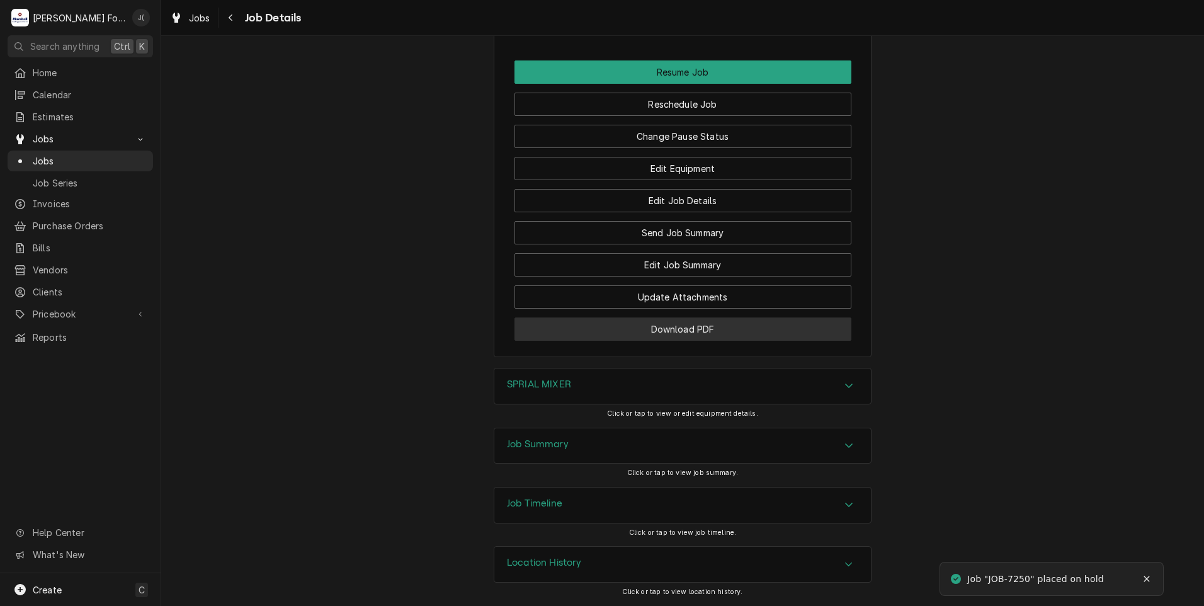
click at [713, 331] on button "Download PDF" at bounding box center [682, 328] width 337 height 23
